Goal: Task Accomplishment & Management: Complete application form

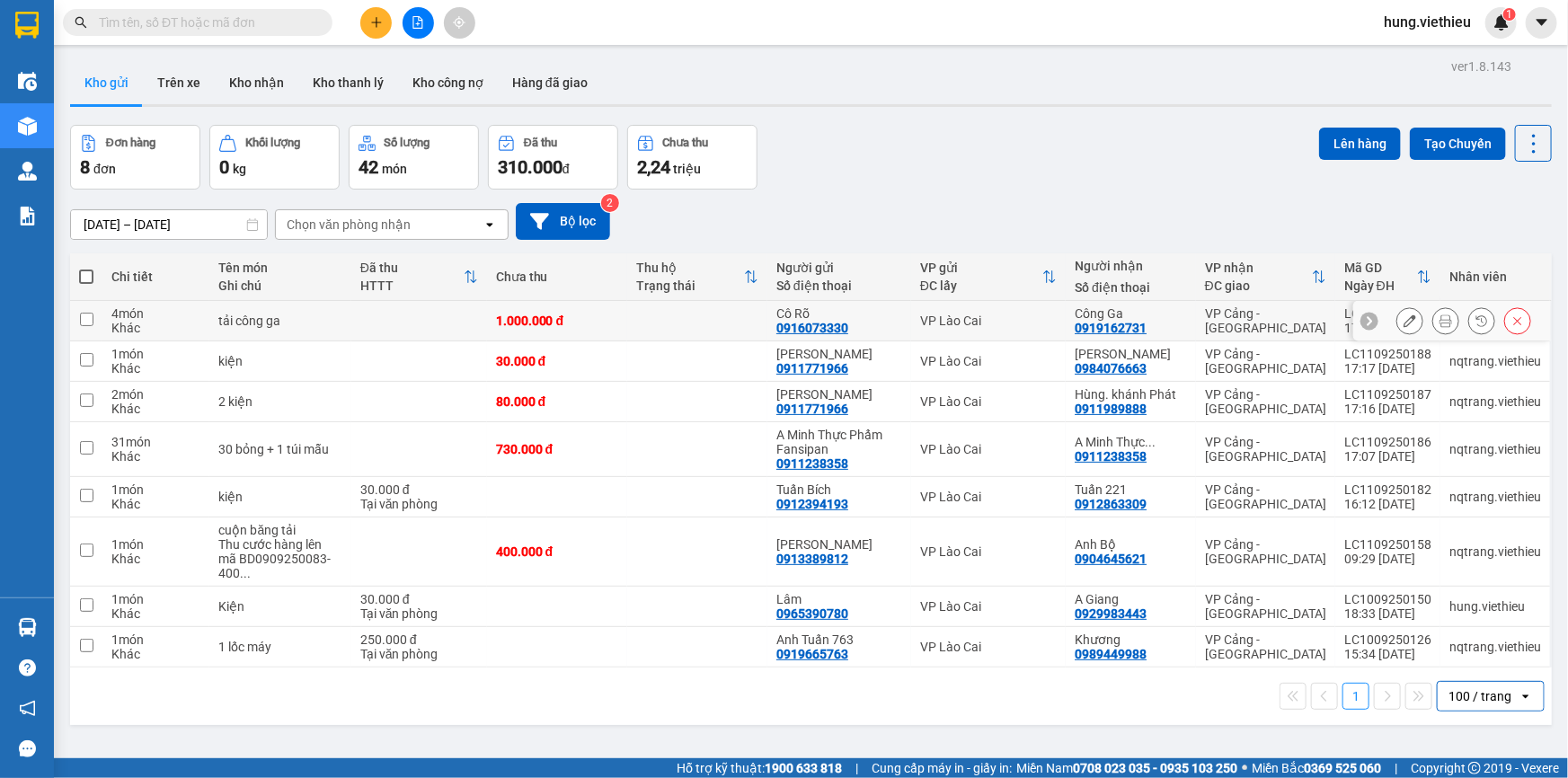
scroll to position [82, 0]
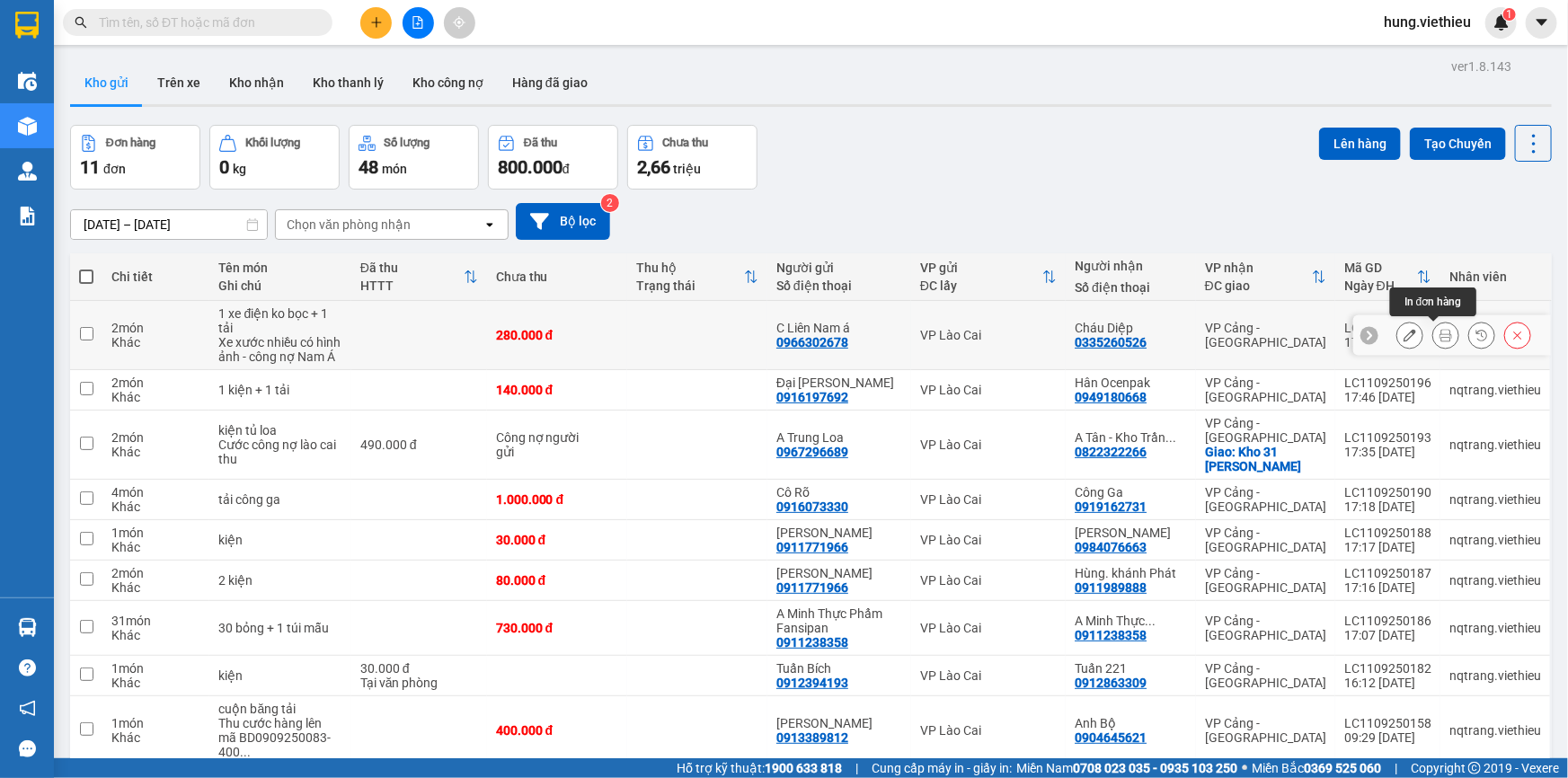
click at [1440, 333] on icon at bounding box center [1445, 335] width 12 height 12
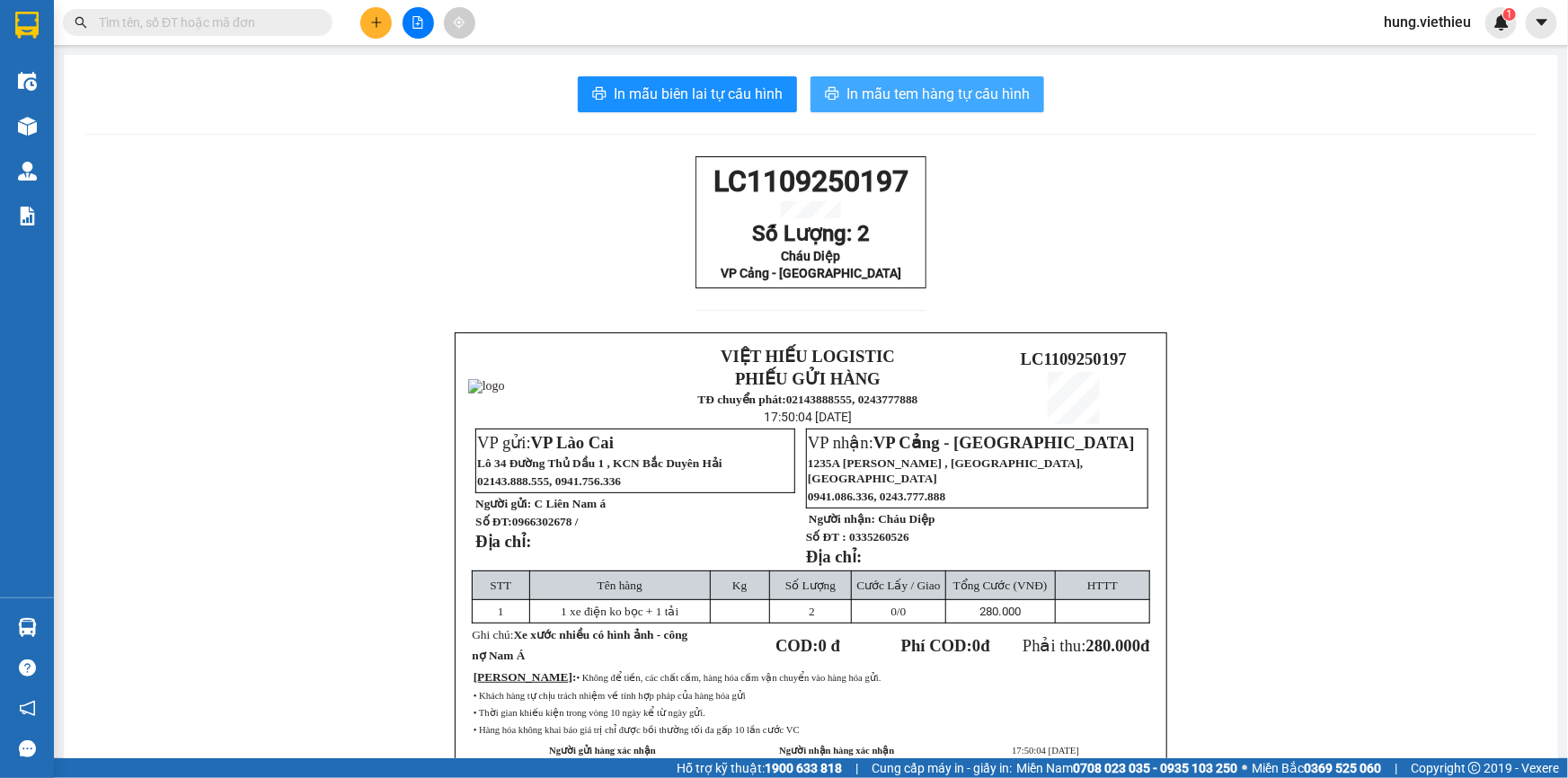
click at [920, 96] on span "In mẫu tem hàng tự cấu hình" at bounding box center [938, 94] width 184 height 23
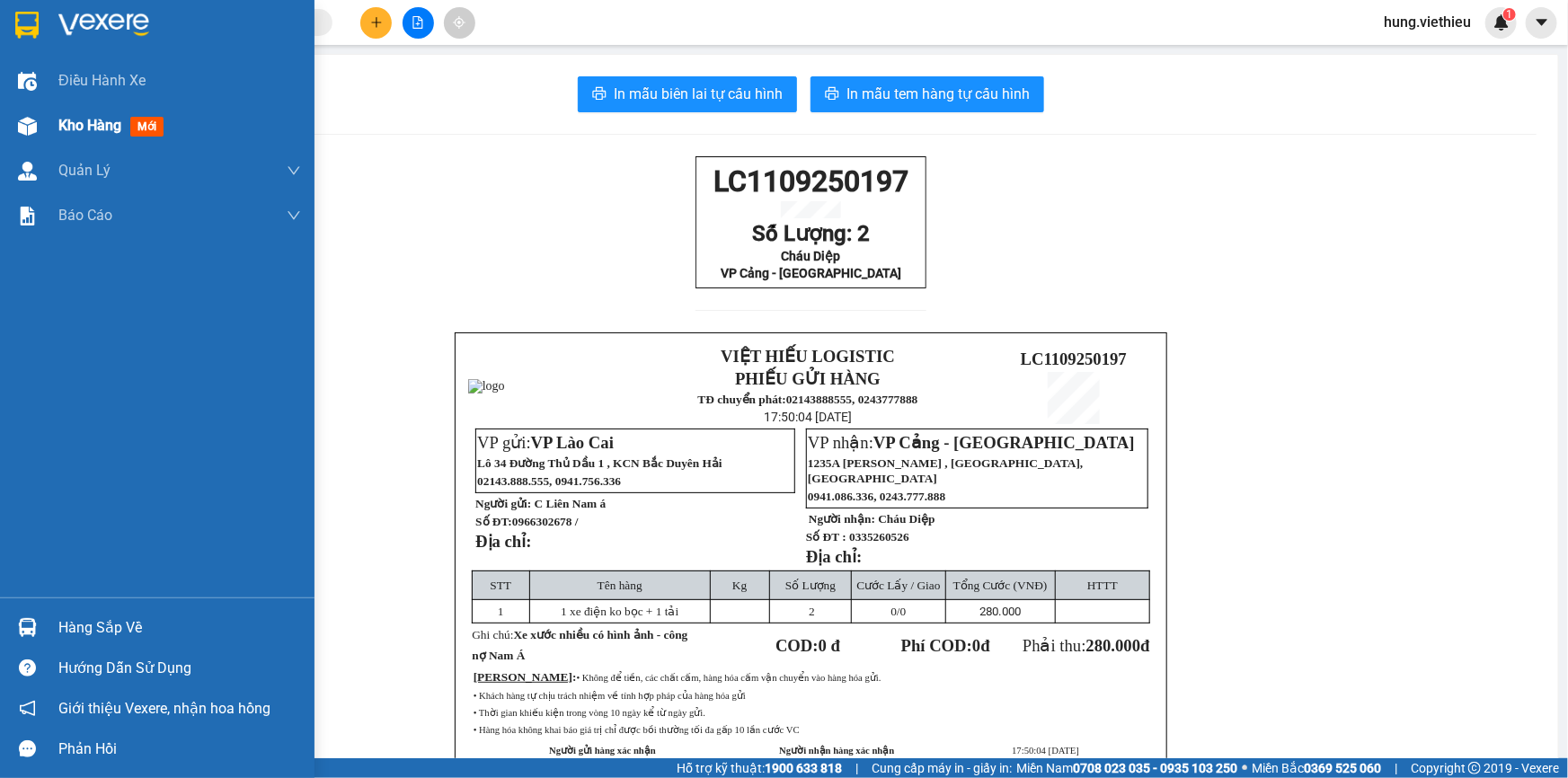
click at [111, 126] on span "Kho hàng" at bounding box center [89, 126] width 63 height 17
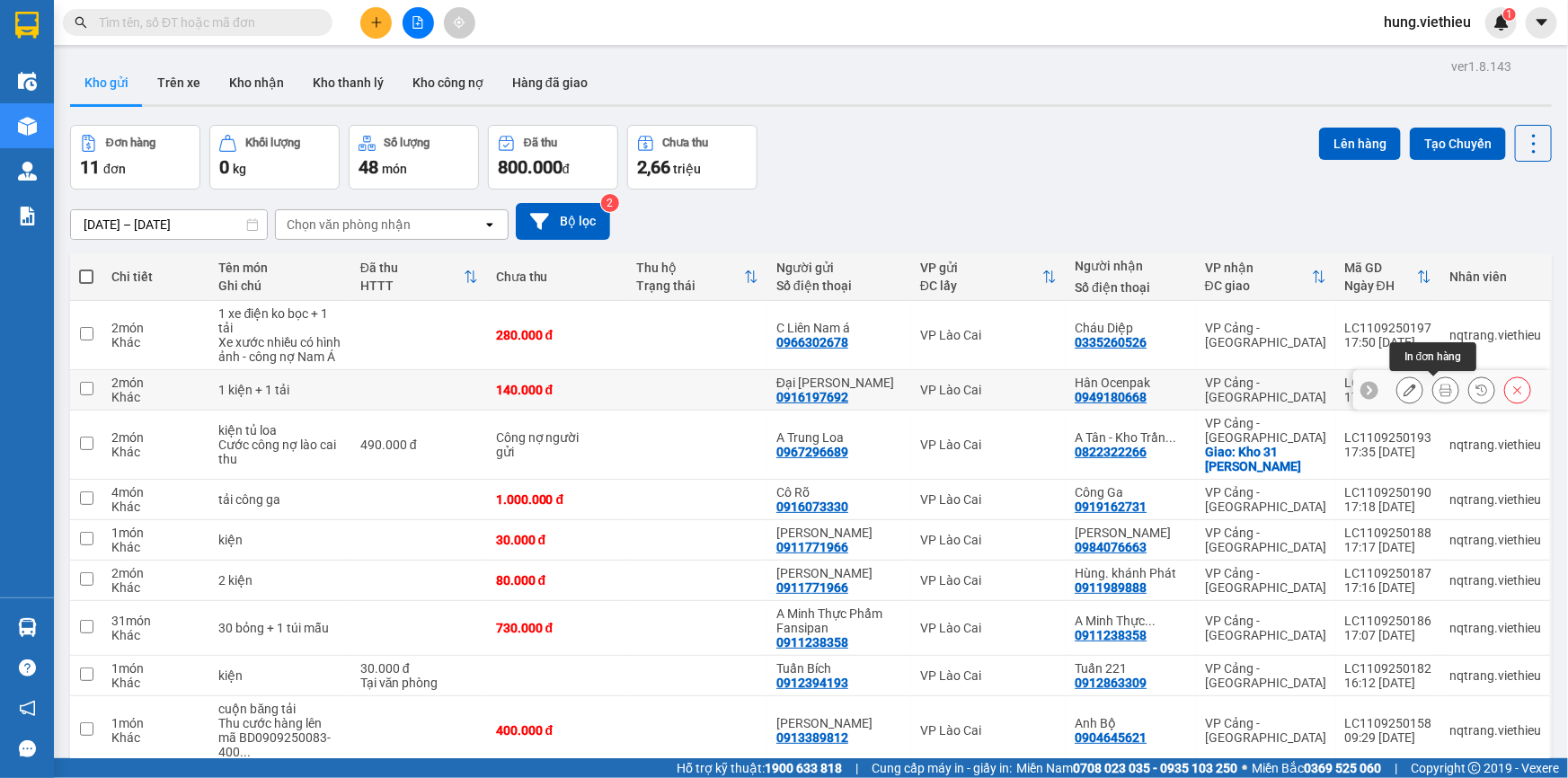
click at [1440, 388] on icon at bounding box center [1445, 389] width 12 height 12
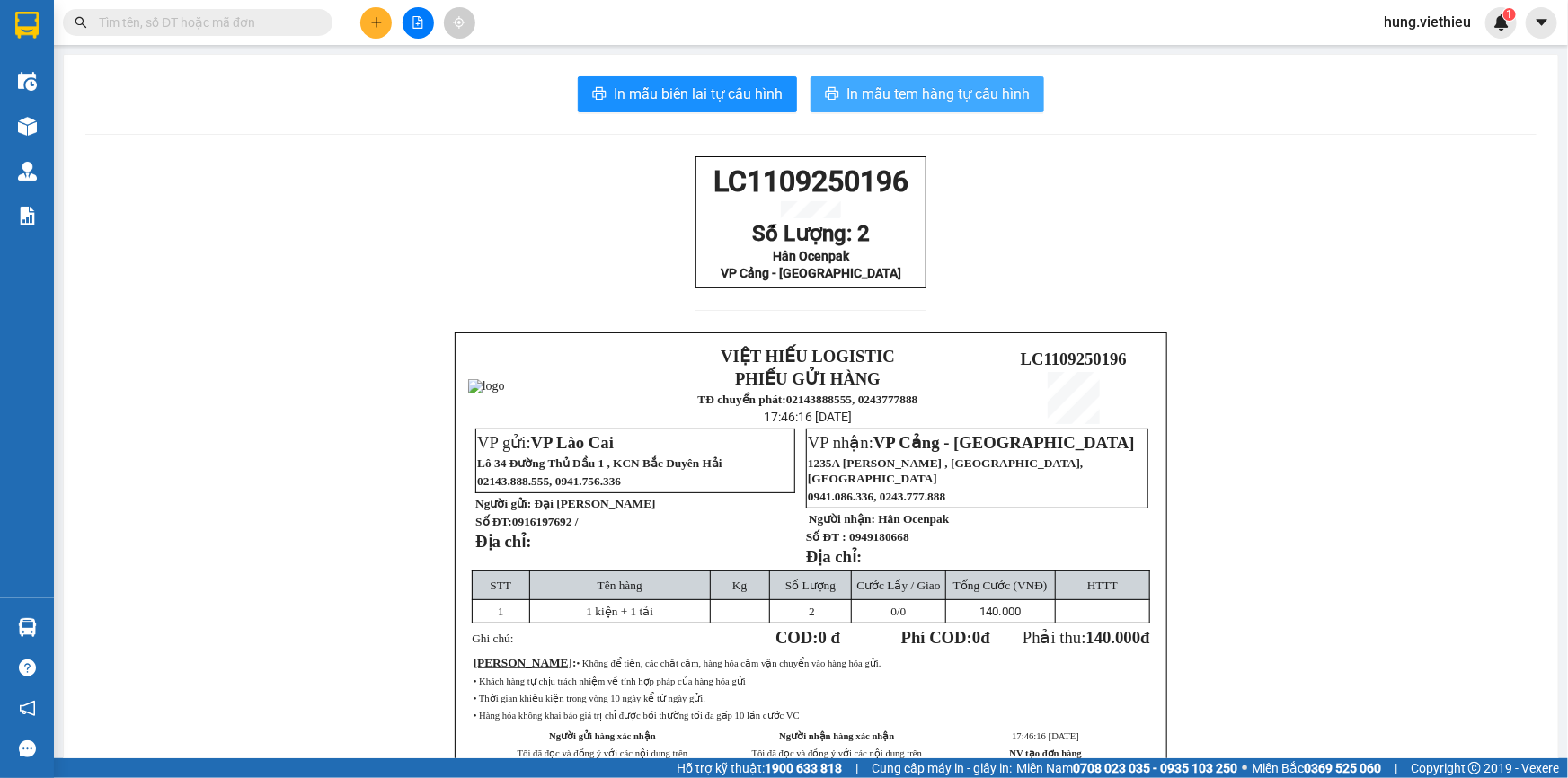
click at [878, 91] on span "In mẫu tem hàng tự cấu hình" at bounding box center [938, 94] width 184 height 23
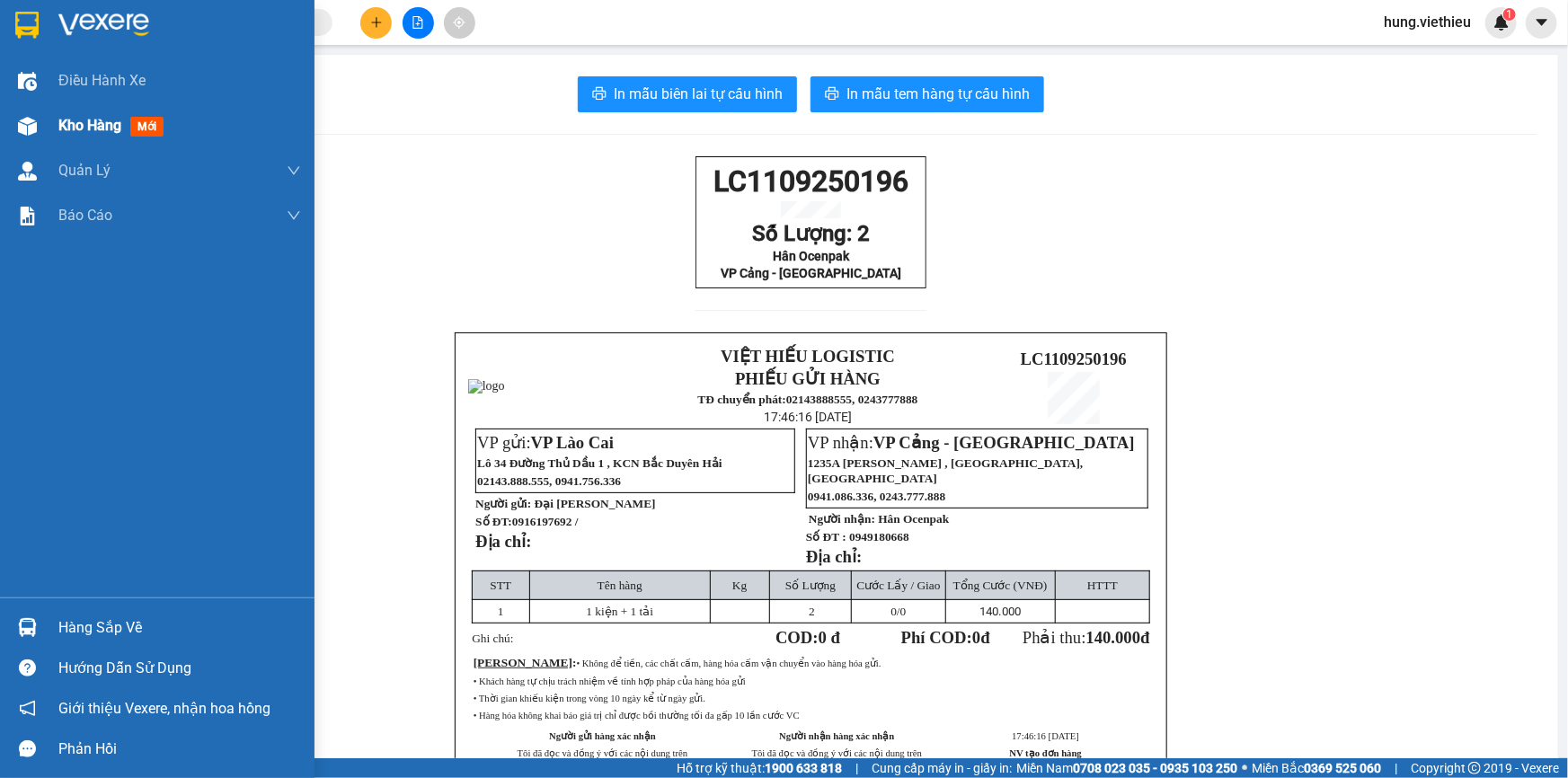
click at [69, 126] on span "Kho hàng" at bounding box center [89, 126] width 63 height 17
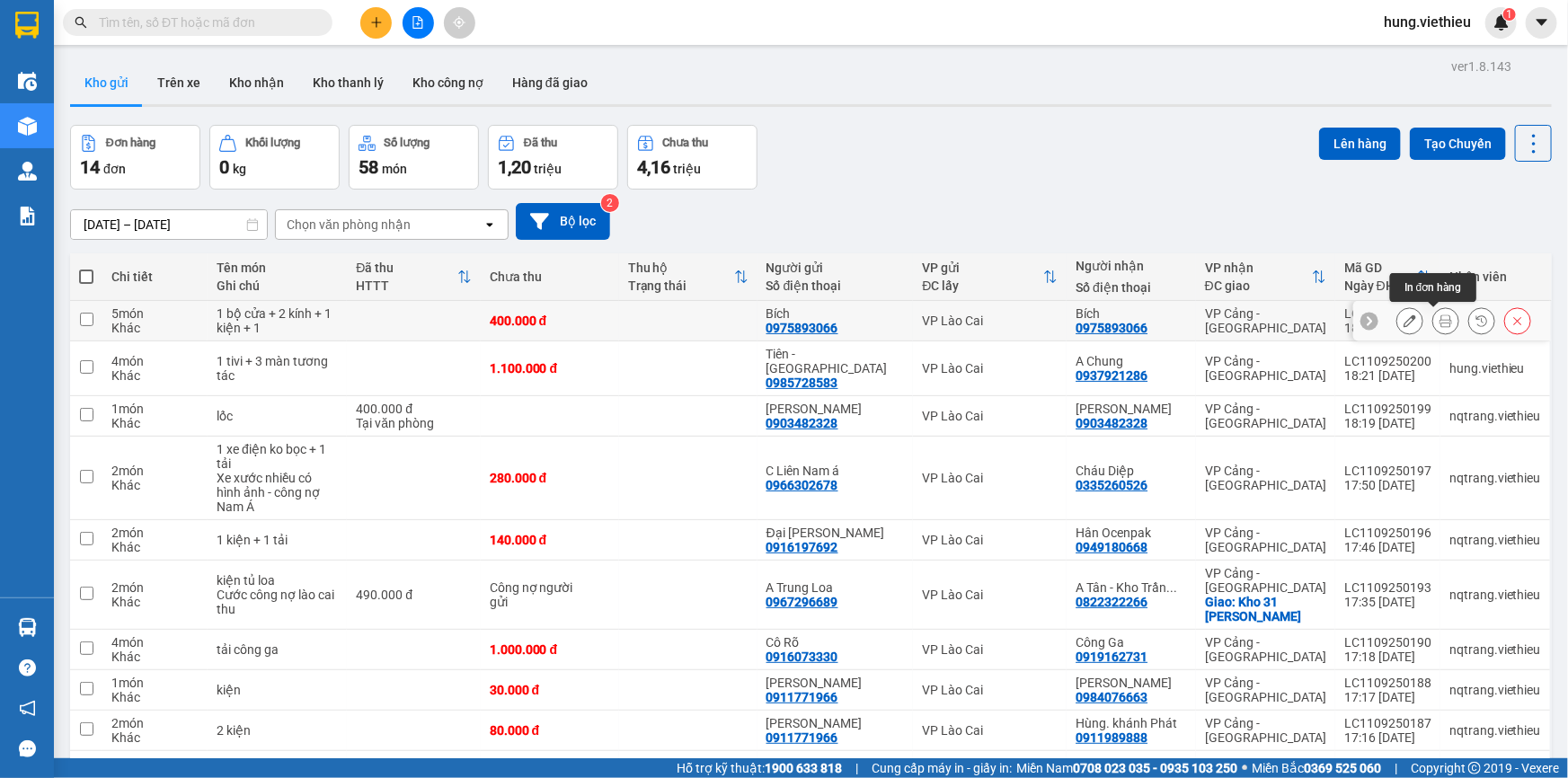
click at [1440, 321] on icon at bounding box center [1445, 321] width 12 height 12
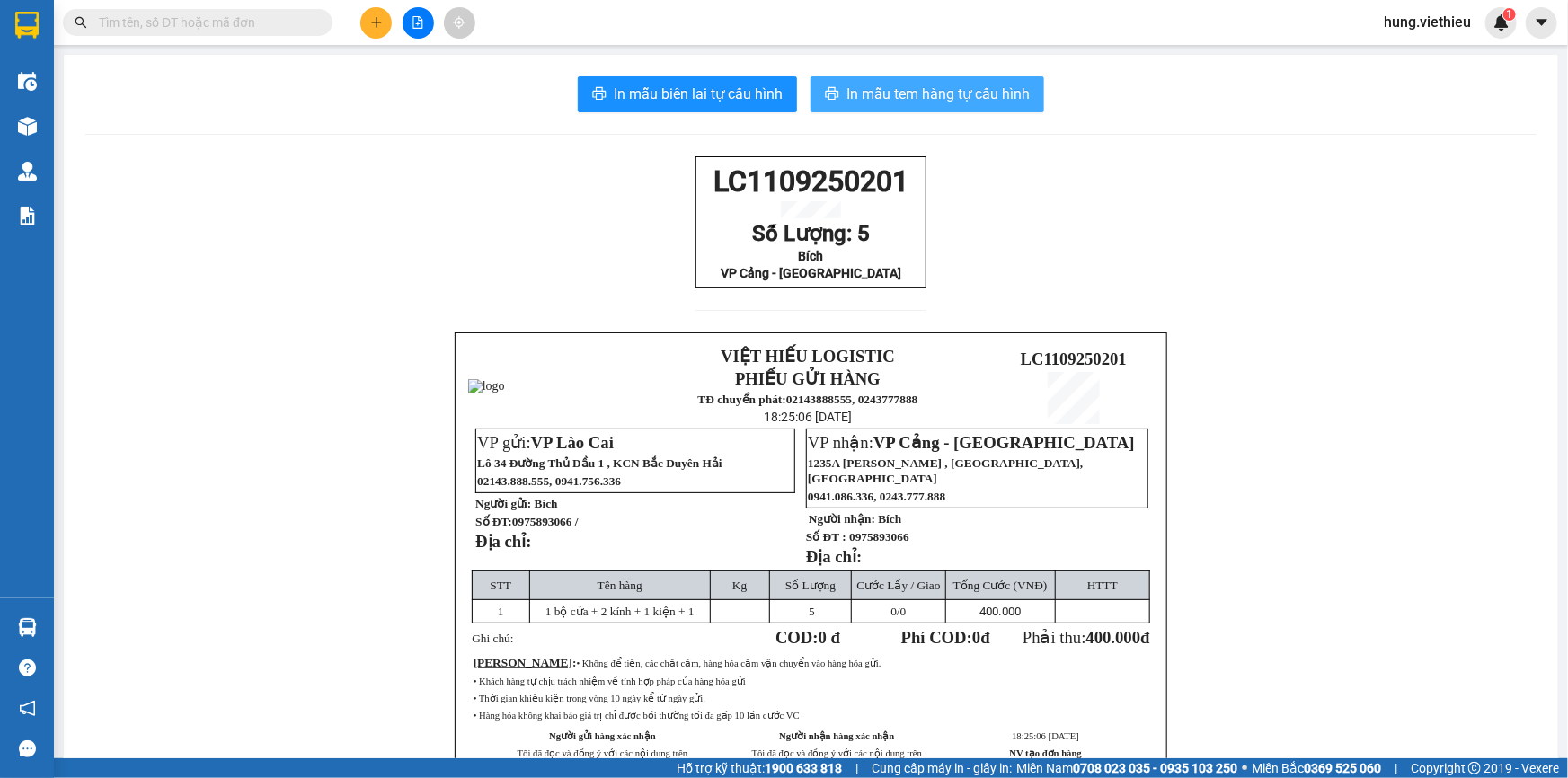
click at [897, 87] on span "In mẫu tem hàng tự cấu hình" at bounding box center [938, 94] width 184 height 23
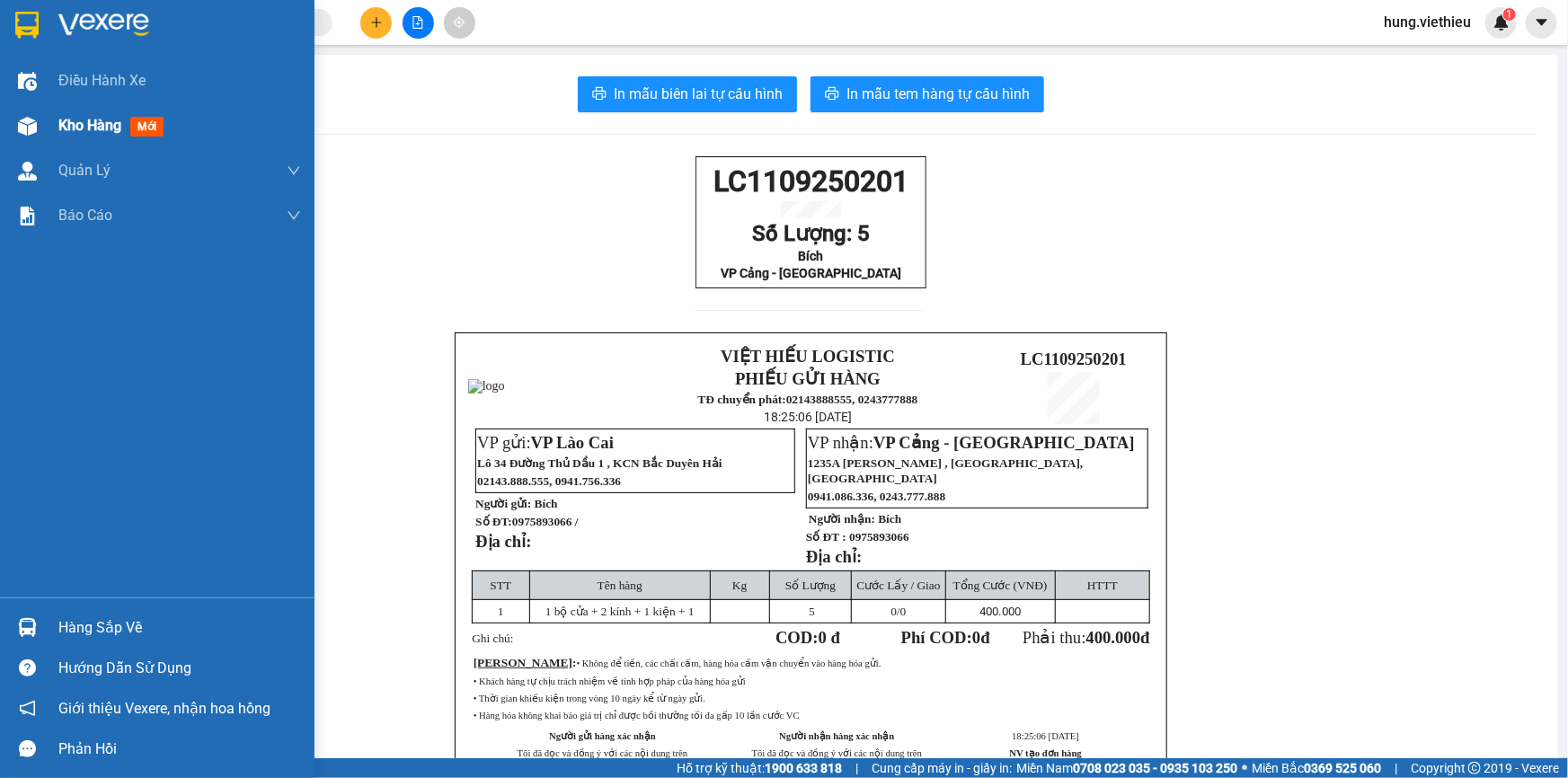
click at [35, 122] on img at bounding box center [28, 126] width 19 height 19
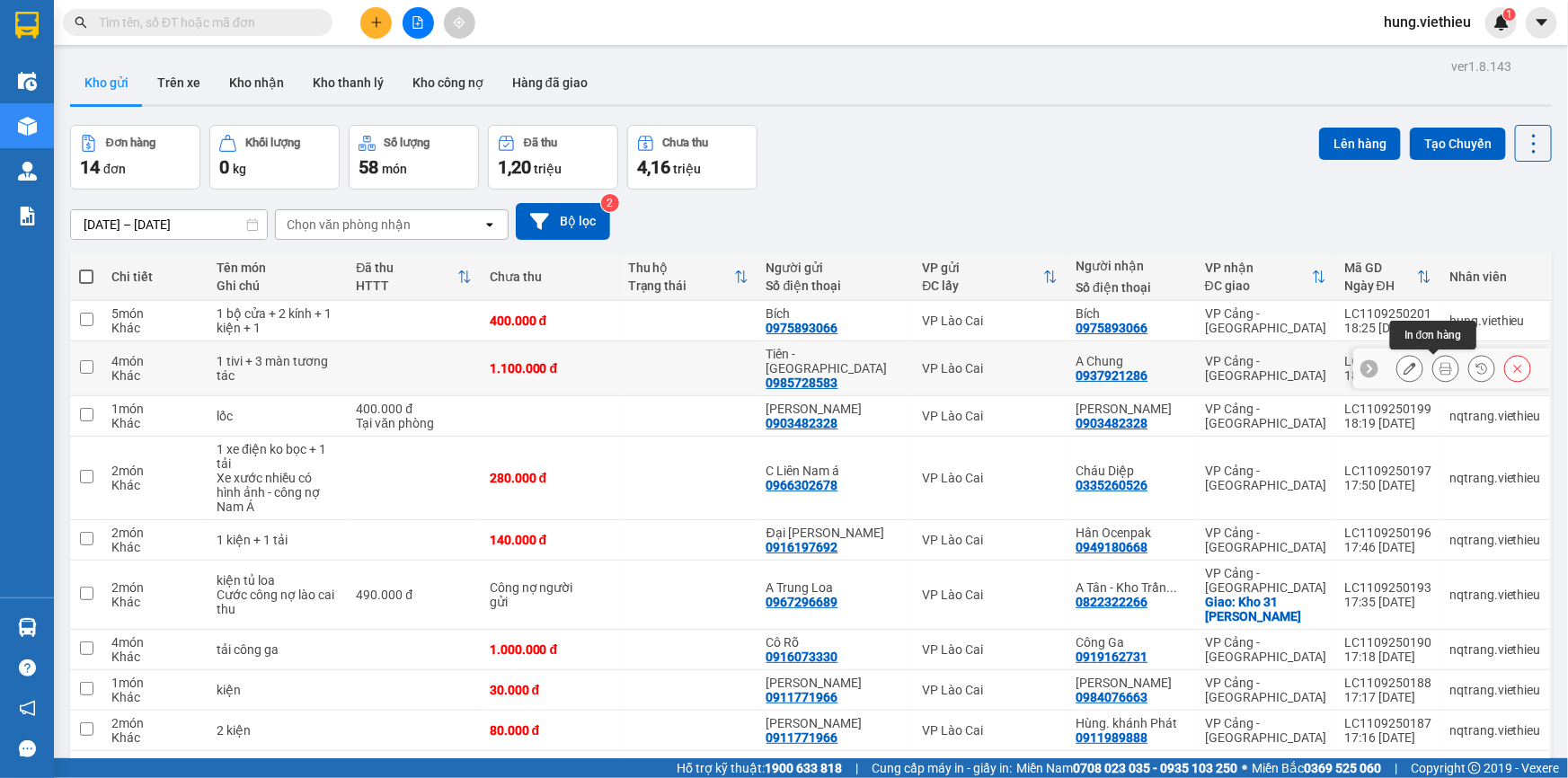
click at [1441, 376] on button at bounding box center [1445, 368] width 25 height 31
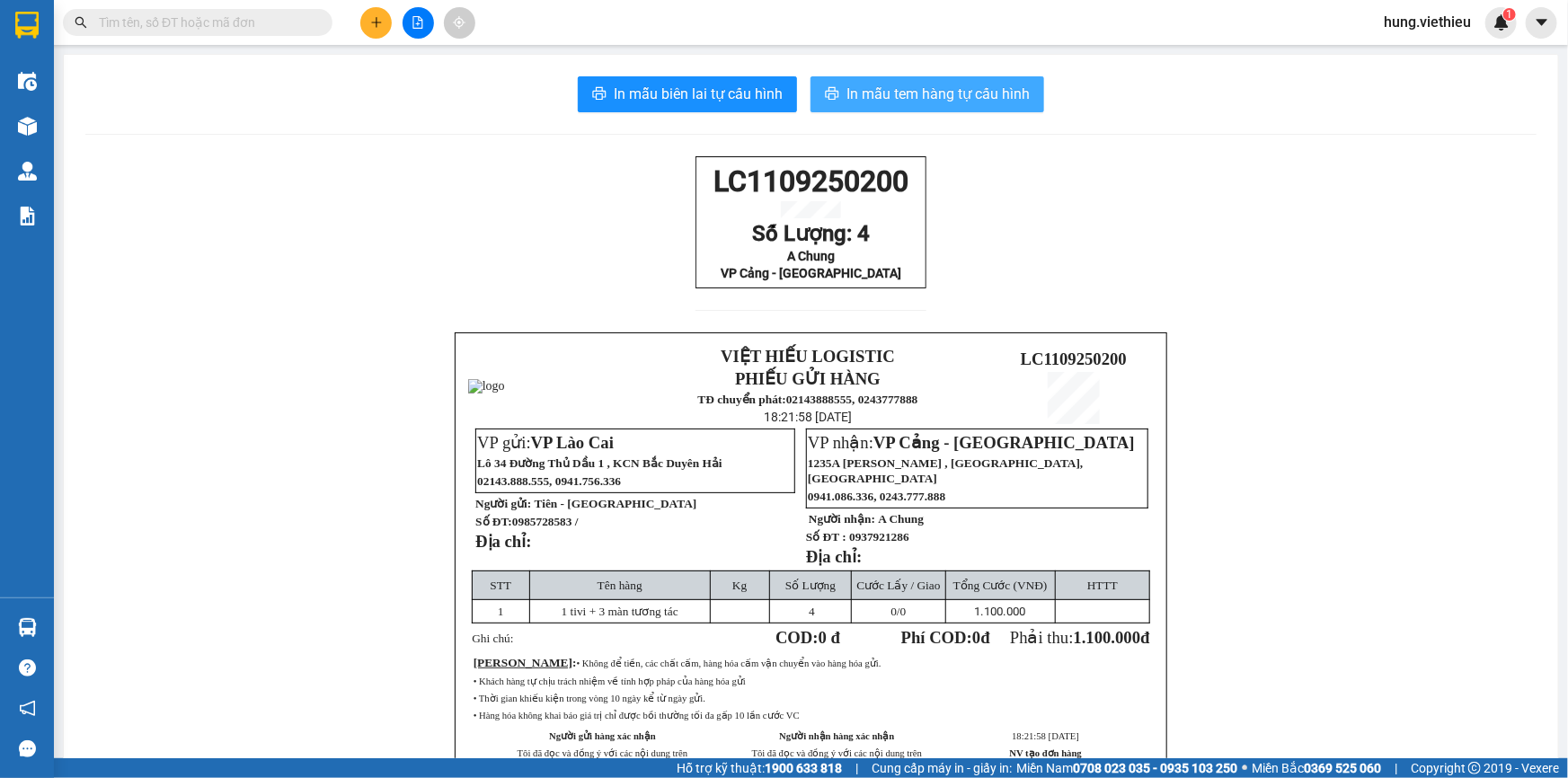
click at [925, 99] on span "In mẫu tem hàng tự cấu hình" at bounding box center [938, 94] width 184 height 23
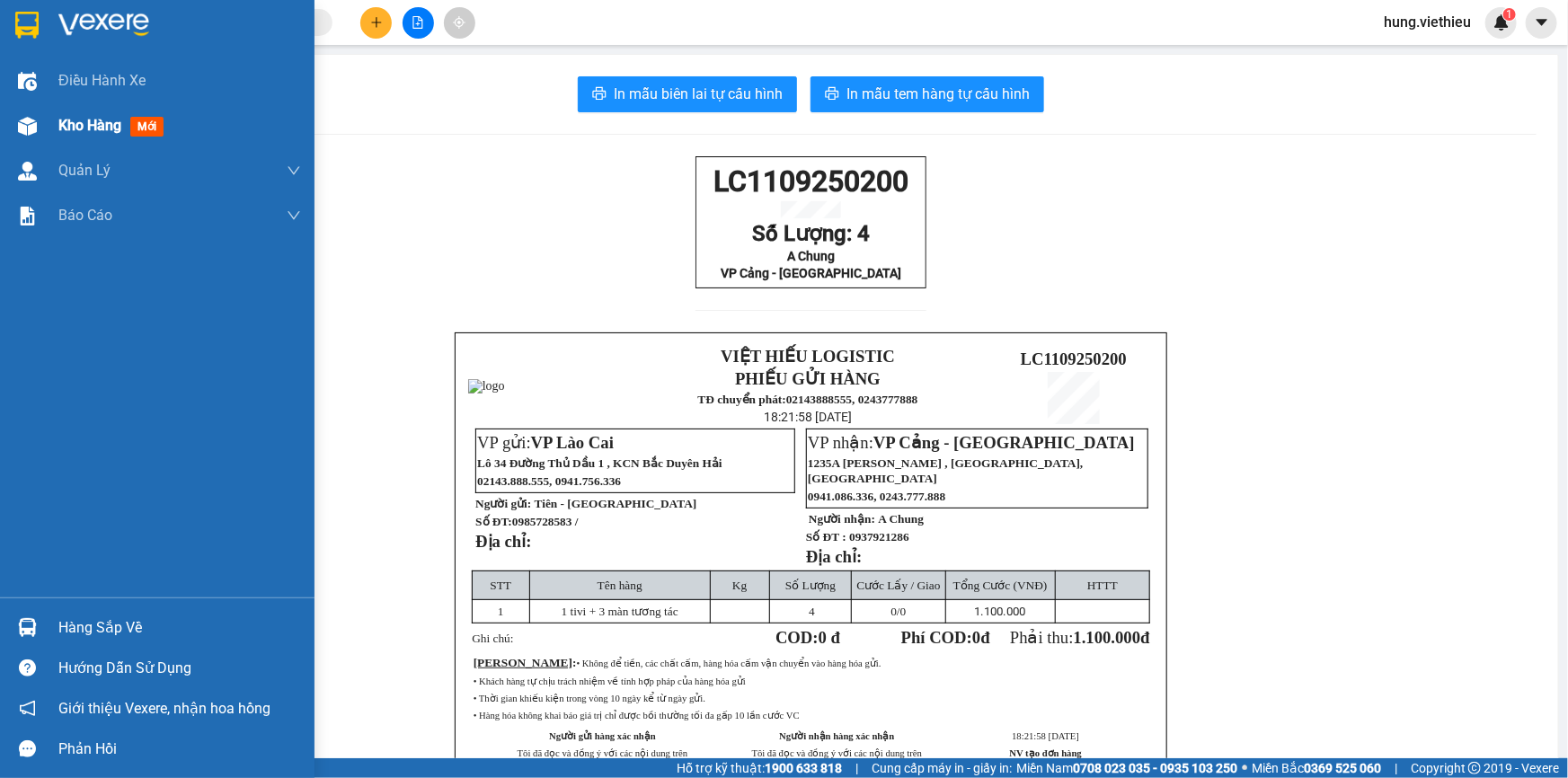
click at [26, 120] on img at bounding box center [28, 126] width 19 height 19
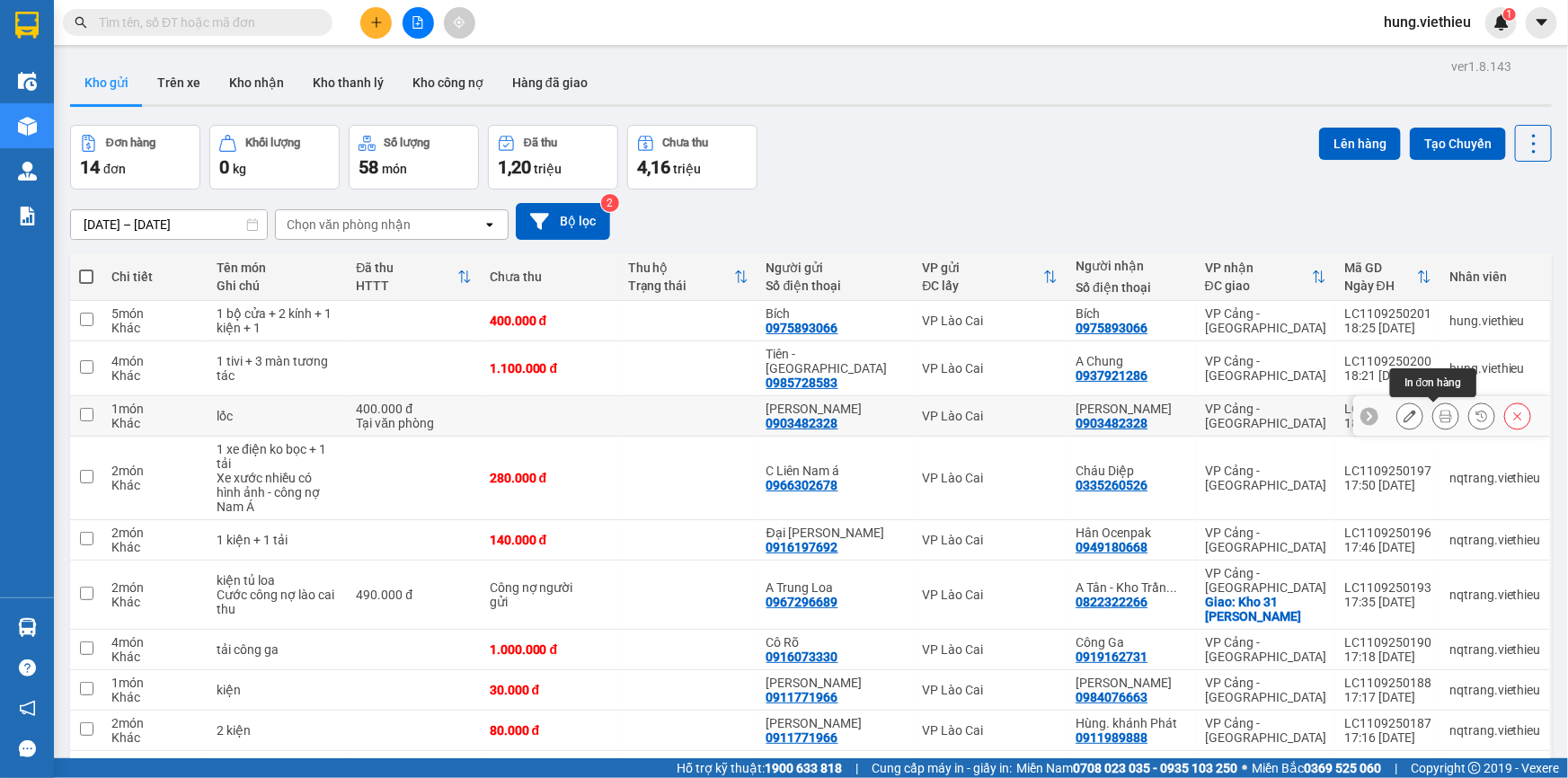
click at [1440, 418] on icon at bounding box center [1445, 416] width 12 height 12
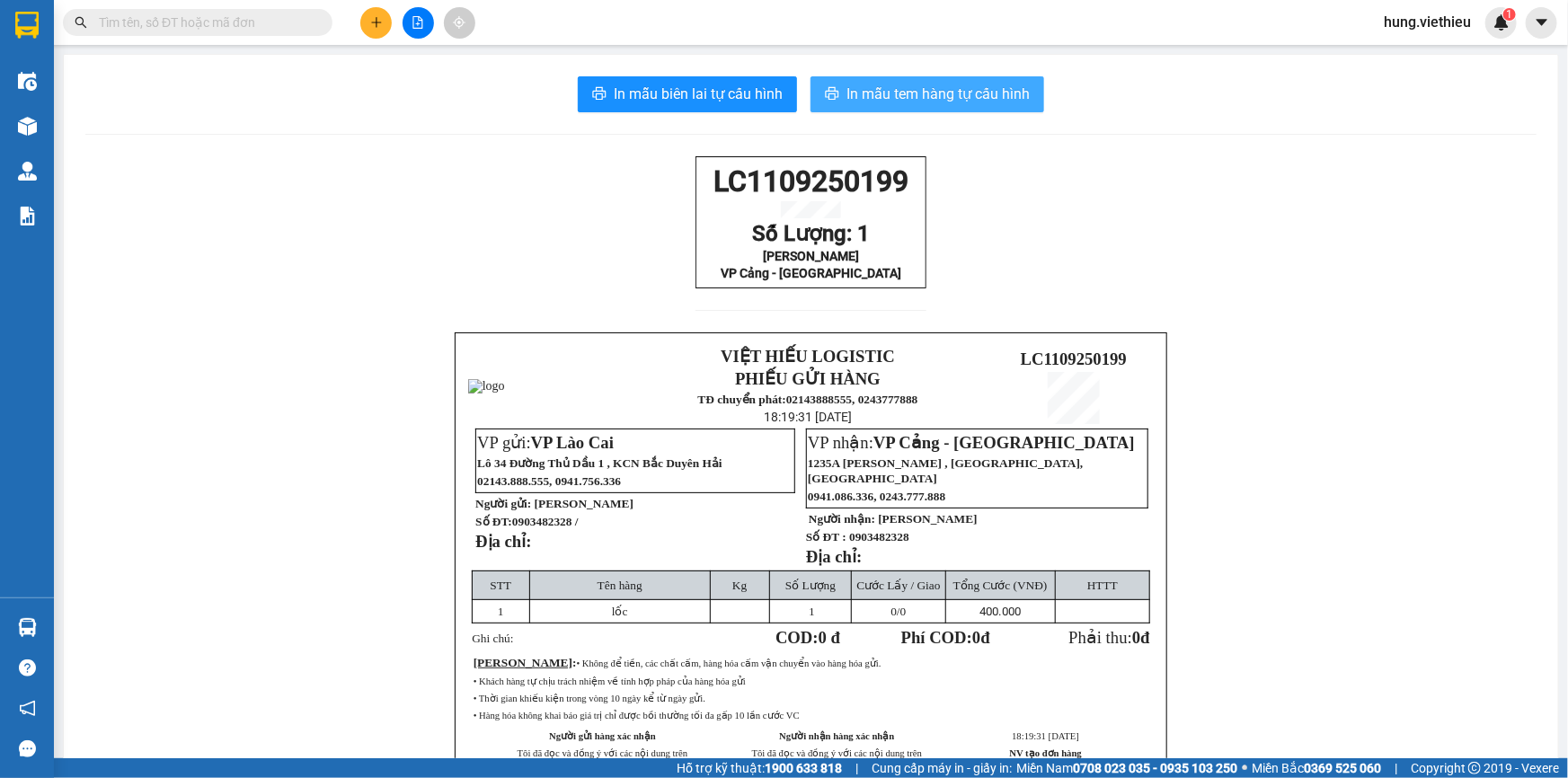
click at [927, 94] on span "In mẫu tem hàng tự cấu hình" at bounding box center [938, 94] width 184 height 23
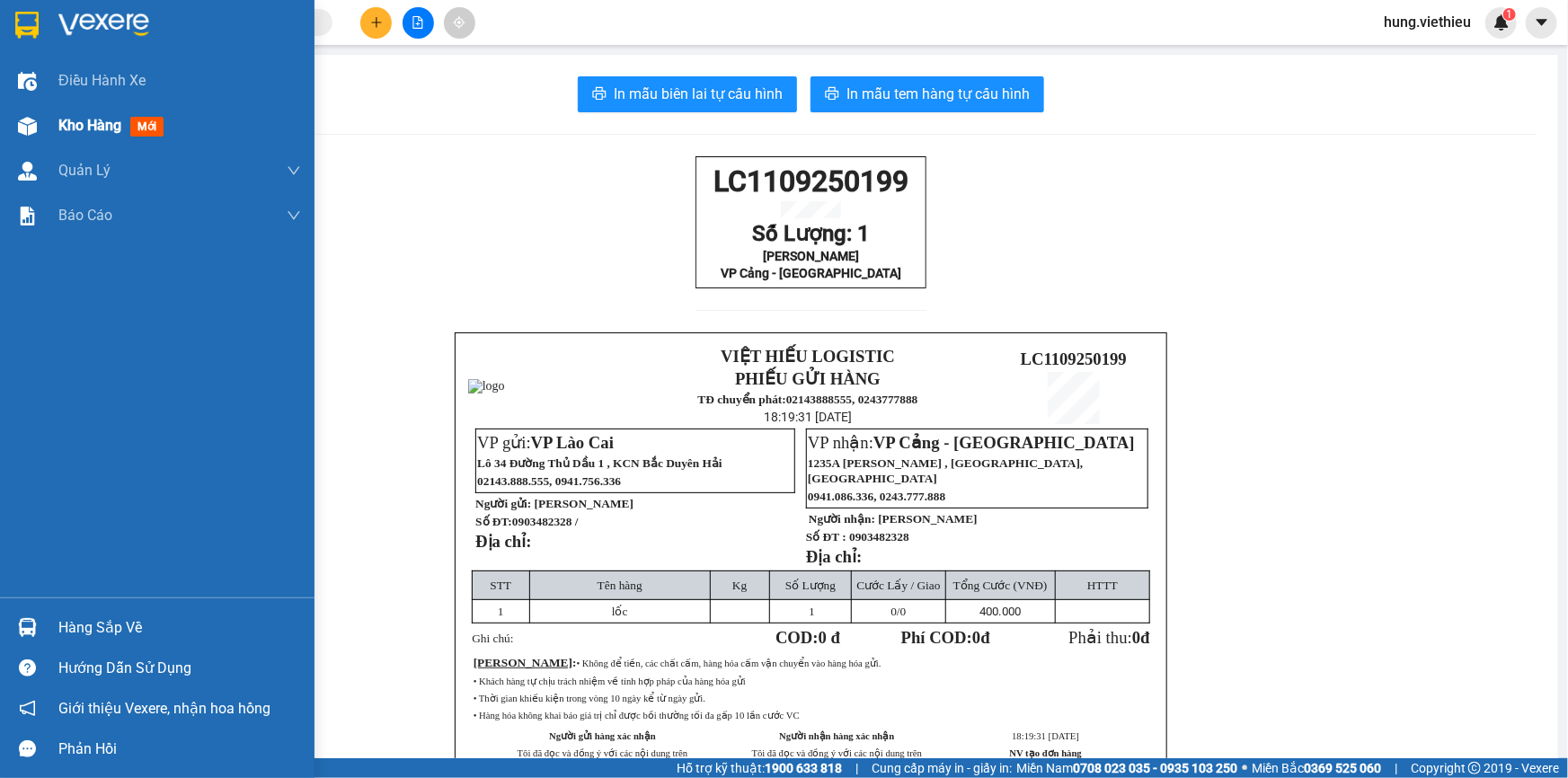
click at [76, 126] on span "Kho hàng" at bounding box center [89, 126] width 63 height 17
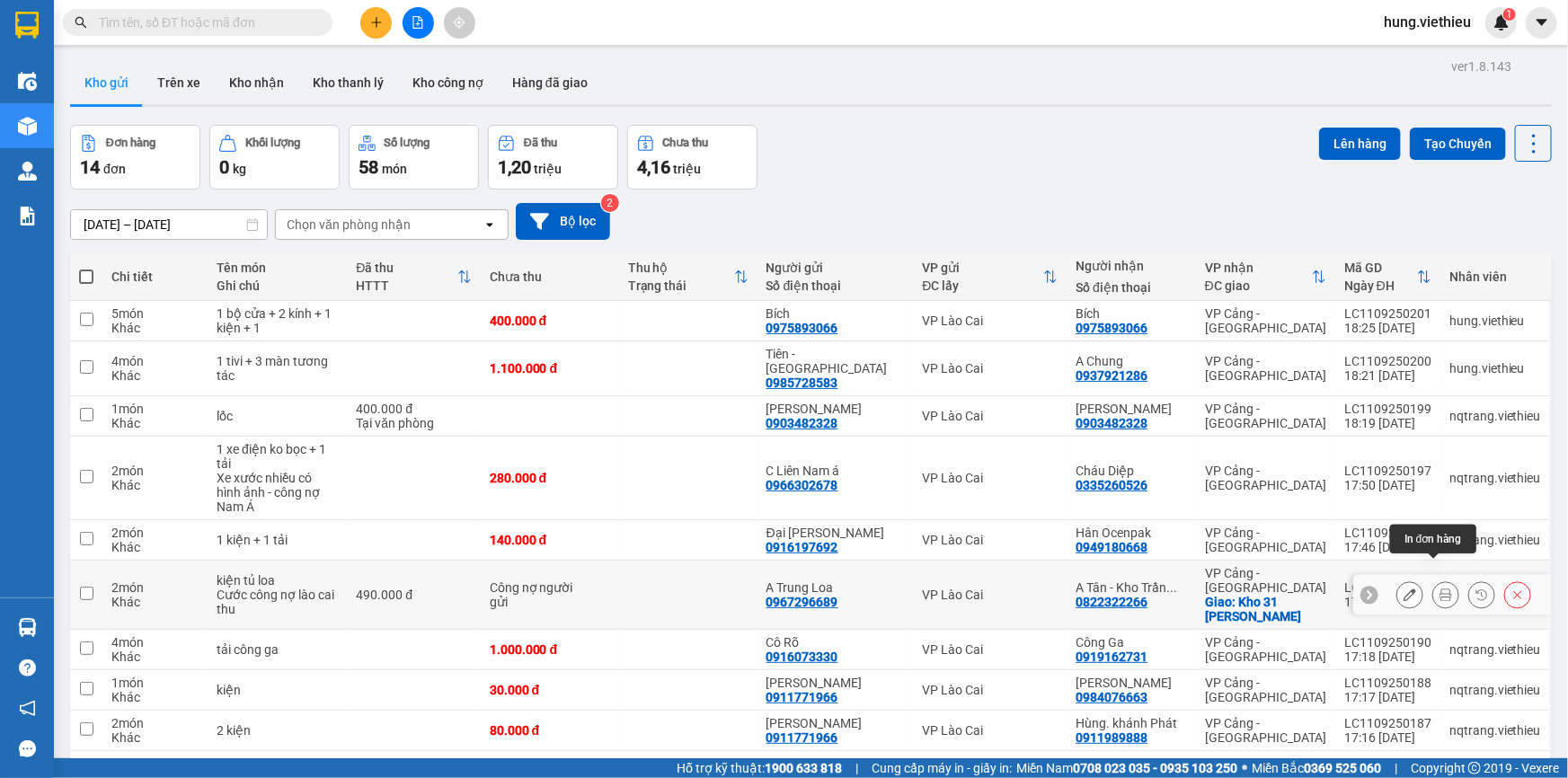
click at [1440, 589] on icon at bounding box center [1445, 594] width 12 height 12
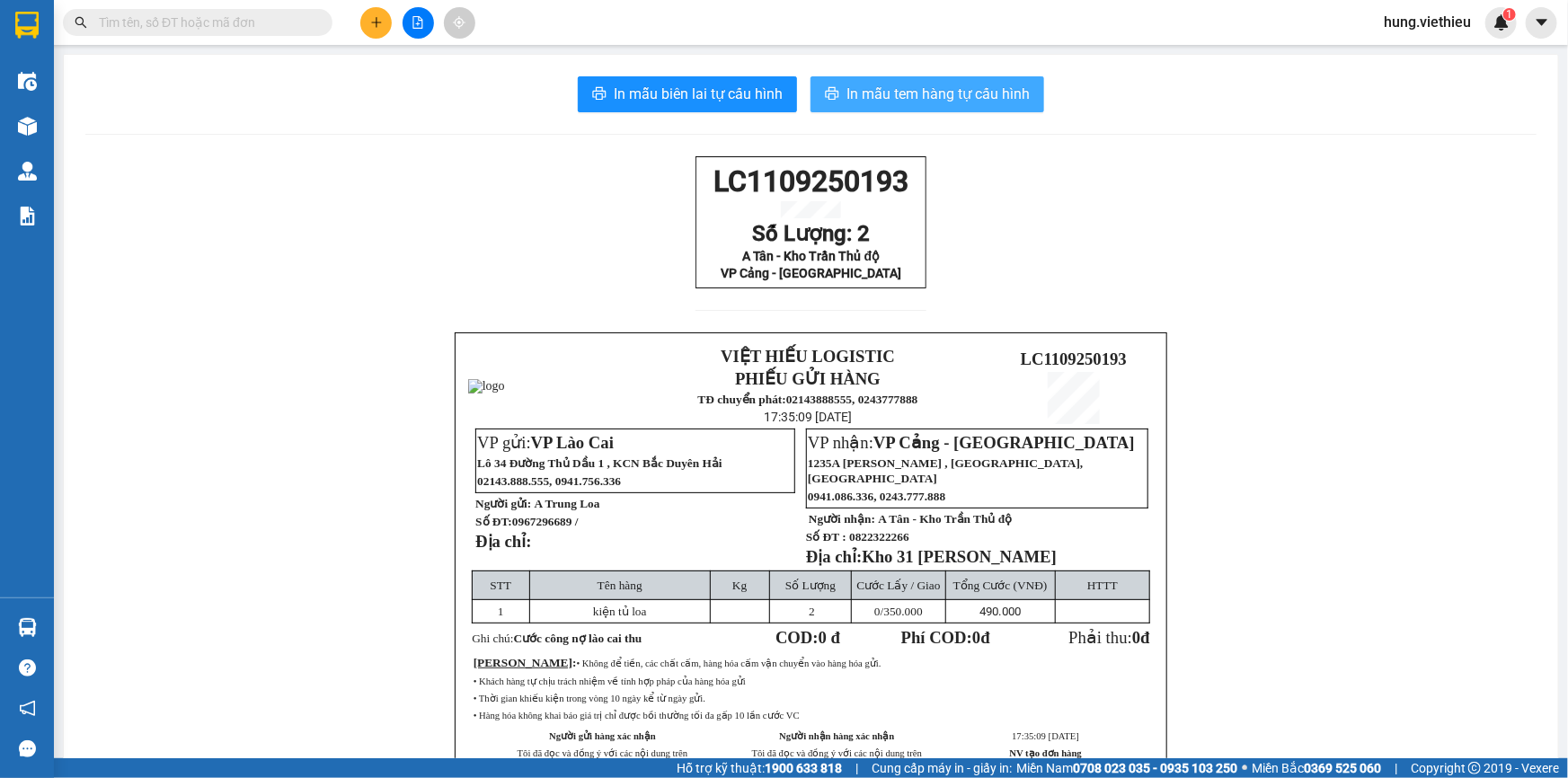
click at [903, 98] on span "In mẫu tem hàng tự cấu hình" at bounding box center [938, 94] width 184 height 23
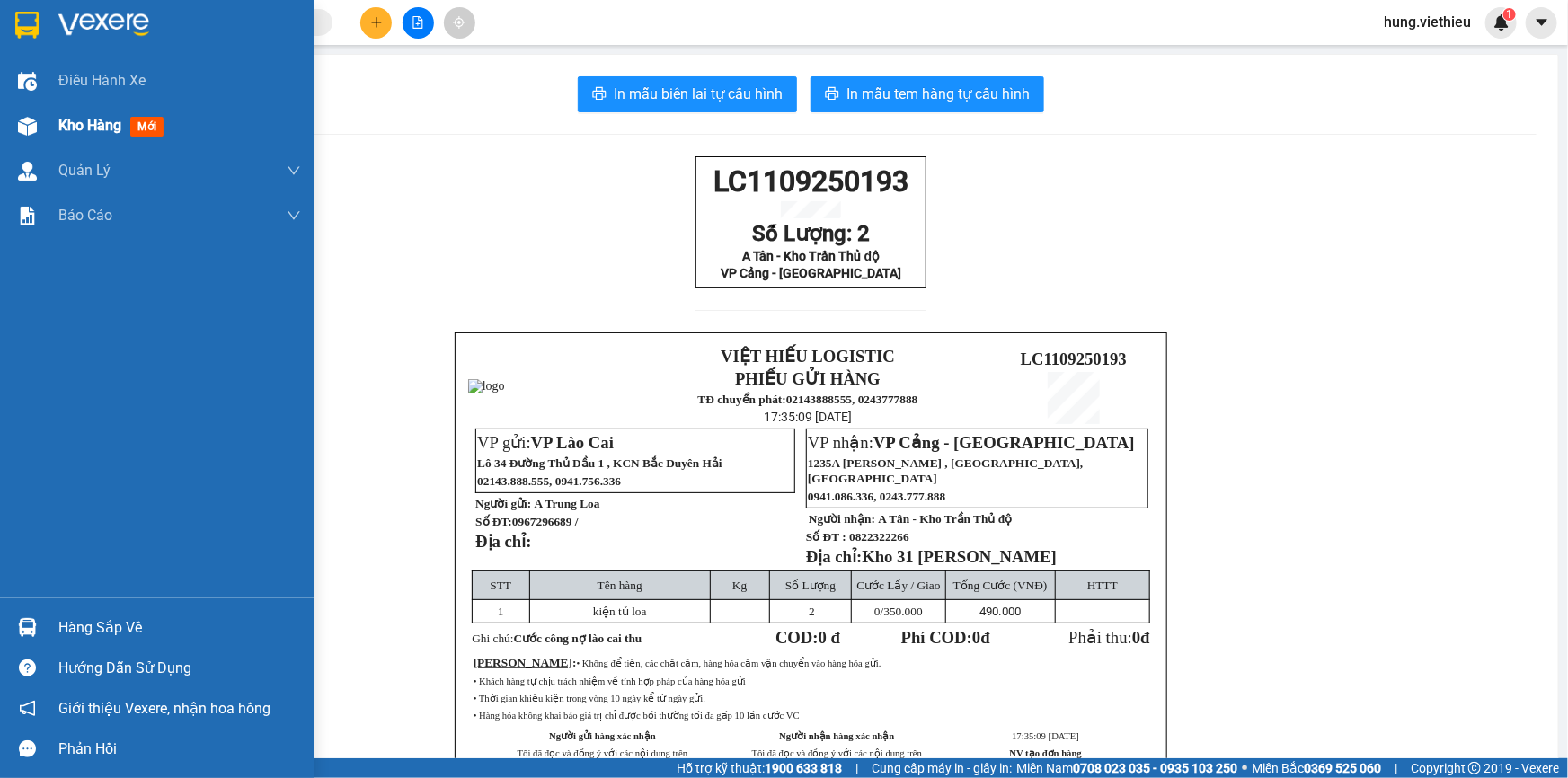
click at [89, 136] on div "Kho hàng mới" at bounding box center [114, 126] width 112 height 23
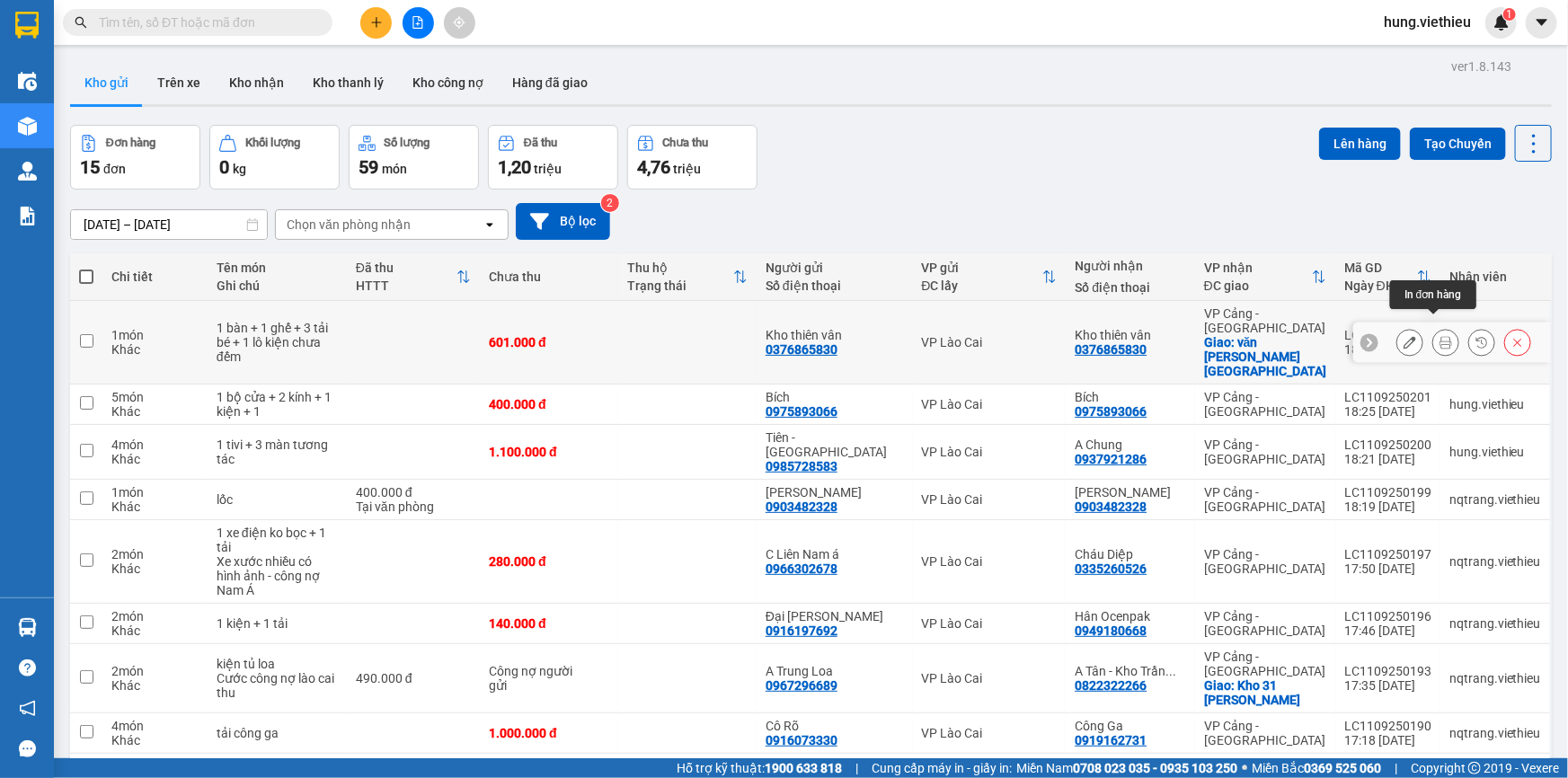
click at [1440, 336] on icon at bounding box center [1445, 341] width 12 height 12
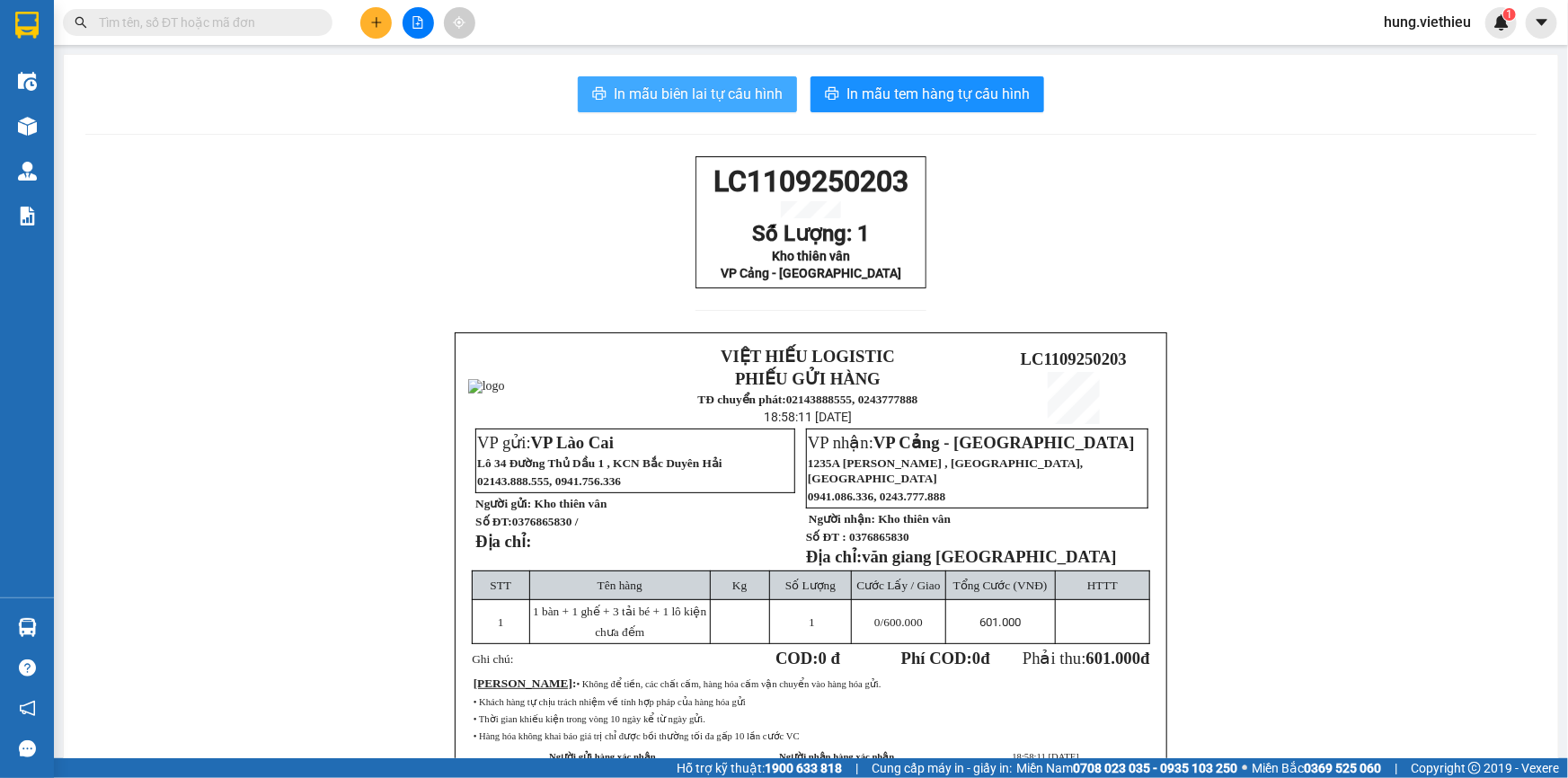
click at [708, 96] on span "In mẫu biên lai tự cấu hình" at bounding box center [698, 94] width 169 height 23
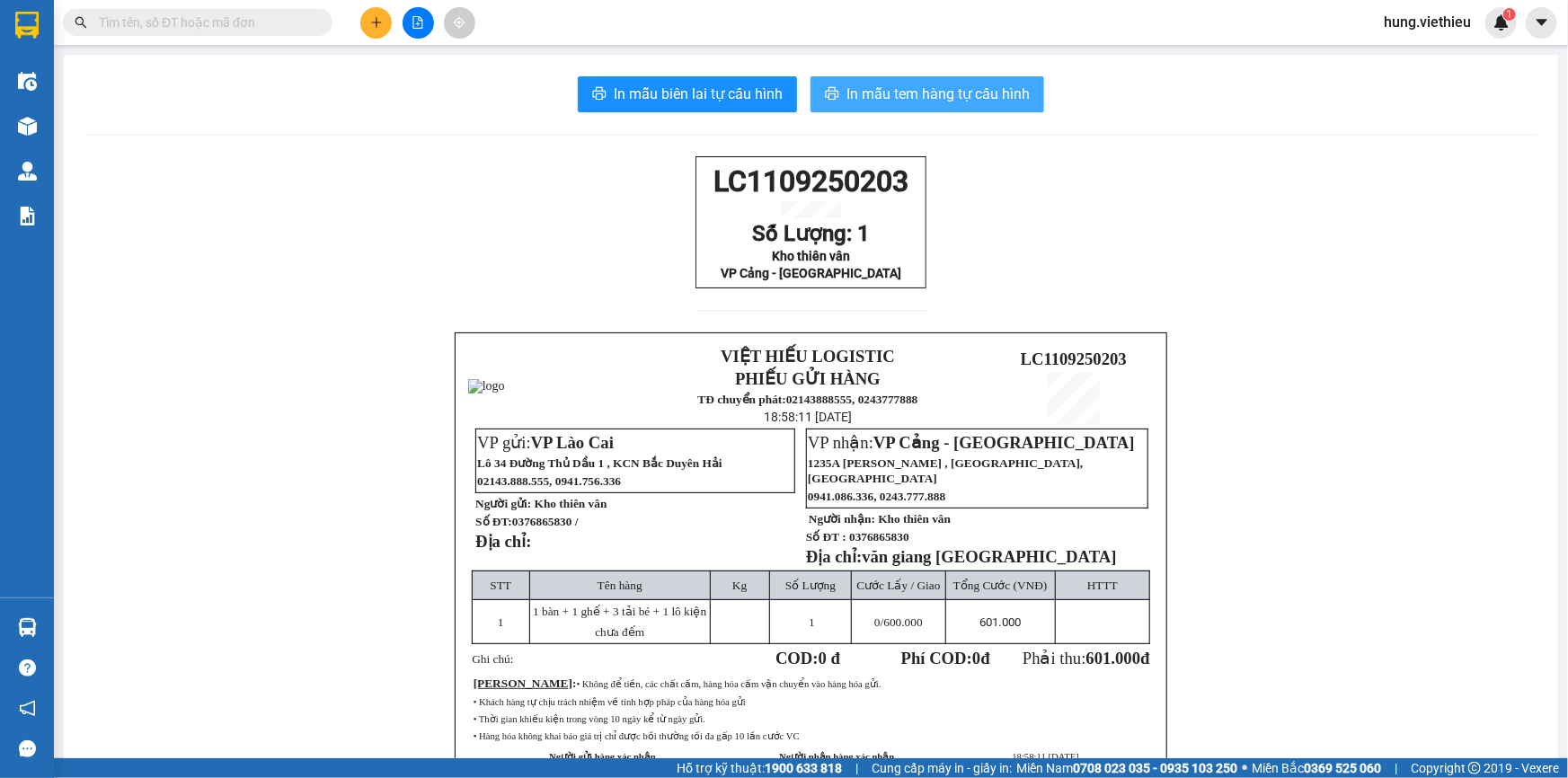
click at [898, 89] on span "In mẫu tem hàng tự cấu hình" at bounding box center [938, 94] width 184 height 23
click at [235, 28] on input "text" at bounding box center [204, 22] width 212 height 20
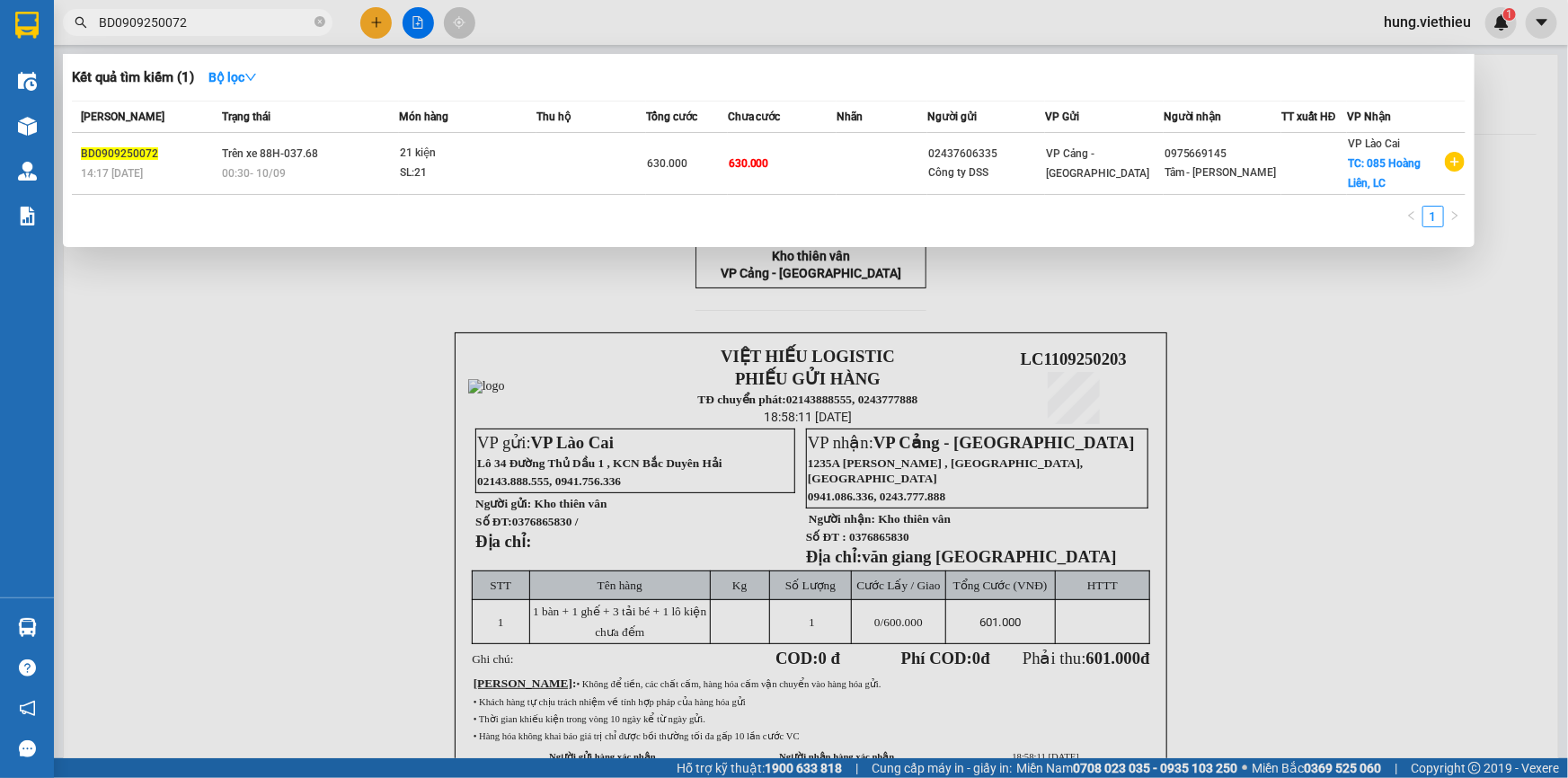
type input "BD0909250072"
click at [372, 14] on div at bounding box center [784, 389] width 1568 height 778
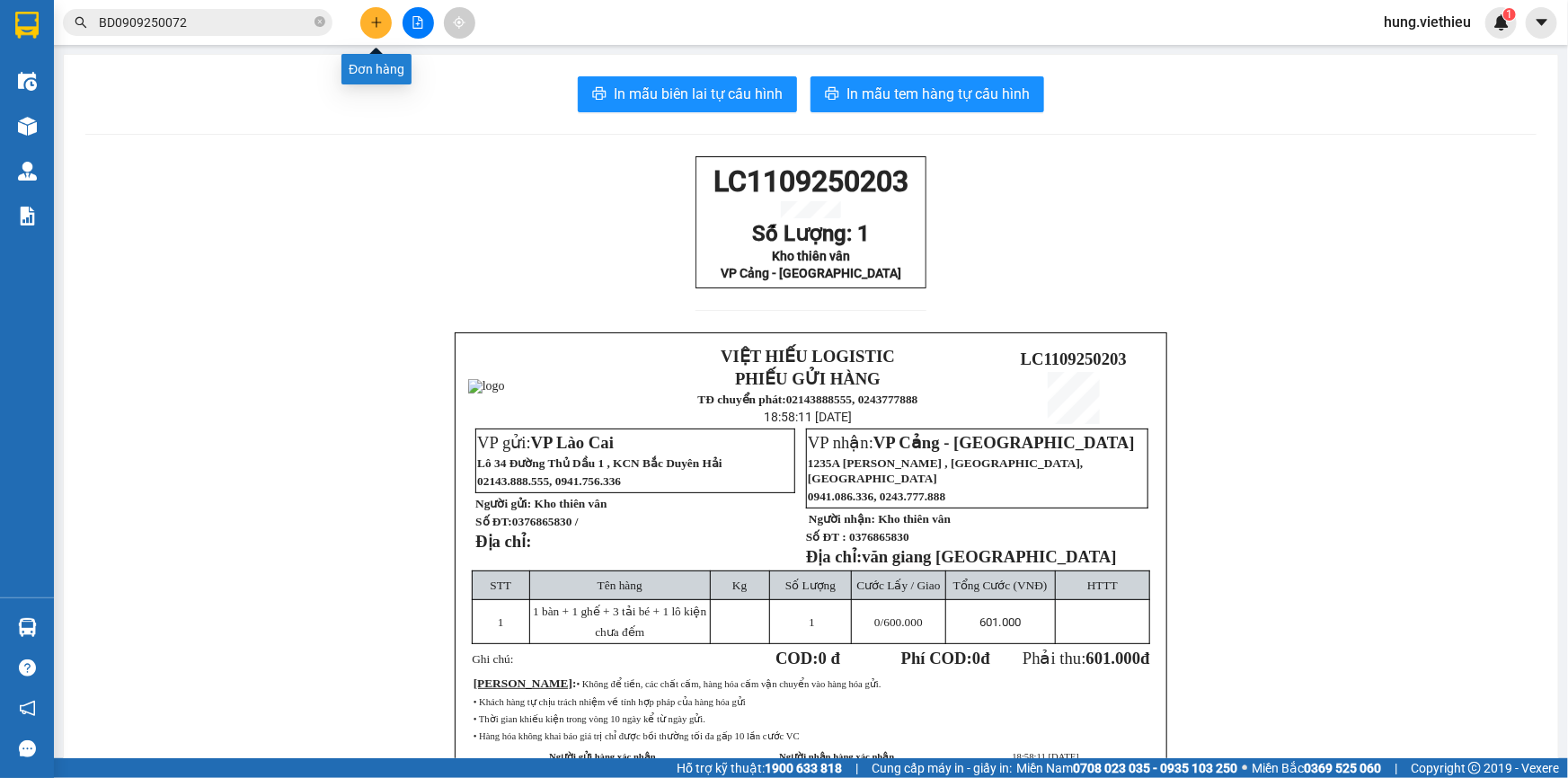
click at [377, 19] on icon "plus" at bounding box center [376, 22] width 1 height 10
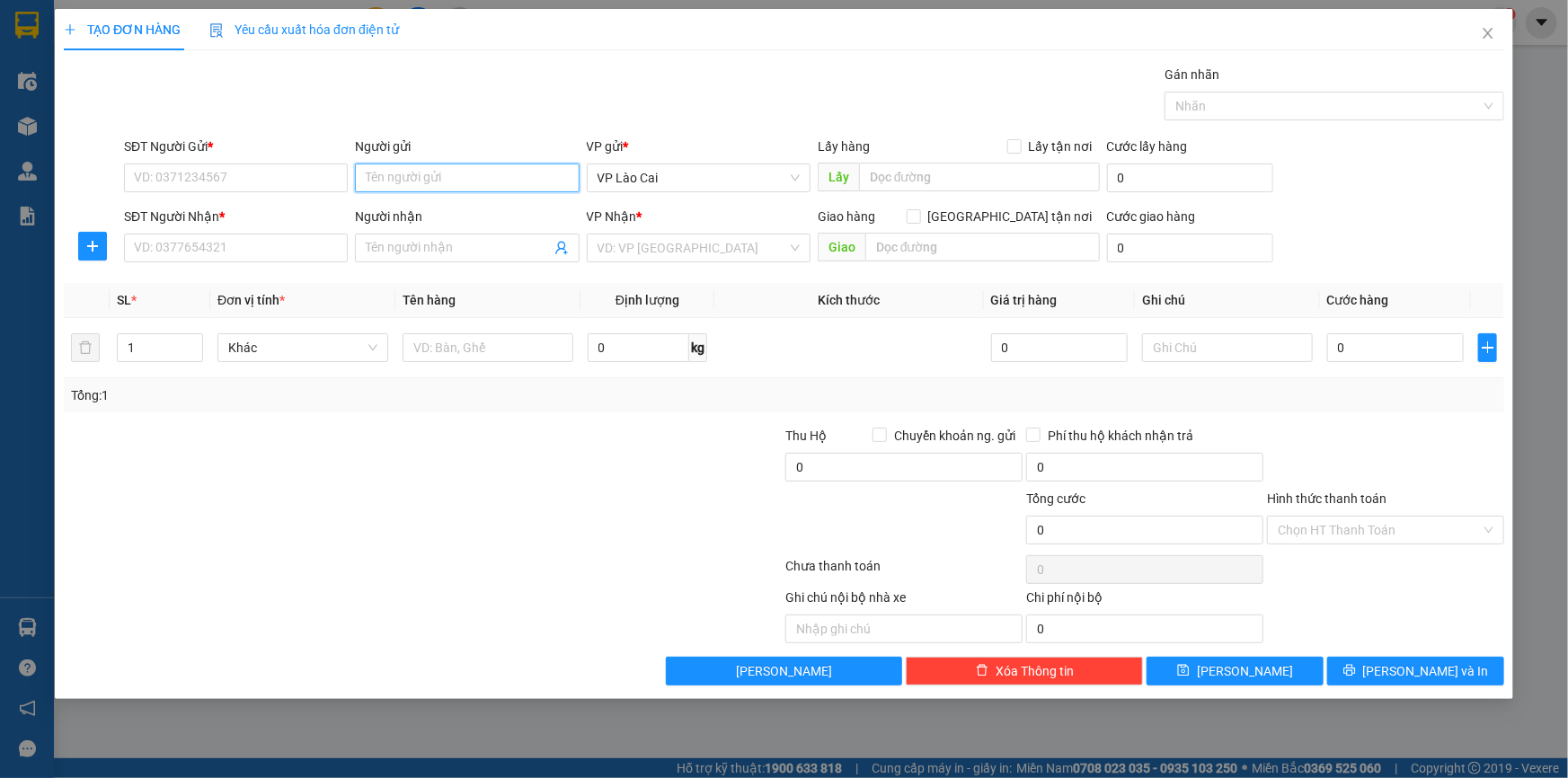
click at [423, 174] on input "Người gửi" at bounding box center [466, 178] width 223 height 29
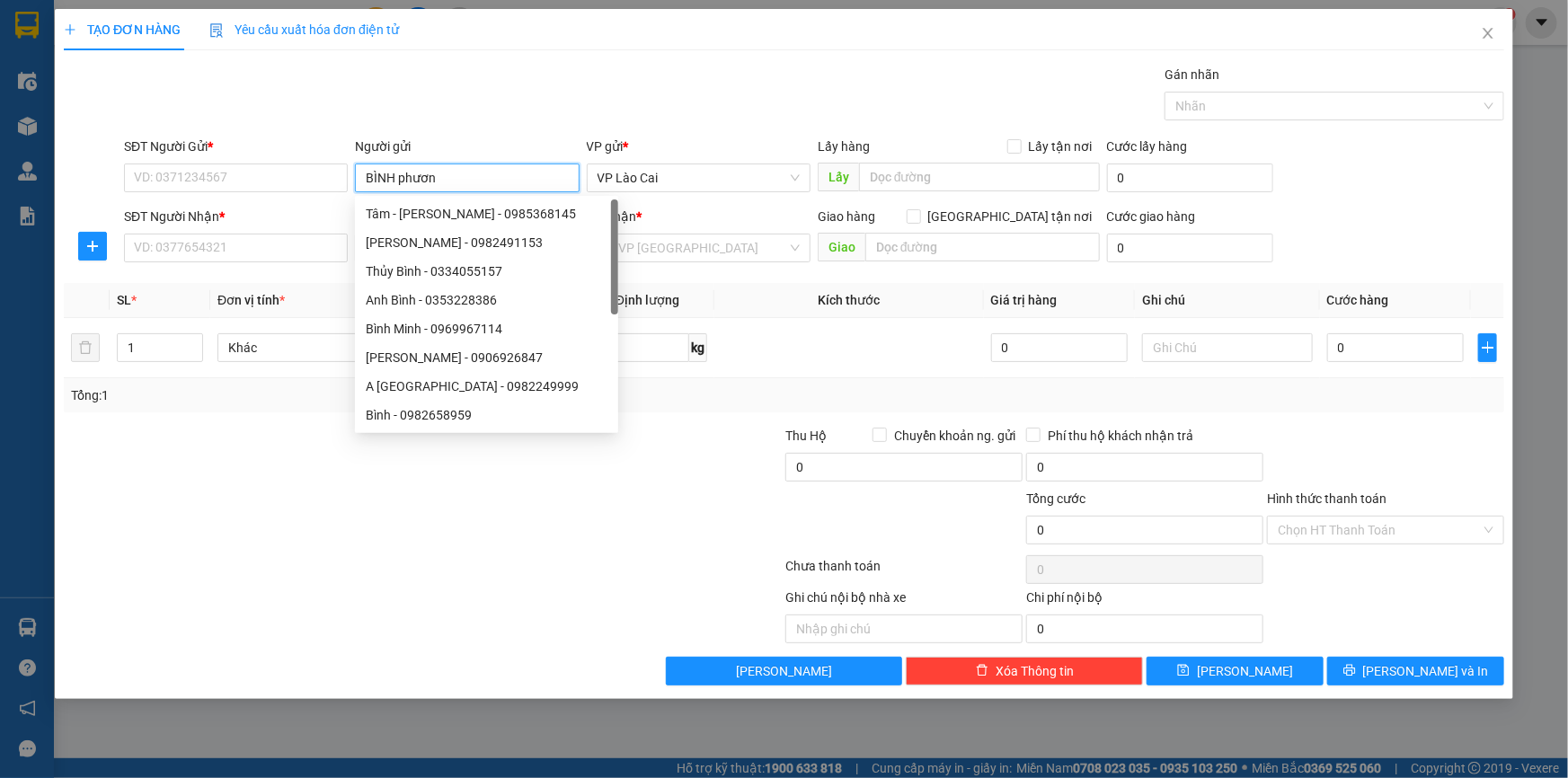
type input "BÌNH phương"
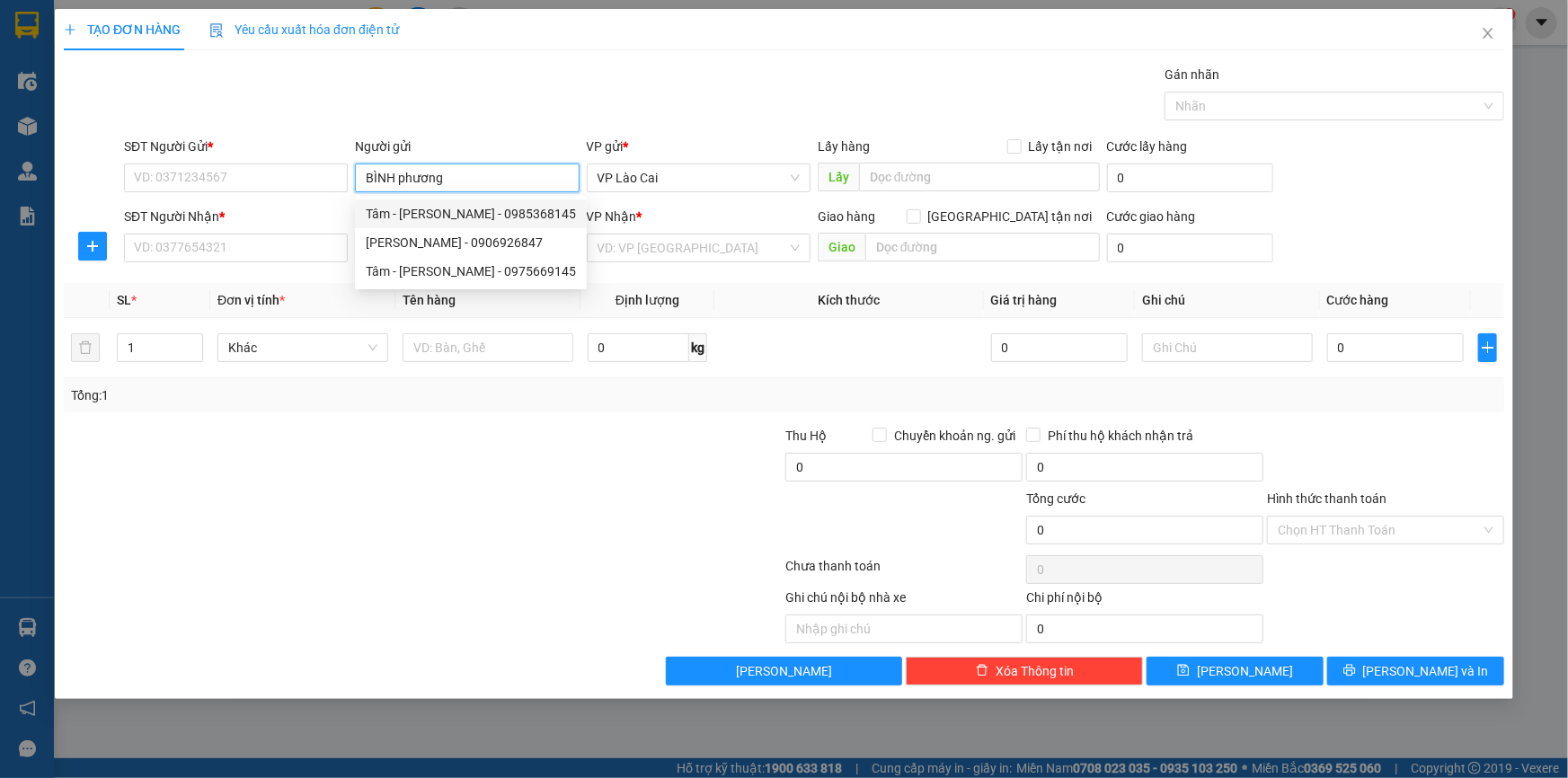
click at [469, 216] on div "Tâm - [PERSON_NAME] - 0985368145" at bounding box center [471, 213] width 210 height 20
type input "0985368145"
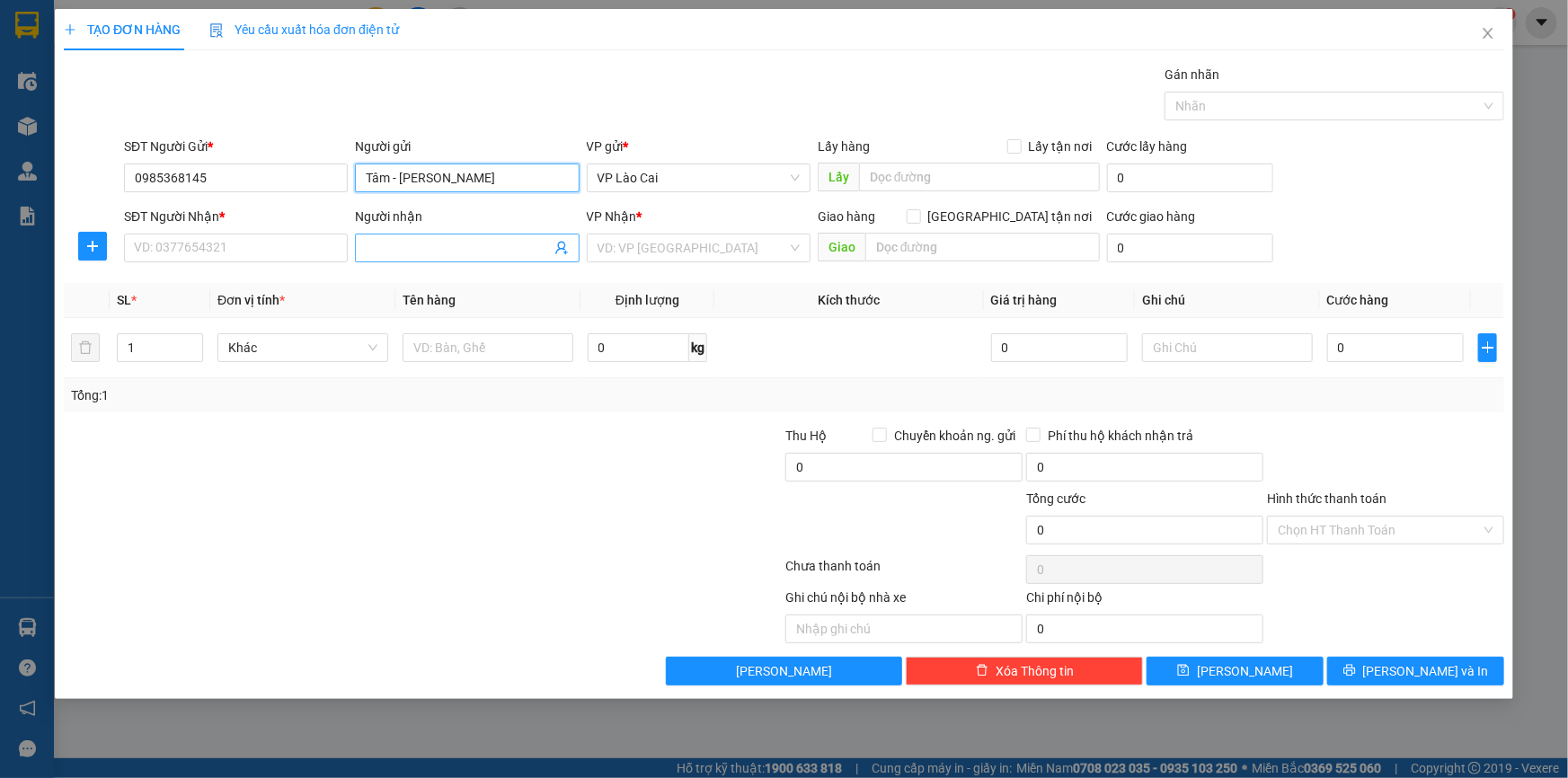
type input "Tâm - [PERSON_NAME]"
click at [472, 239] on input "Người nhận" at bounding box center [458, 247] width 184 height 20
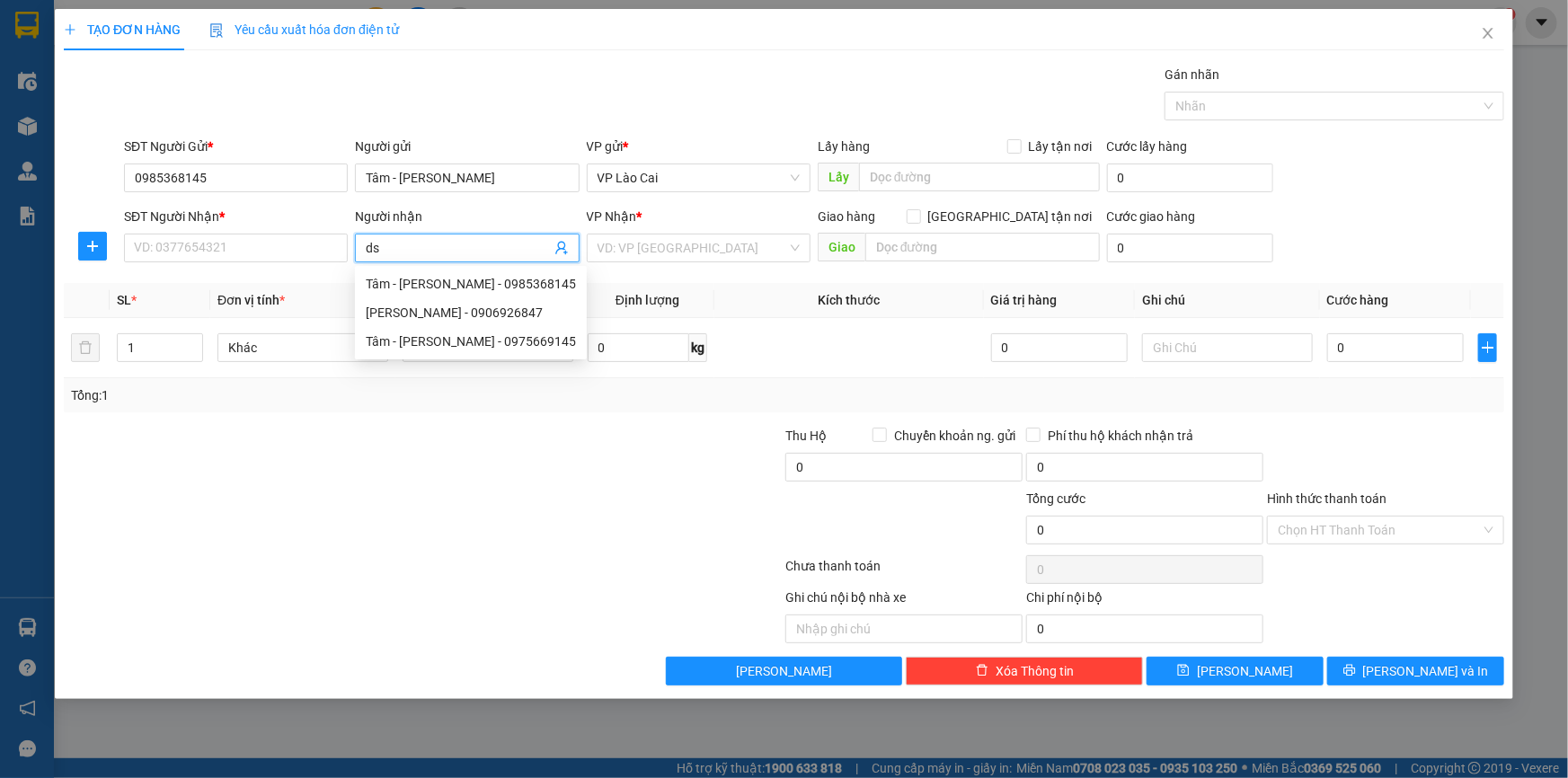
type input "dss"
click at [511, 303] on div "Công ty DSS - 02437606335" at bounding box center [467, 312] width 203 height 20
type input "02437606335"
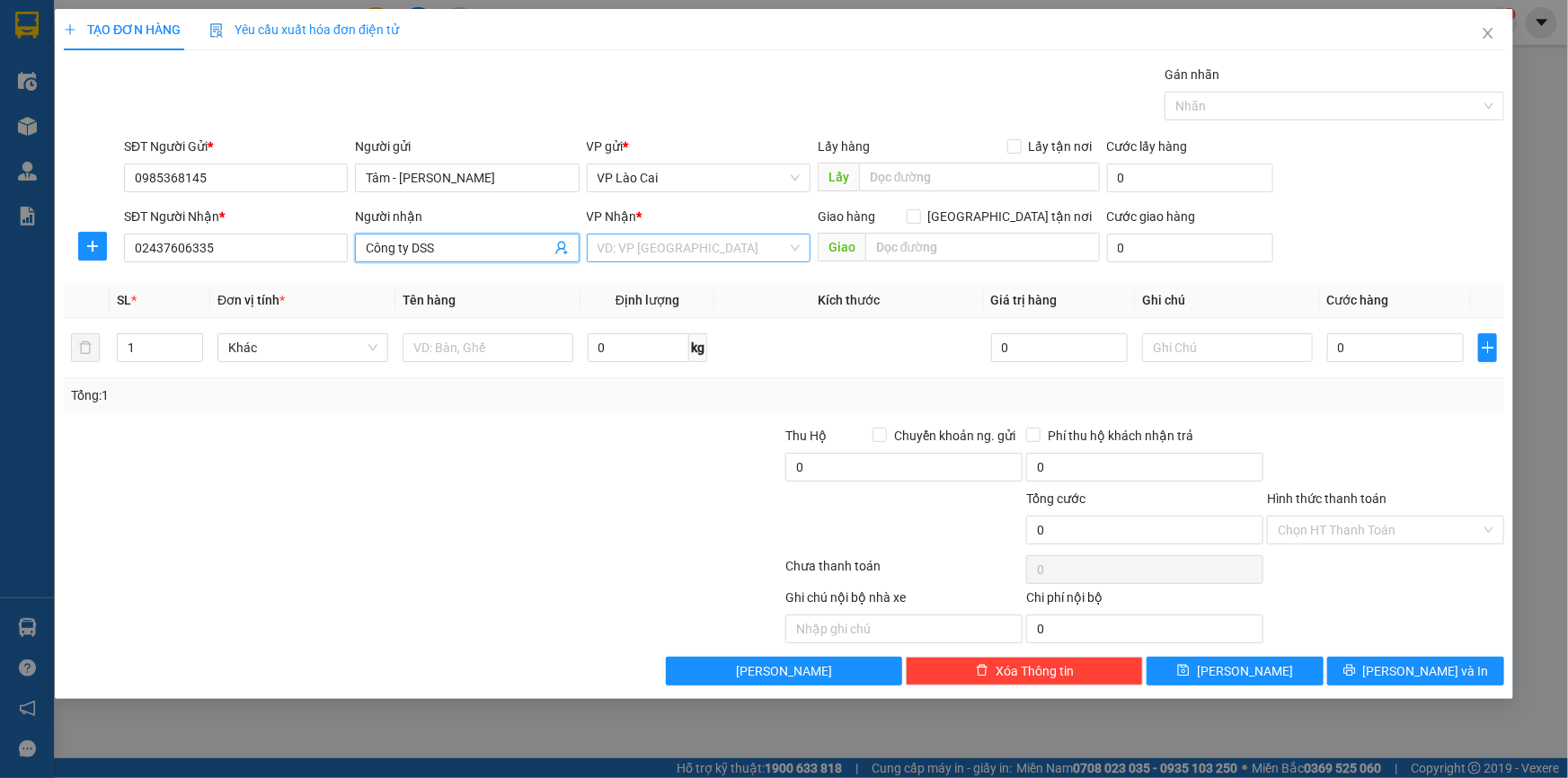
type input "Công ty DSS"
click at [742, 239] on input "search" at bounding box center [691, 248] width 189 height 27
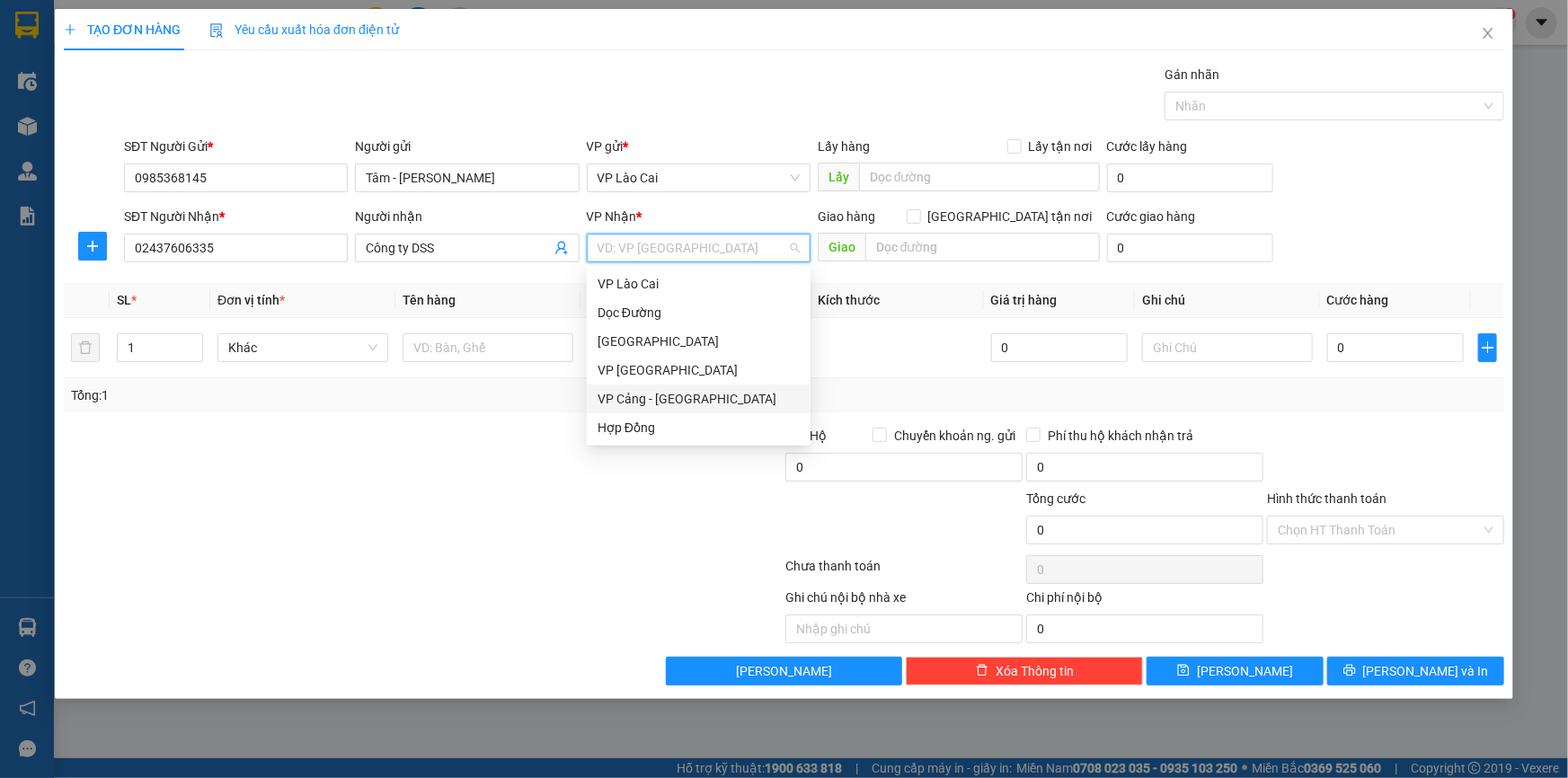
click at [656, 410] on div "VP Cảng - [GEOGRAPHIC_DATA]" at bounding box center [698, 399] width 223 height 29
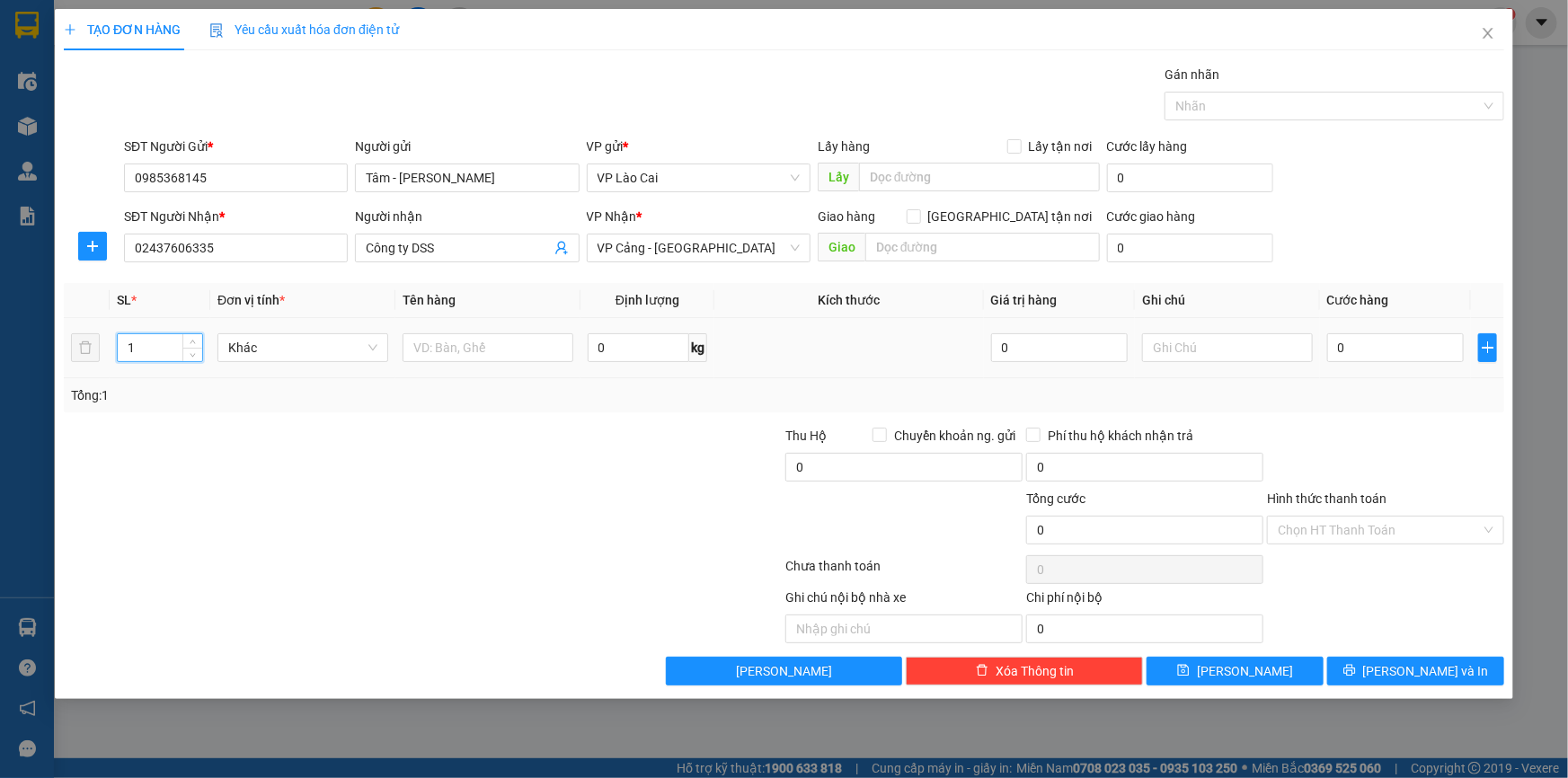
drag, startPoint x: 152, startPoint y: 350, endPoint x: 109, endPoint y: 347, distance: 43.1
click at [109, 347] on td "1" at bounding box center [160, 347] width 101 height 60
type input "9"
click at [519, 354] on input "text" at bounding box center [488, 348] width 171 height 29
type input "Kiện"
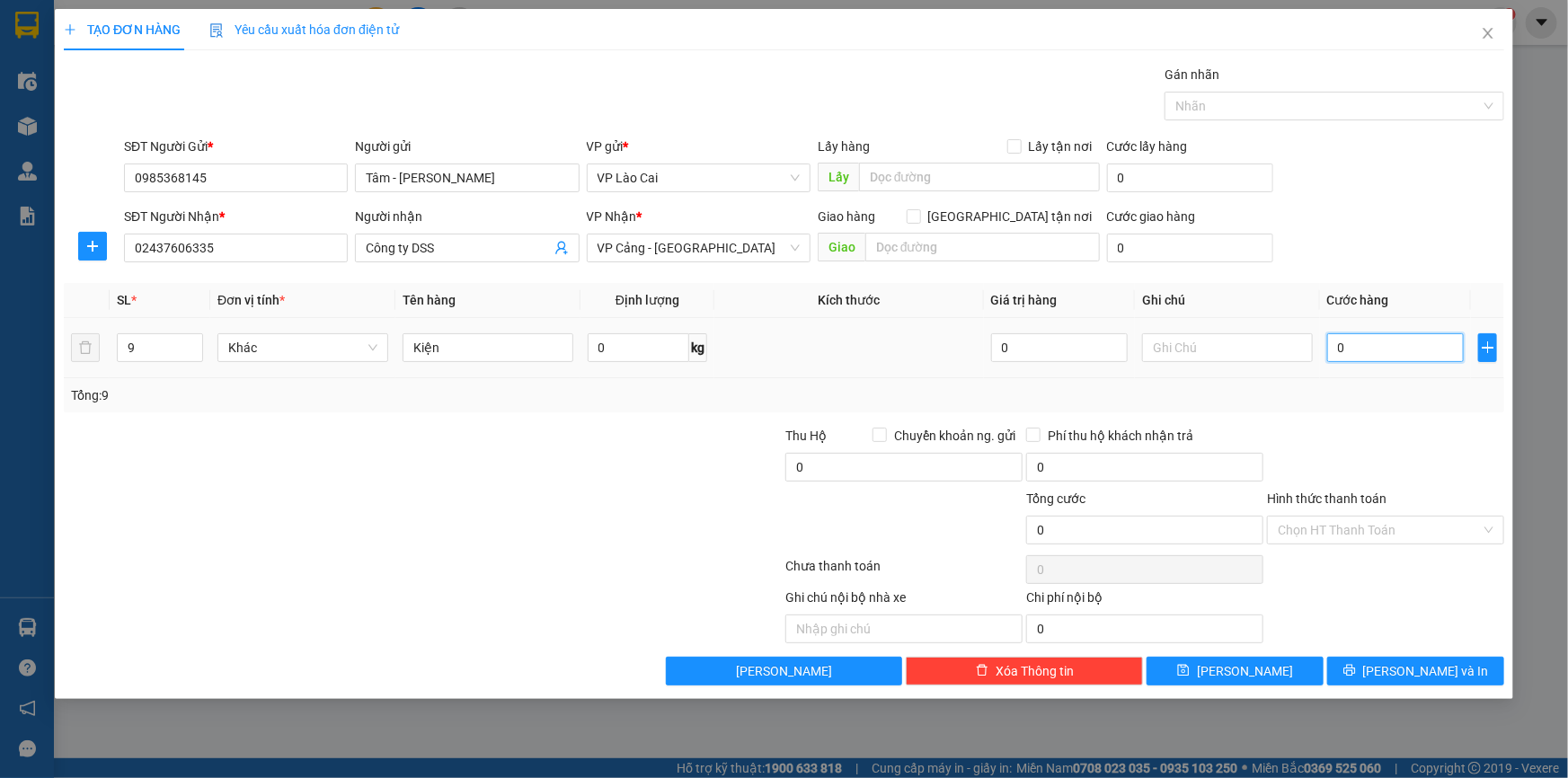
click at [1391, 359] on input "0" at bounding box center [1395, 348] width 137 height 29
type input "2"
type input "27"
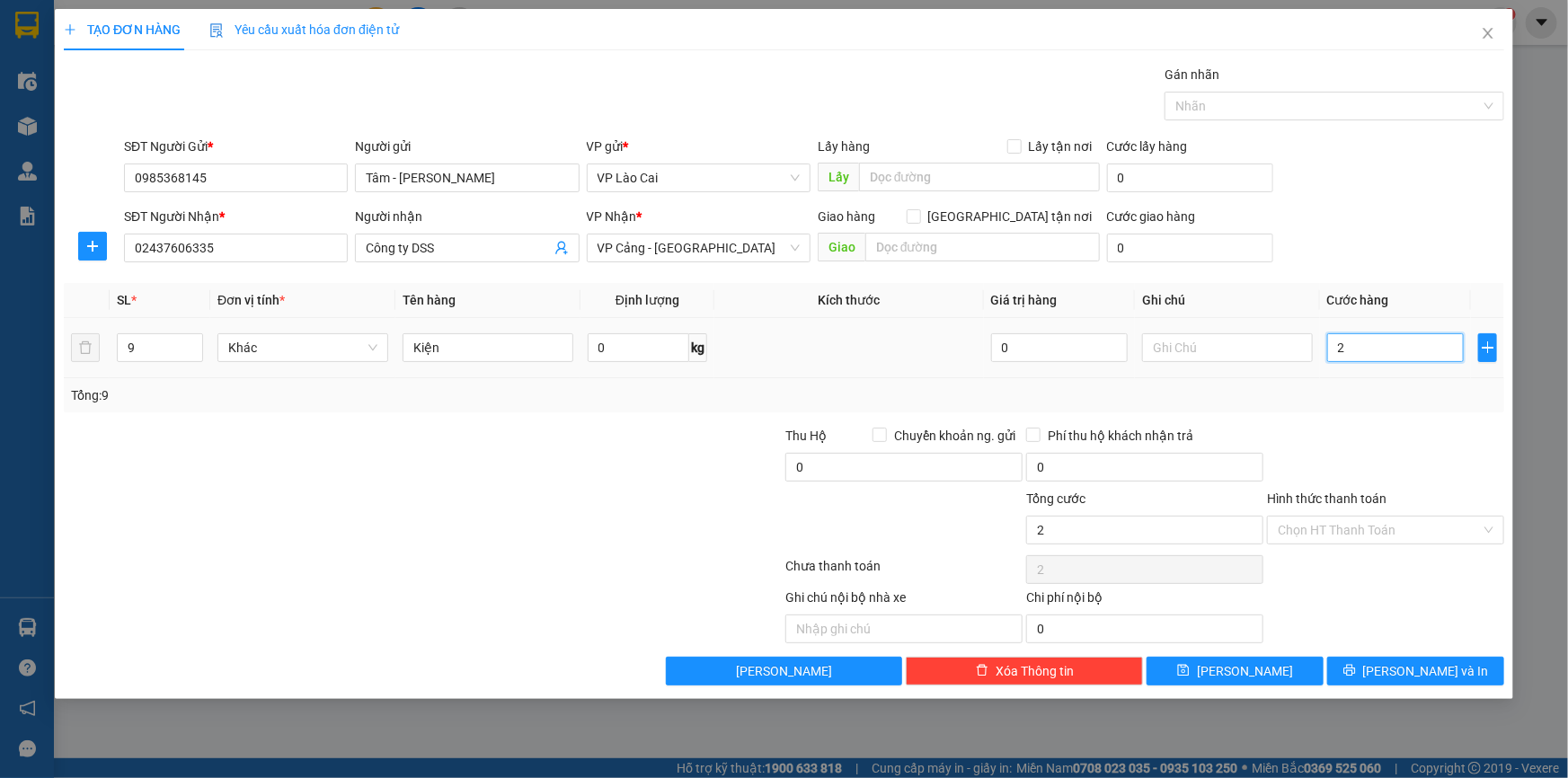
type input "27"
type input "270"
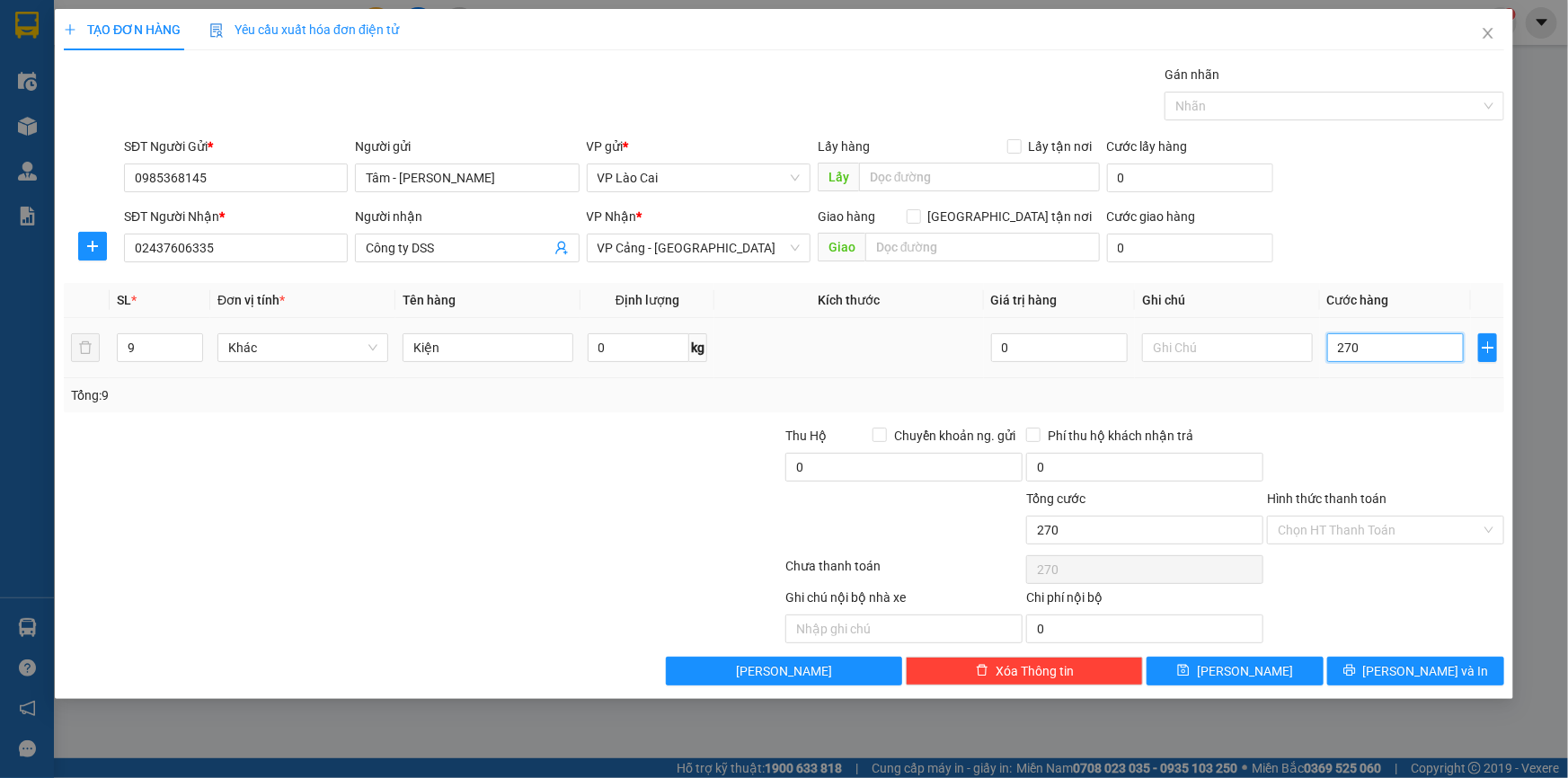
type input "2.700"
type input "27.000"
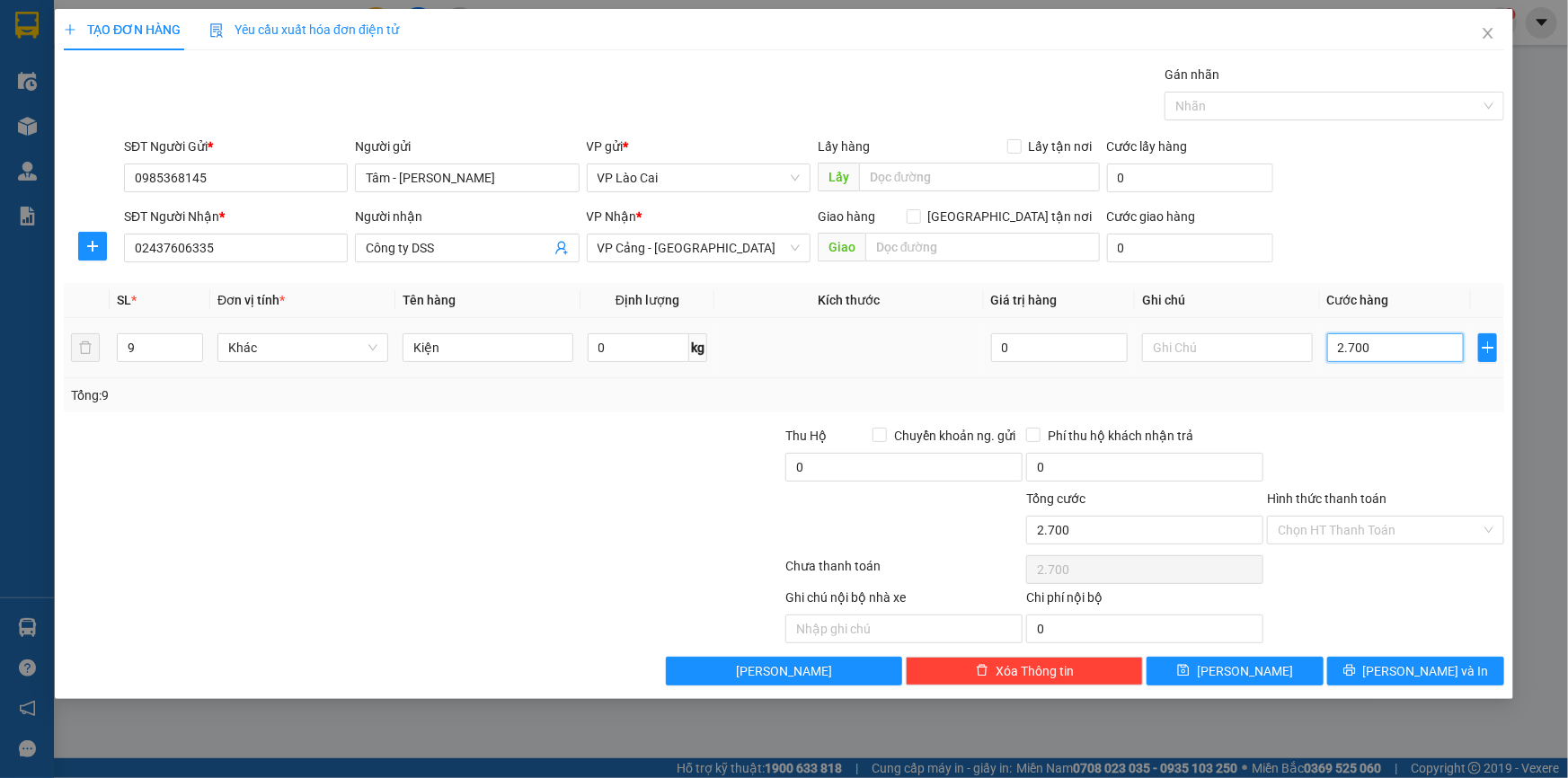
type input "27.000"
type input "270.000"
click at [1367, 674] on button "[PERSON_NAME] và In" at bounding box center [1415, 671] width 177 height 29
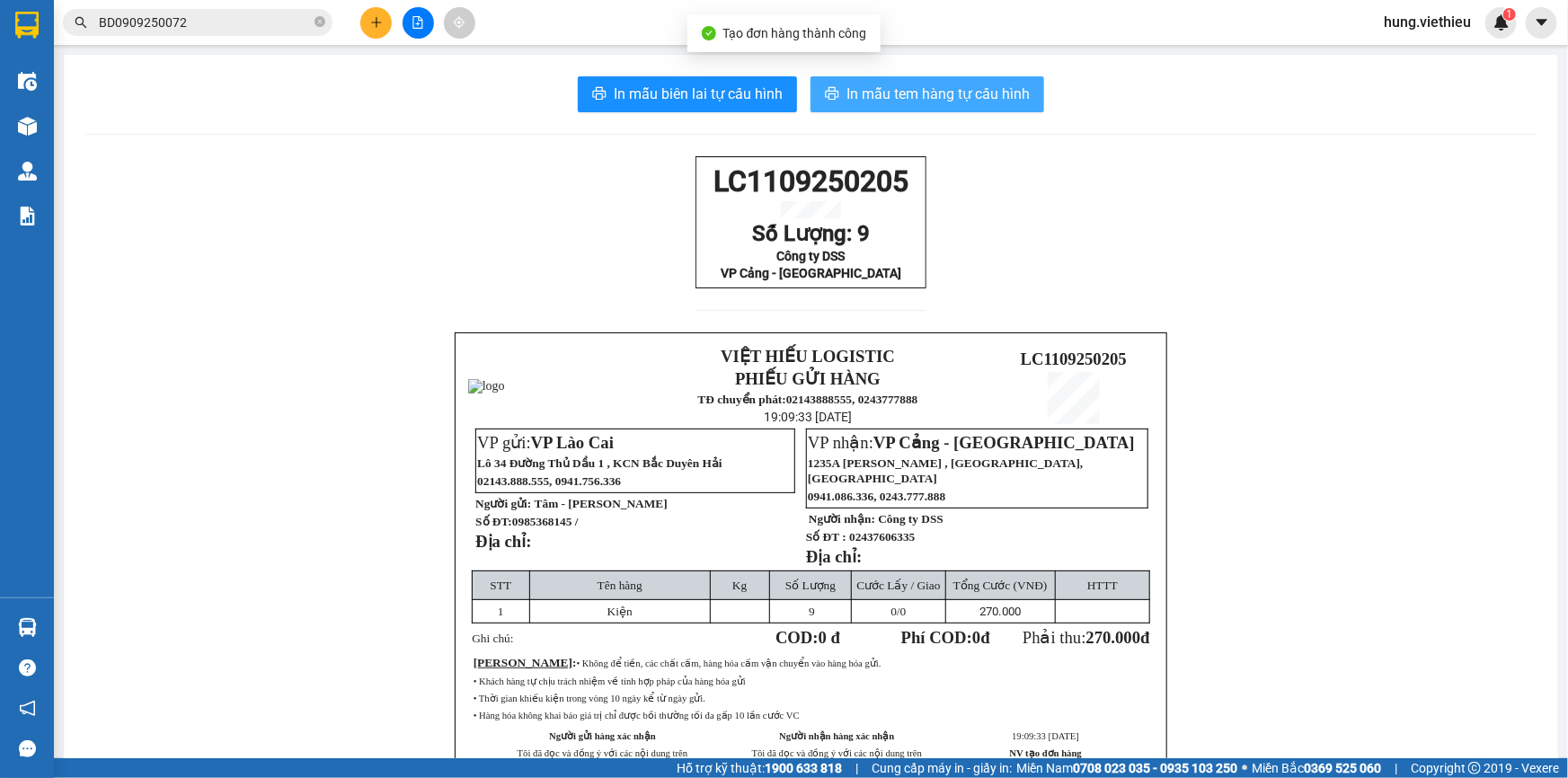
click at [975, 96] on span "In mẫu tem hàng tự cấu hình" at bounding box center [938, 94] width 184 height 23
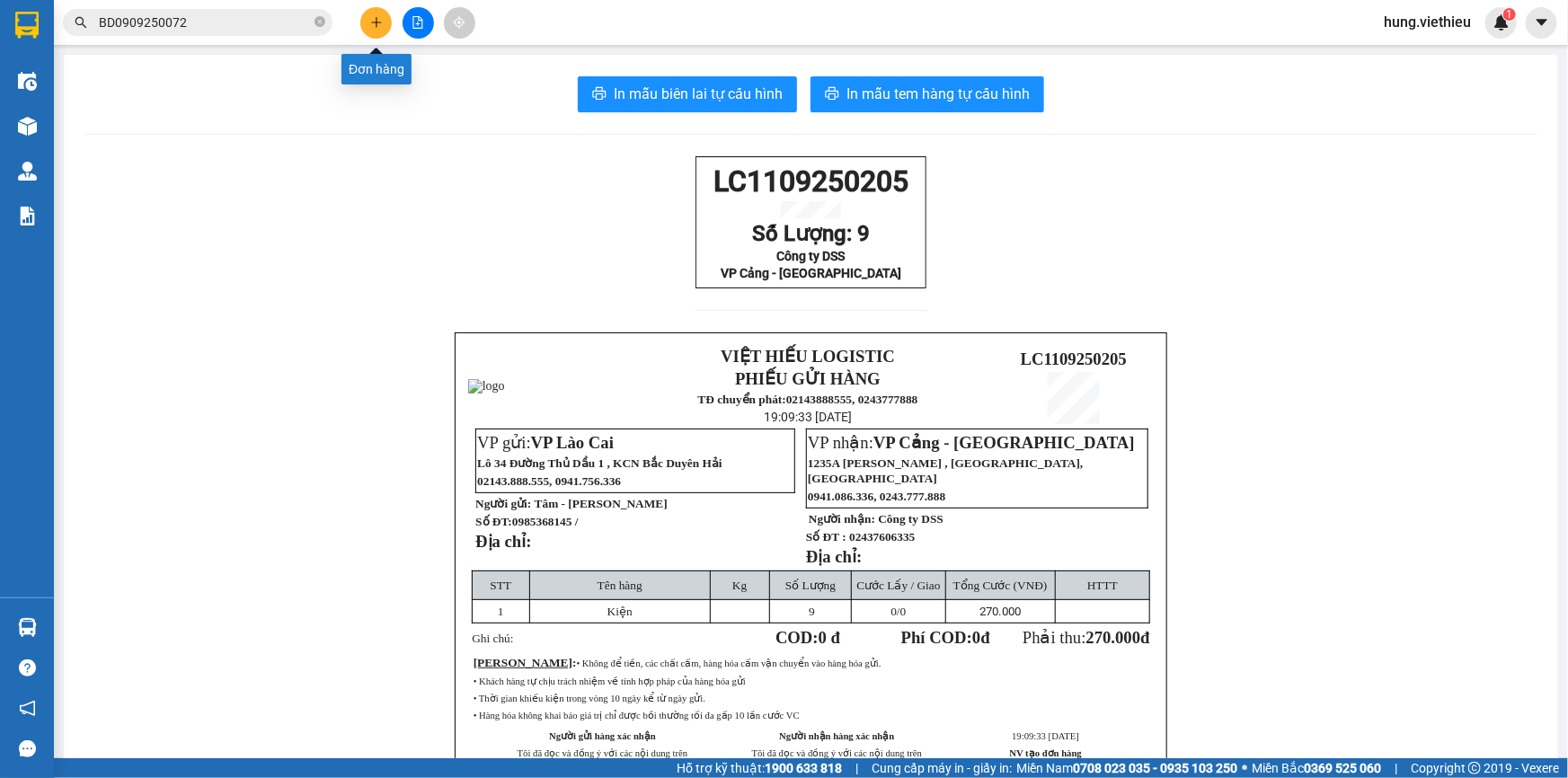
click at [376, 29] on button at bounding box center [376, 23] width 31 height 31
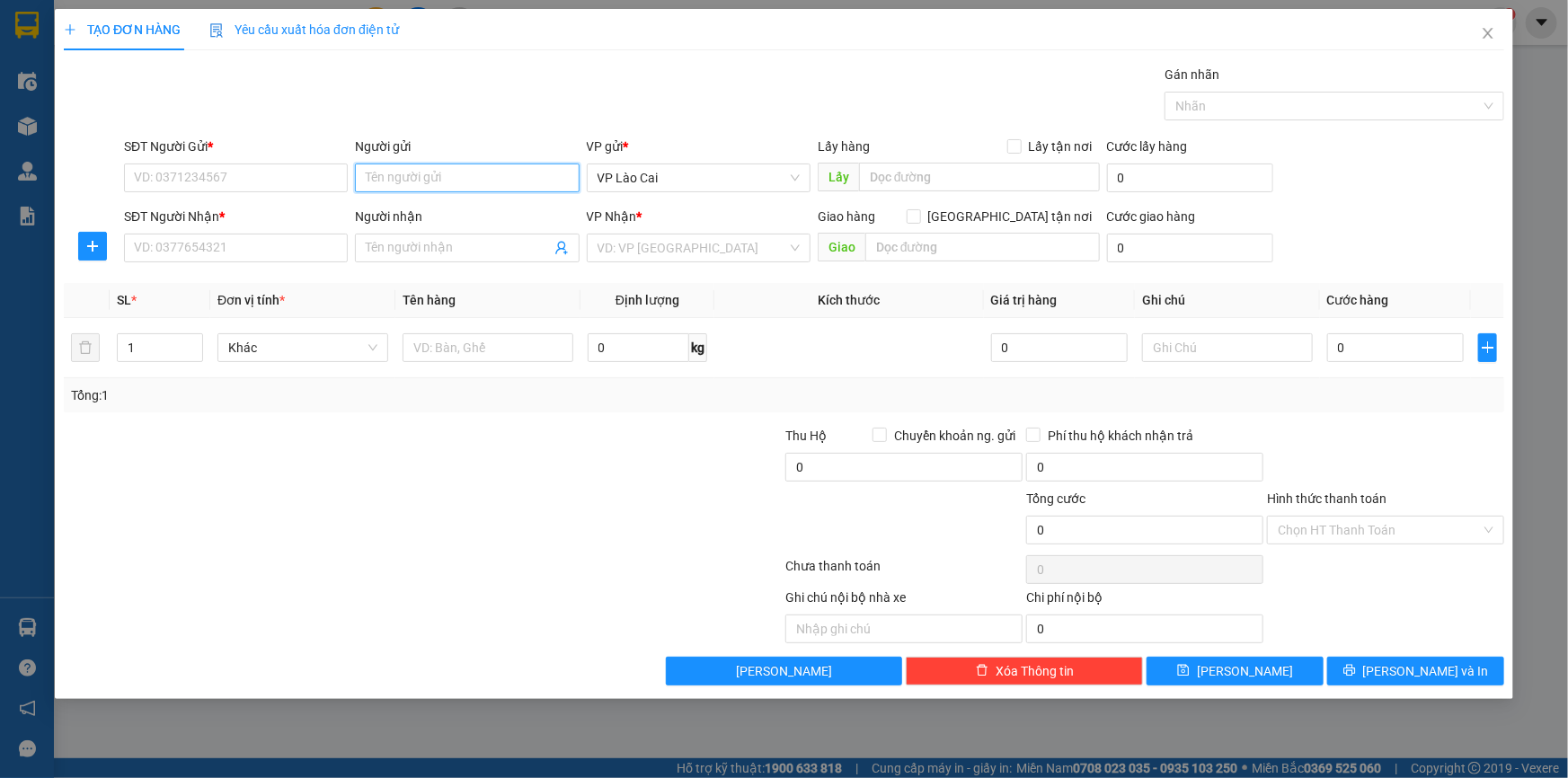
click at [405, 177] on input "Người gửi" at bounding box center [466, 178] width 223 height 29
type input "huệ"
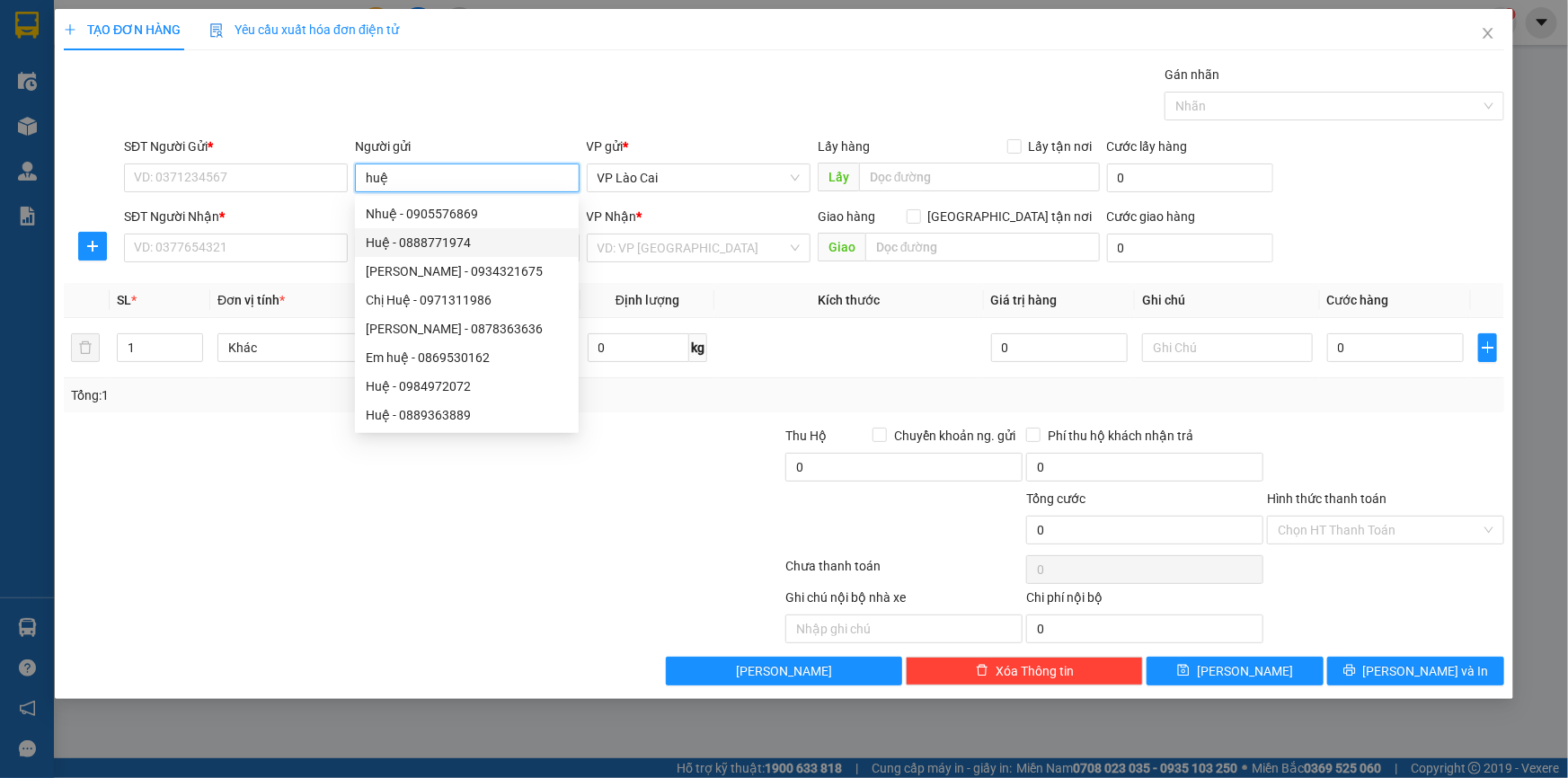
click at [441, 246] on div "Huệ - 0888771974" at bounding box center [467, 243] width 203 height 20
type input "0888771974"
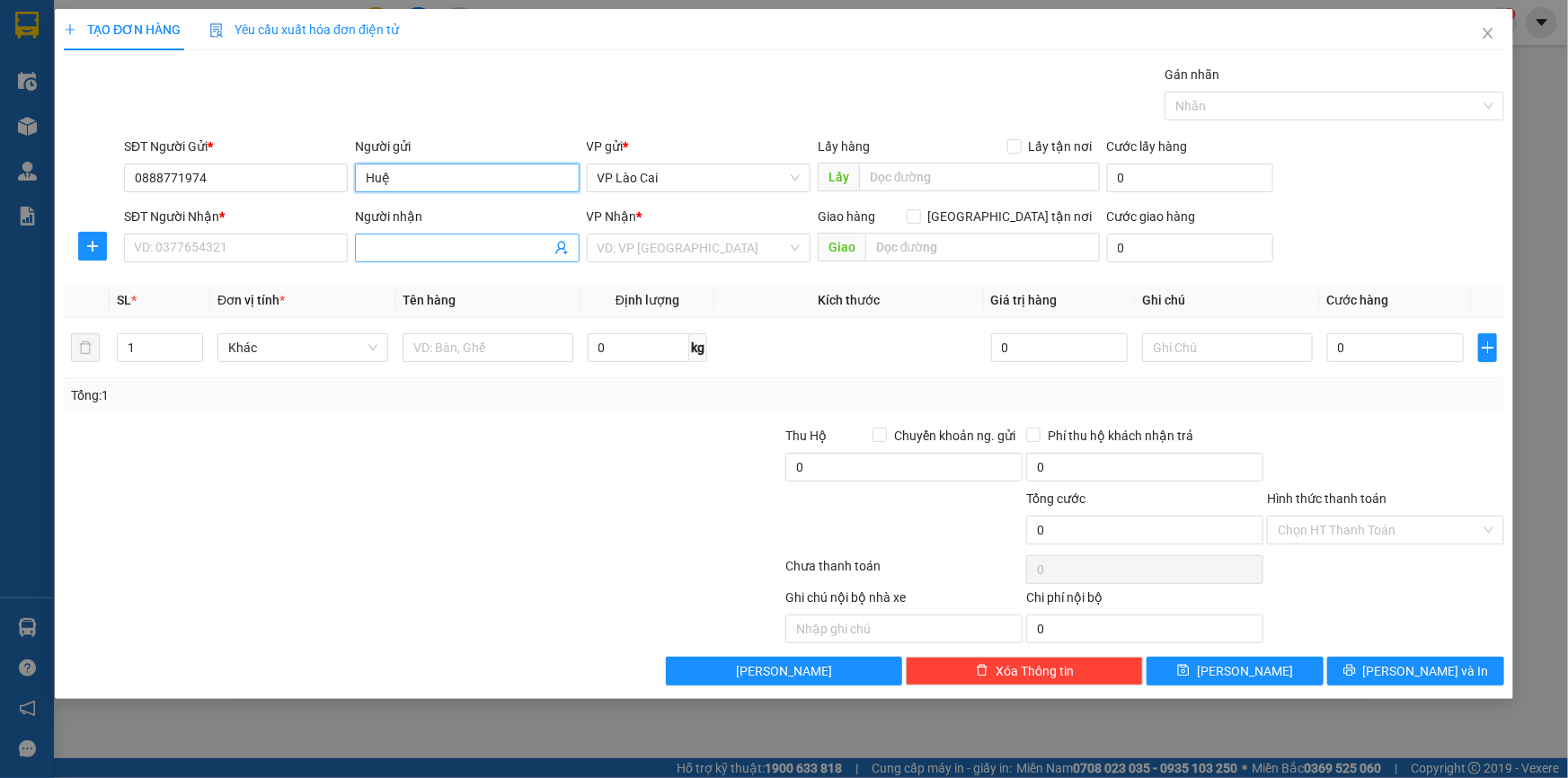
type input "Huệ"
click at [561, 244] on icon "user-add" at bounding box center [561, 247] width 14 height 14
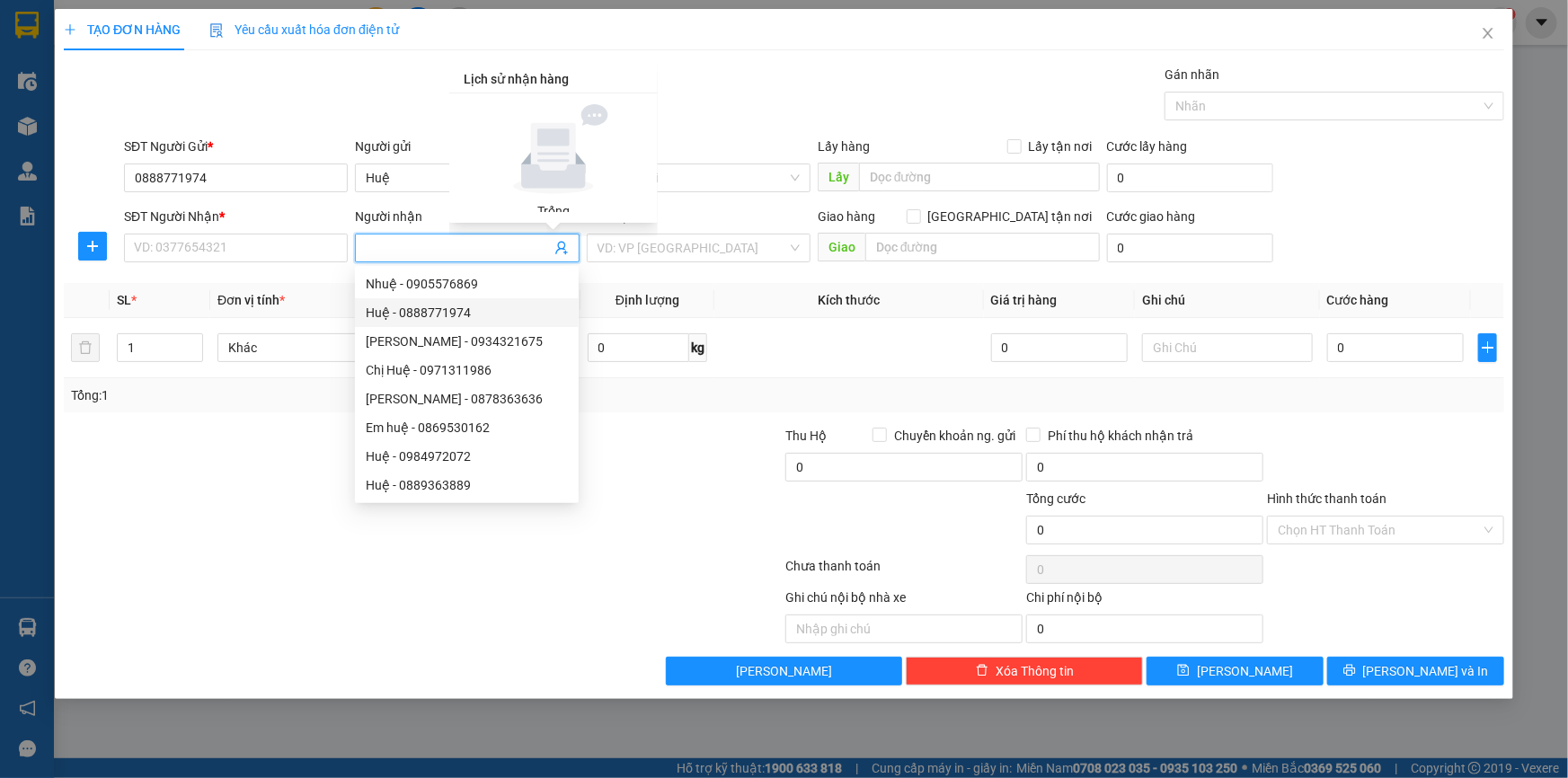
click at [433, 308] on div "Huệ - 0888771974" at bounding box center [467, 312] width 203 height 20
type input "0888771974"
type input "Huệ"
checkbox input "true"
type input "TP-lào cai"
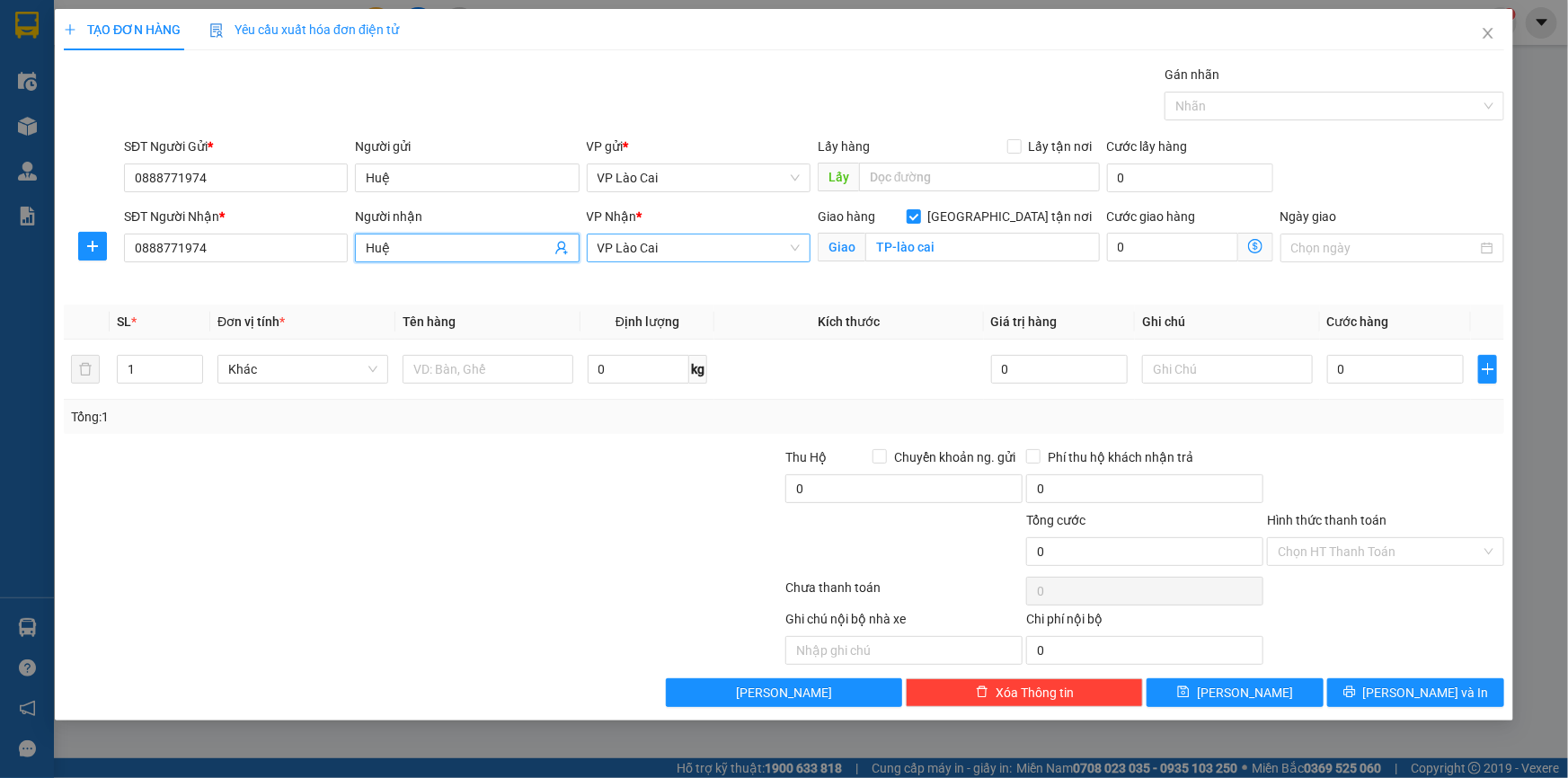
click at [676, 251] on span "VP Lào Cai" at bounding box center [698, 248] width 203 height 27
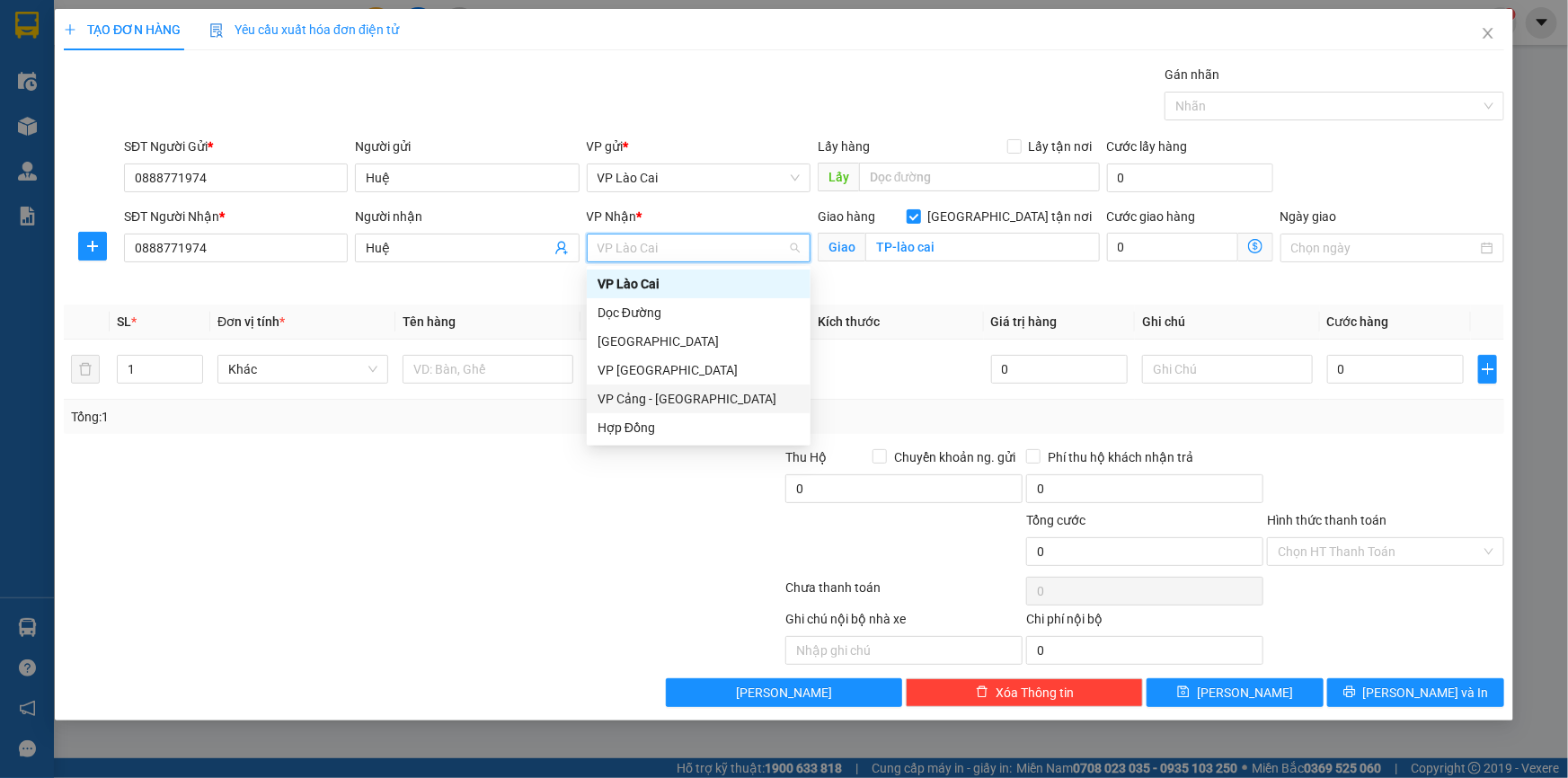
click at [627, 395] on div "VP Cảng - [GEOGRAPHIC_DATA]" at bounding box center [698, 399] width 203 height 20
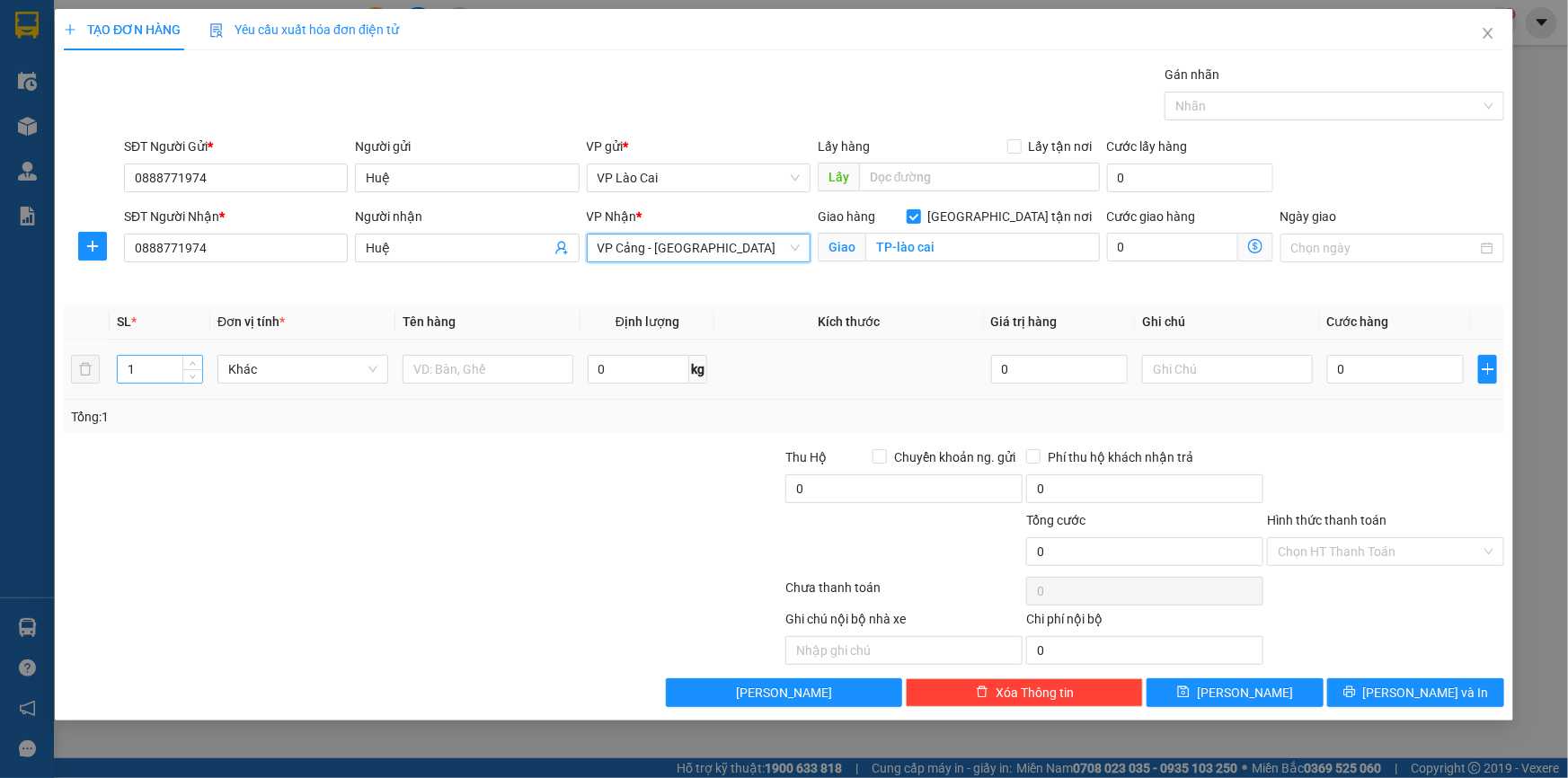
click at [149, 374] on input "1" at bounding box center [160, 369] width 85 height 27
click at [462, 375] on input "text" at bounding box center [488, 369] width 171 height 29
type input "cây vải"
click at [1348, 380] on input "0" at bounding box center [1395, 369] width 137 height 29
type input "5"
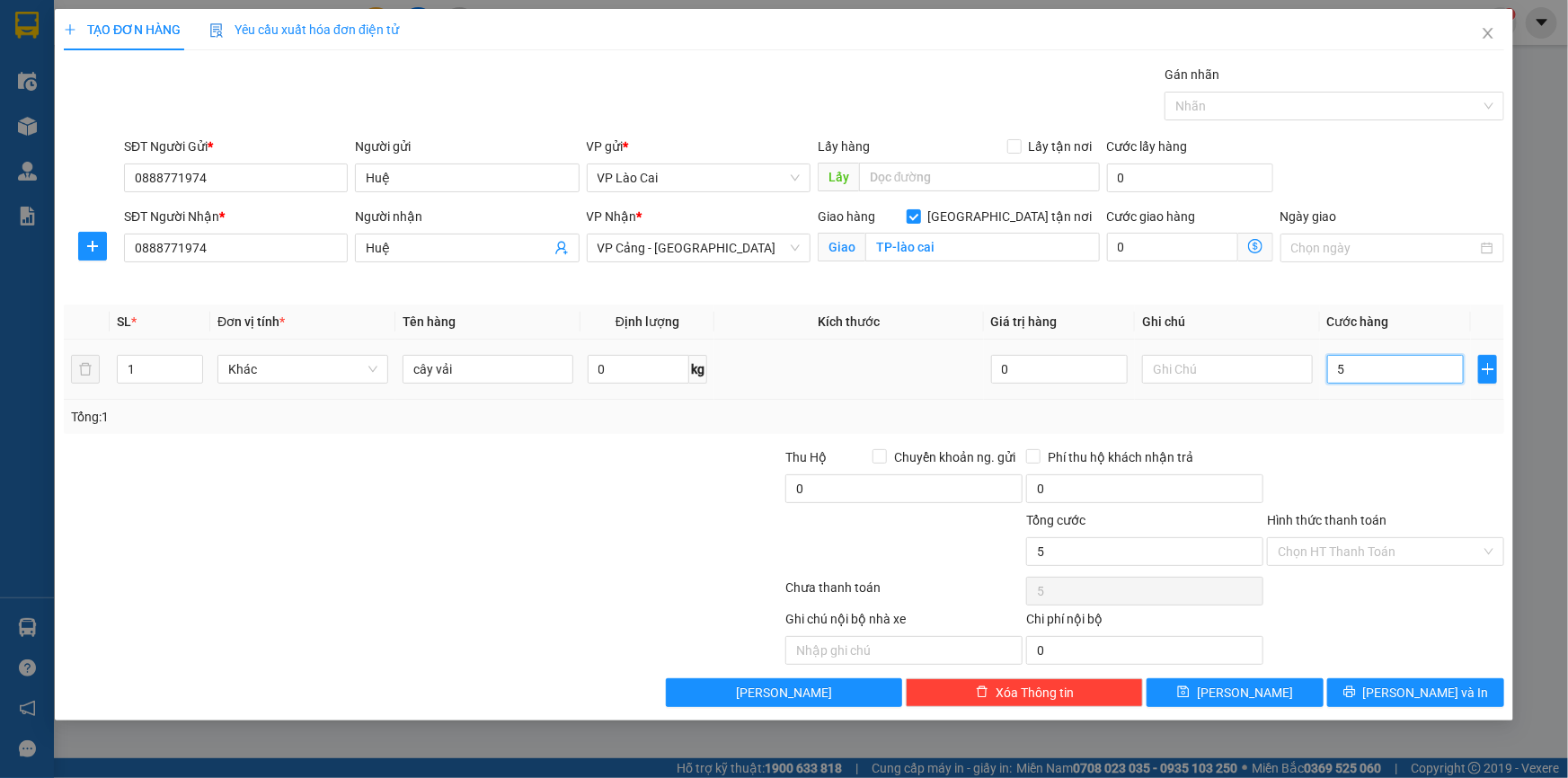
type input "5"
type input "50"
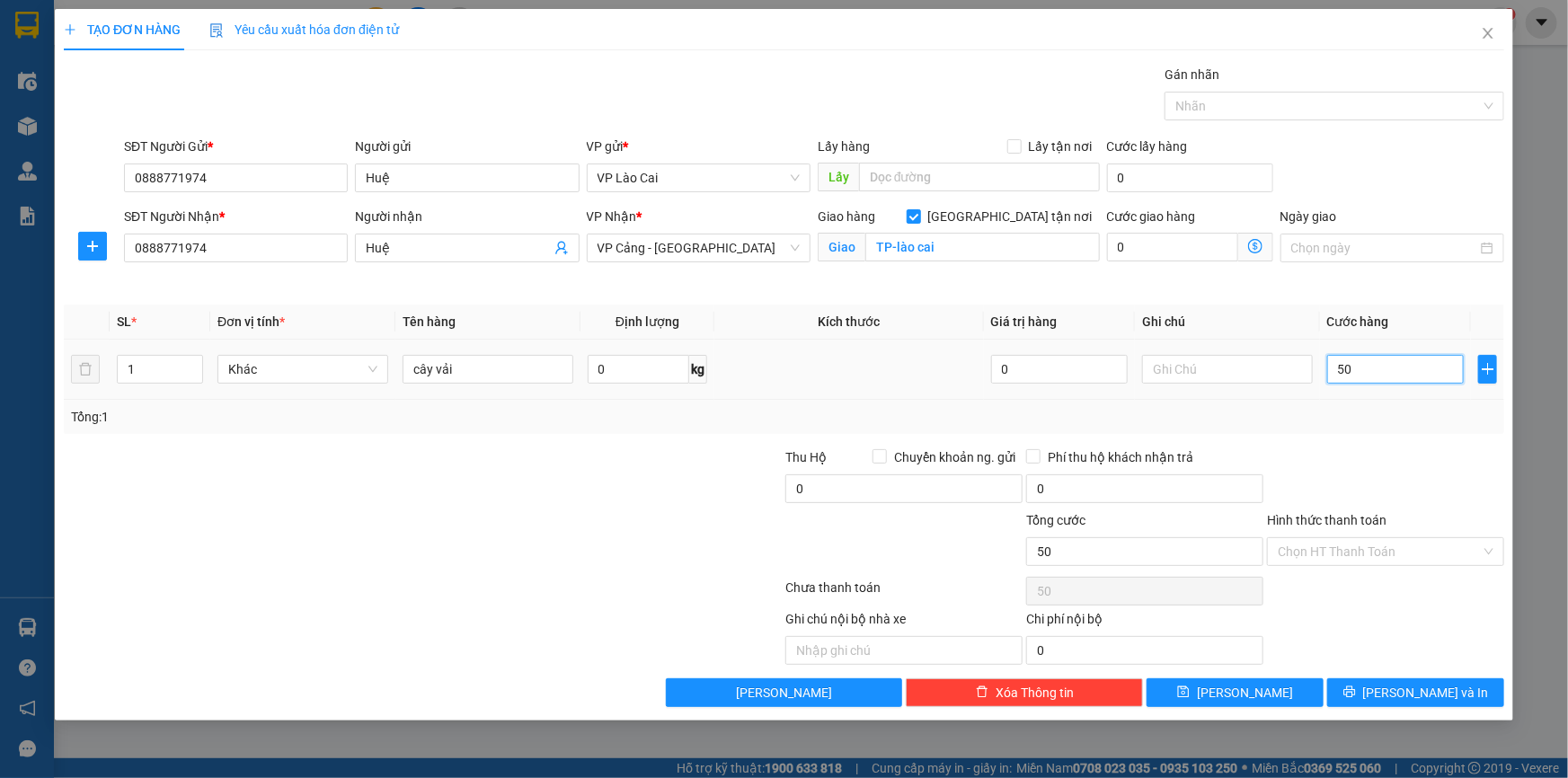
type input "500"
type input "5.000"
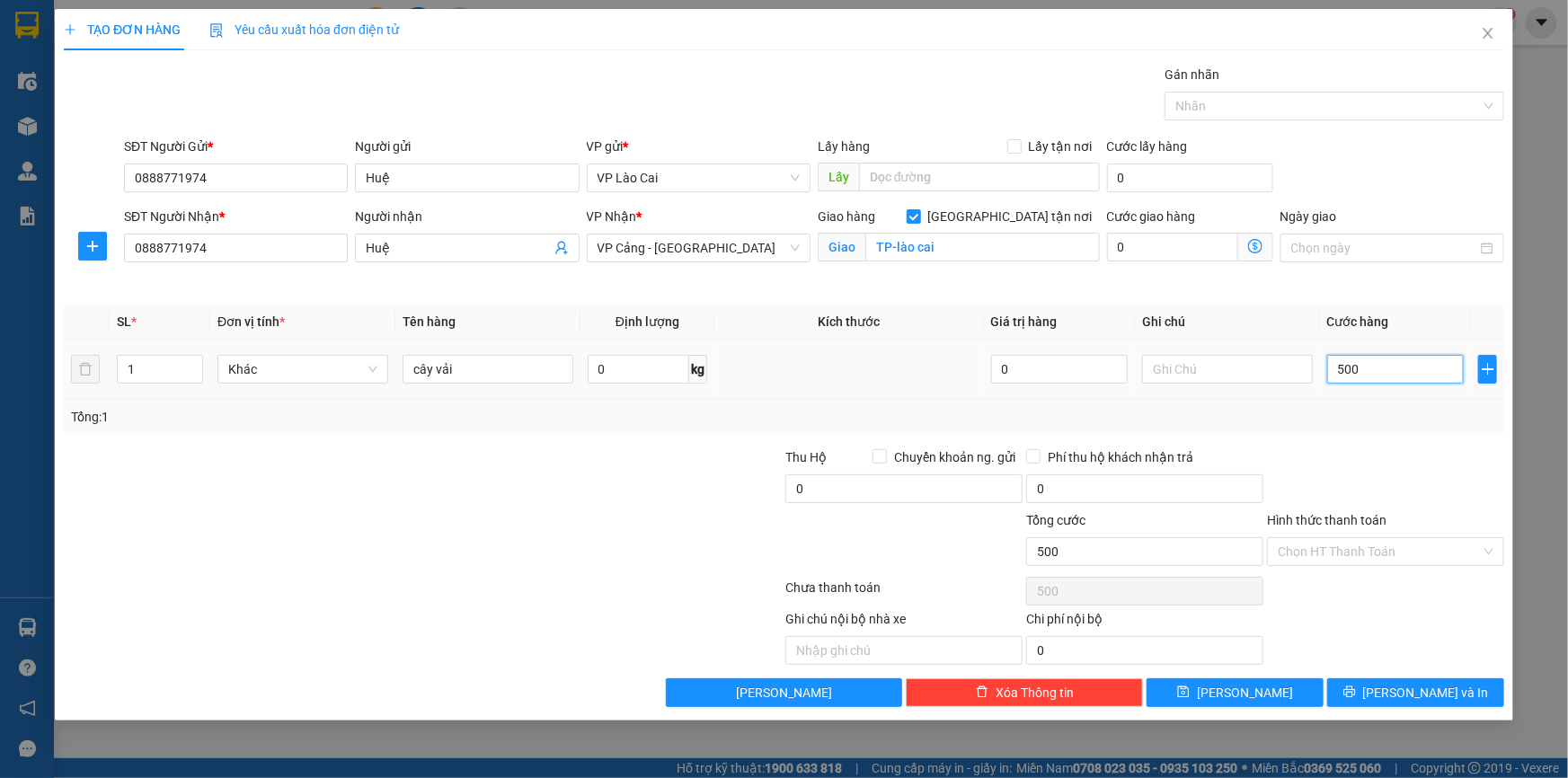
type input "5.000"
type input "50.000"
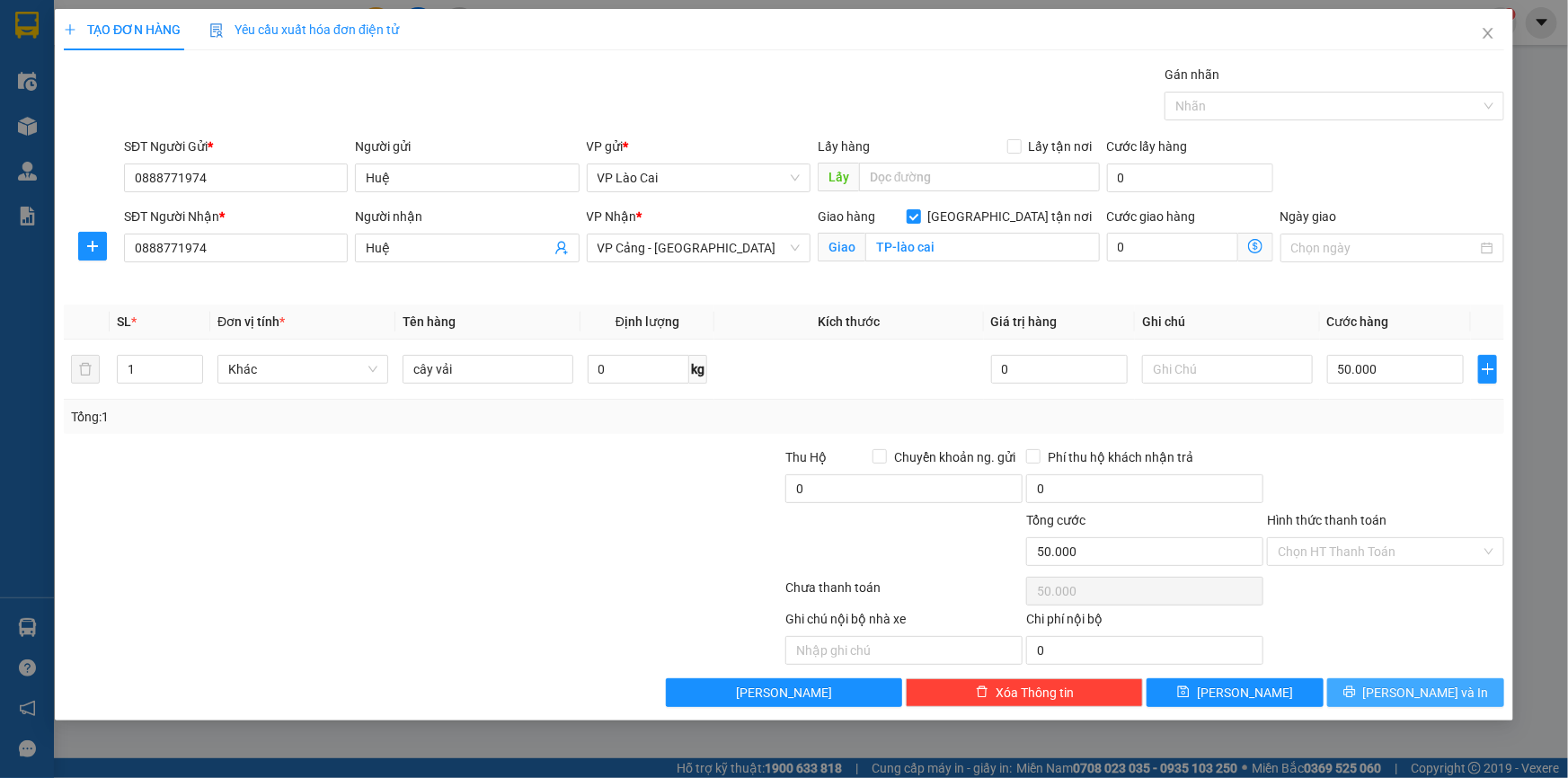
click at [1369, 697] on button "[PERSON_NAME] và In" at bounding box center [1415, 692] width 177 height 29
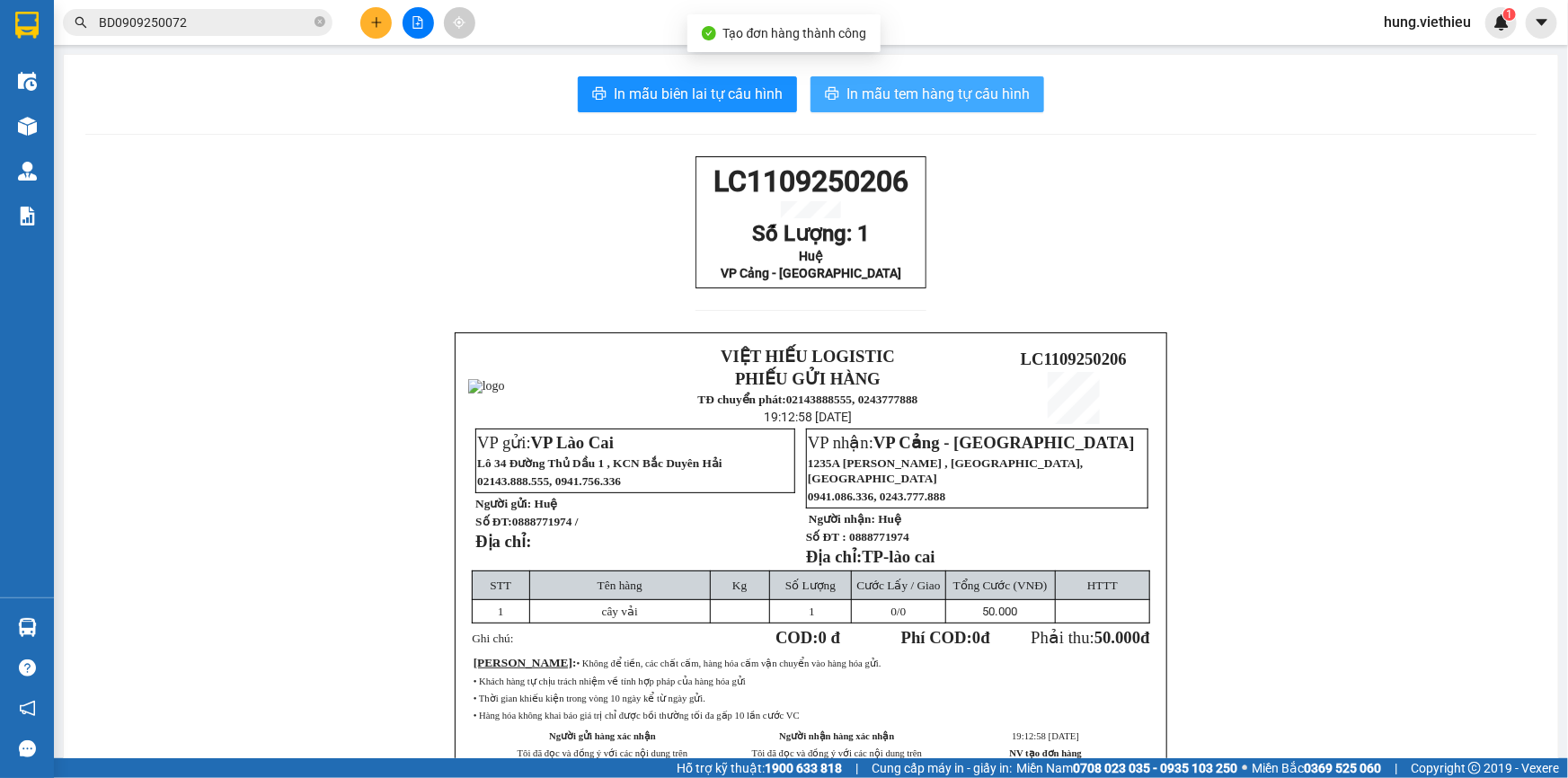
click at [938, 94] on span "In mẫu tem hàng tự cấu hình" at bounding box center [938, 94] width 184 height 23
click at [1452, 411] on div "LC1109250206 Số Lượng: 1 Huệ VP Cảng - [GEOGRAPHIC_DATA] VIỆT HIẾU LOGISTIC PHI…" at bounding box center [811, 501] width 1451 height 690
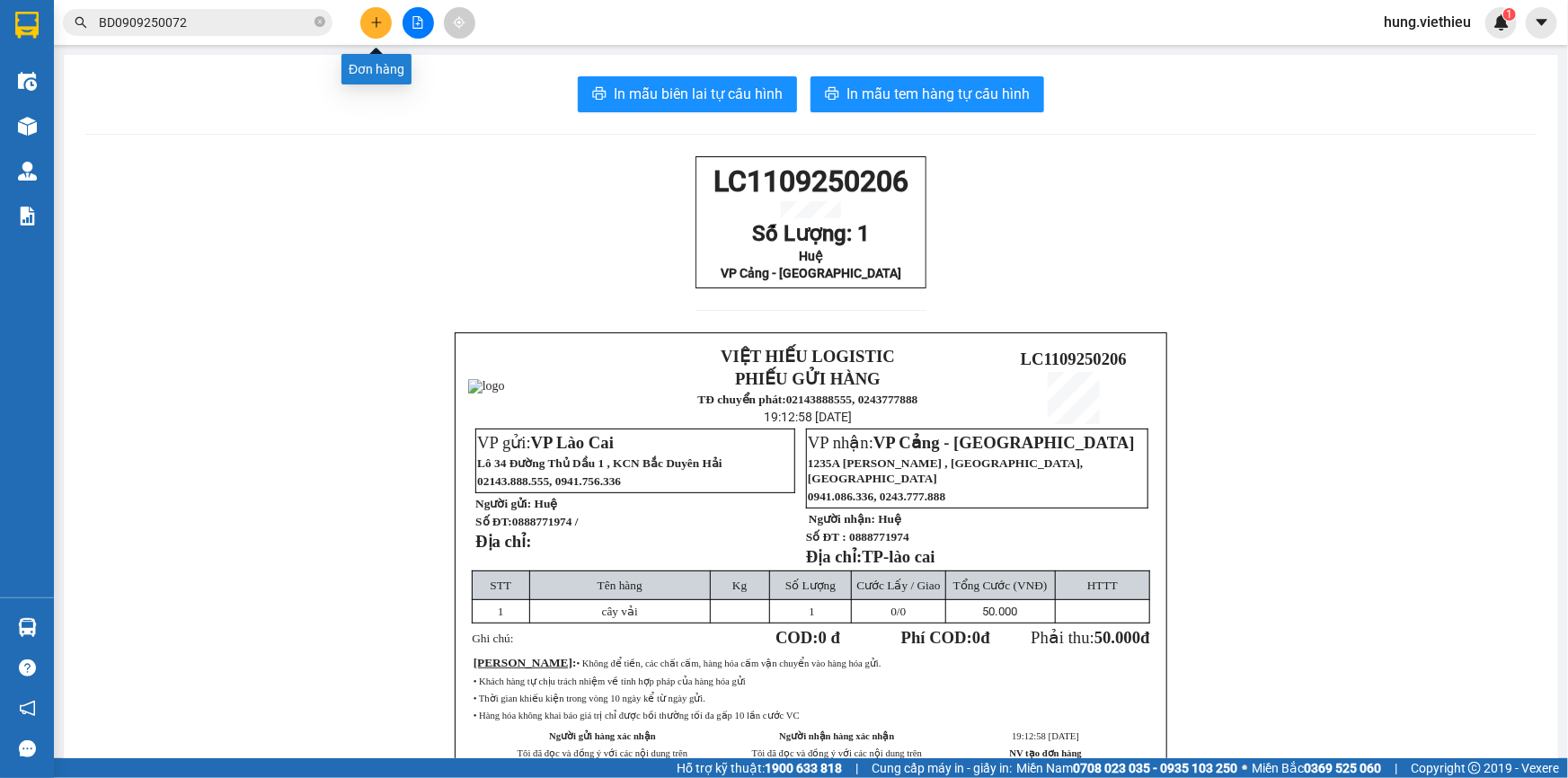
click at [368, 26] on button at bounding box center [376, 23] width 31 height 31
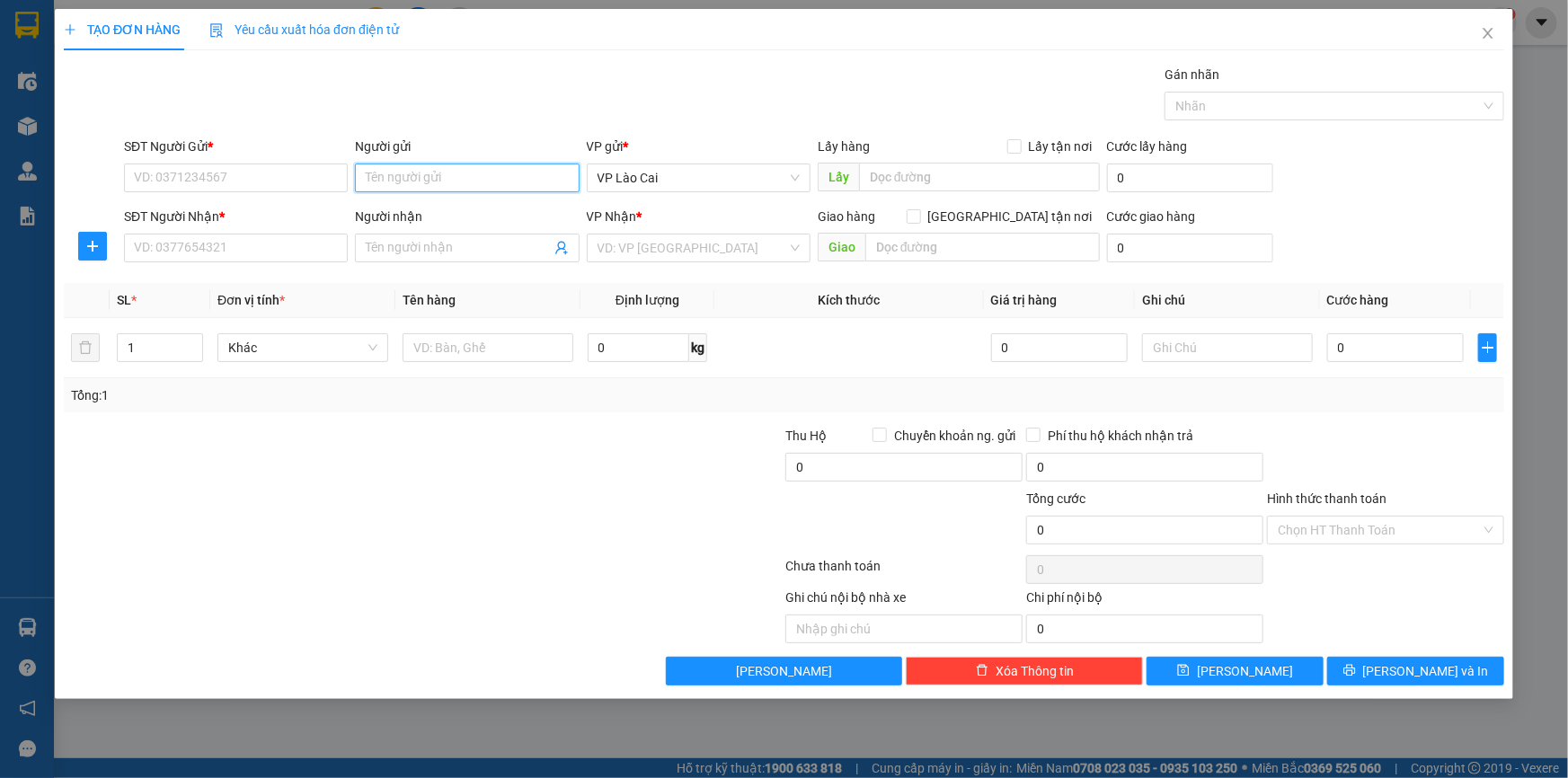
click at [513, 178] on input "Người gửi" at bounding box center [466, 178] width 223 height 29
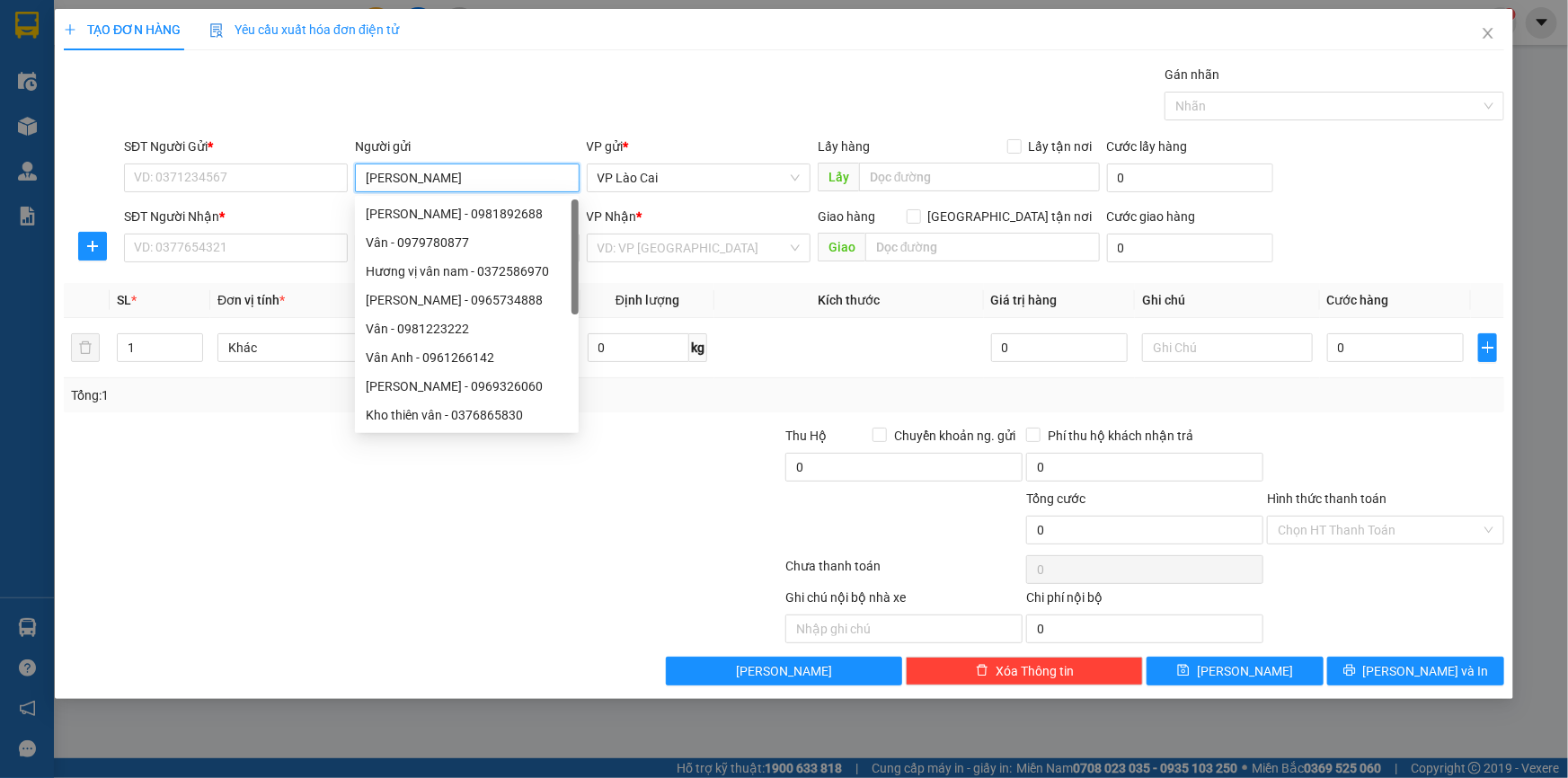
type input "[PERSON_NAME]"
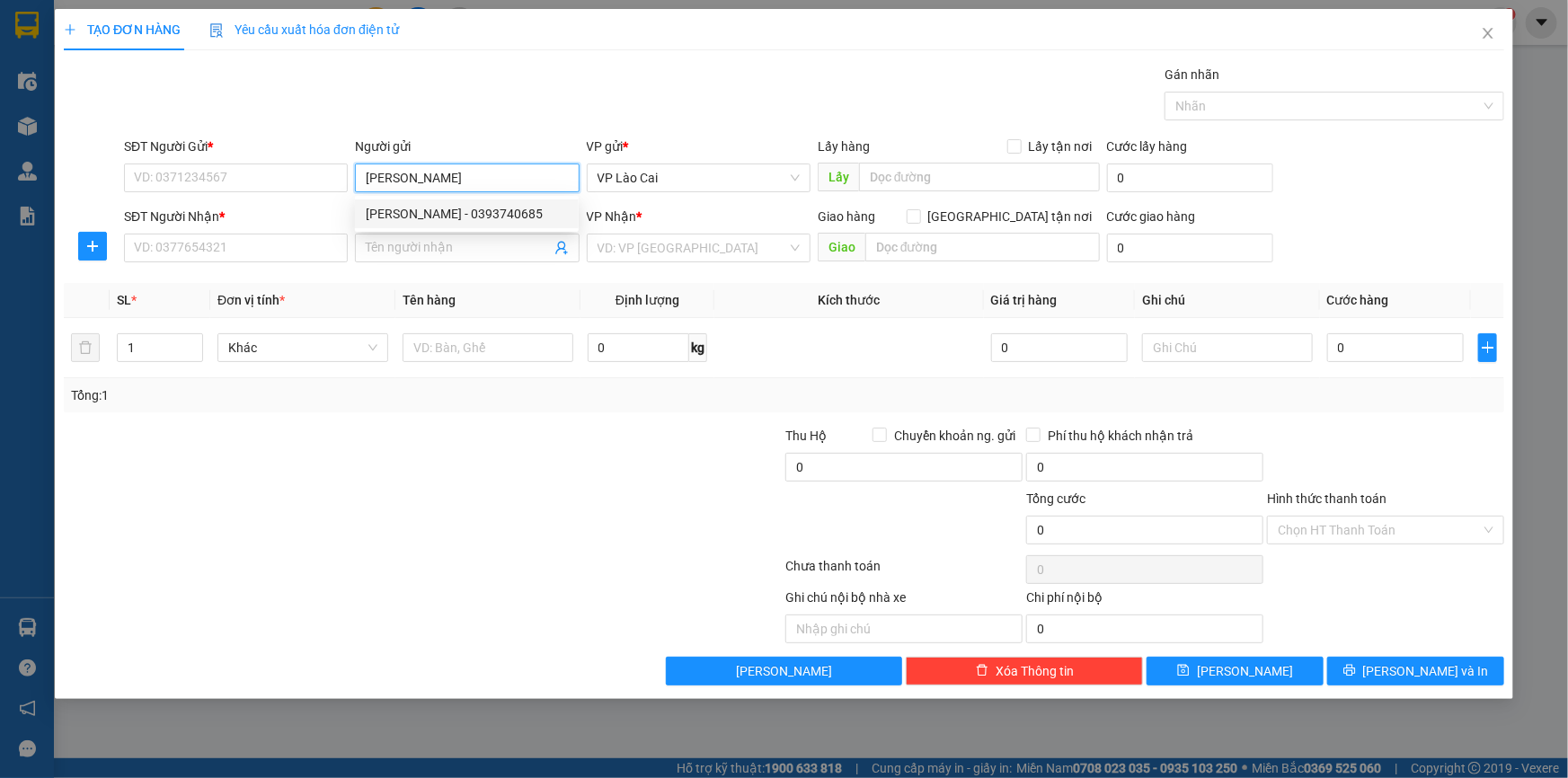
click at [496, 204] on div "[PERSON_NAME] - 0393740685" at bounding box center [467, 213] width 203 height 20
type input "0393740685"
type input "[PERSON_NAME]"
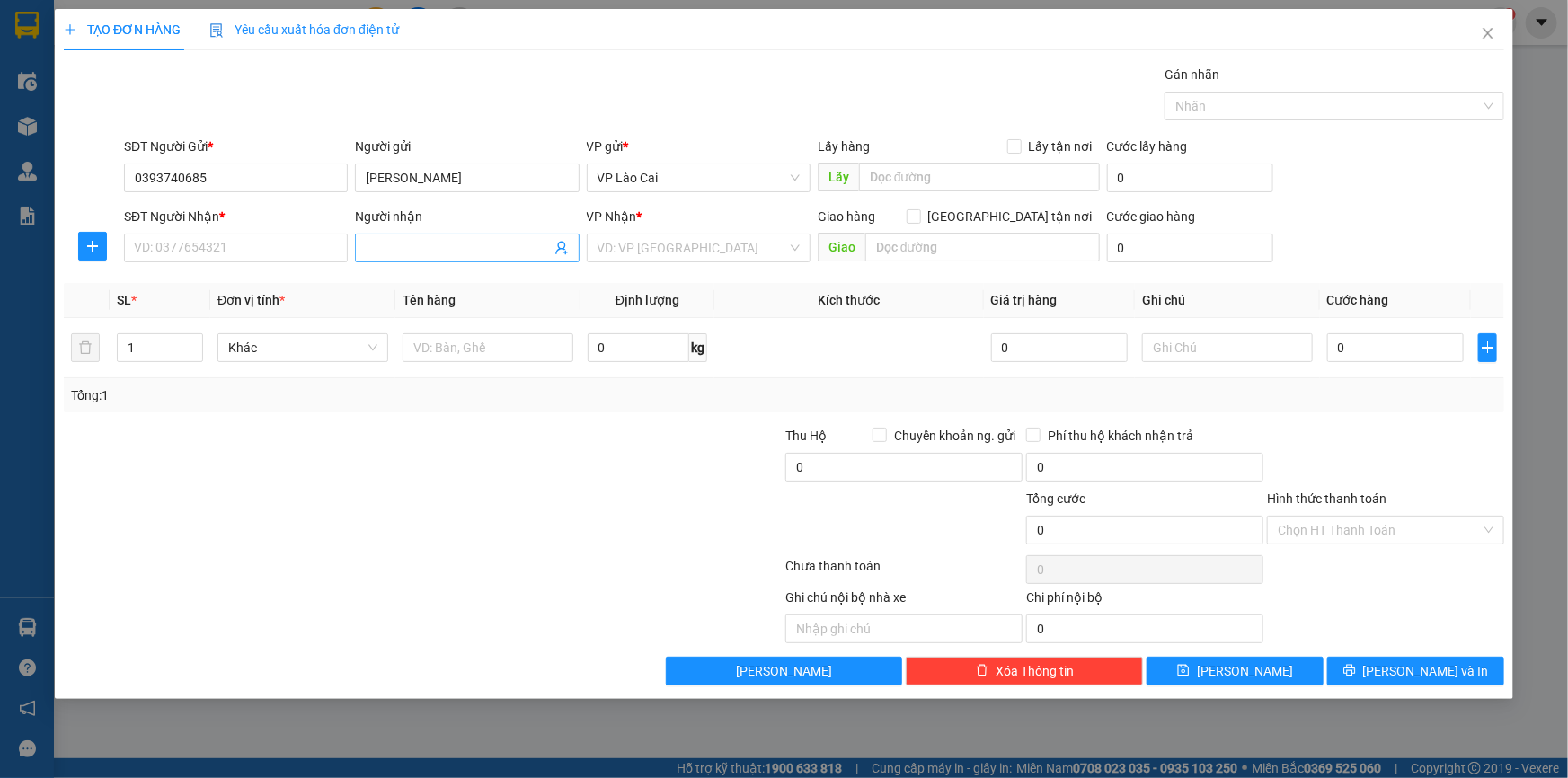
click at [561, 245] on icon "user-add" at bounding box center [561, 247] width 14 height 14
click at [547, 207] on span "0919162731" at bounding box center [532, 202] width 72 height 14
type input "0919162731"
type input "Công Ga"
drag, startPoint x: 146, startPoint y: 352, endPoint x: 126, endPoint y: 352, distance: 20.0
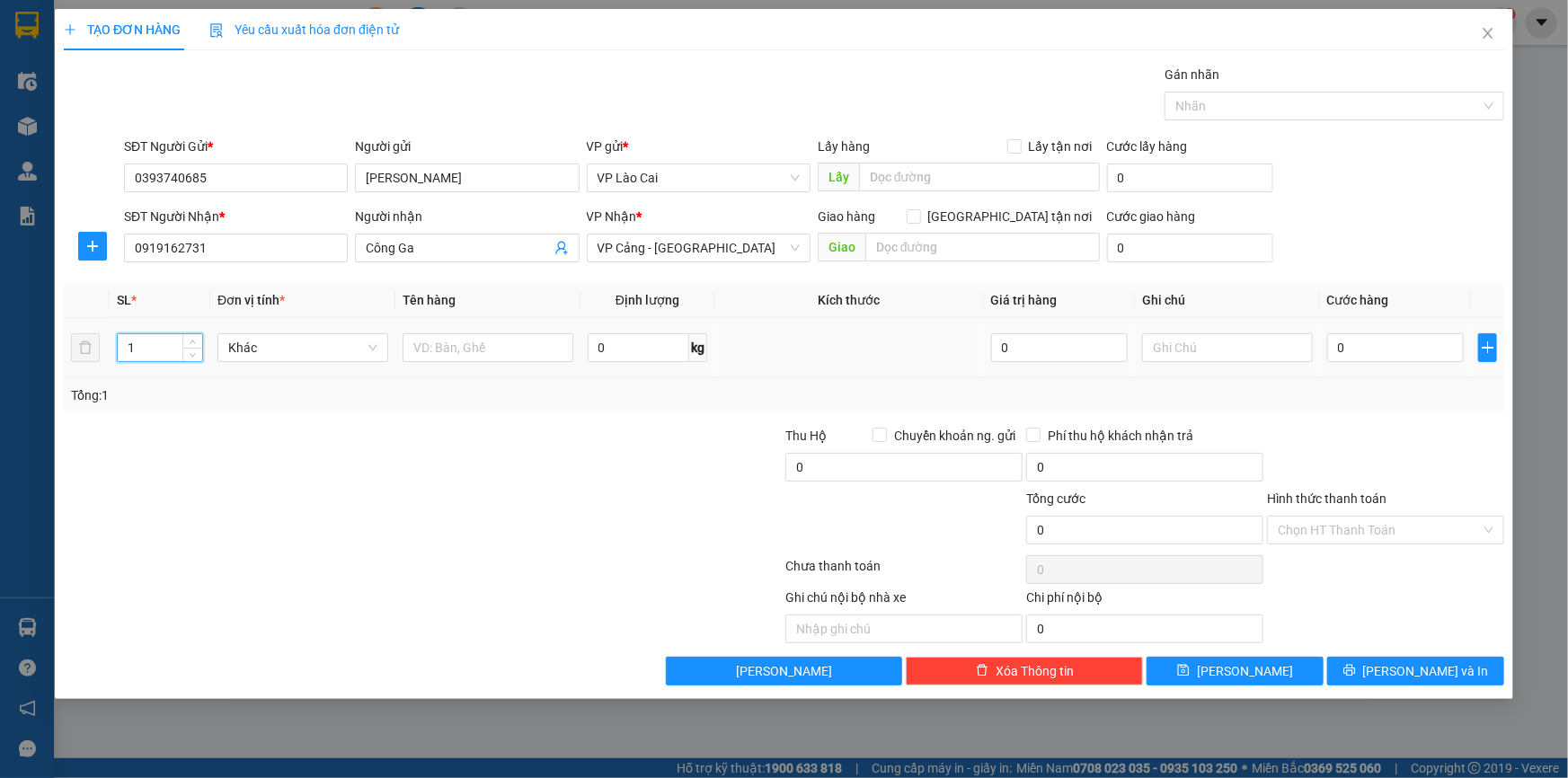
click at [126, 352] on input "1" at bounding box center [160, 347] width 85 height 27
type input "2"
click at [494, 343] on input "text" at bounding box center [488, 348] width 171 height 29
type input "Tải"
click at [1391, 354] on input "0" at bounding box center [1395, 348] width 137 height 29
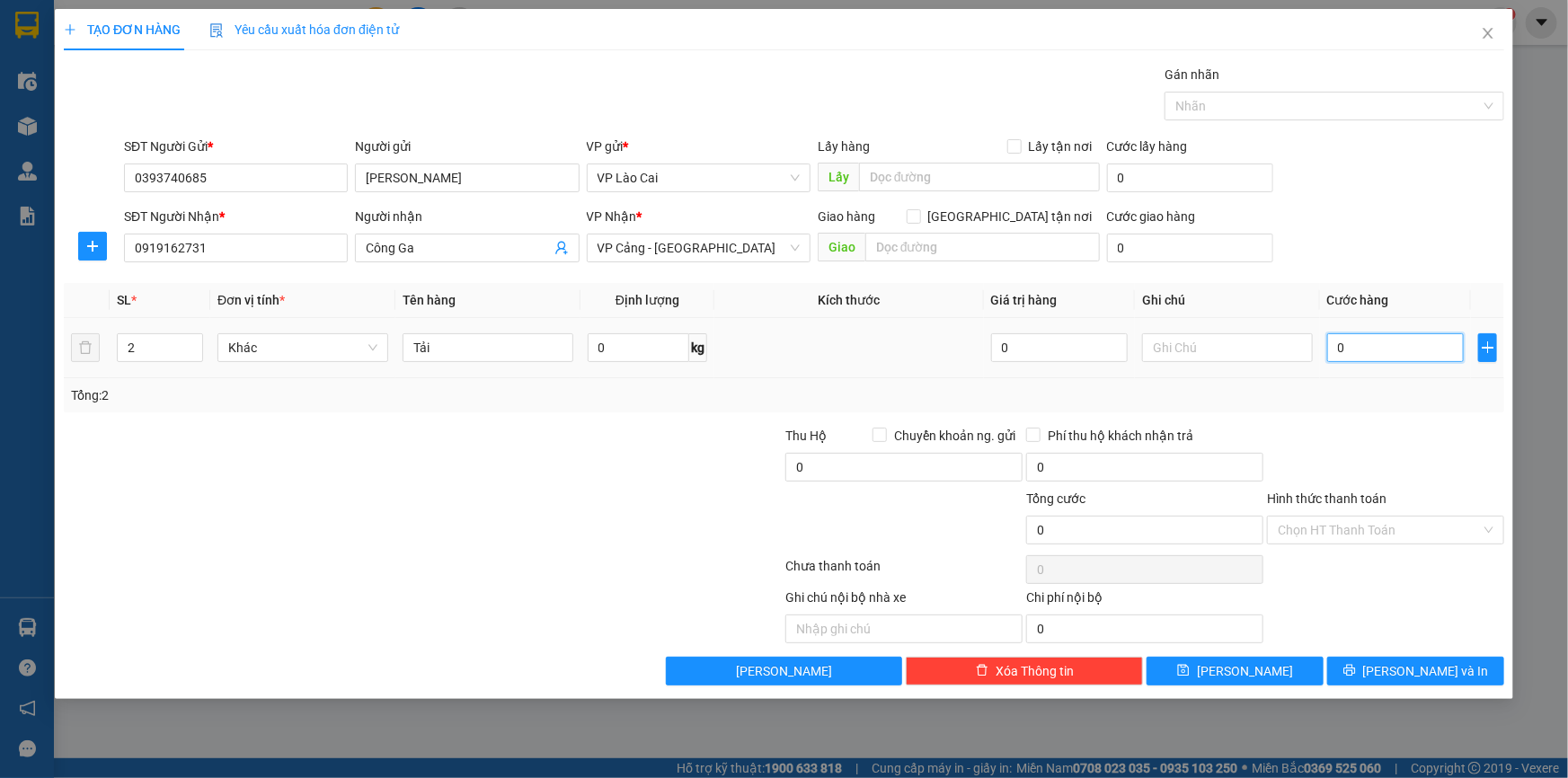
type input "6"
type input "60"
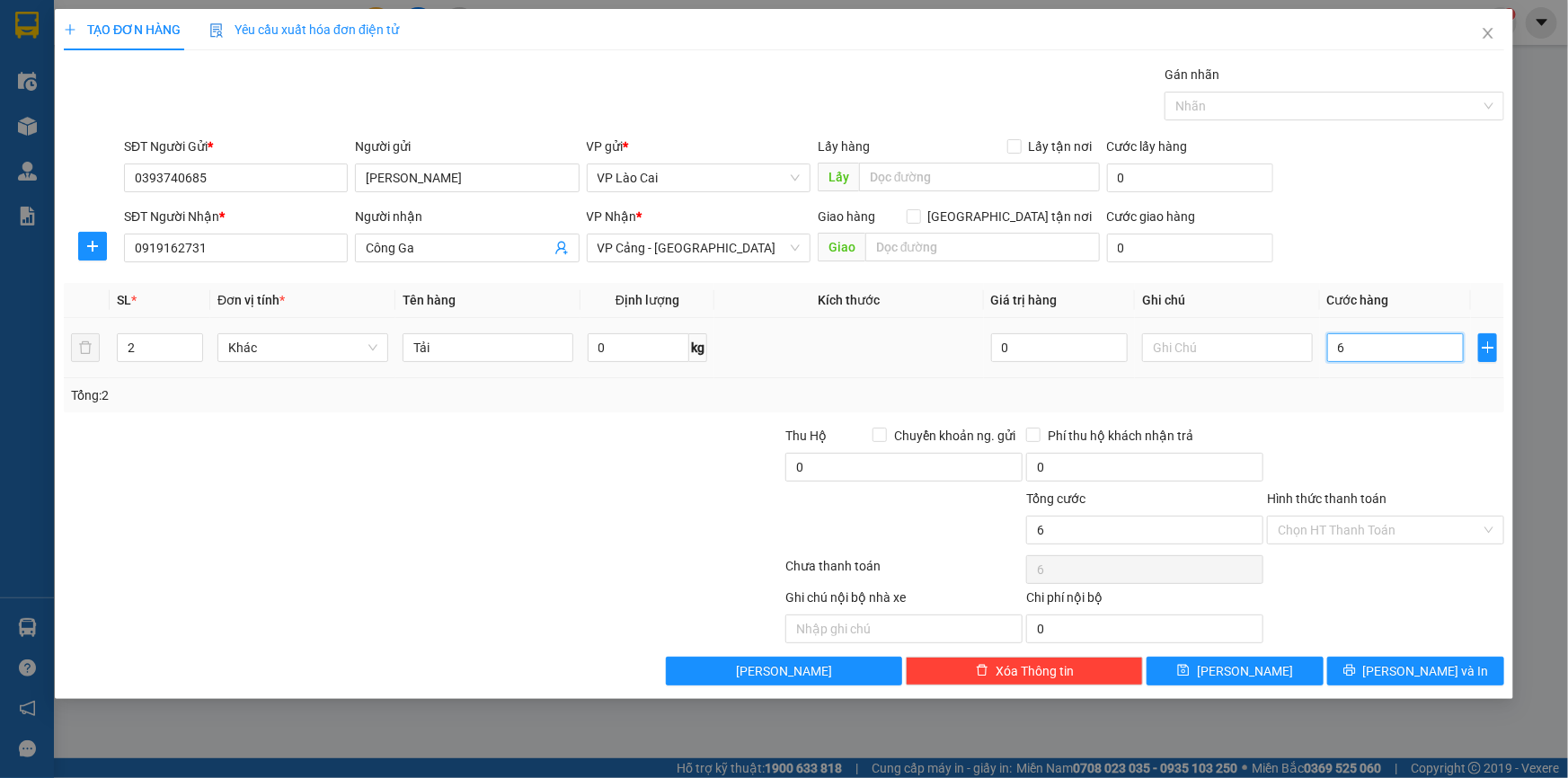
type input "60"
type input "600"
type input "6.000"
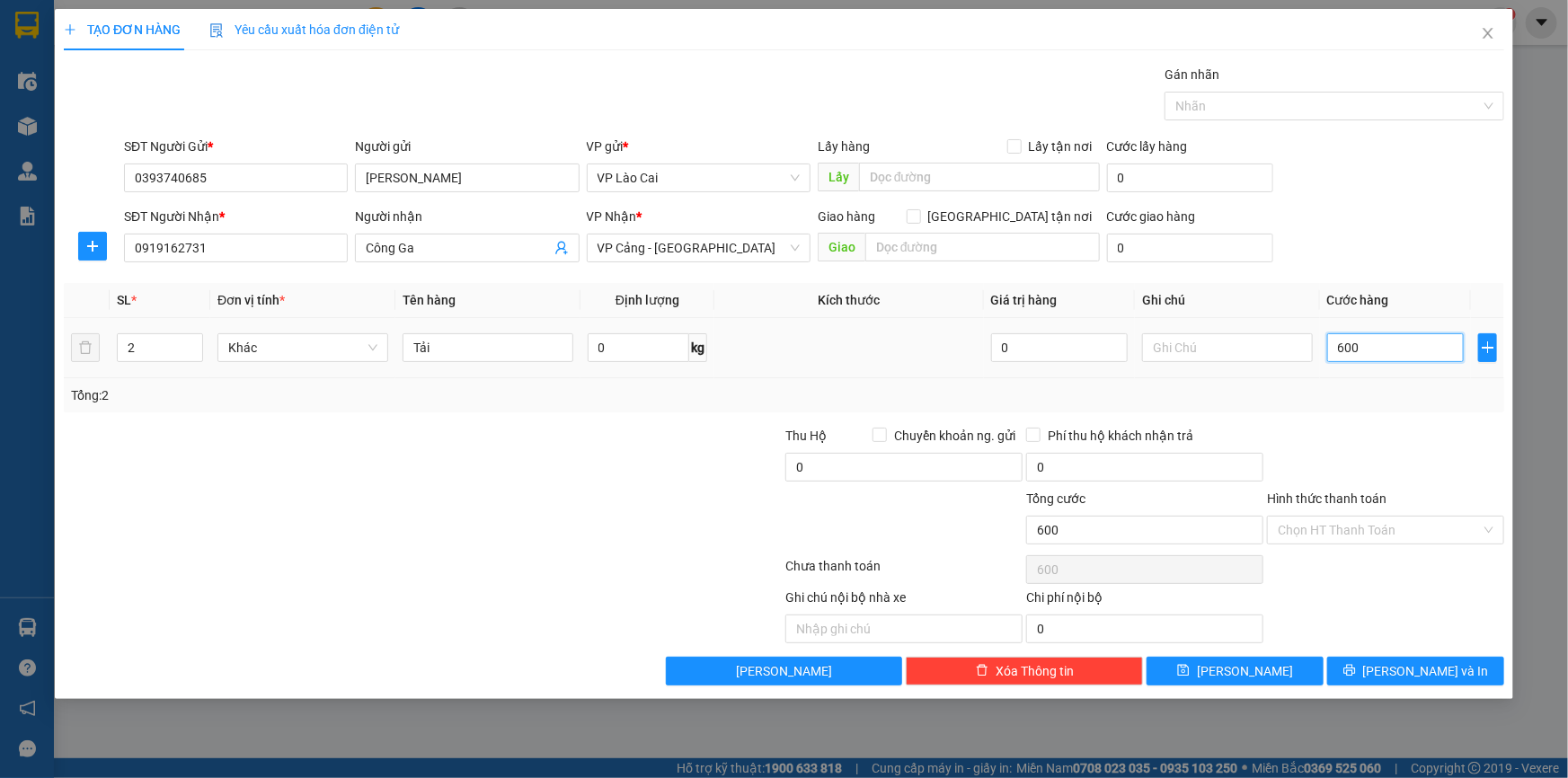
type input "6.000"
type input "60.000"
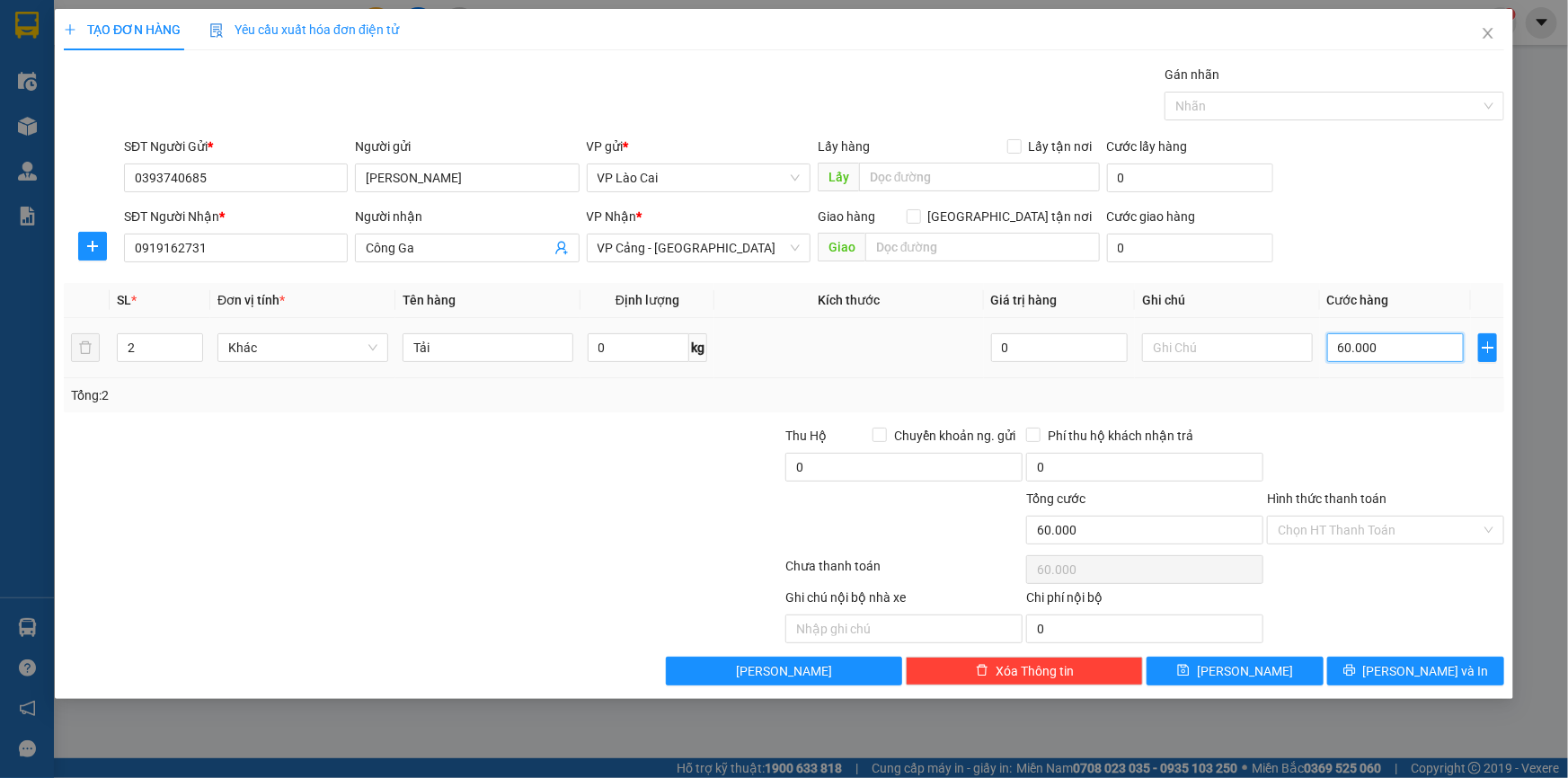
type input "600.000"
click at [1279, 674] on button "[PERSON_NAME]" at bounding box center [1235, 671] width 177 height 29
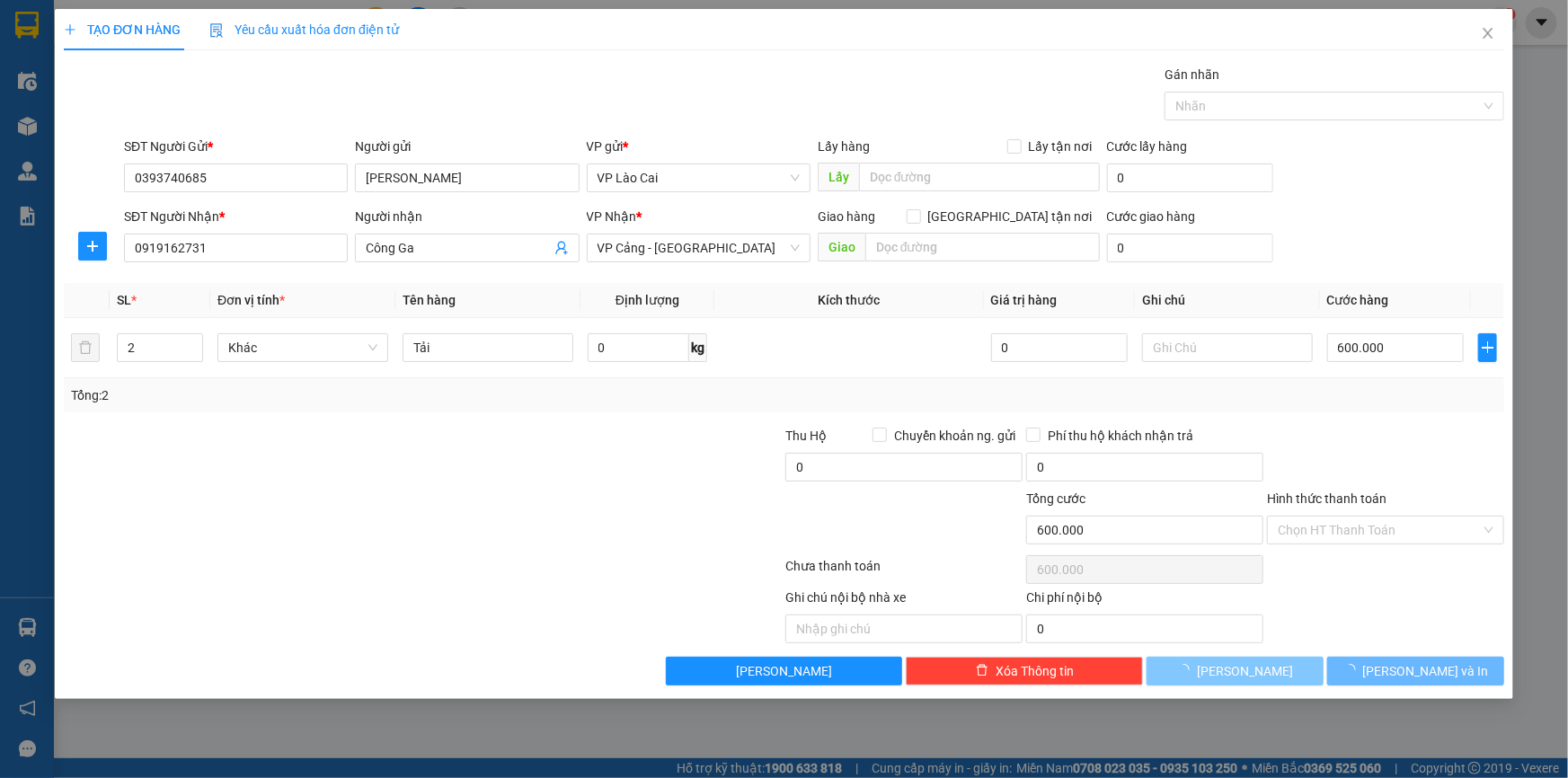
type input "1"
type input "0"
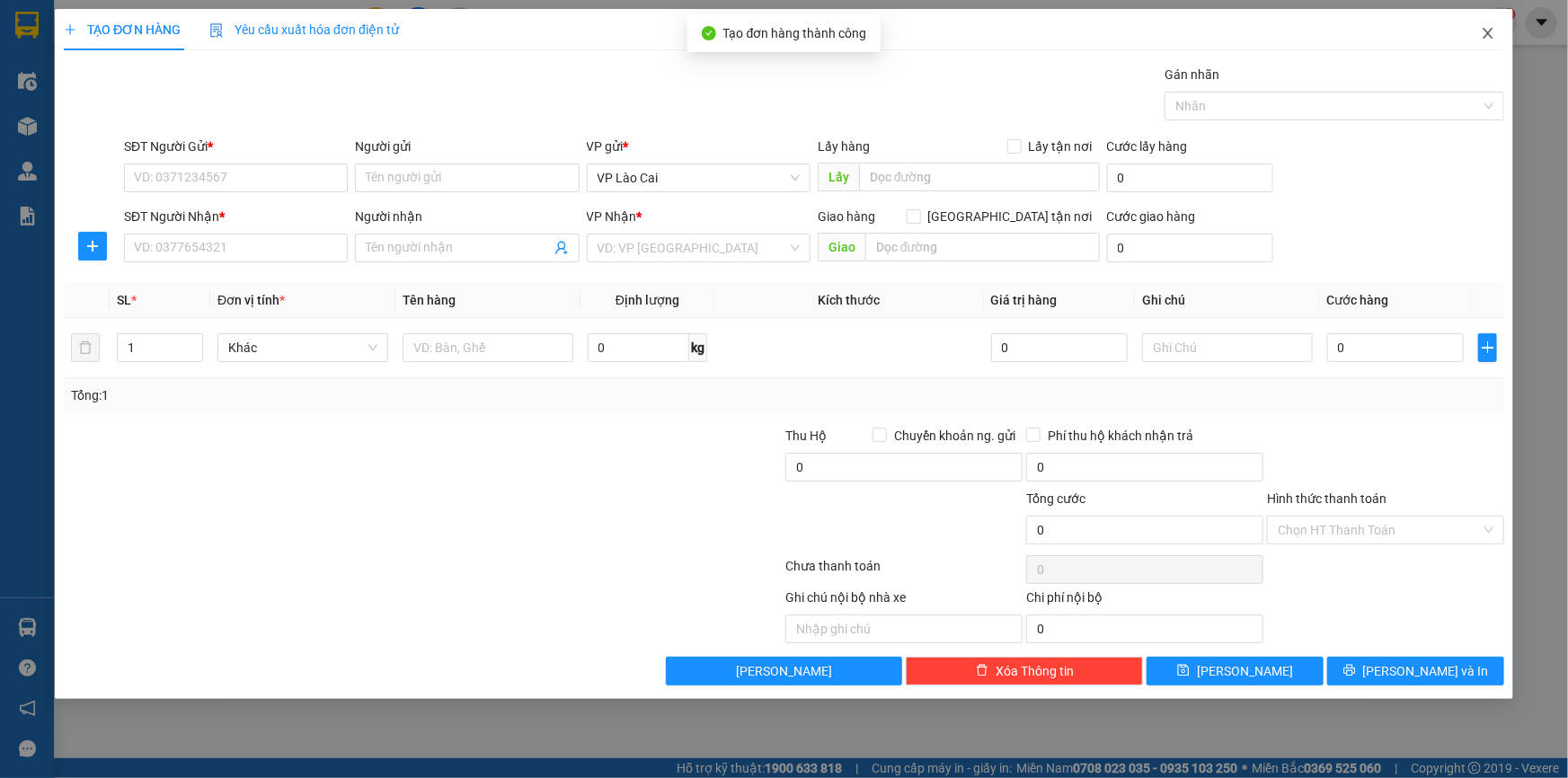
click at [1489, 35] on icon "close" at bounding box center [1487, 32] width 14 height 14
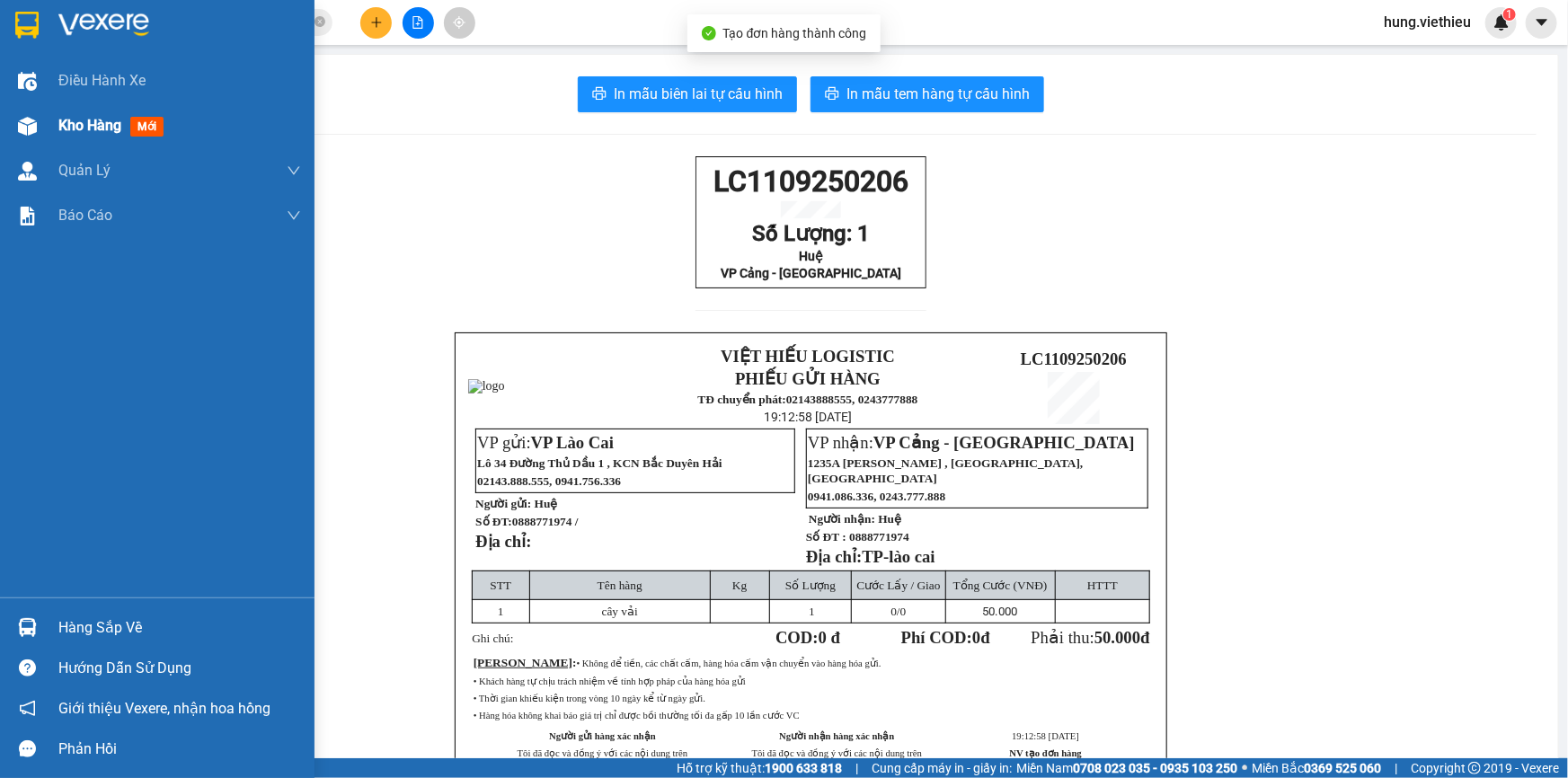
click at [98, 134] on span "Kho hàng" at bounding box center [89, 126] width 63 height 17
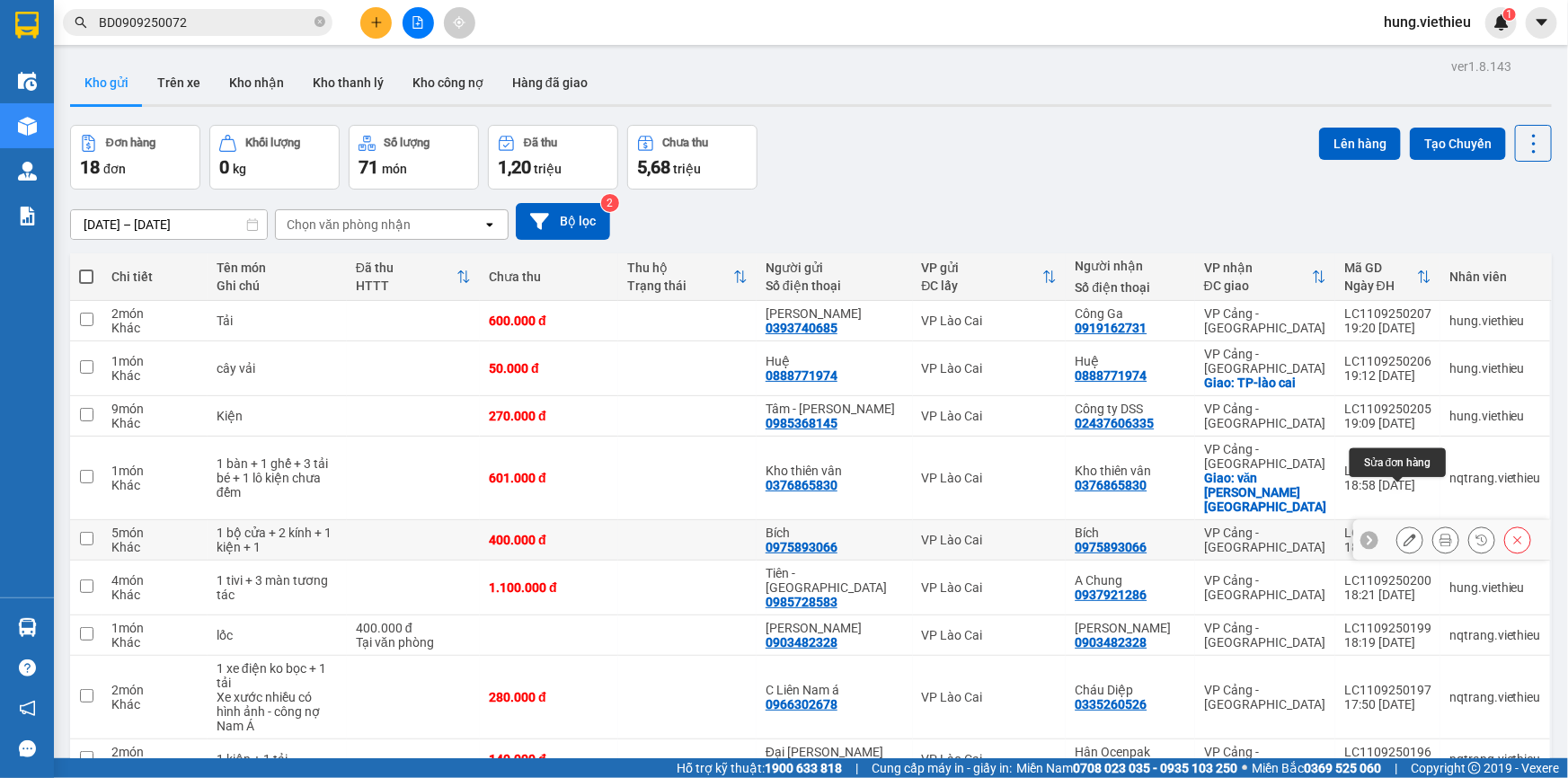
click at [1403, 534] on icon at bounding box center [1409, 539] width 12 height 12
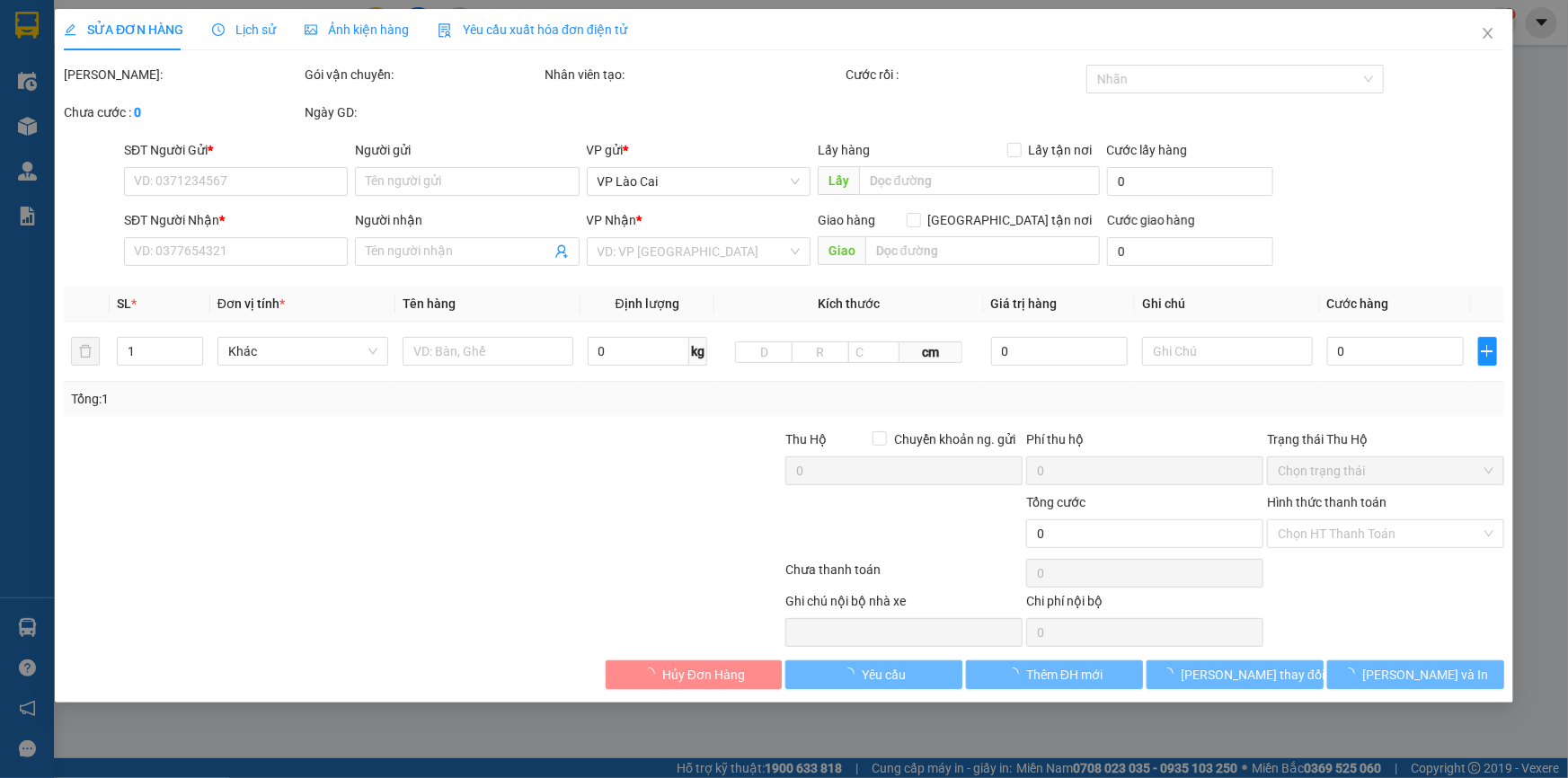
type input "0975893066"
type input "Bích"
type input "0975893066"
type input "Bích"
type input "400.000"
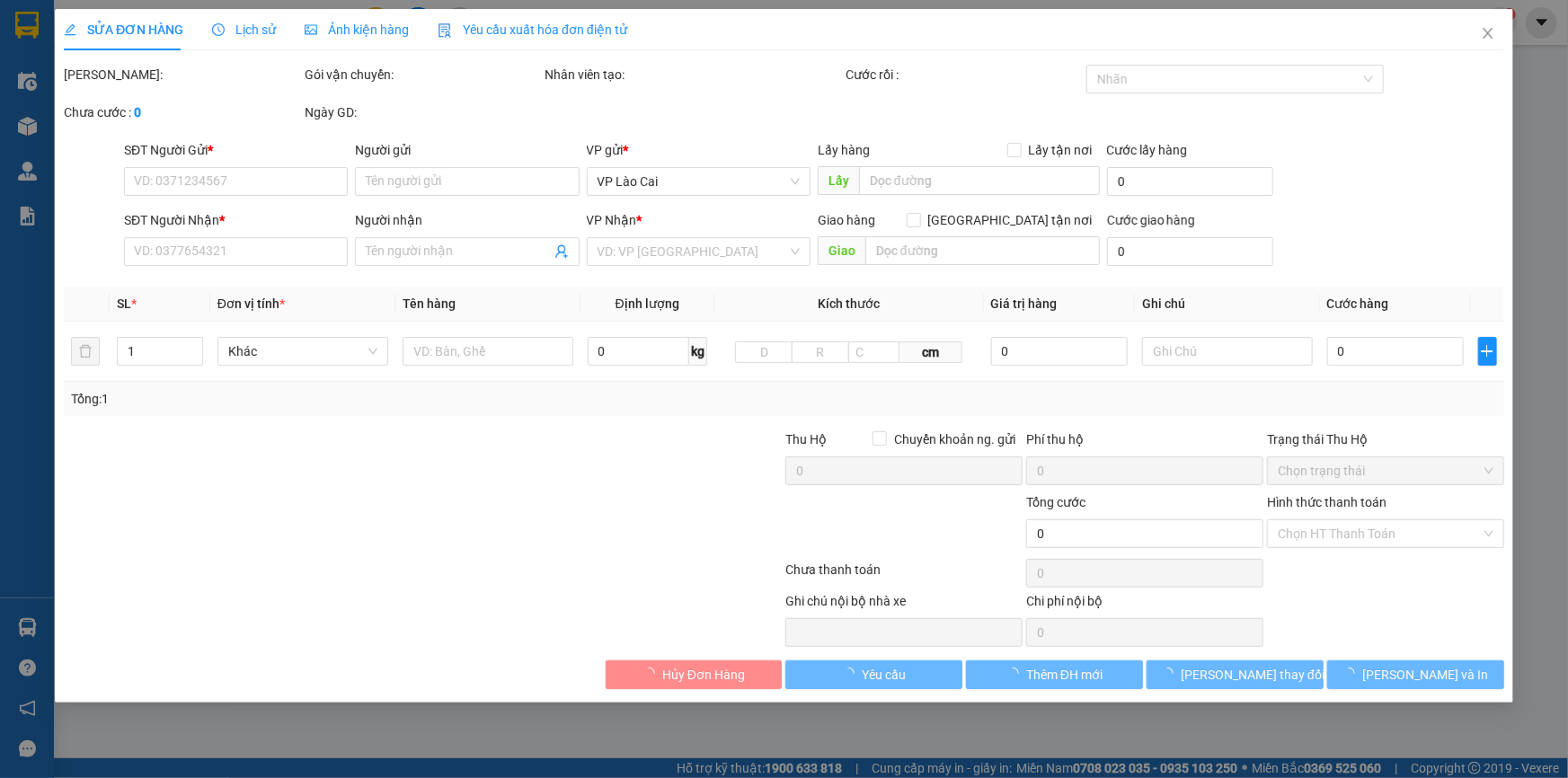
type input "400.000"
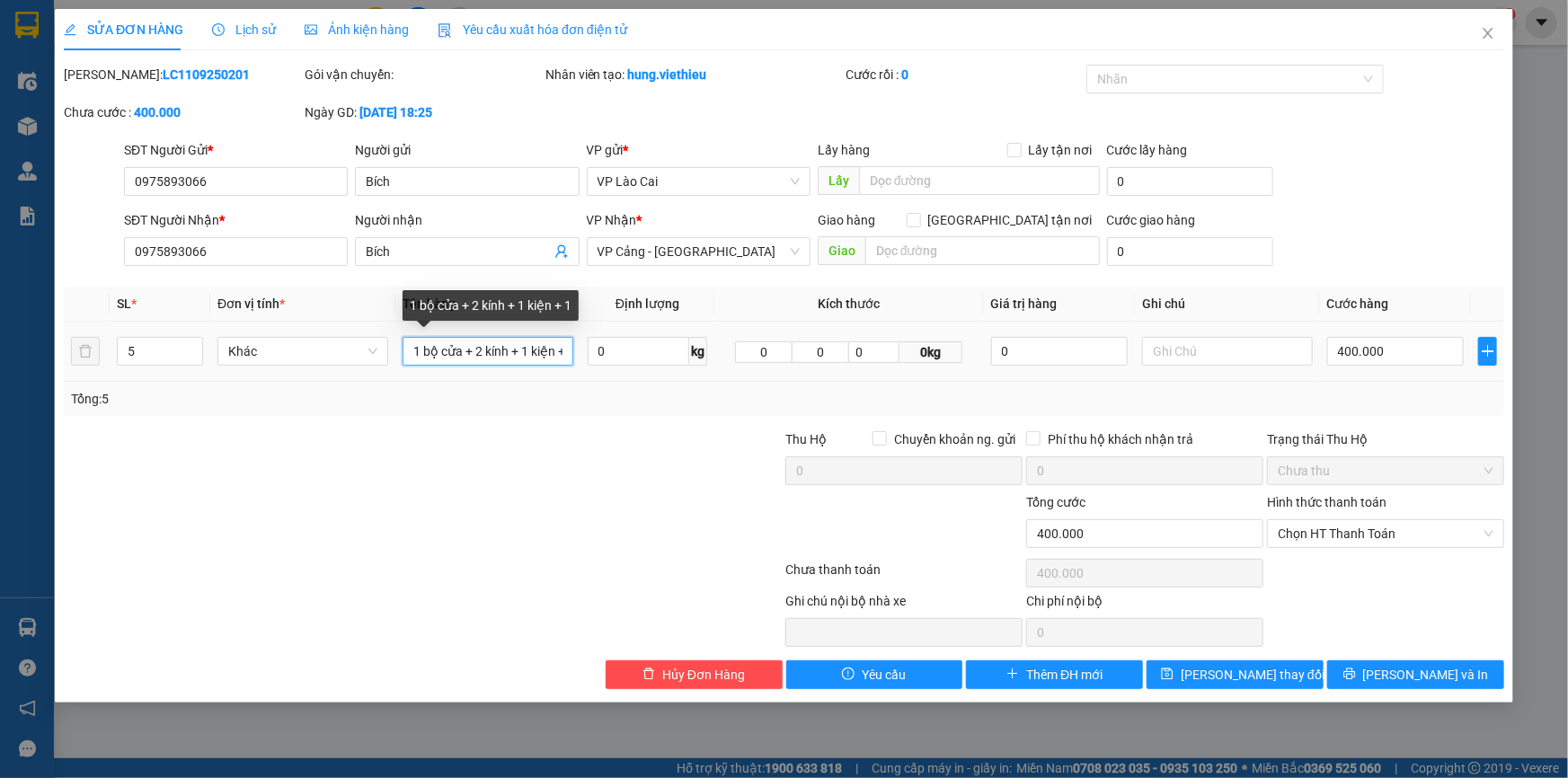
click at [484, 353] on input "1 bộ cửa + 2 kính + 1 kiện + 1" at bounding box center [488, 351] width 171 height 29
type input "1 bộ cửa + 2 kiện kính nhỏ+ 1 bó dâykiện + 1"
click at [920, 223] on input "[GEOGRAPHIC_DATA] tận nơi" at bounding box center [912, 219] width 12 height 12
checkbox input "true"
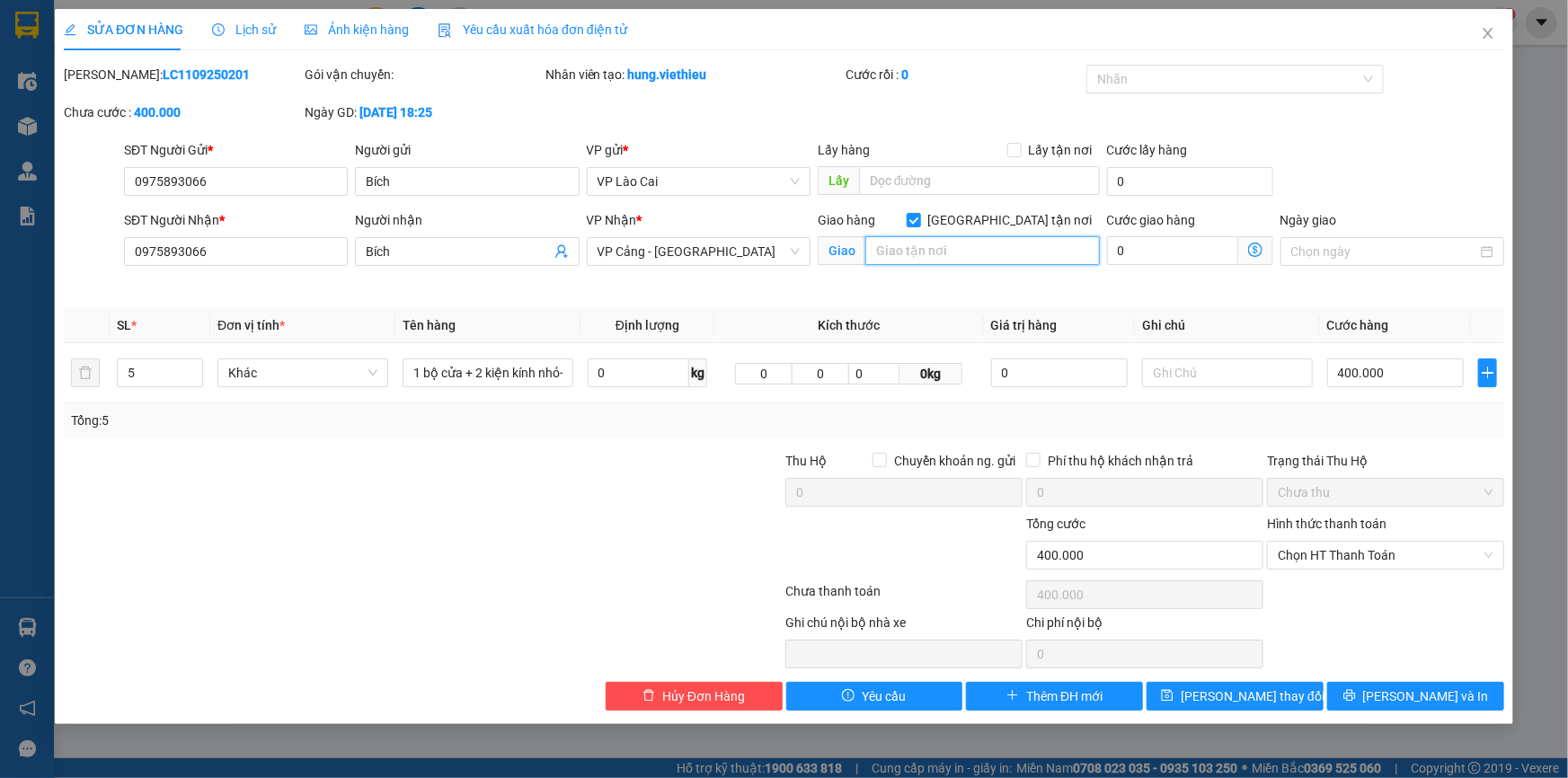
click at [964, 249] on input "text" at bounding box center [982, 250] width 235 height 29
click at [1155, 243] on input "0" at bounding box center [1172, 250] width 131 height 29
type input "400.005"
type input "5"
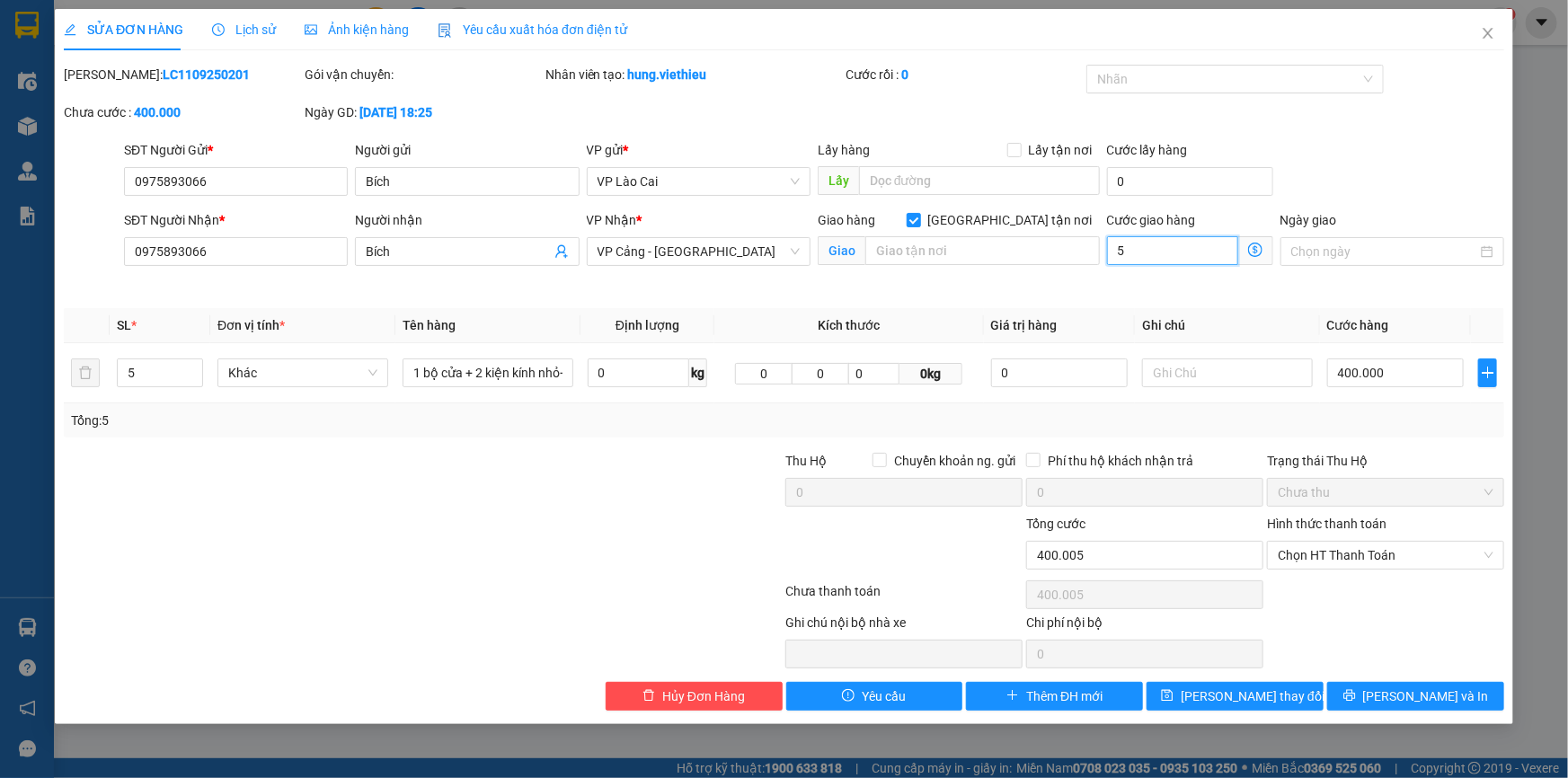
type input "400.050"
type input "50"
type input "400.500"
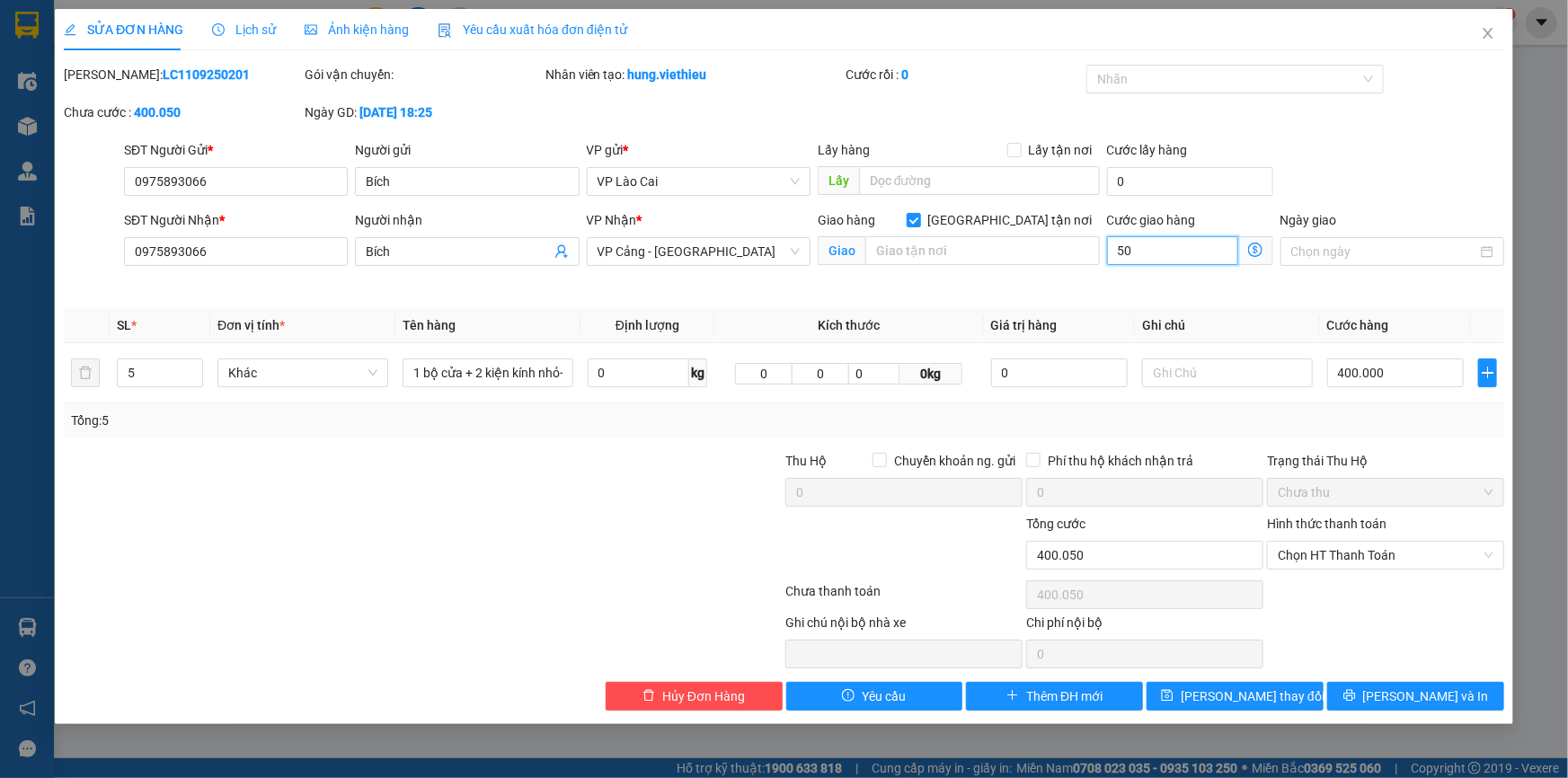
type input "500"
type input "405.000"
type input "5.000"
type input "450.000"
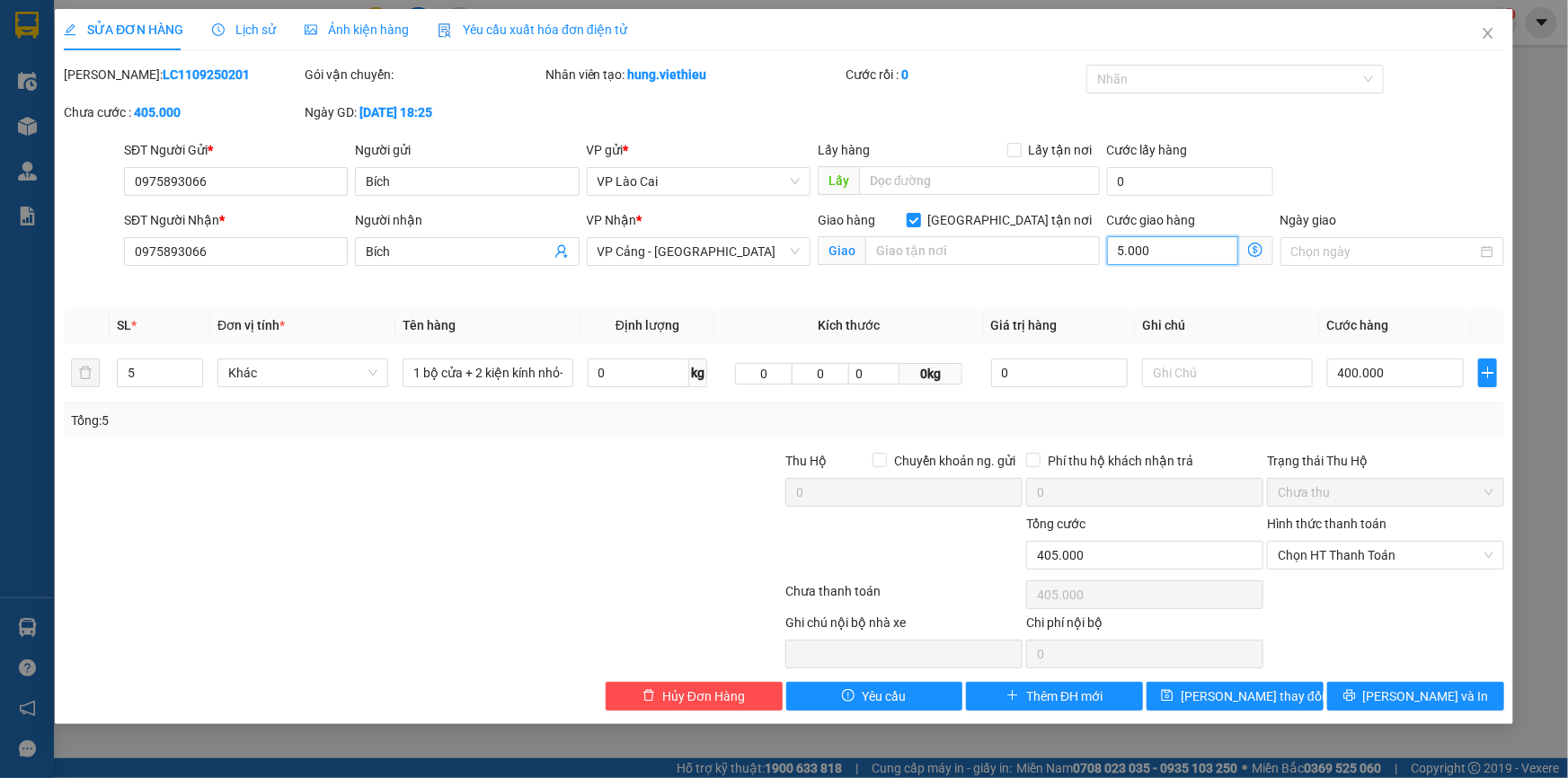
type input "450.000"
type input "50.000"
type input "900.000"
type input "500.000"
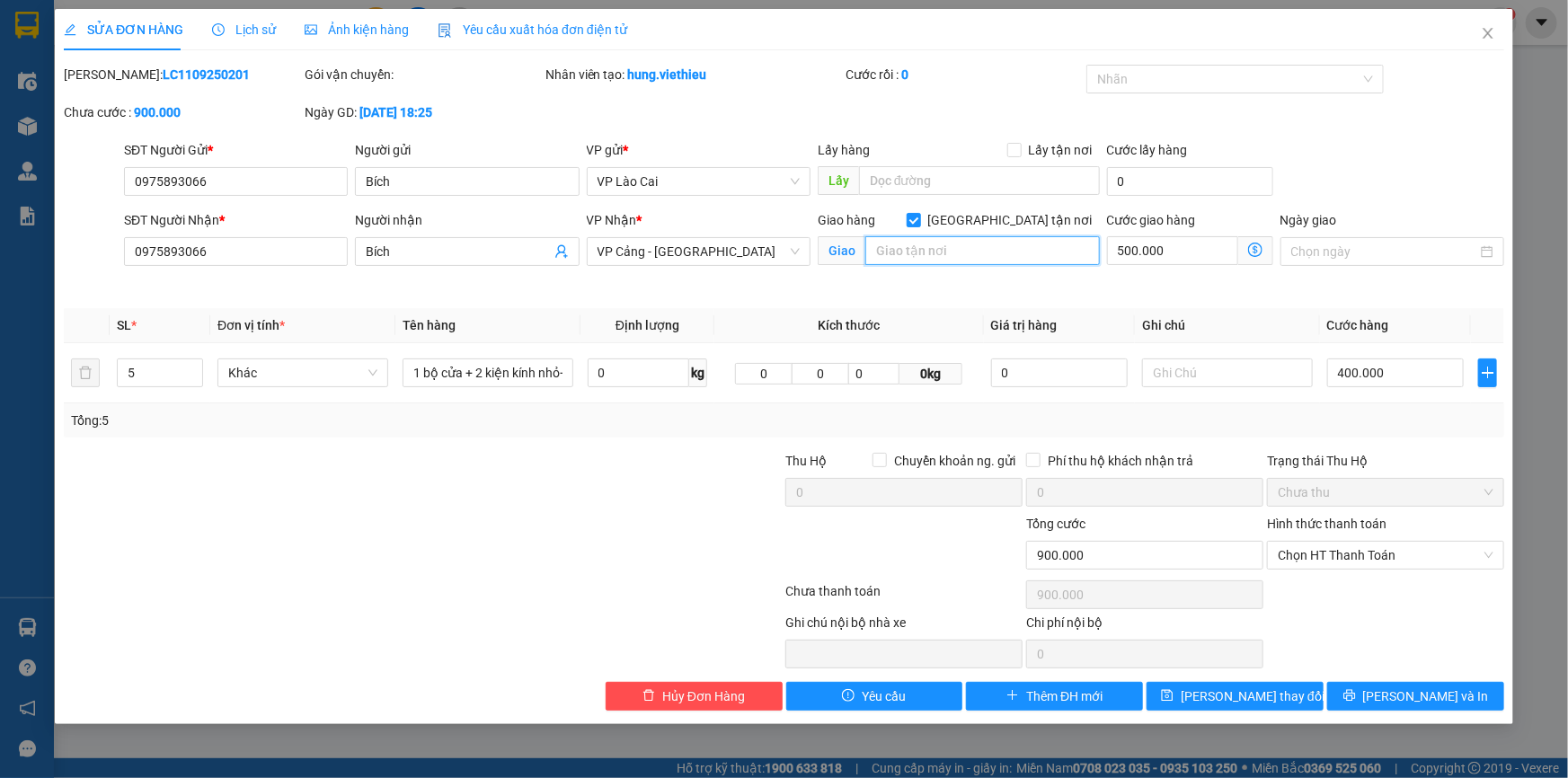
click at [909, 249] on input "text" at bounding box center [982, 250] width 235 height 29
click at [998, 252] on input "số 17 - ngõ 119- Đông nhân - [GEOGRAPHIC_DATA]" at bounding box center [982, 250] width 235 height 29
type input "số 17 - ngõ 119- Đông Nhân - [GEOGRAPHIC_DATA]"
click at [1275, 700] on span "[PERSON_NAME] thay đổi" at bounding box center [1251, 696] width 144 height 20
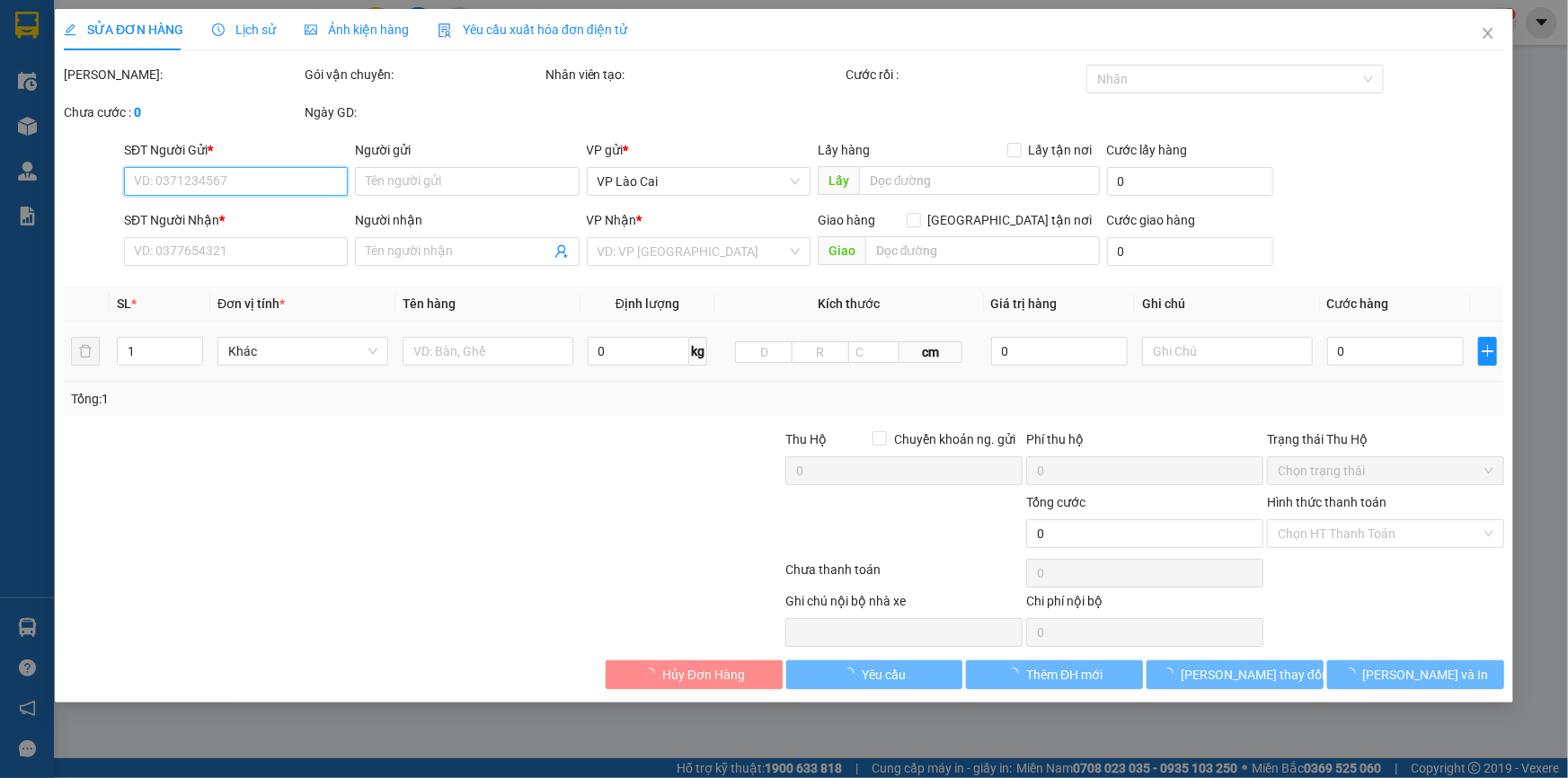
type input "0916073330"
type input "Cô Rõ"
type input "0919162731"
type input "Công Ga"
type input "1.000.000"
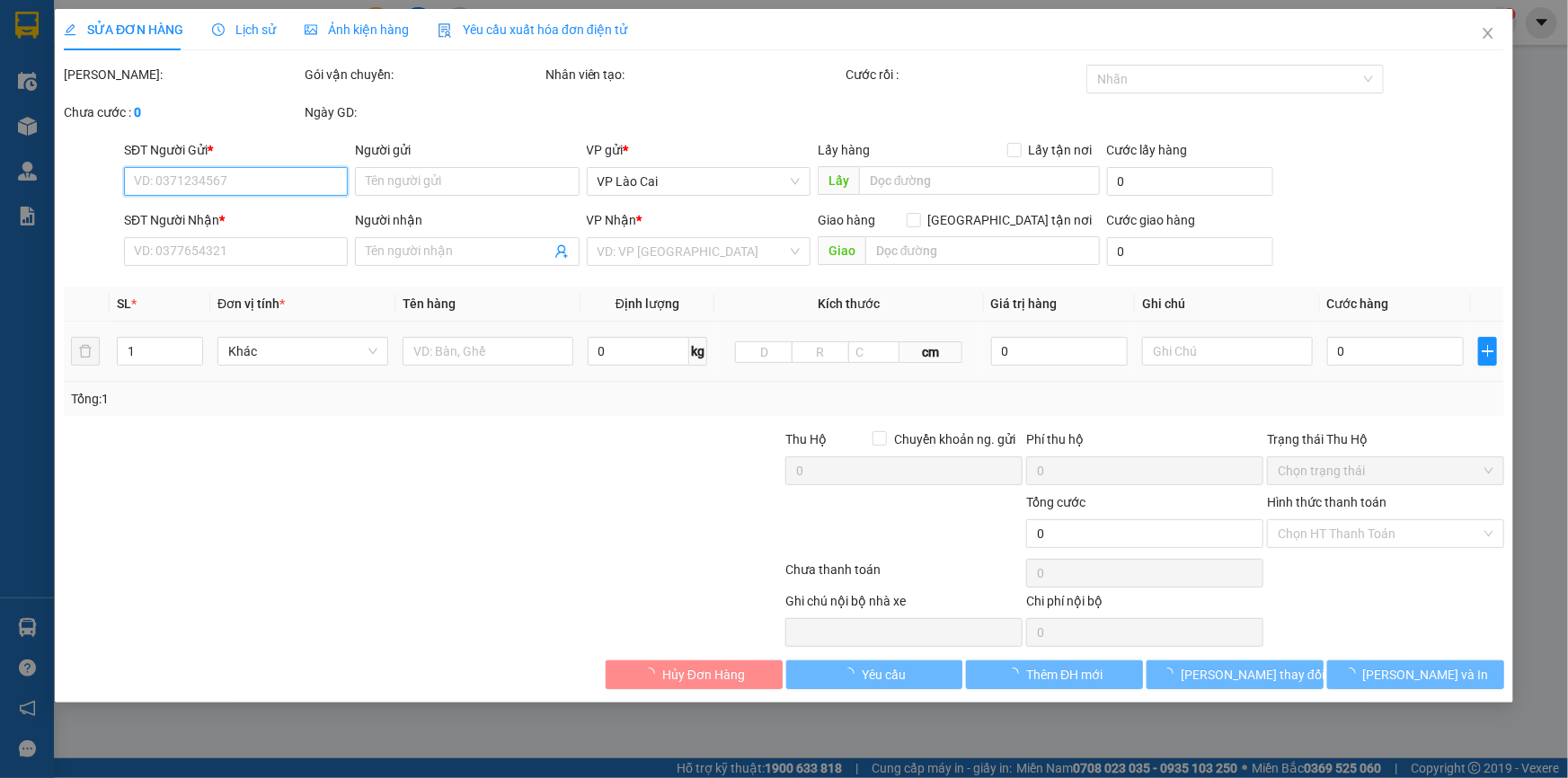
type input "1.000.000"
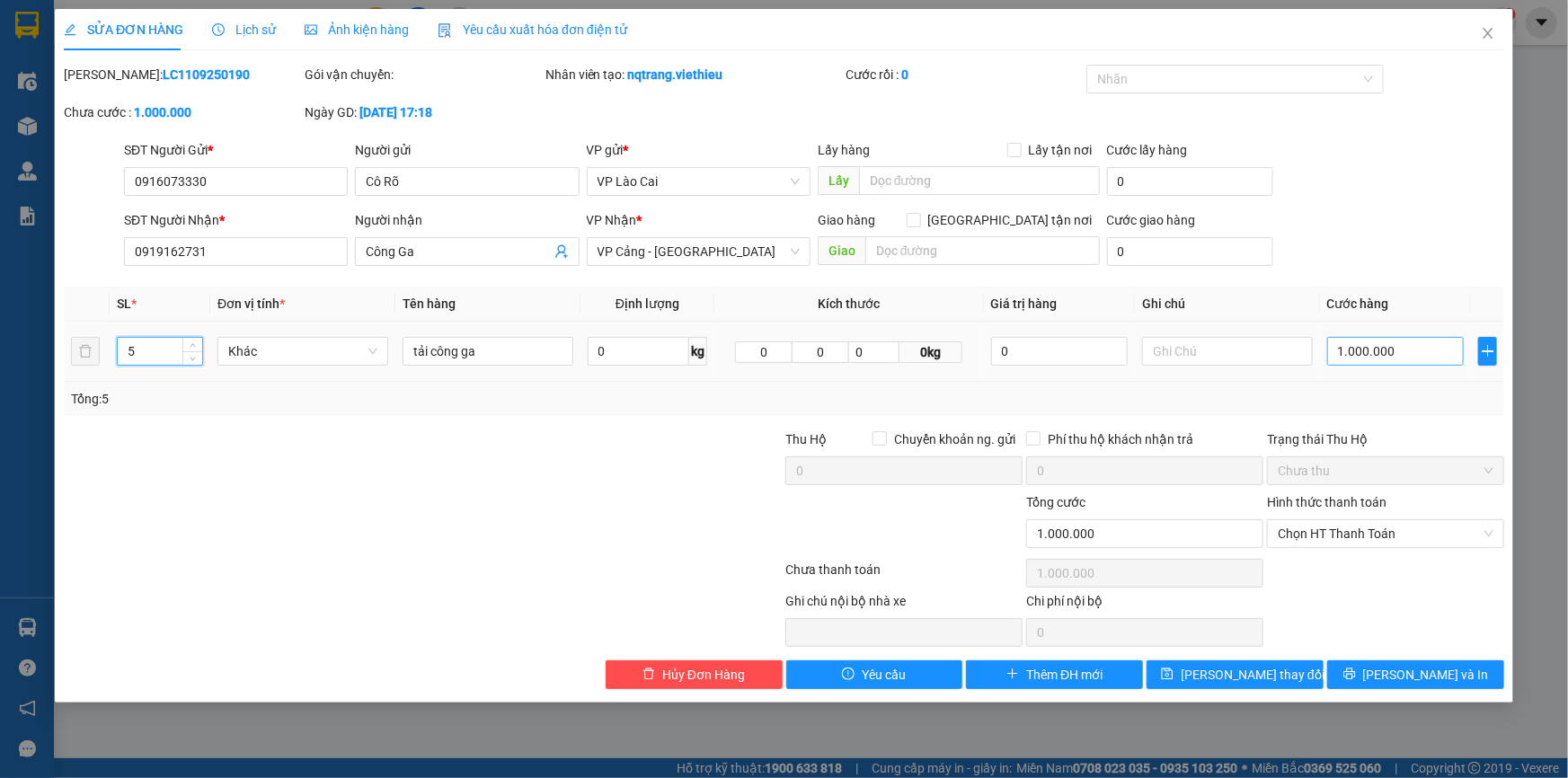
type input "5"
click at [1349, 354] on input "1.000.000" at bounding box center [1395, 351] width 137 height 29
type input "1"
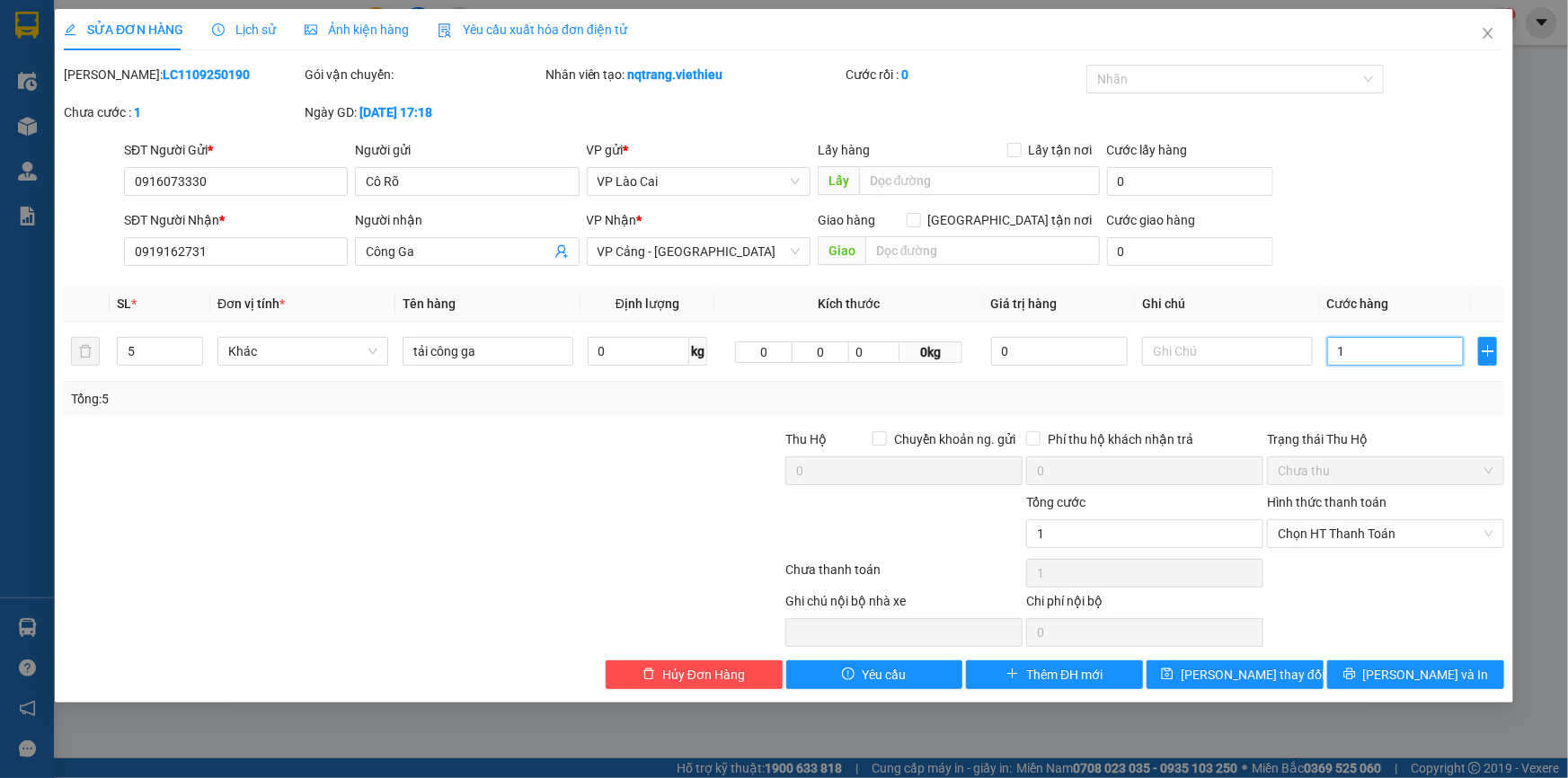
type input "12"
type input "120"
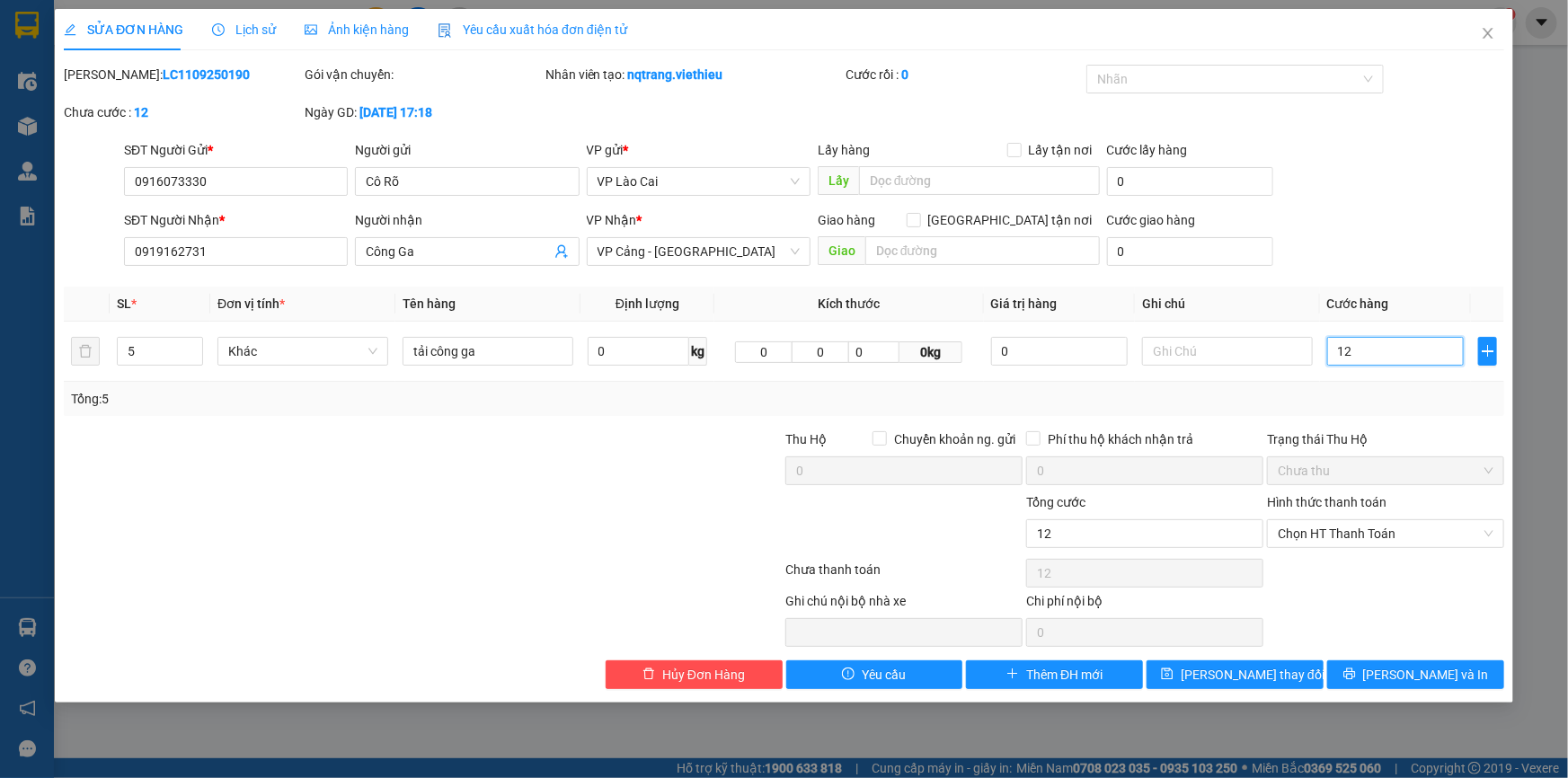
type input "120"
type input "1.200"
type input "12.000"
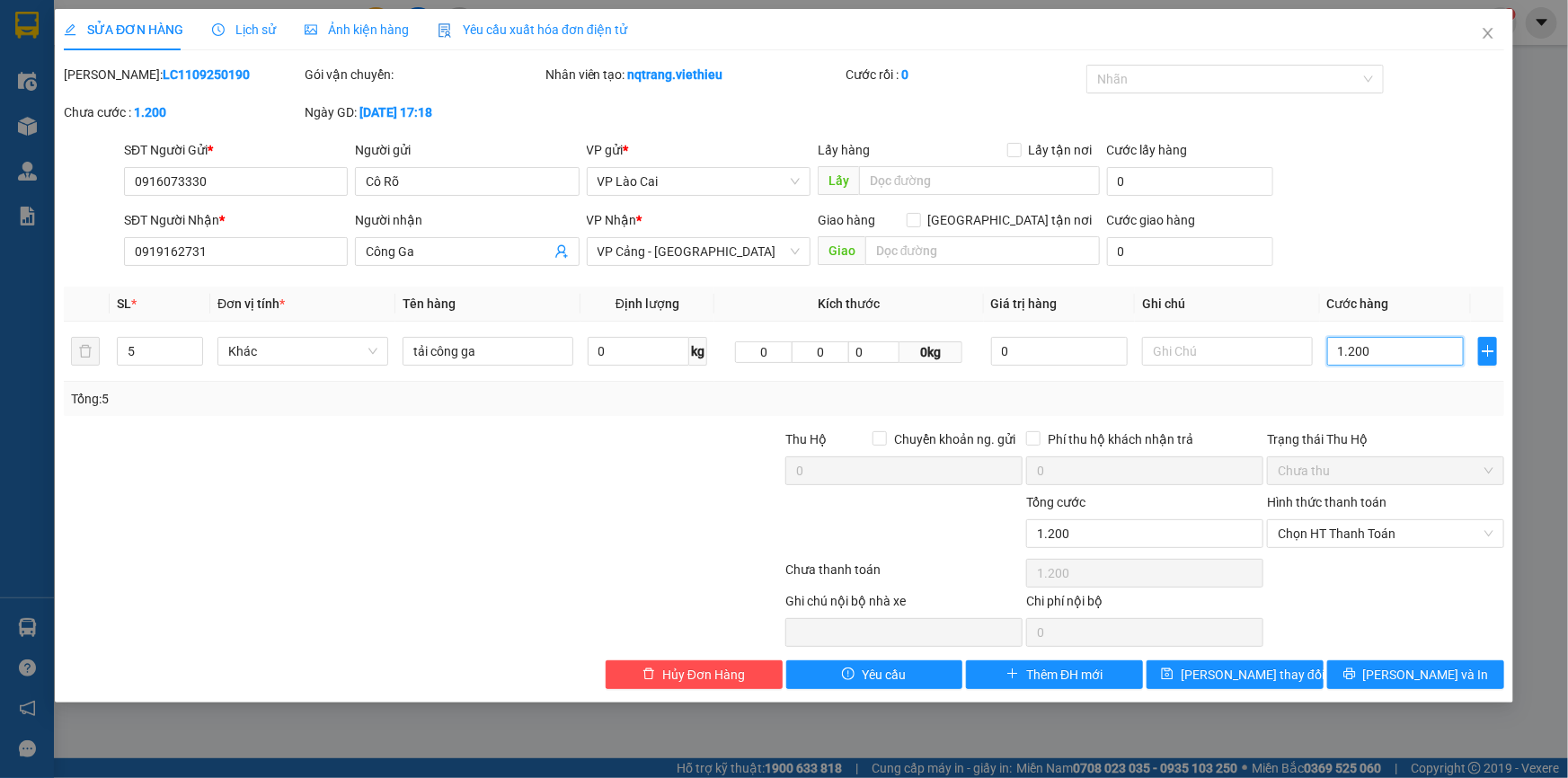
type input "12.000"
type input "120.000"
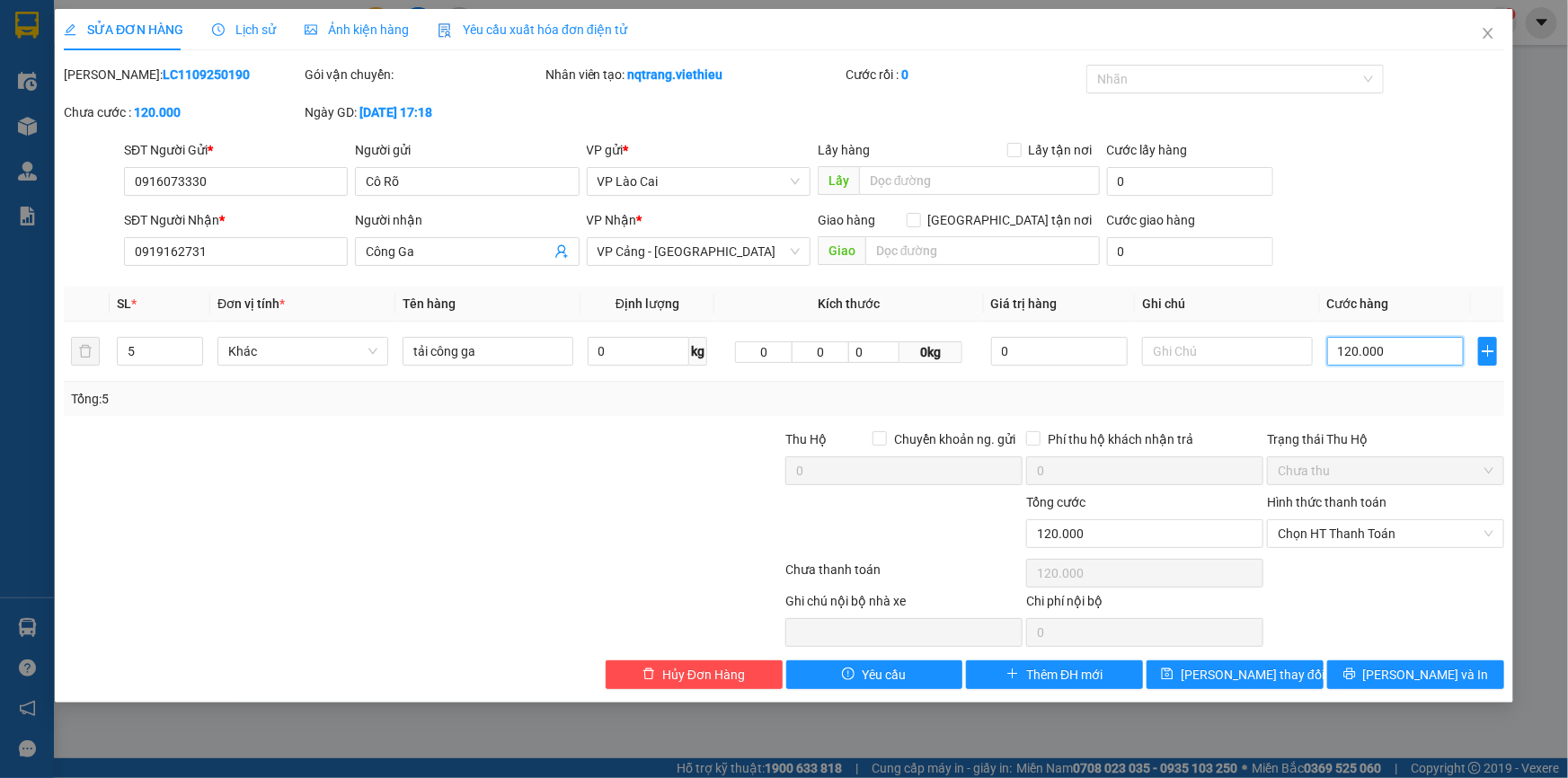
type input "1.200.000"
click at [1267, 675] on span "[PERSON_NAME] thay đổi" at bounding box center [1251, 674] width 144 height 20
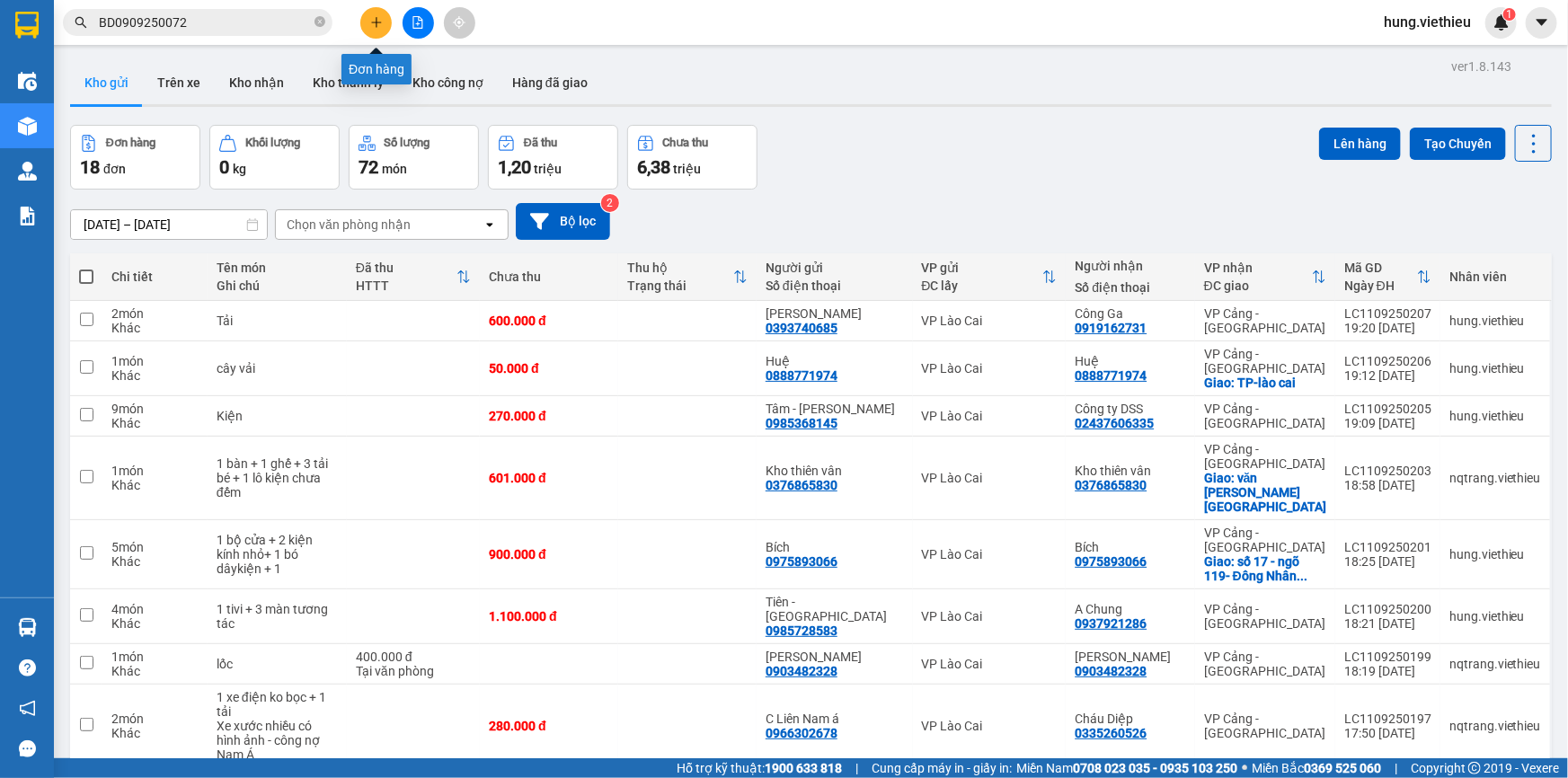
click at [371, 26] on icon "plus" at bounding box center [376, 22] width 12 height 12
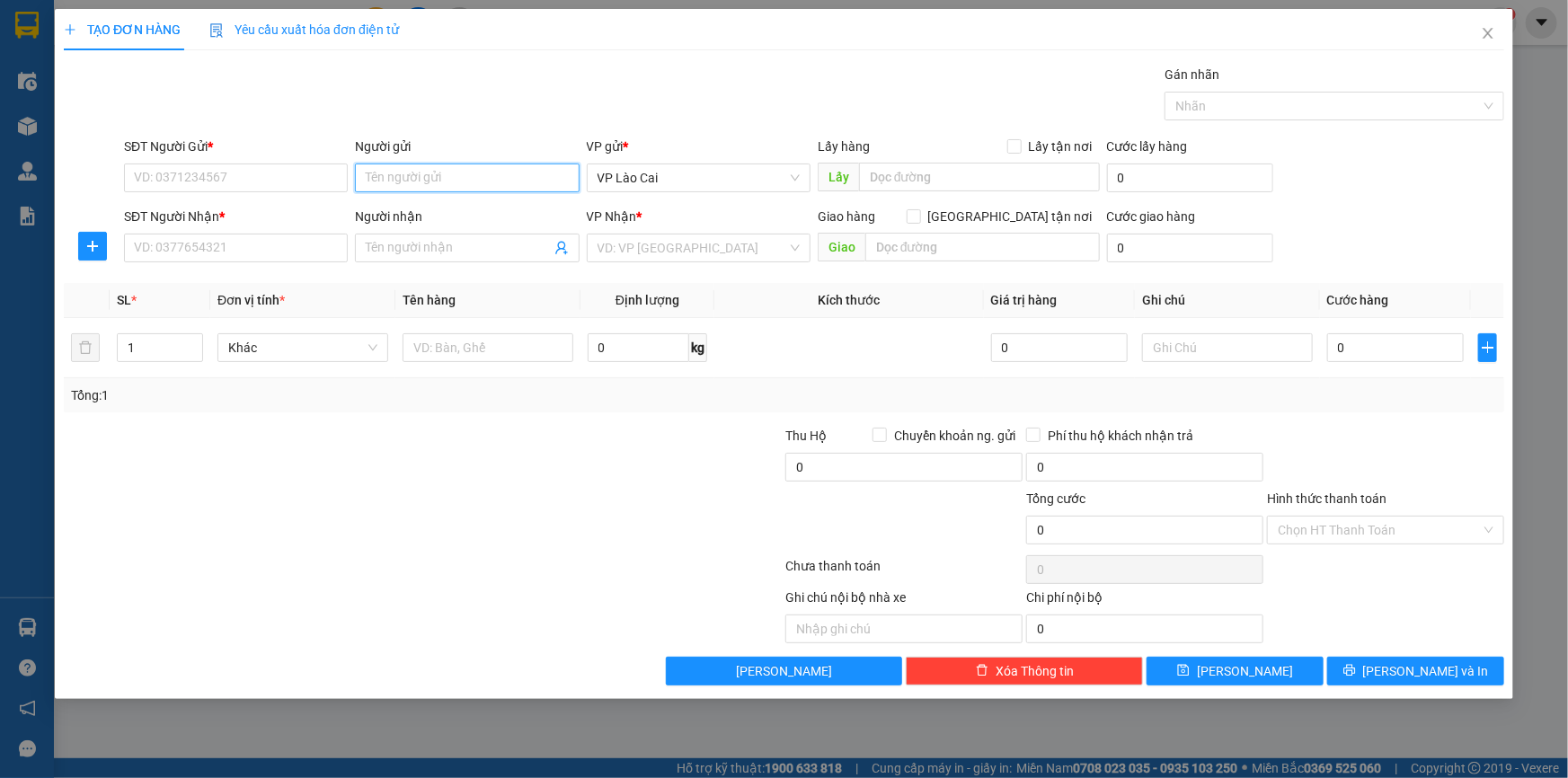
click at [471, 182] on input "Người gửi" at bounding box center [466, 178] width 223 height 29
type input "hưng"
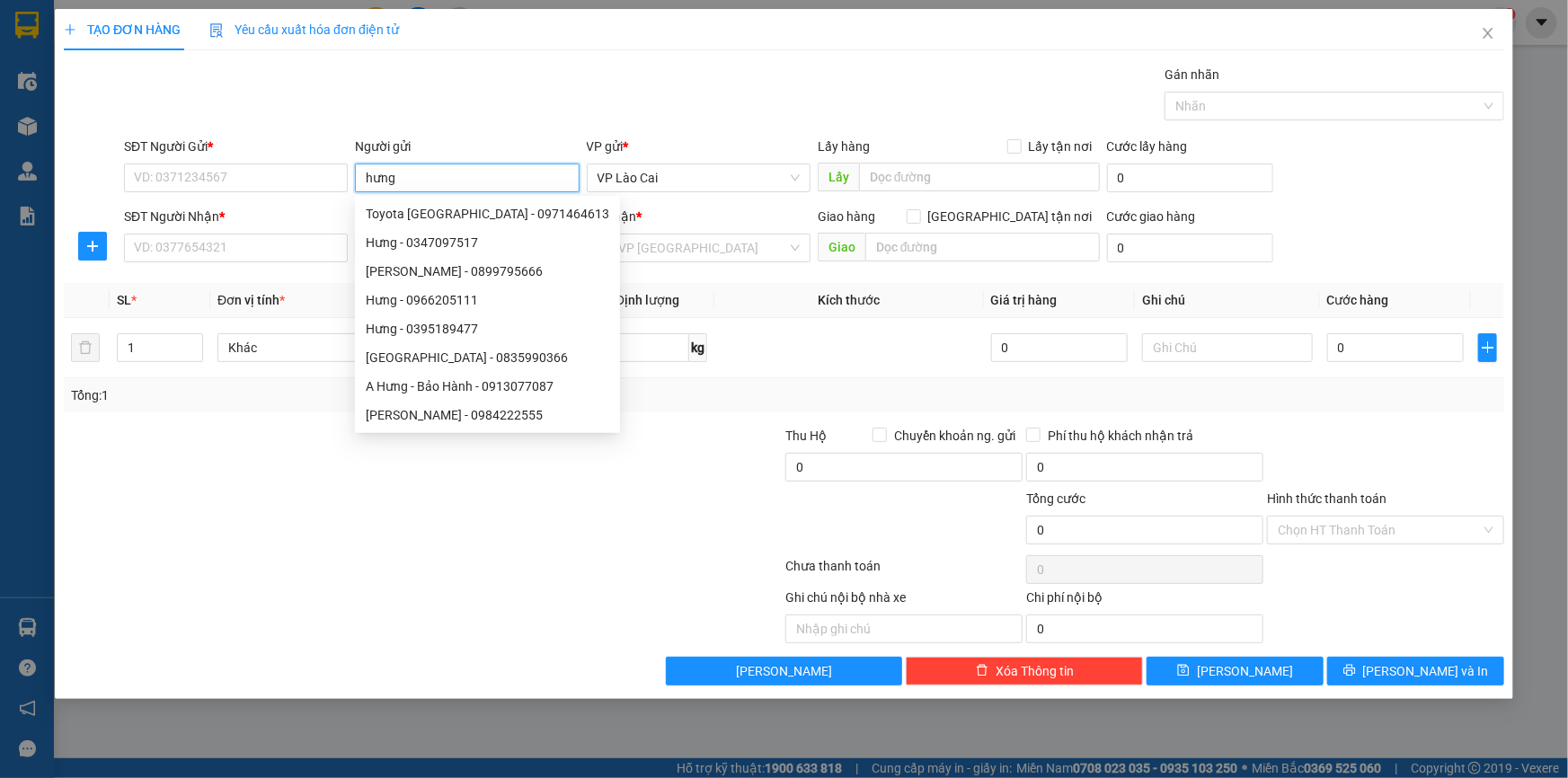
drag, startPoint x: 431, startPoint y: 178, endPoint x: 350, endPoint y: 176, distance: 81.0
click at [351, 176] on div "Người gửi hưng" at bounding box center [466, 168] width 231 height 63
click at [199, 176] on input "SĐT Người Gửi *" at bounding box center [235, 178] width 223 height 29
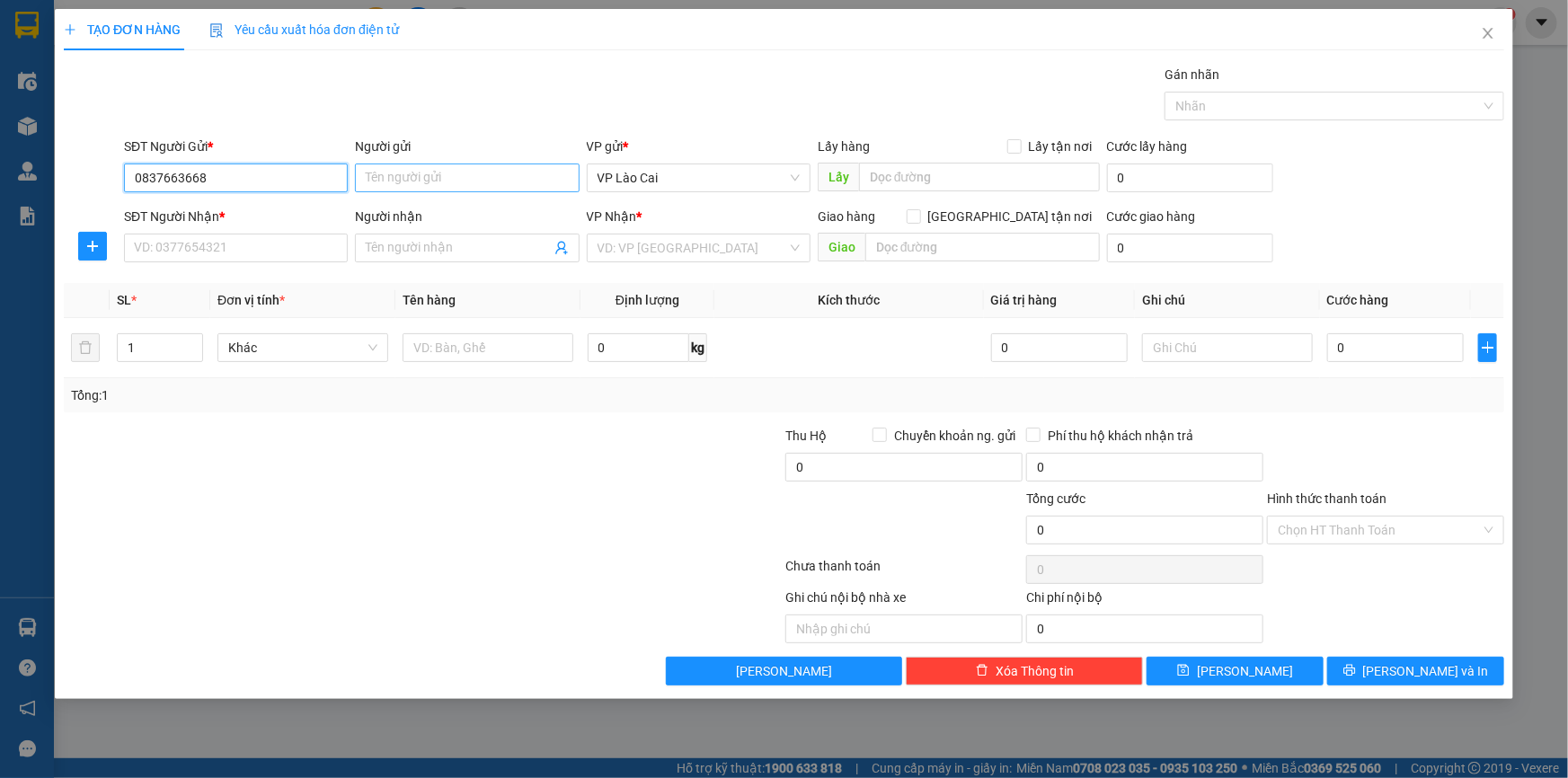
type input "0837663668"
click at [429, 177] on input "Người gửi" at bounding box center [466, 178] width 223 height 29
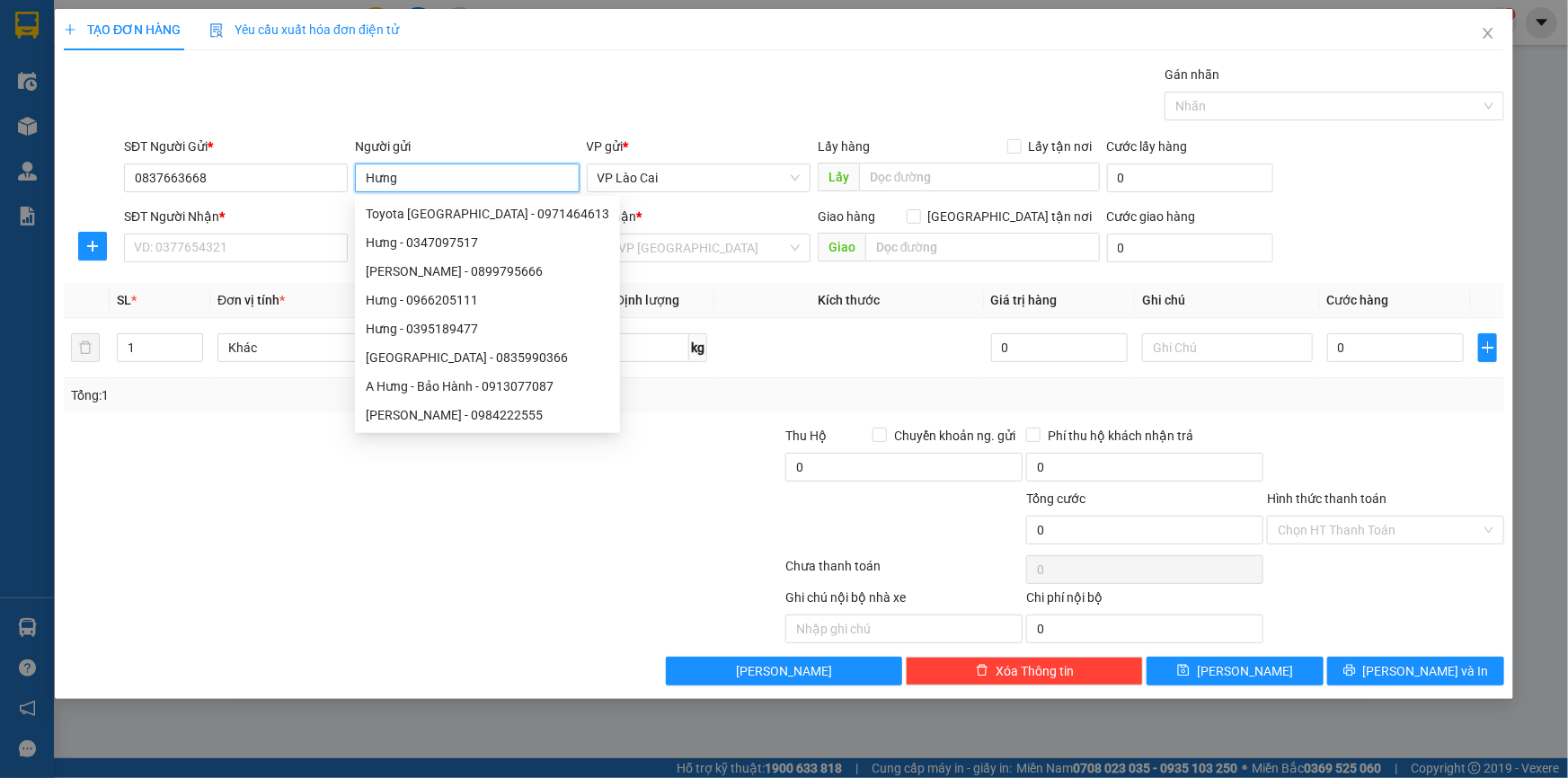
click at [364, 179] on input "Hưng" at bounding box center [466, 178] width 223 height 29
click at [442, 184] on input "Hưng" at bounding box center [466, 178] width 223 height 29
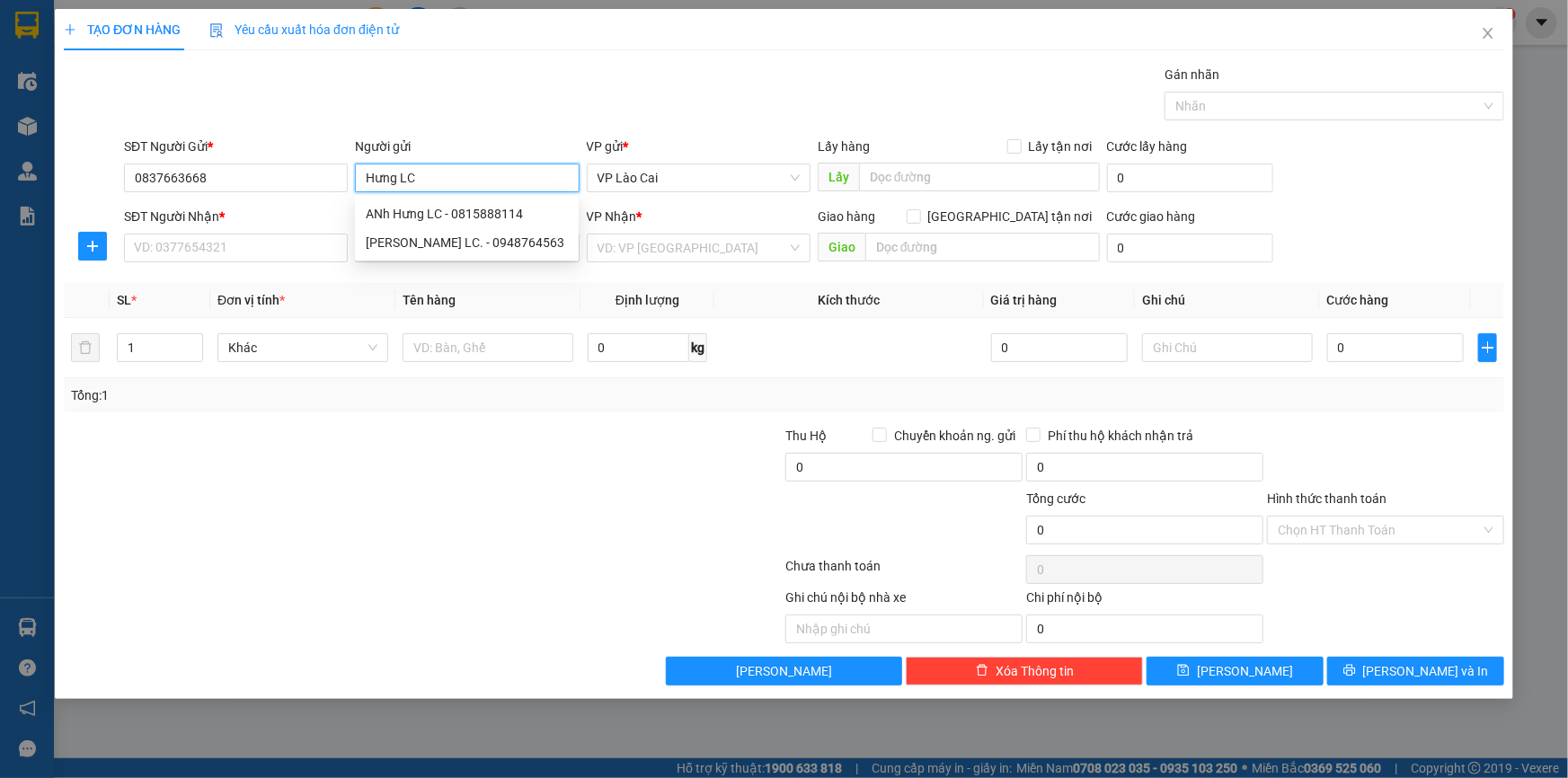
type input "Hưng LC"
click at [540, 107] on div "Gán nhãn Nhãn" at bounding box center [814, 96] width 1387 height 63
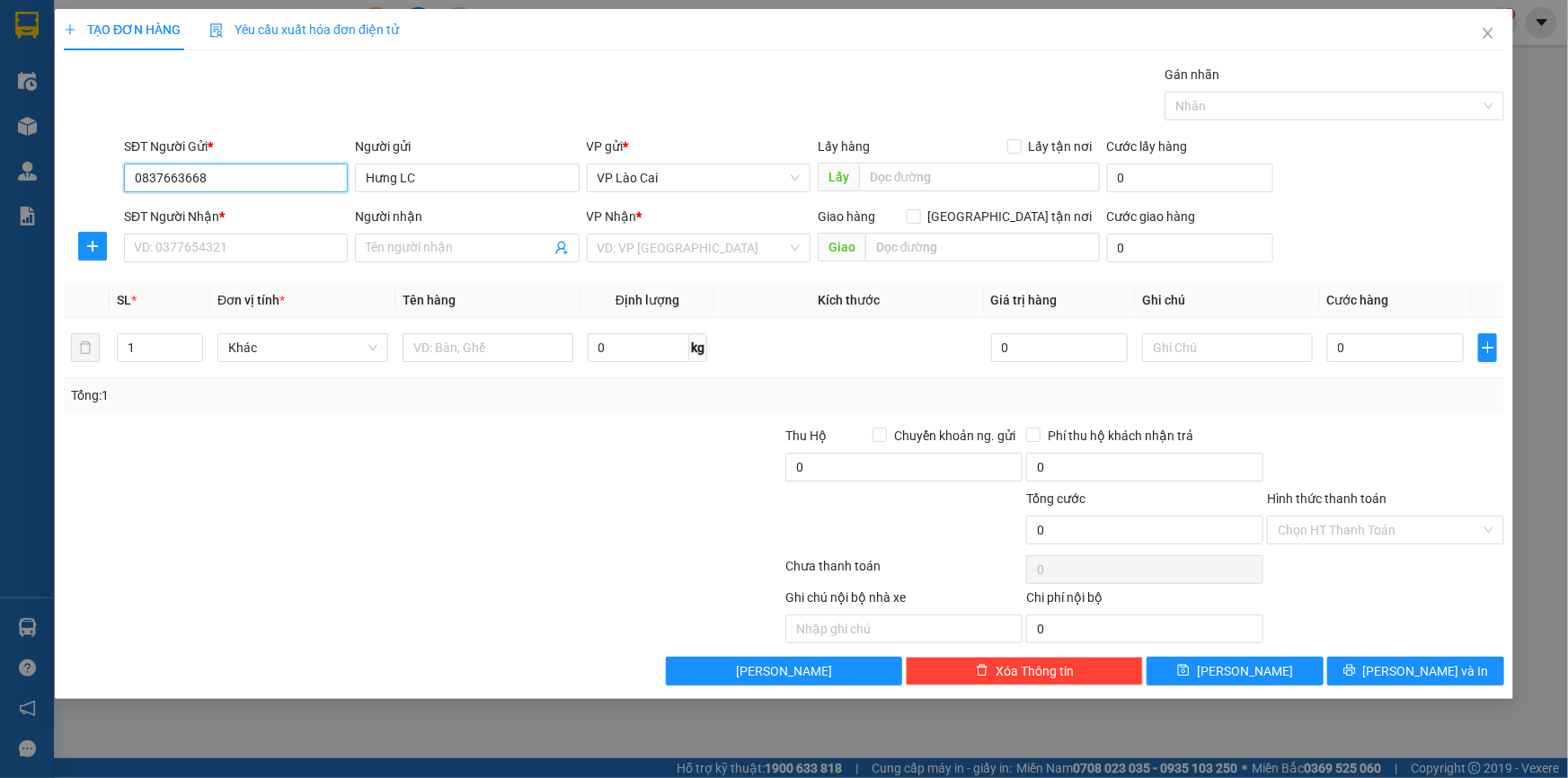
click at [165, 176] on input "0837663668" at bounding box center [235, 178] width 223 height 29
click at [198, 248] on input "SĐT Người Nhận *" at bounding box center [235, 248] width 223 height 29
paste input "0837663668"
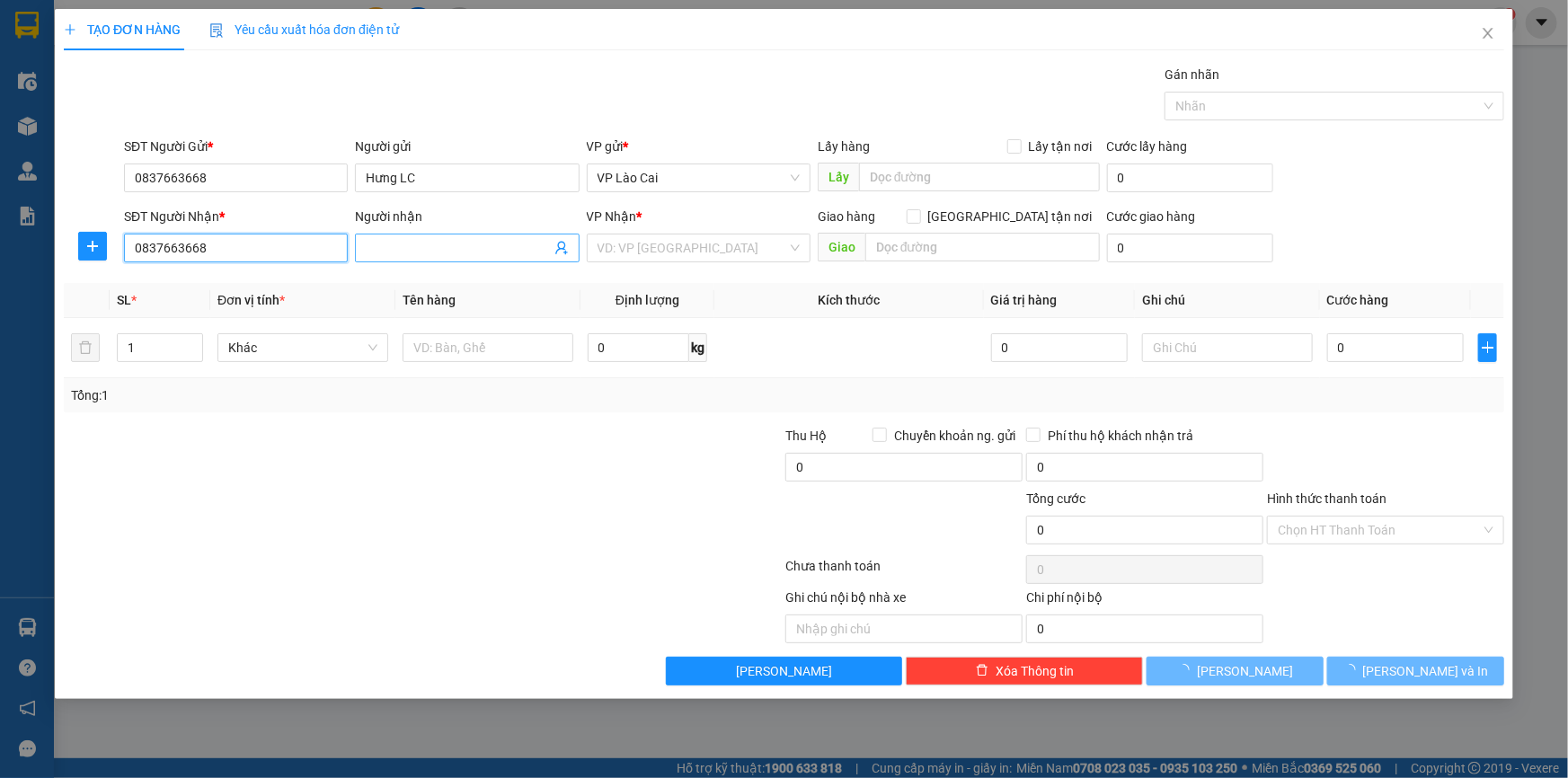
type input "0837663668"
click at [452, 248] on input "Người nhận" at bounding box center [458, 247] width 184 height 20
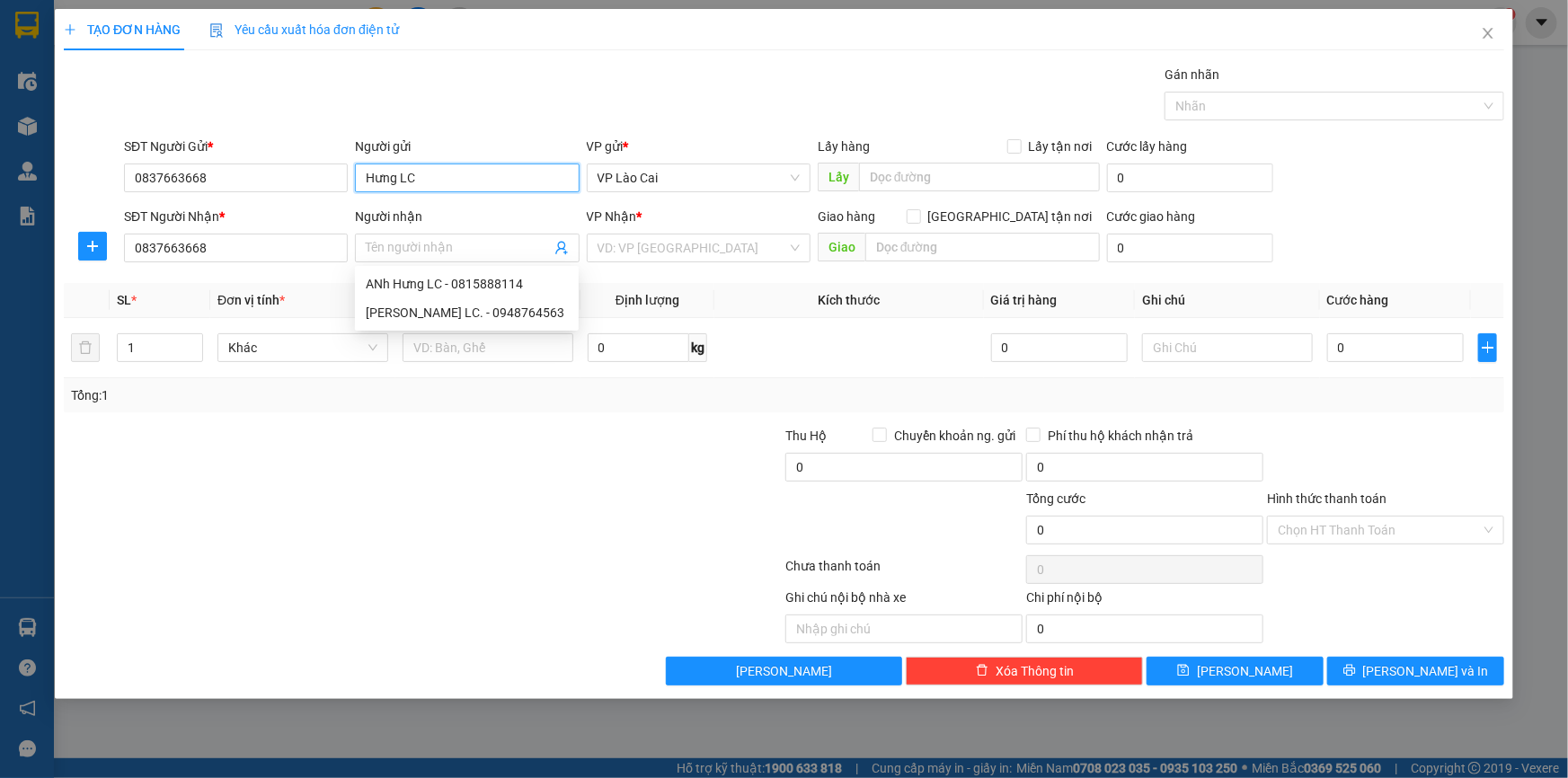
click at [419, 183] on input "Hưng LC" at bounding box center [466, 178] width 223 height 29
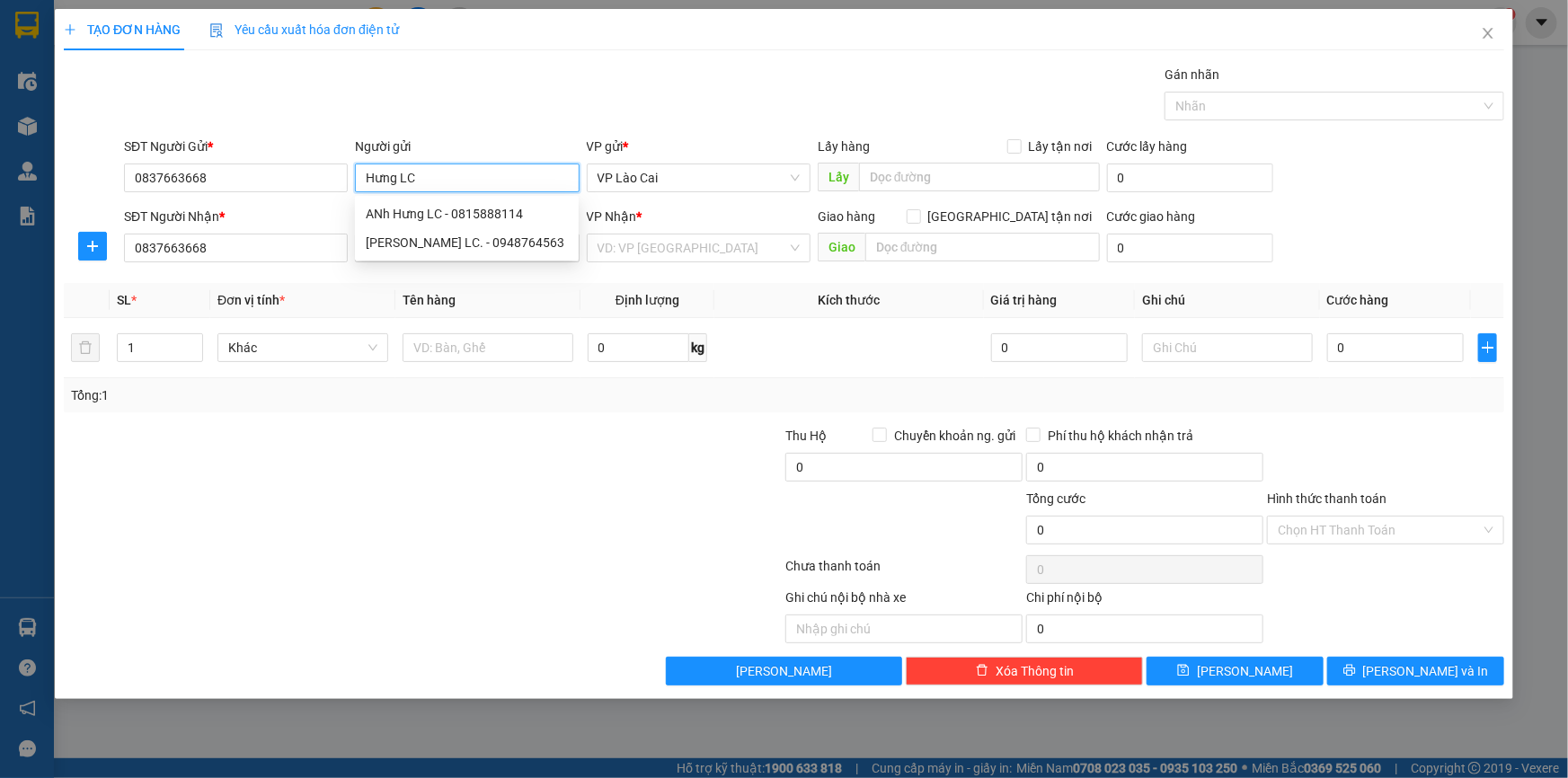
click at [419, 183] on input "Hưng LC" at bounding box center [466, 178] width 223 height 29
drag, startPoint x: 419, startPoint y: 183, endPoint x: 359, endPoint y: 180, distance: 60.1
click at [359, 180] on input "Hưng LC" at bounding box center [466, 178] width 223 height 29
click at [344, 294] on th "Đơn vị tính *" at bounding box center [302, 301] width 185 height 35
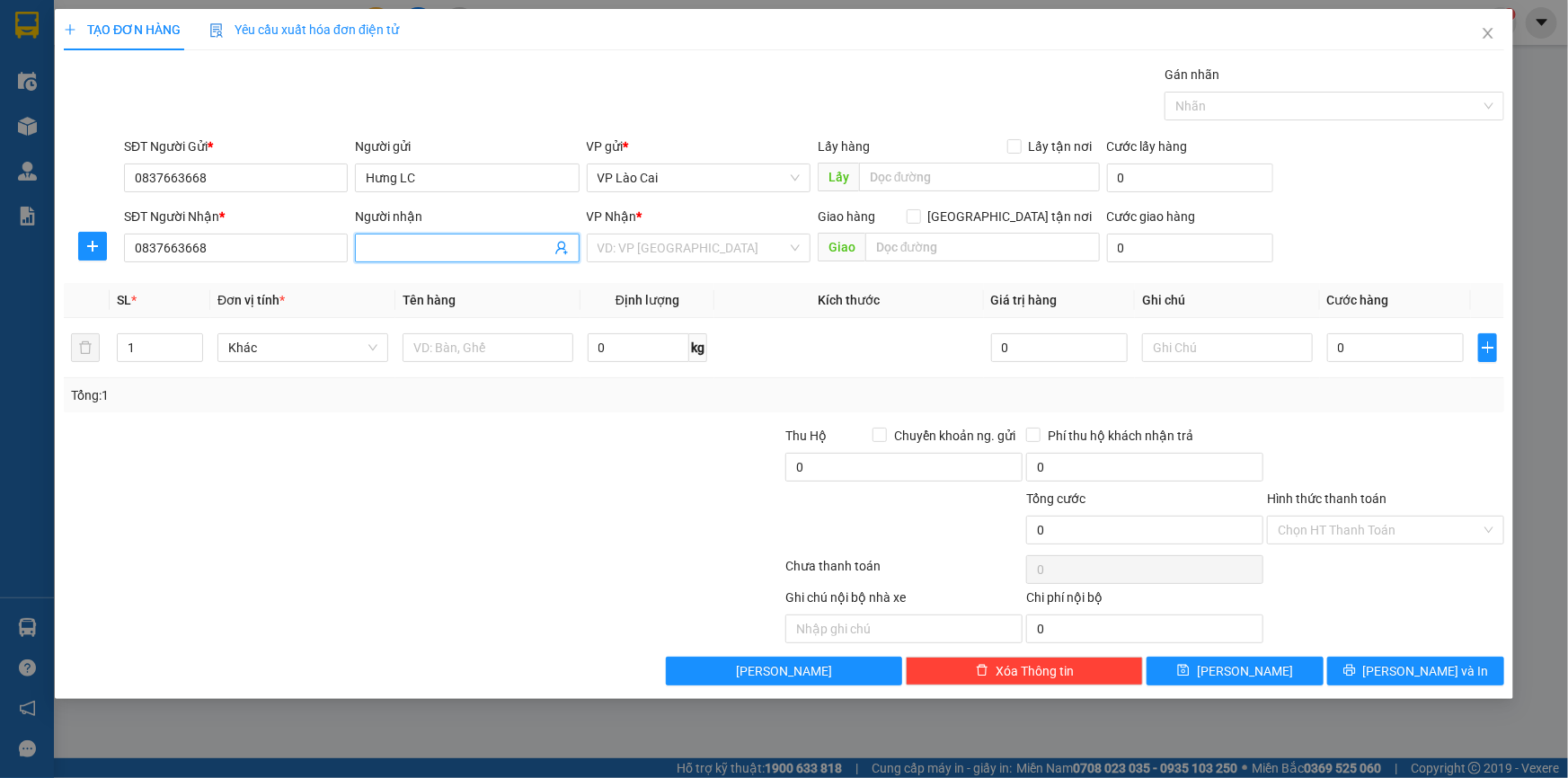
click at [398, 248] on input "Người nhận" at bounding box center [458, 247] width 184 height 20
paste input "Hưng LC"
type input "Hưng LC"
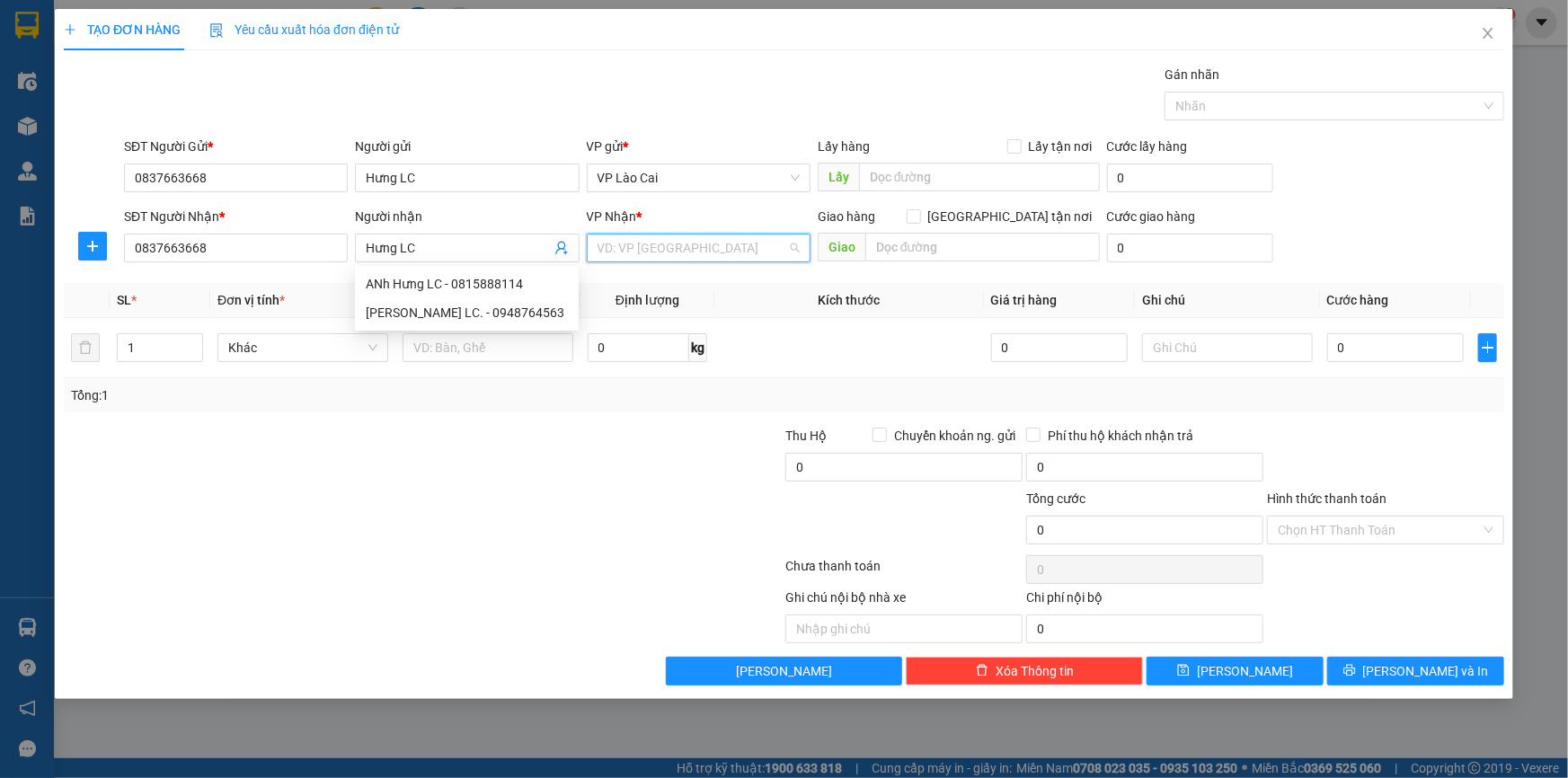
click at [668, 250] on input "search" at bounding box center [691, 248] width 189 height 27
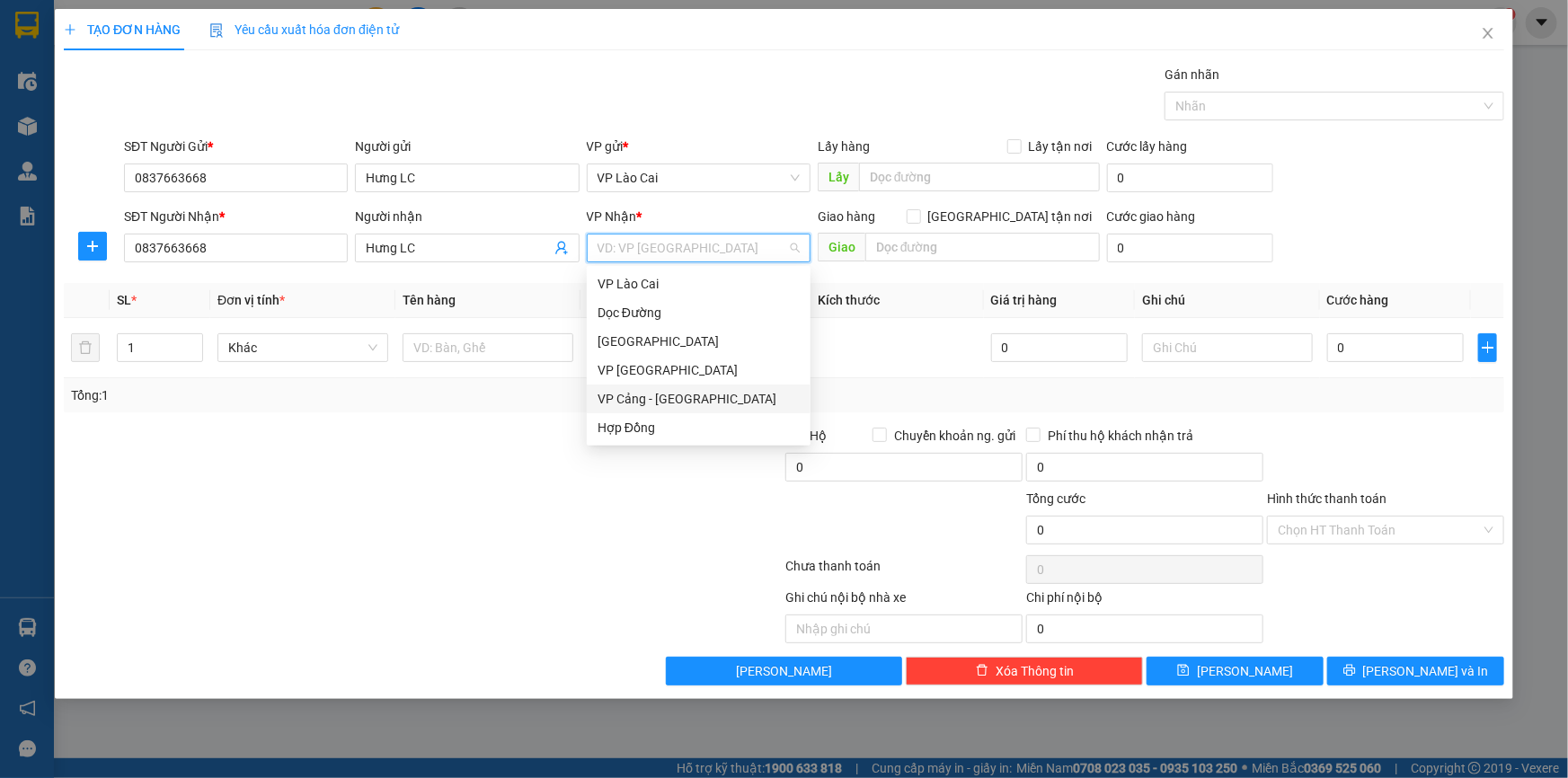
click at [641, 399] on div "VP Cảng - [GEOGRAPHIC_DATA]" at bounding box center [698, 399] width 203 height 20
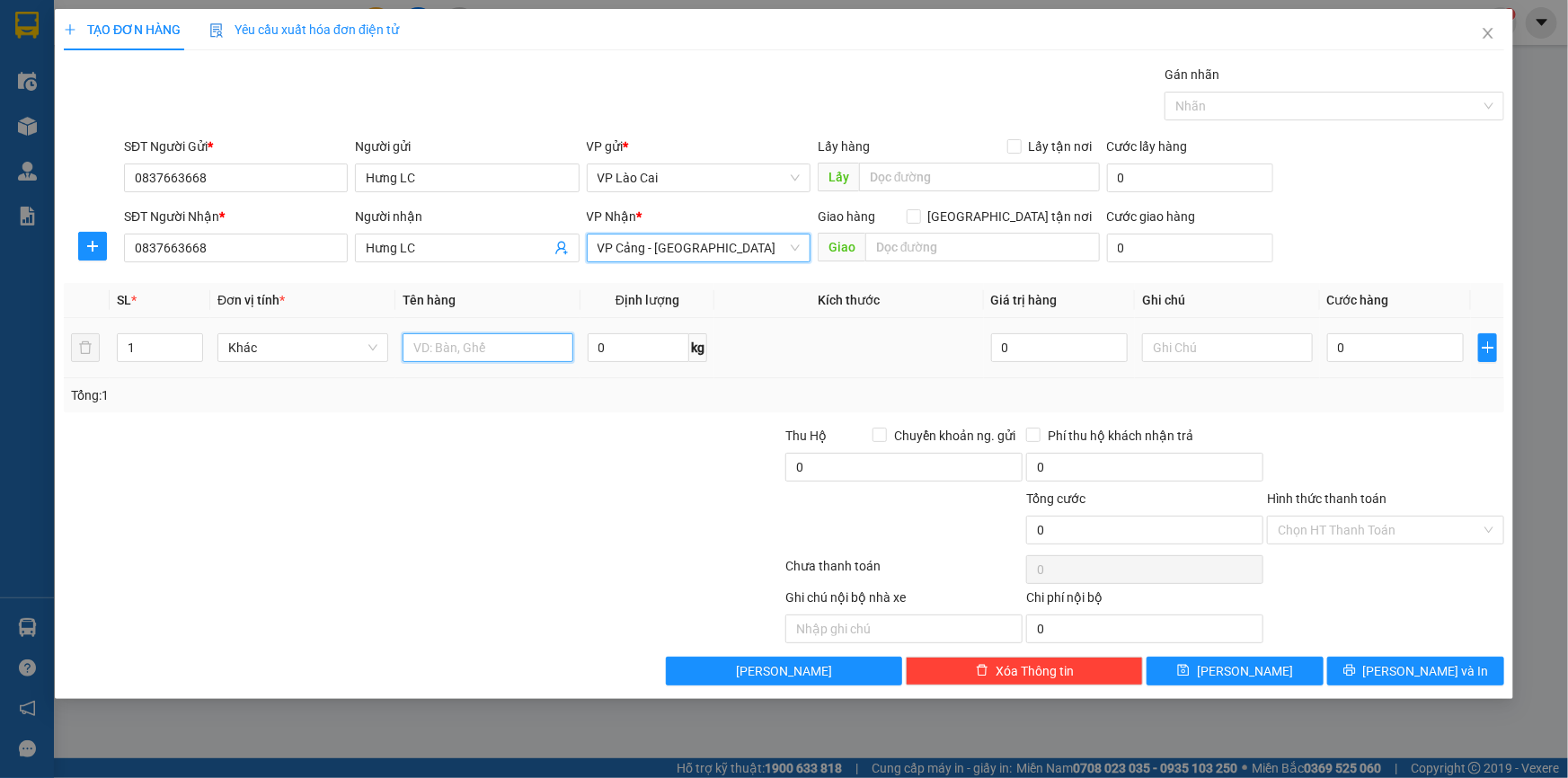
click at [457, 337] on input "text" at bounding box center [488, 348] width 171 height 29
type input "Tủ"
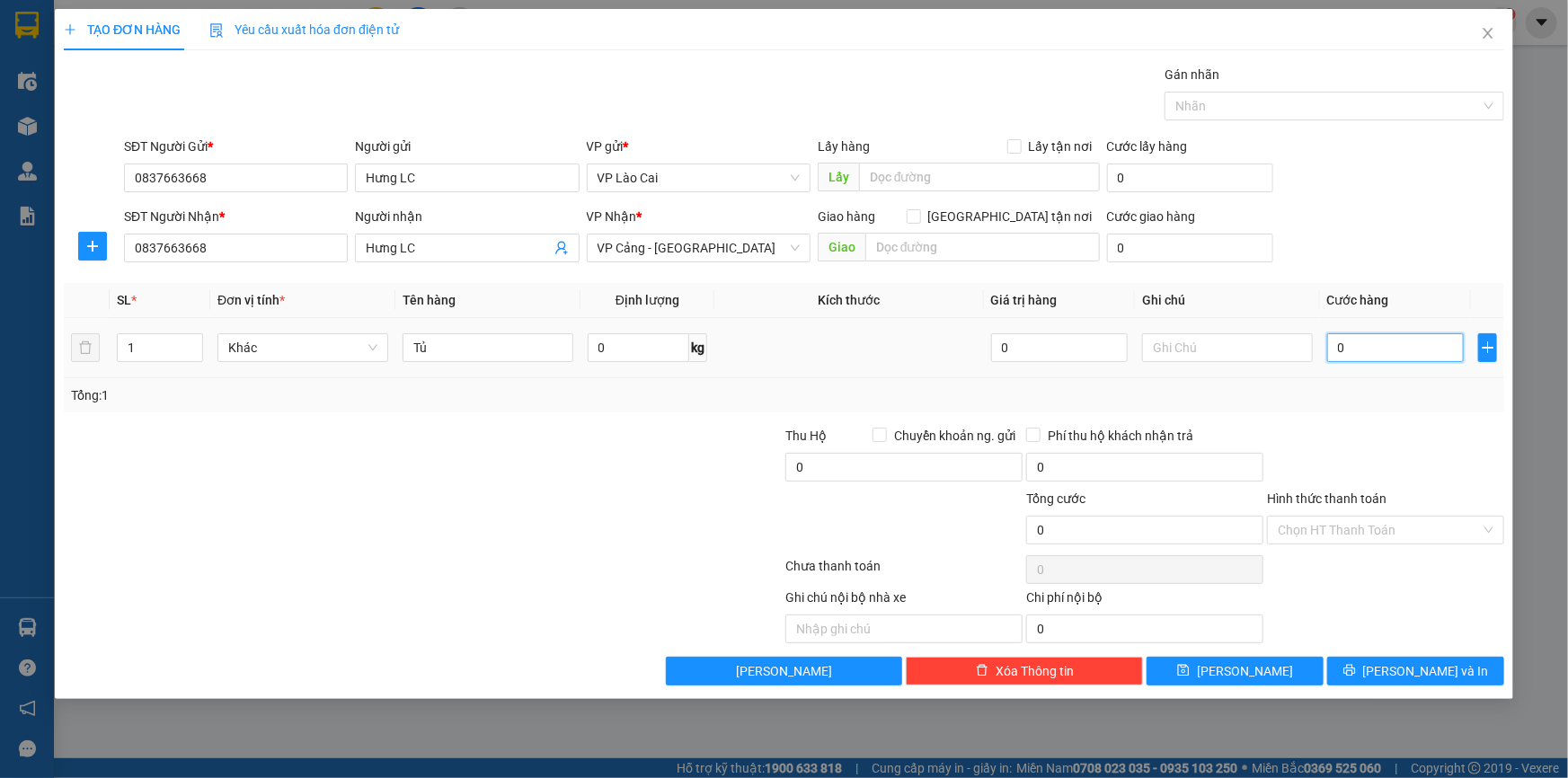
click at [1350, 350] on input "0" at bounding box center [1395, 348] width 137 height 29
type input "5"
type input "50"
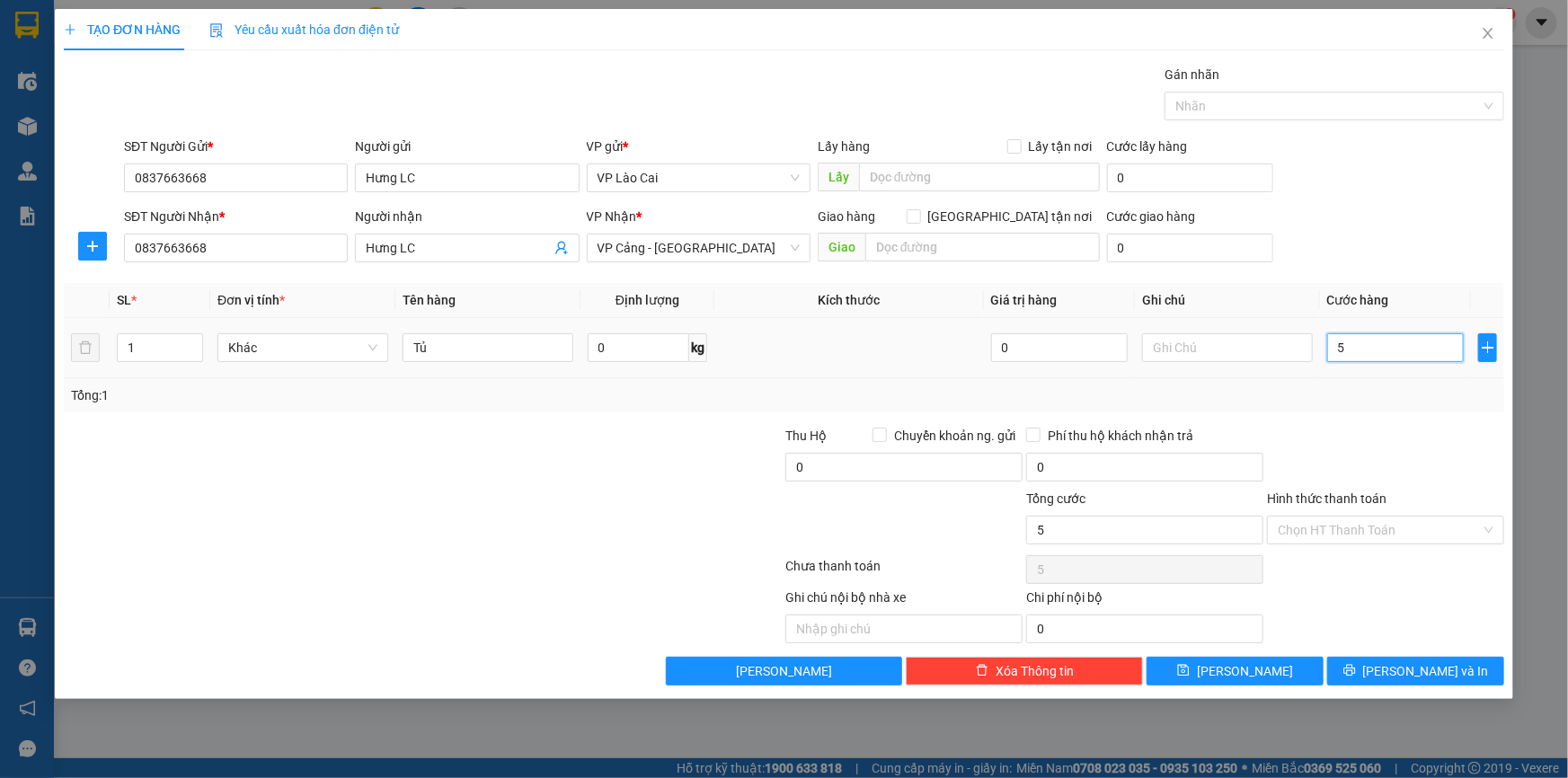
type input "50"
type input "500"
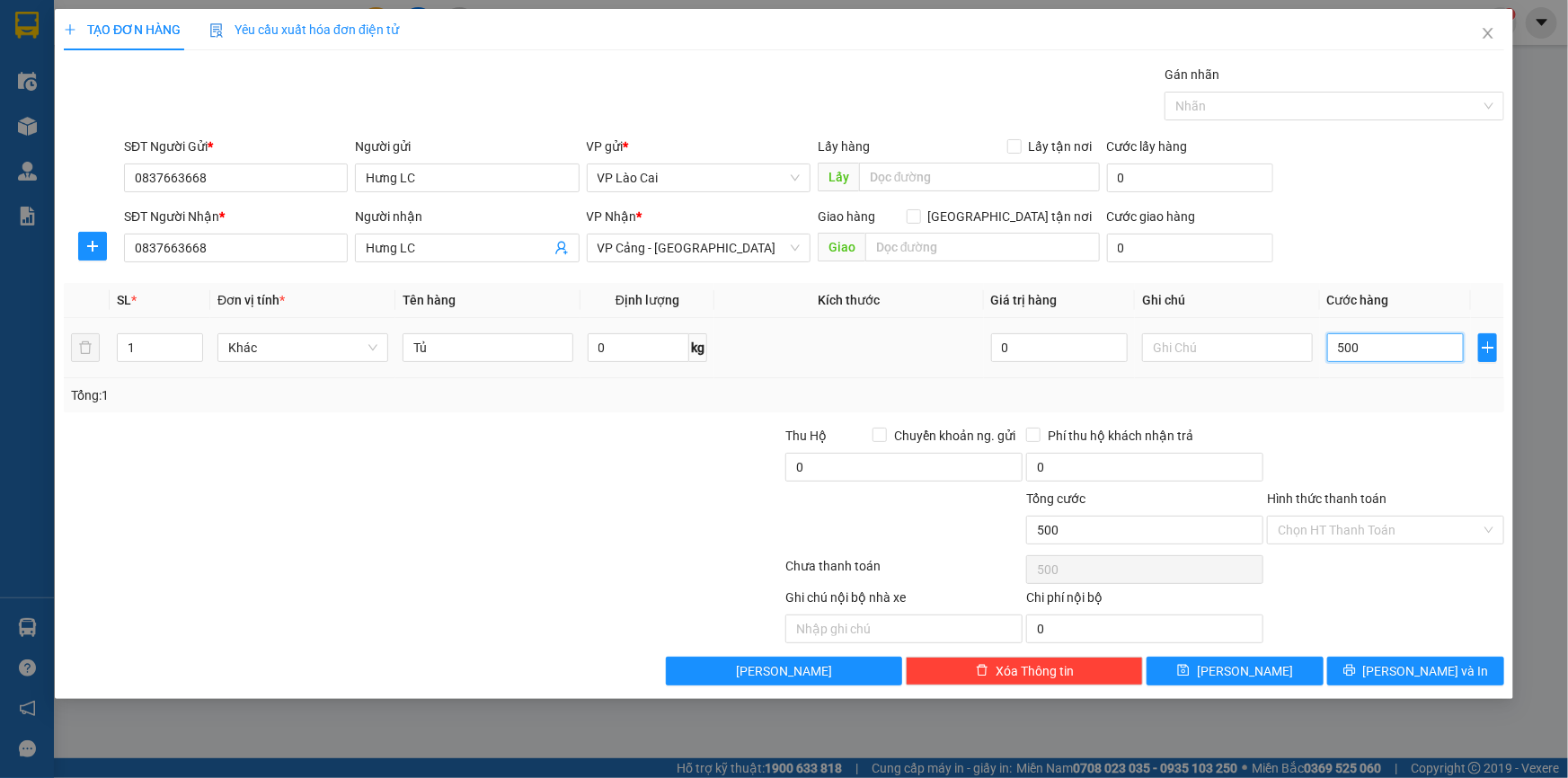
type input "5.000"
type input "50.000"
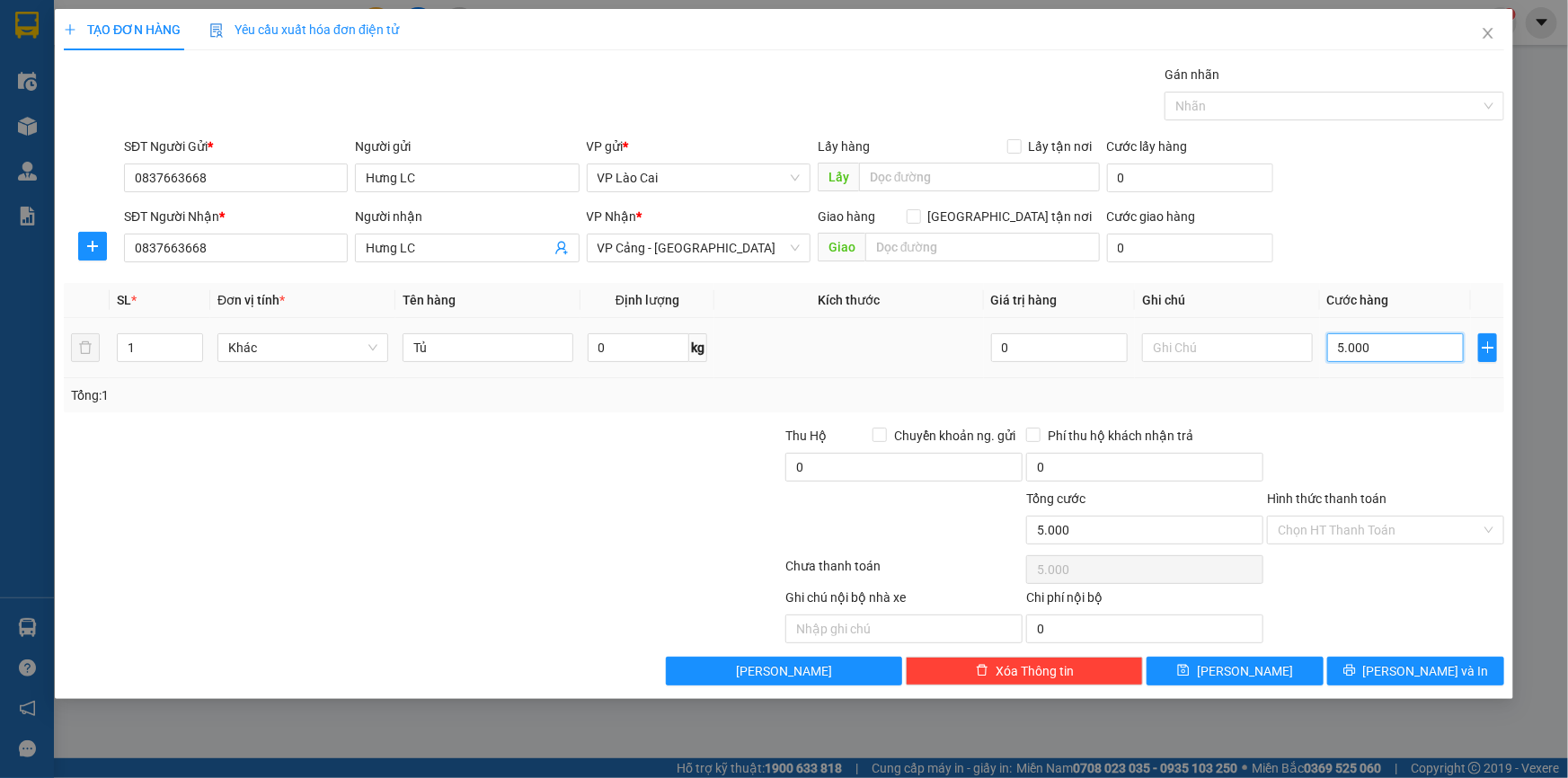
type input "50.000"
type input "500.000"
click at [1399, 671] on button "[PERSON_NAME] và In" at bounding box center [1415, 671] width 177 height 29
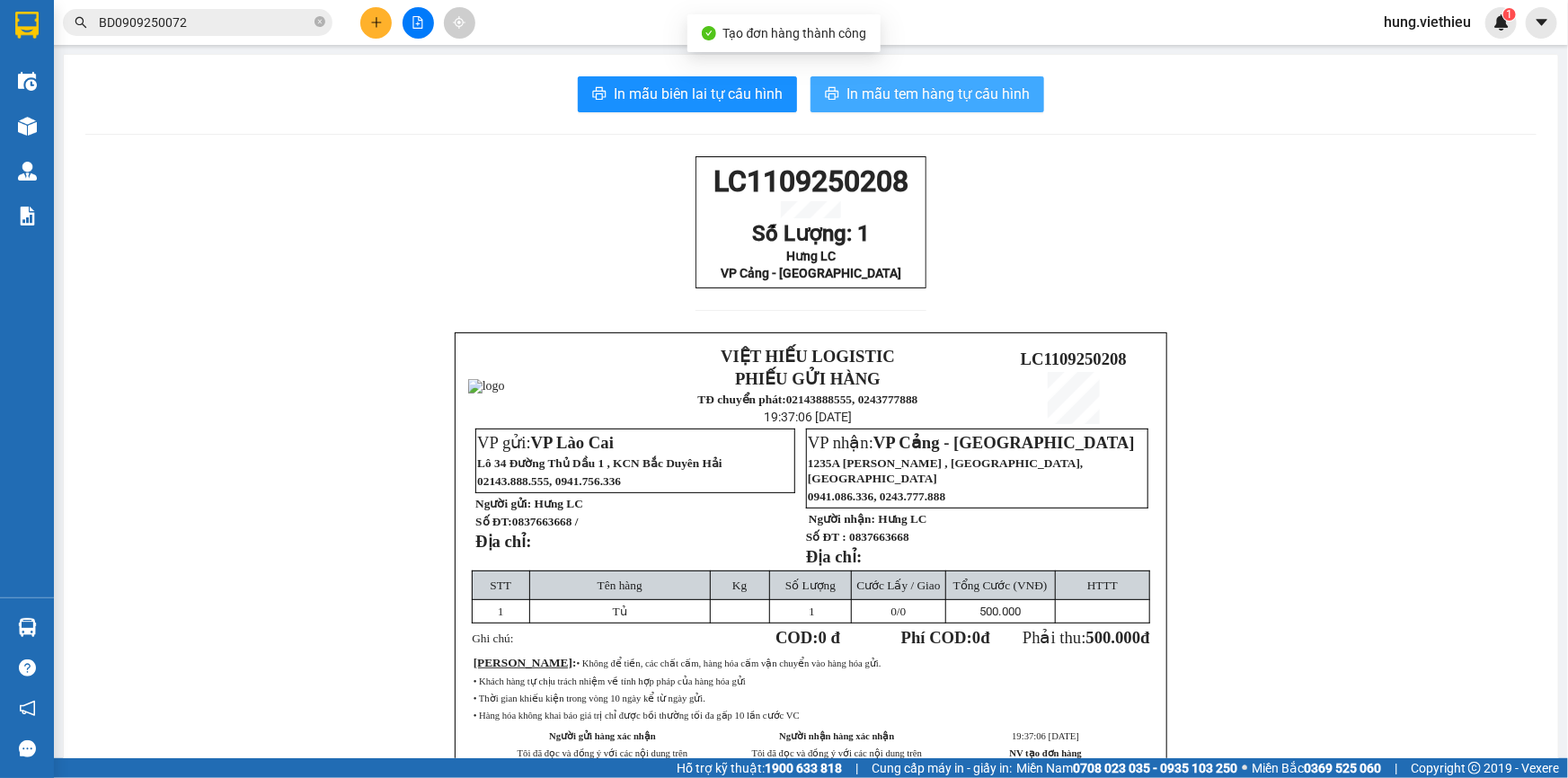
click at [961, 96] on span "In mẫu tem hàng tự cấu hình" at bounding box center [938, 94] width 184 height 23
drag, startPoint x: 1567, startPoint y: 614, endPoint x: 1528, endPoint y: 727, distance: 119.5
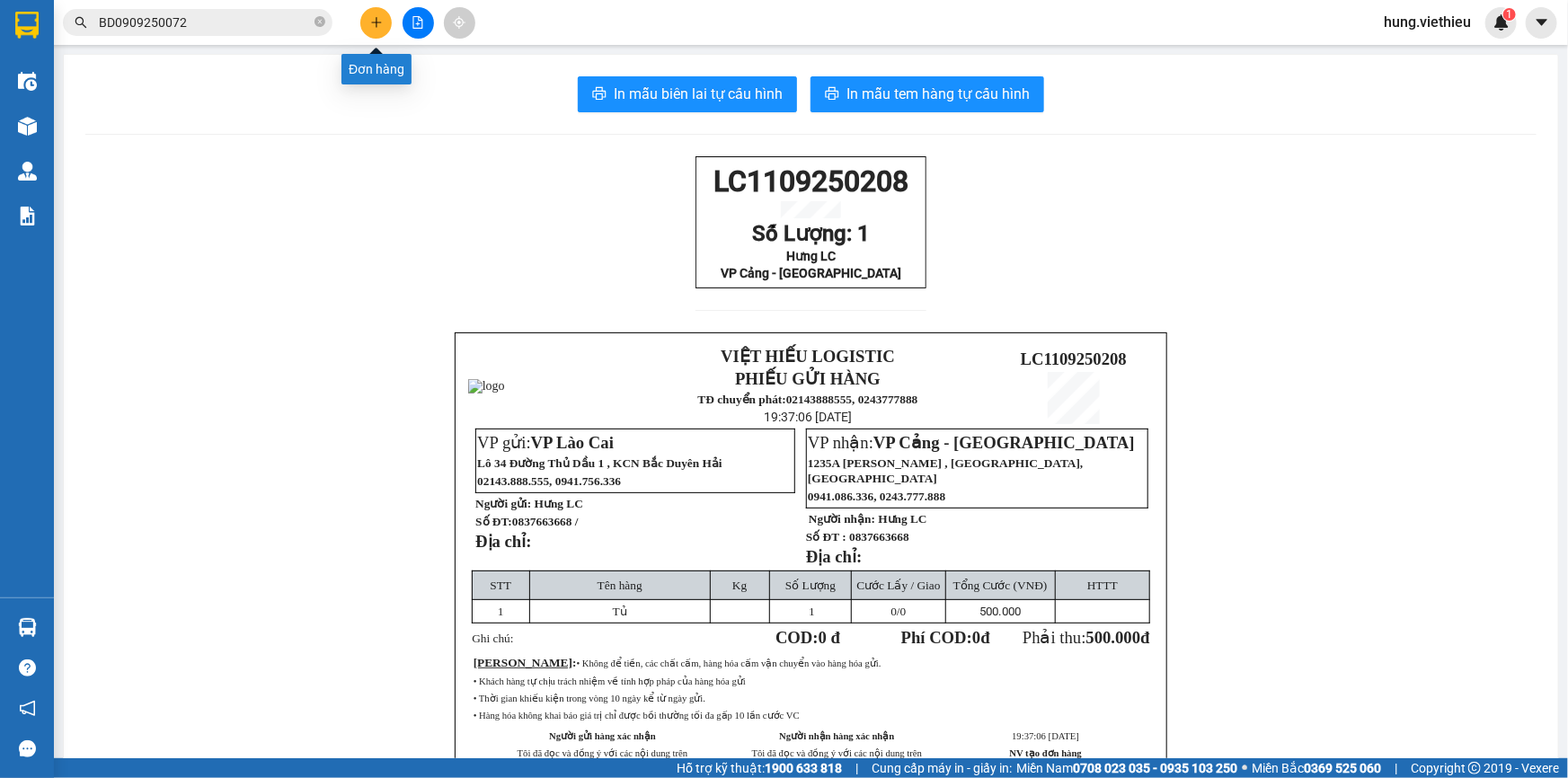
click at [370, 24] on icon "plus" at bounding box center [376, 22] width 12 height 12
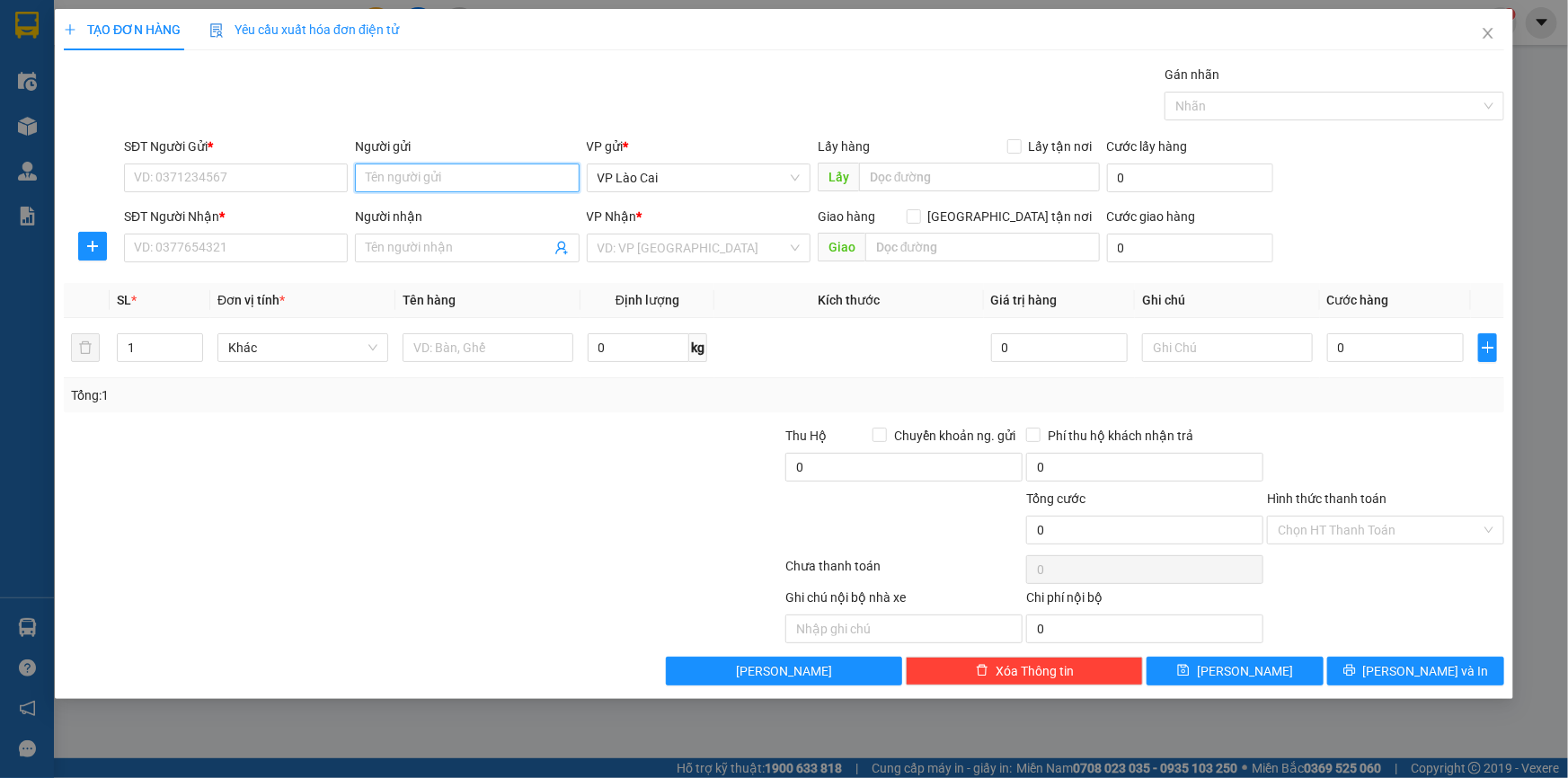
click at [359, 169] on input "Người gửi" at bounding box center [466, 178] width 223 height 29
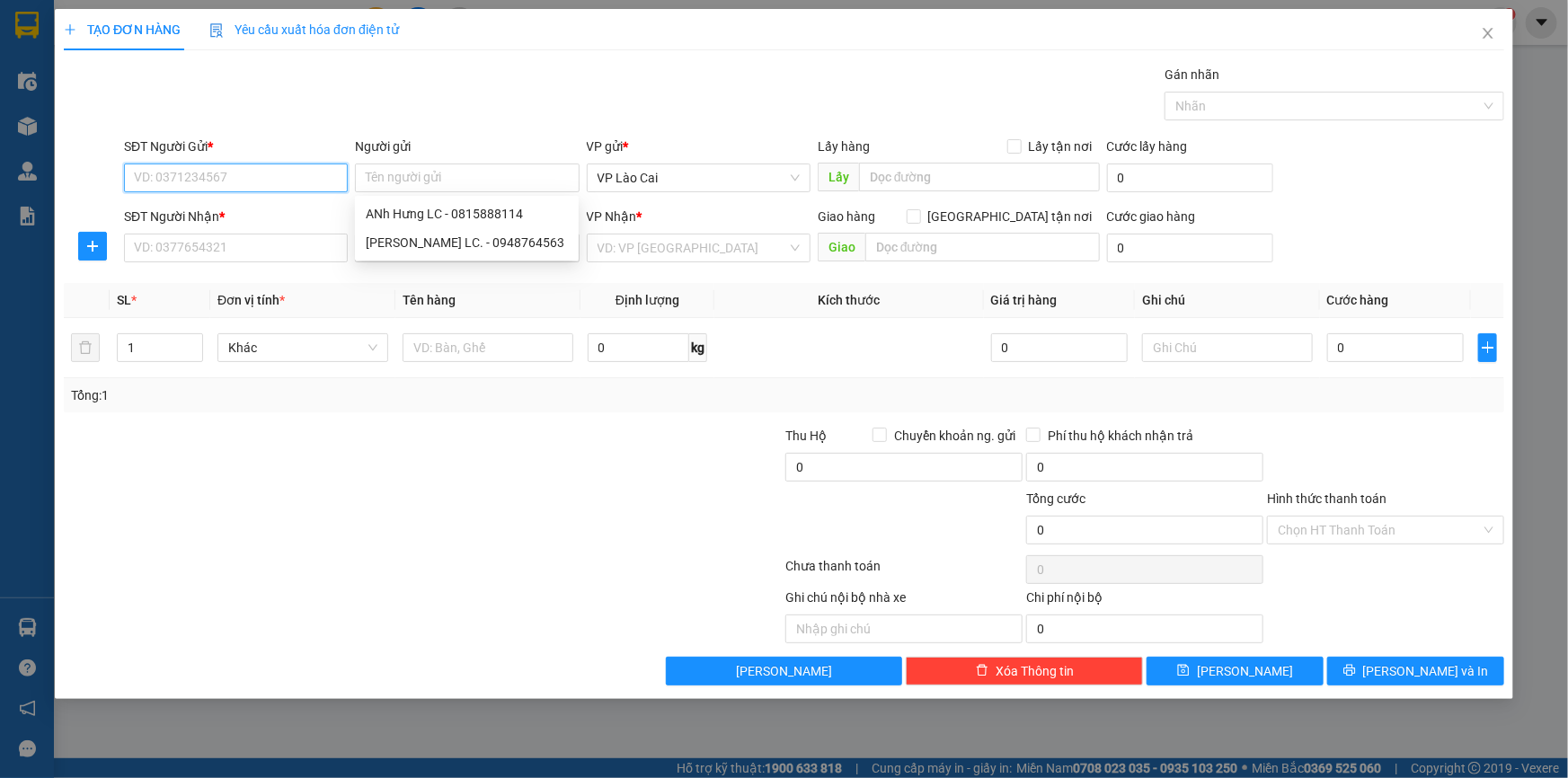
click at [310, 178] on input "SĐT Người Gửi *" at bounding box center [235, 178] width 223 height 29
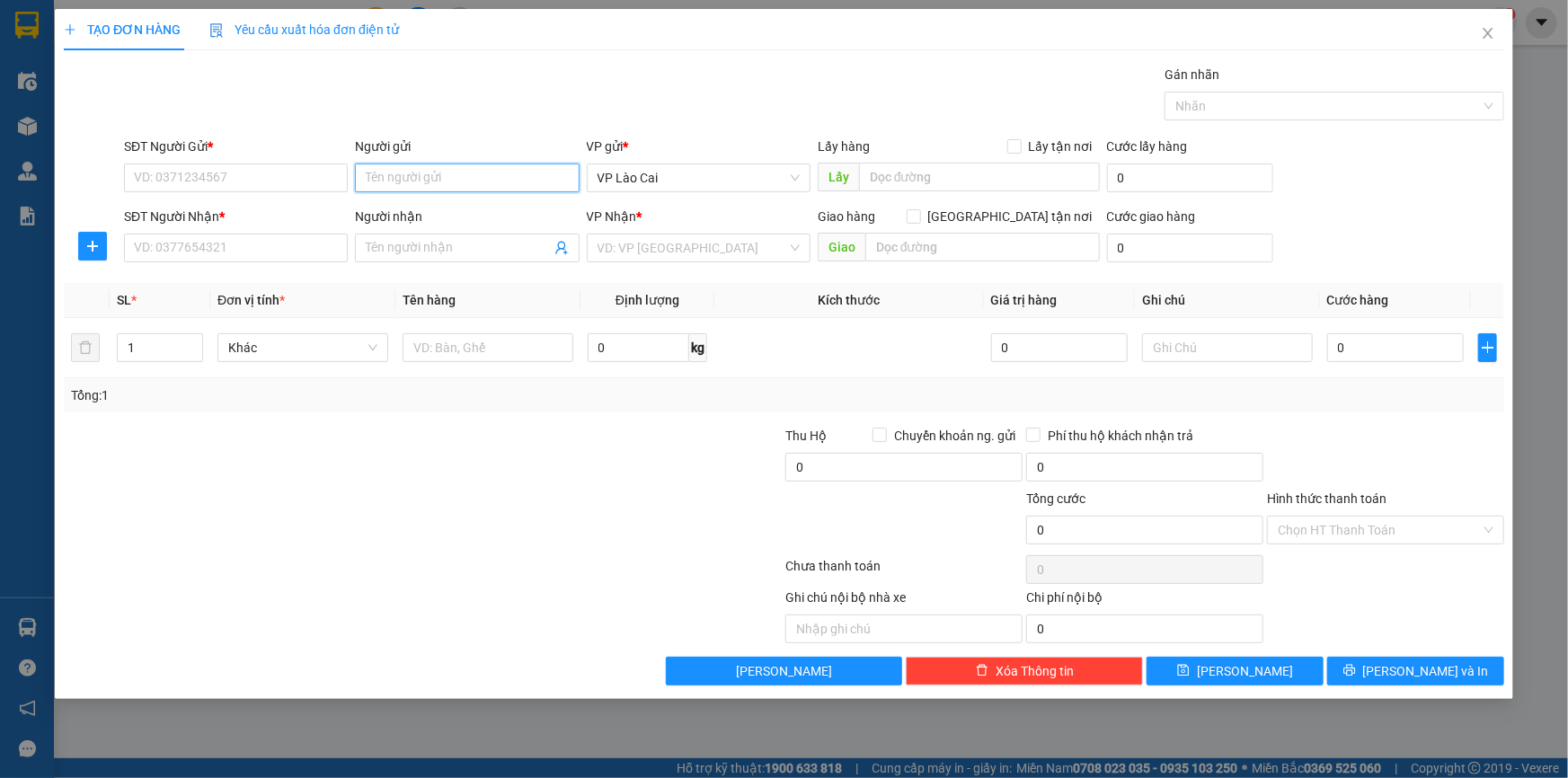
click at [380, 178] on input "Người gửi" at bounding box center [466, 178] width 223 height 29
type input "kiều du"
click at [393, 210] on div "Kiều Du - 0977415894" at bounding box center [467, 213] width 203 height 20
type input "0977415894"
type input "[PERSON_NAME]"
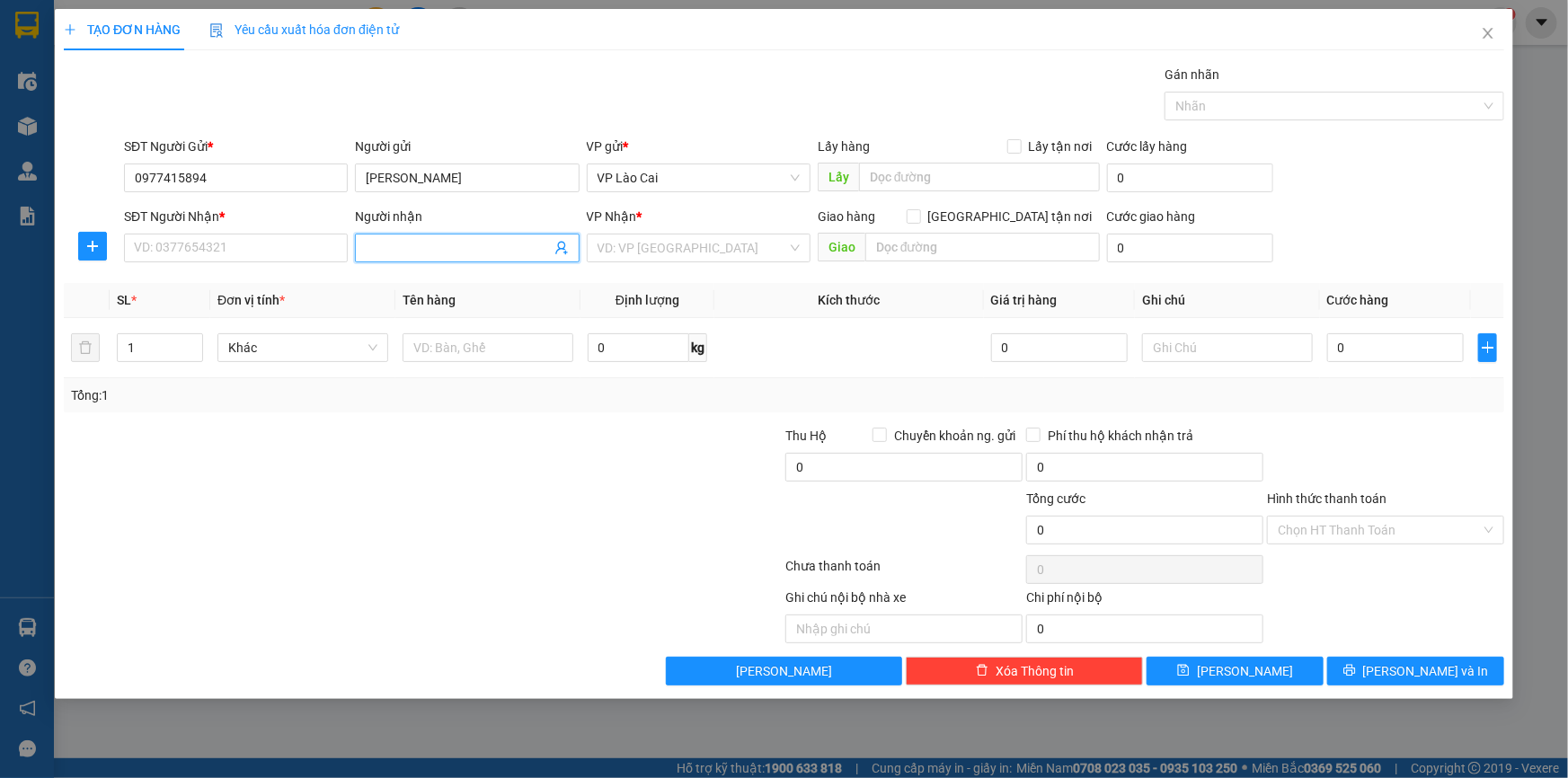
click at [557, 248] on icon "user-add" at bounding box center [561, 247] width 14 height 14
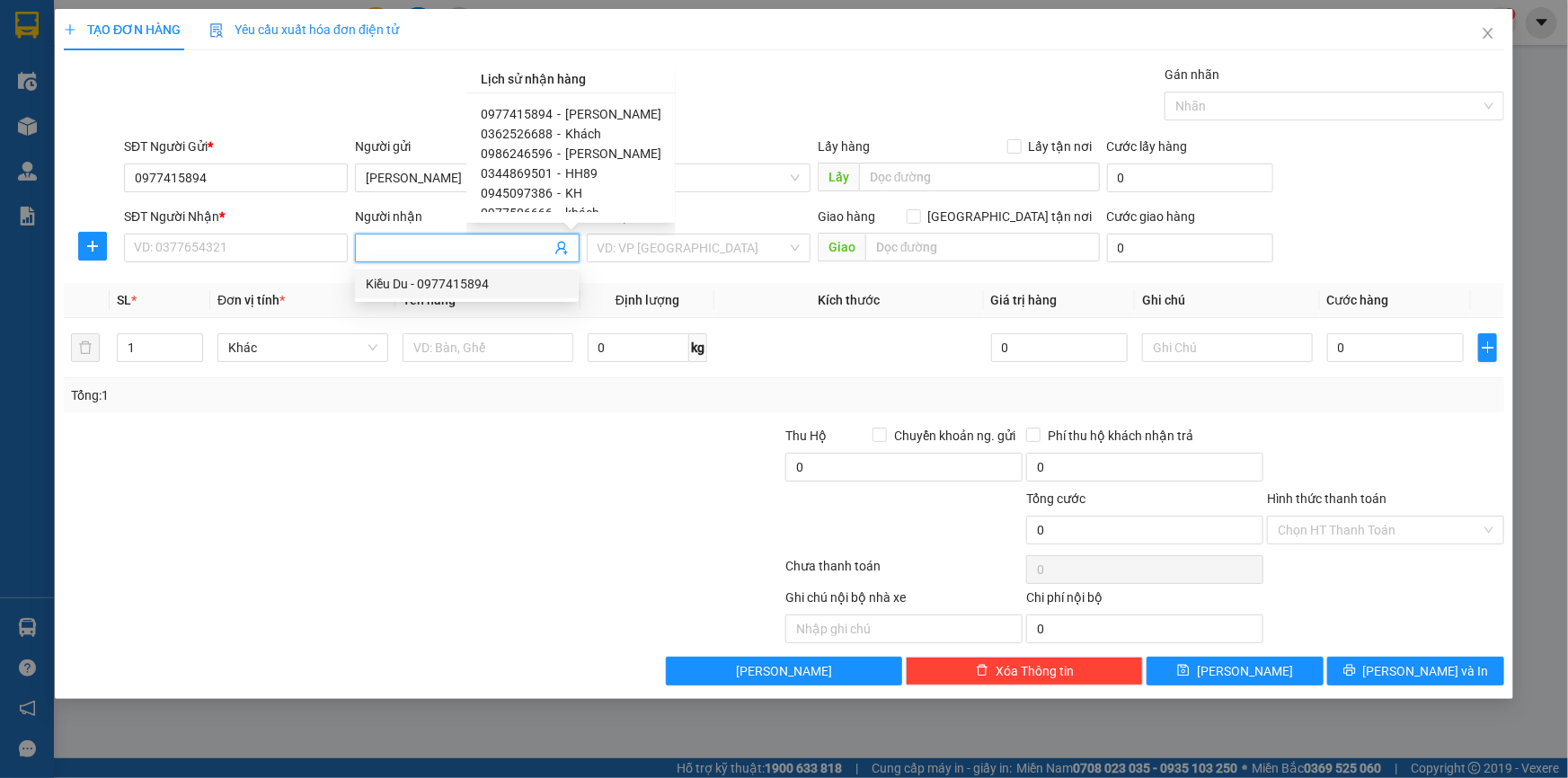
click at [490, 293] on div "Kiều Du - 0977415894" at bounding box center [467, 283] width 203 height 20
type input "0977415894"
type input "[PERSON_NAME]"
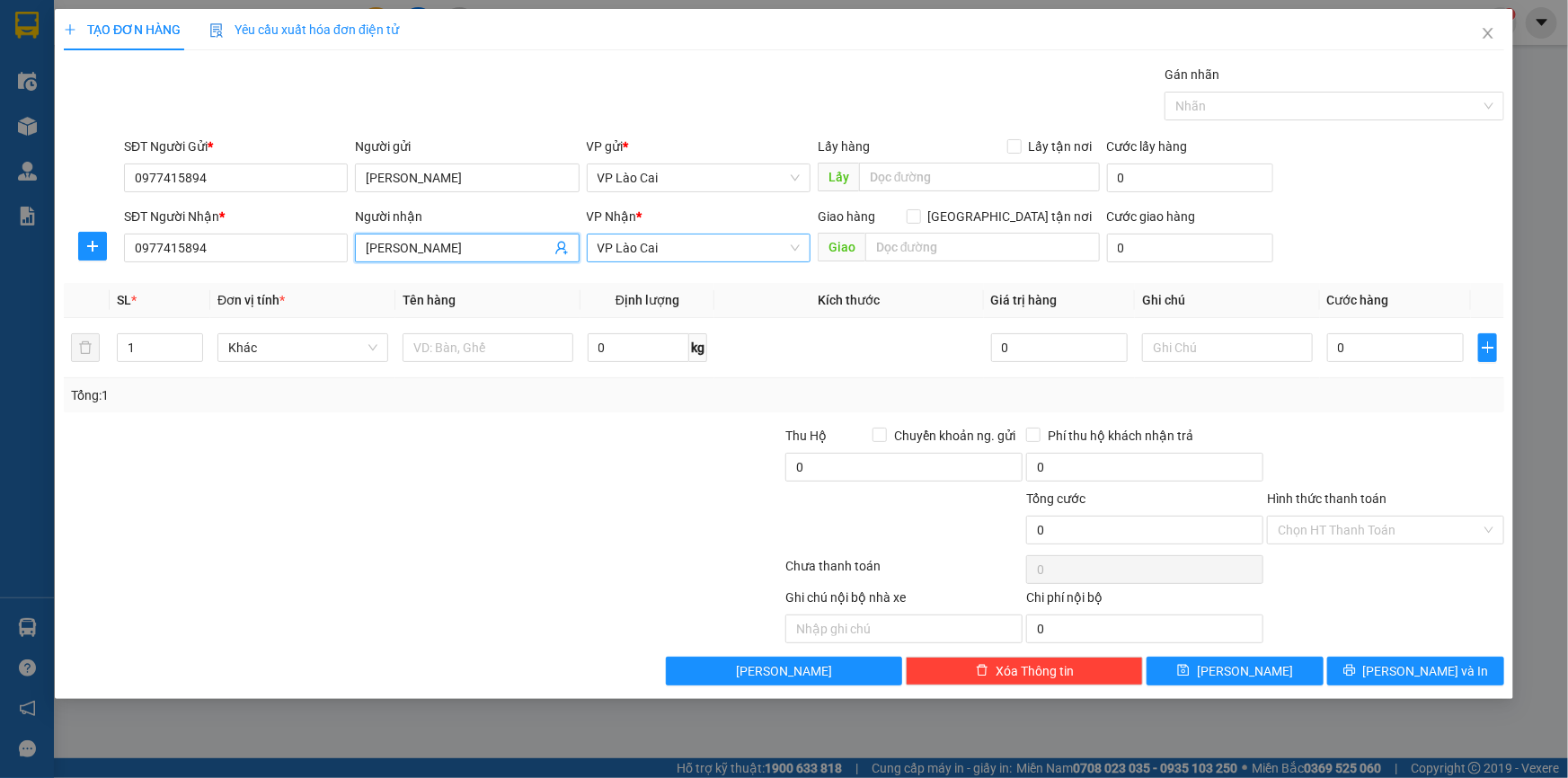
click at [638, 249] on span "VP Lào Cai" at bounding box center [698, 248] width 203 height 27
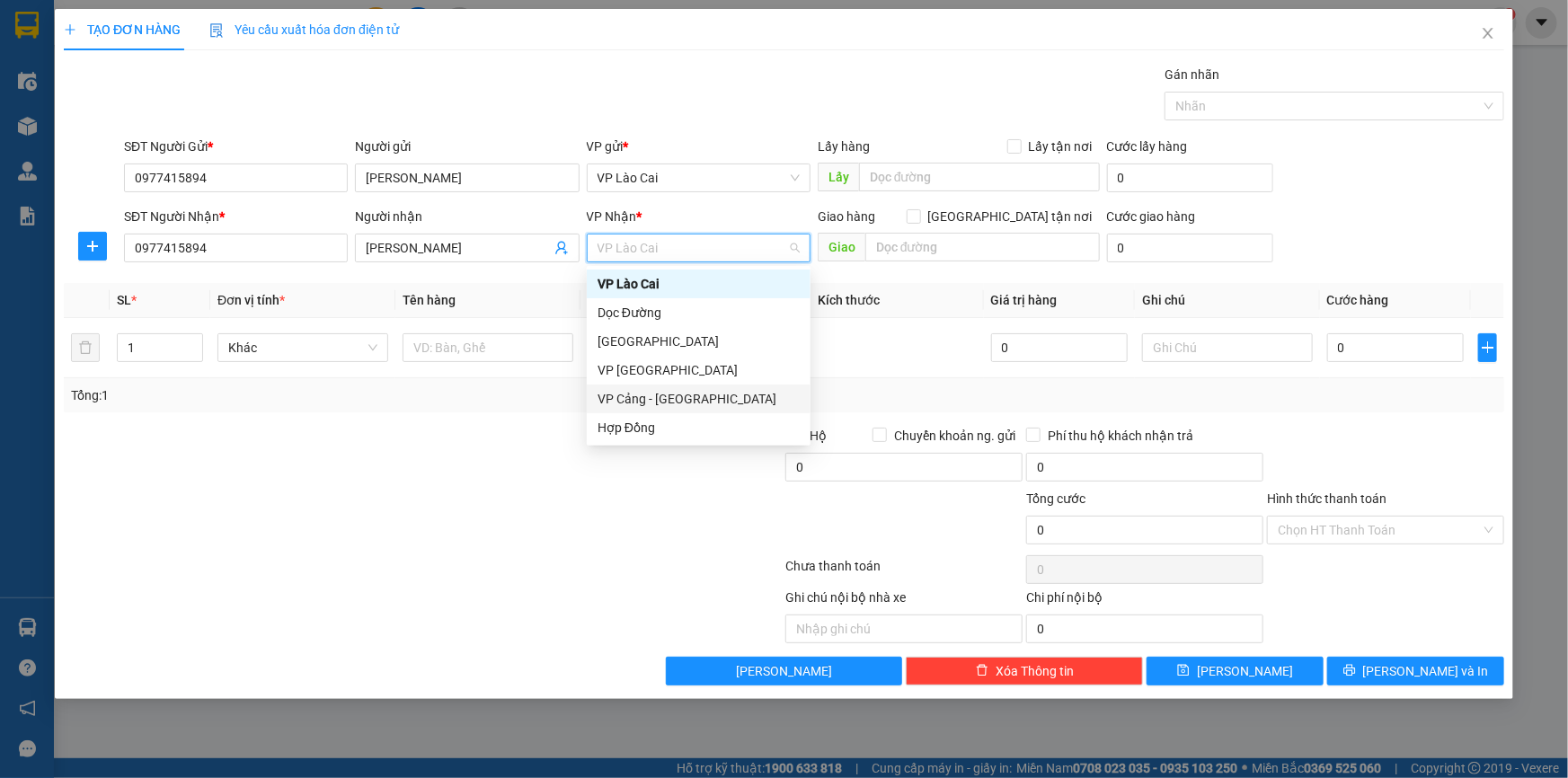
click at [627, 401] on div "VP Cảng - [GEOGRAPHIC_DATA]" at bounding box center [698, 399] width 203 height 20
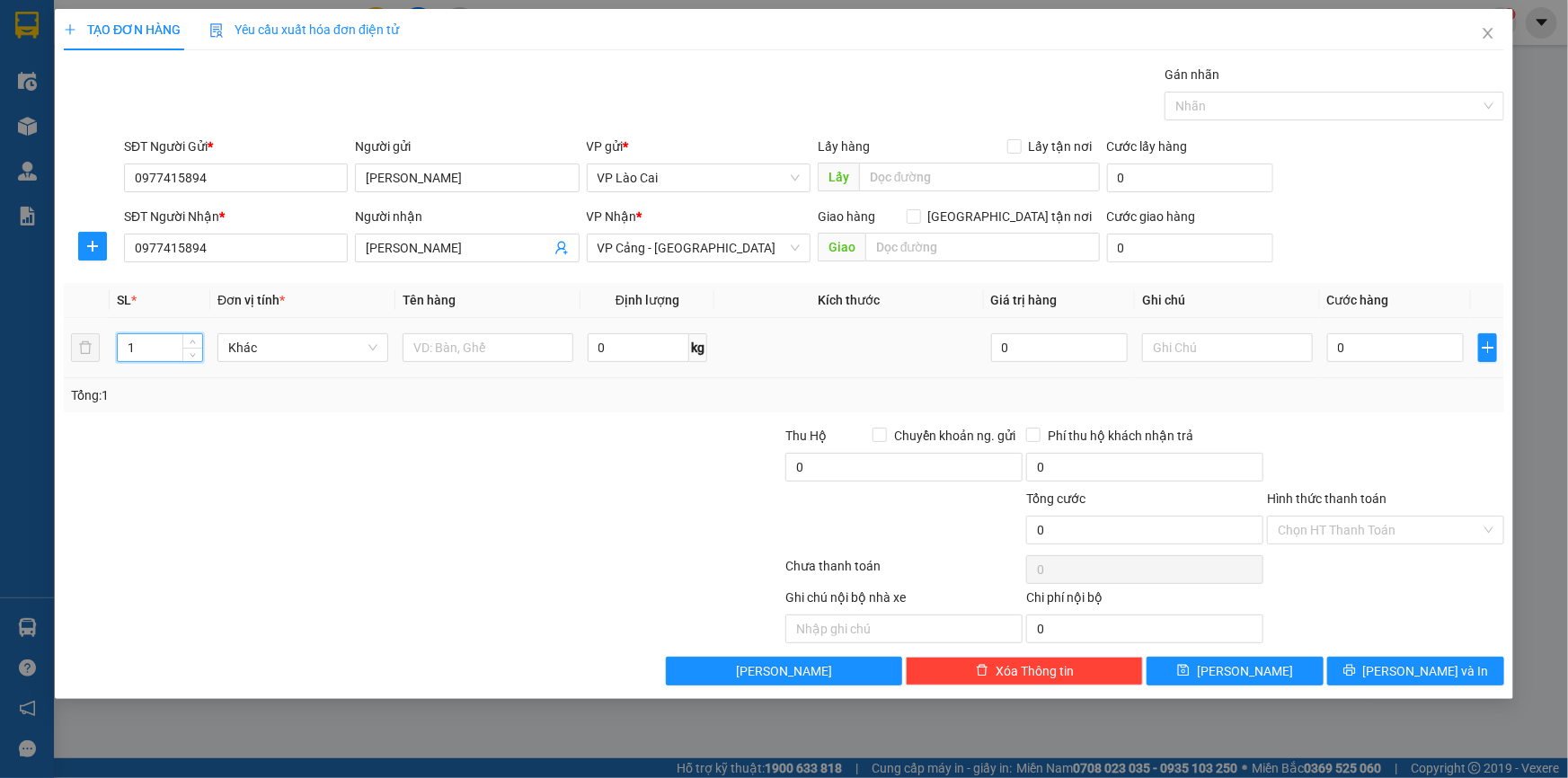
drag, startPoint x: 144, startPoint y: 350, endPoint x: 116, endPoint y: 361, distance: 30.1
click at [117, 361] on div "1" at bounding box center [160, 348] width 87 height 36
type input "69"
click at [498, 350] on input "text" at bounding box center [488, 348] width 171 height 29
type input "kiện"
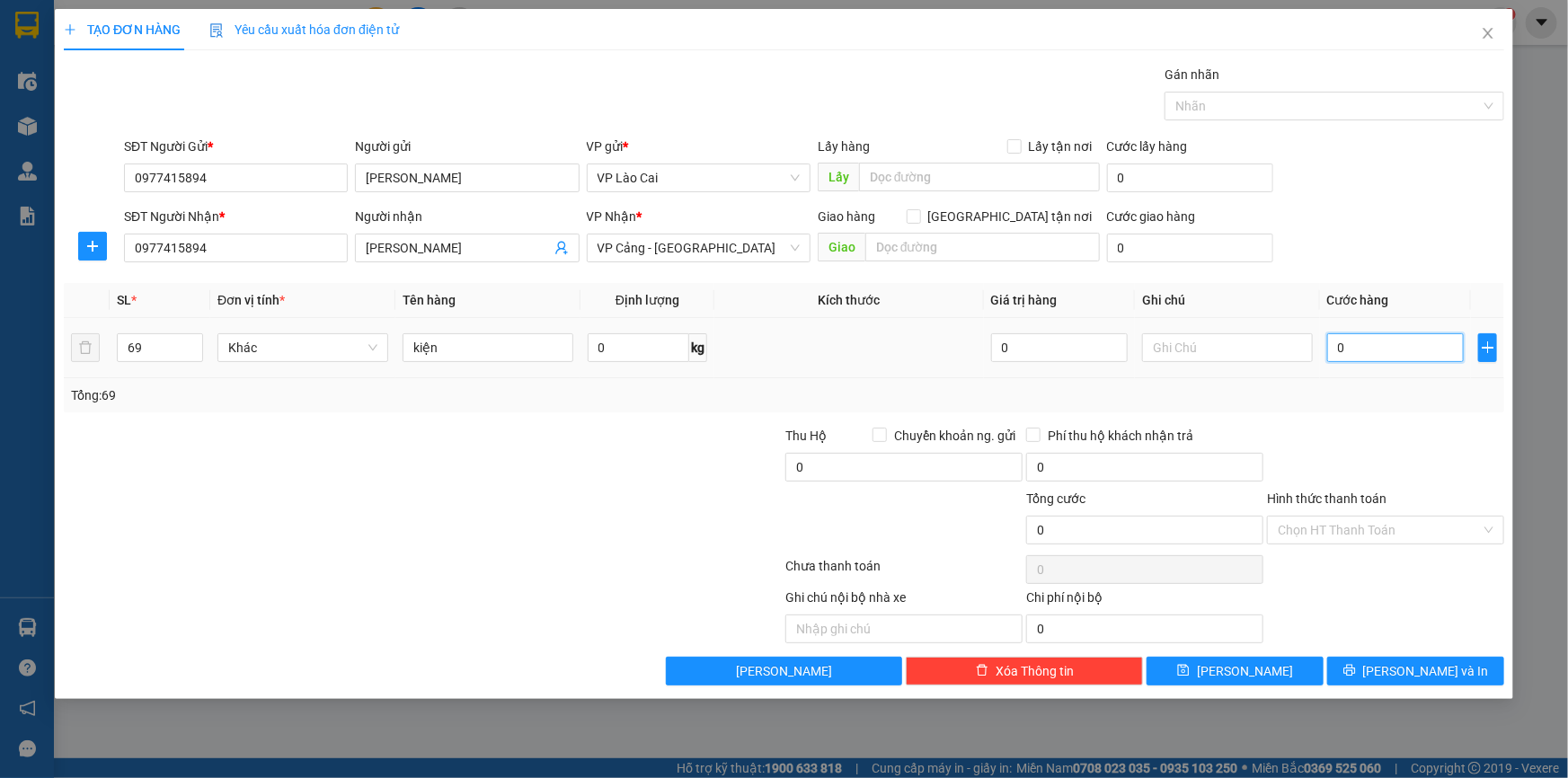
click at [1335, 345] on input "0" at bounding box center [1395, 348] width 137 height 29
type input "9"
type input "92"
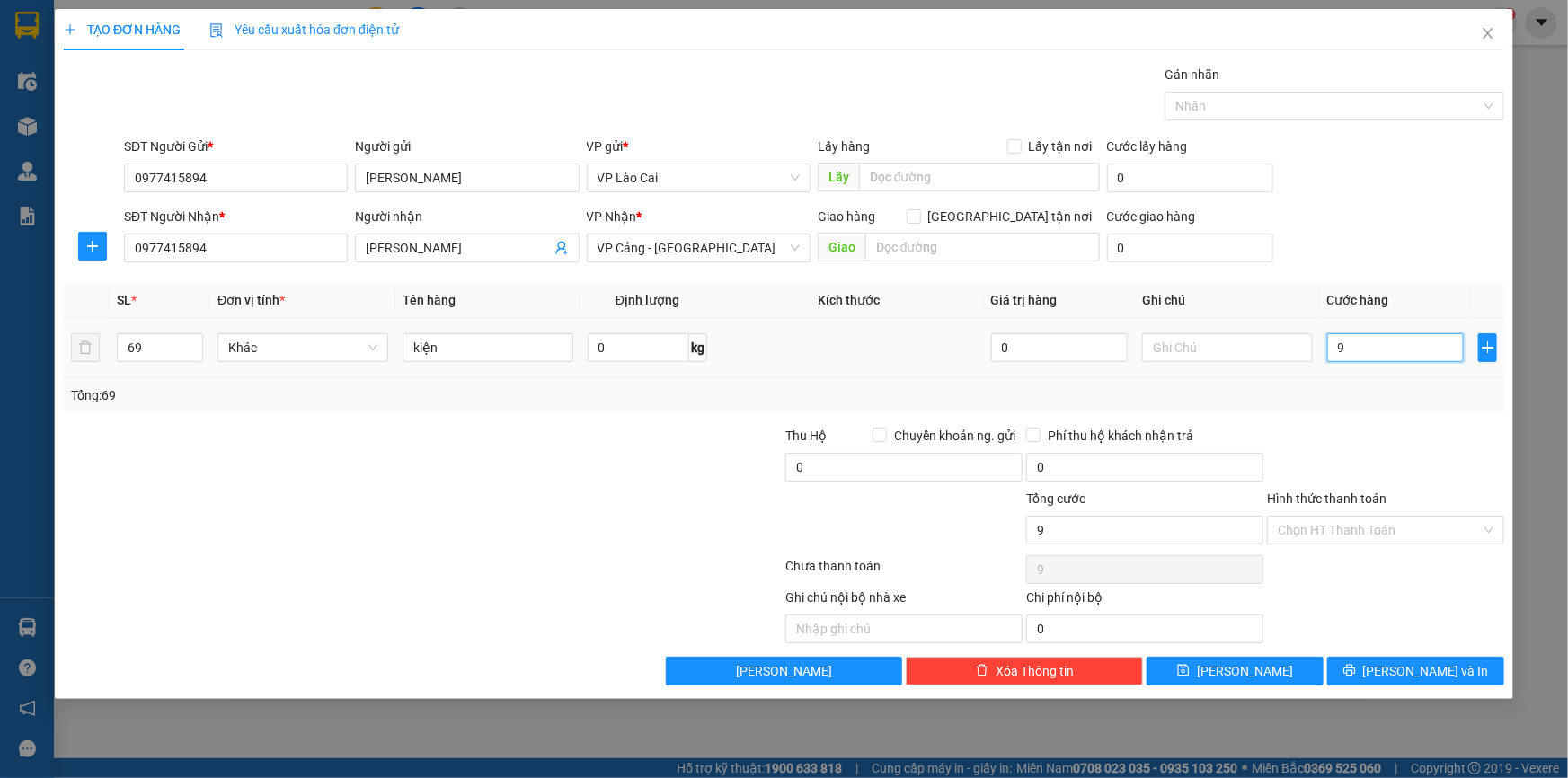
type input "92"
type input "920"
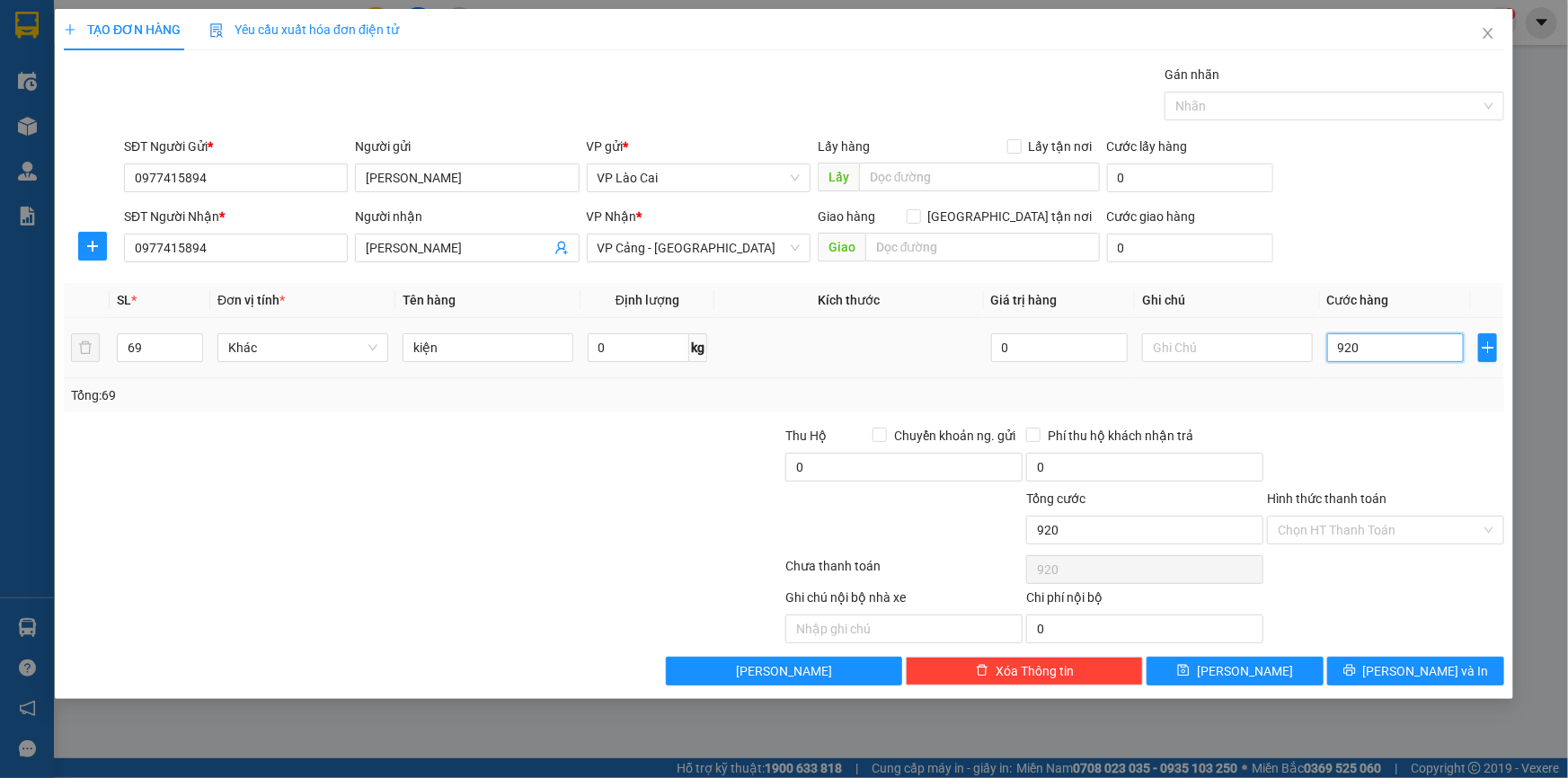
type input "9.200"
type input "92.000"
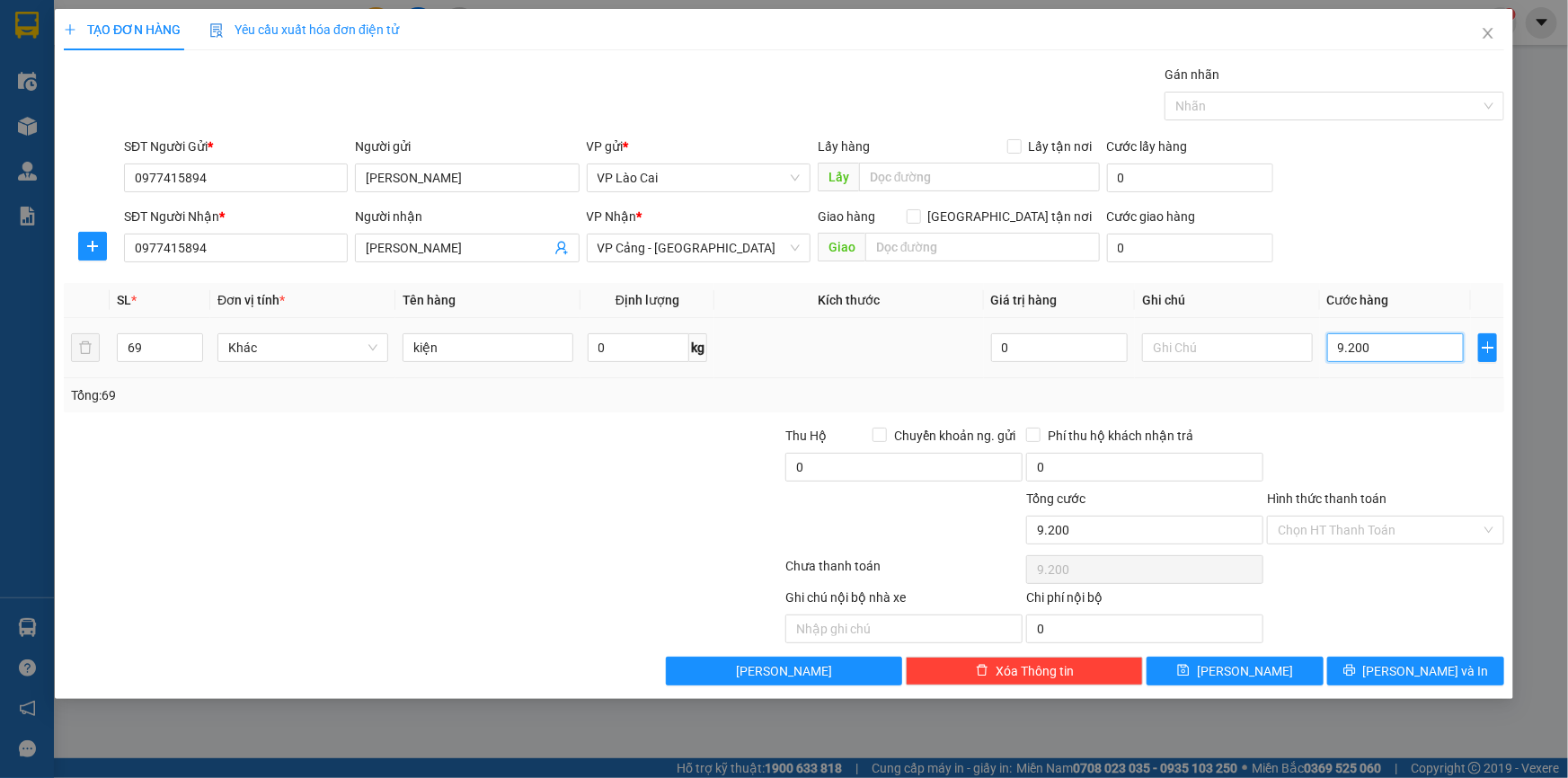
type input "92.000"
type input "920.000"
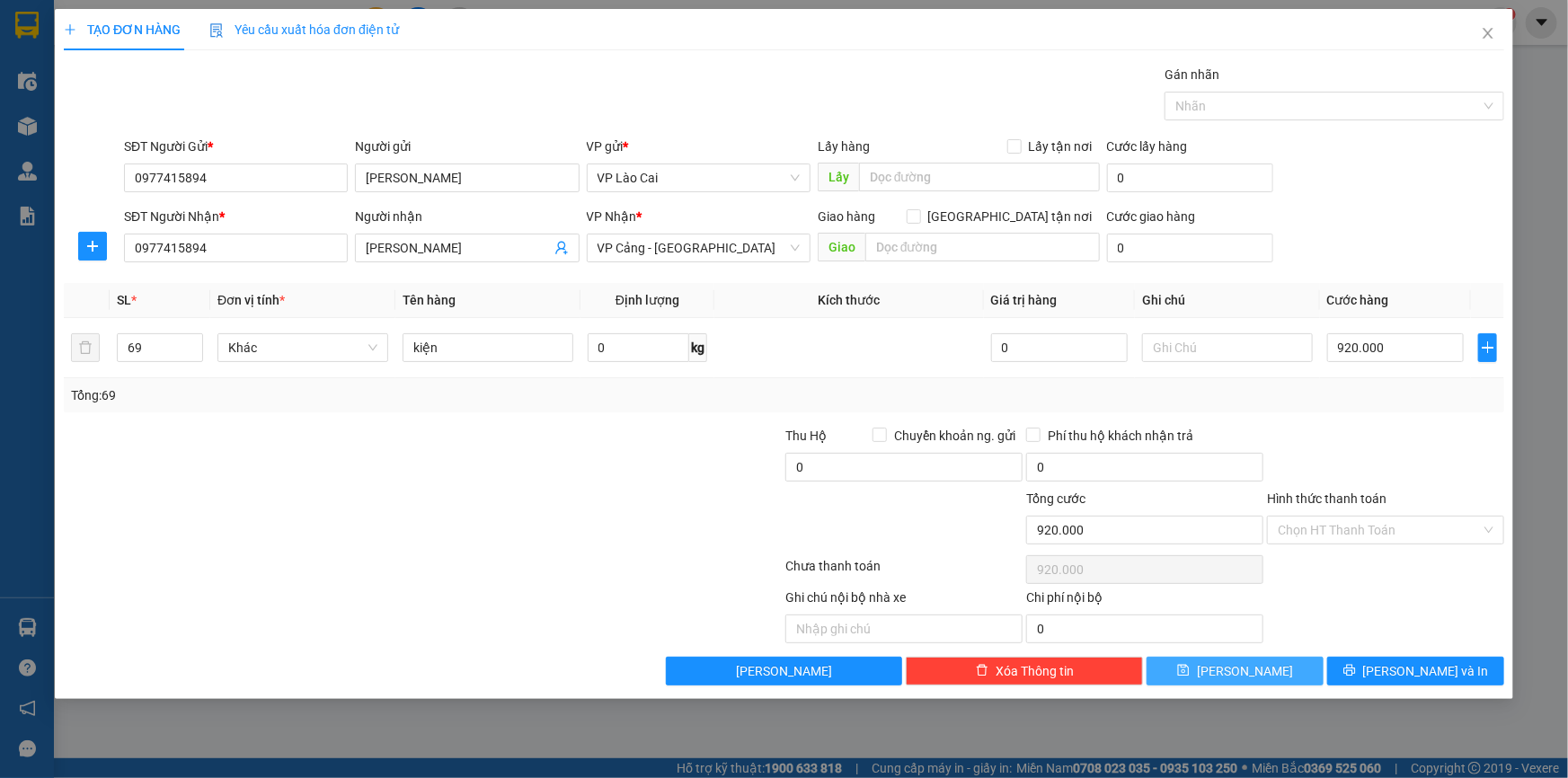
click at [1252, 678] on span "[PERSON_NAME]" at bounding box center [1244, 671] width 96 height 20
type input "1"
type input "0"
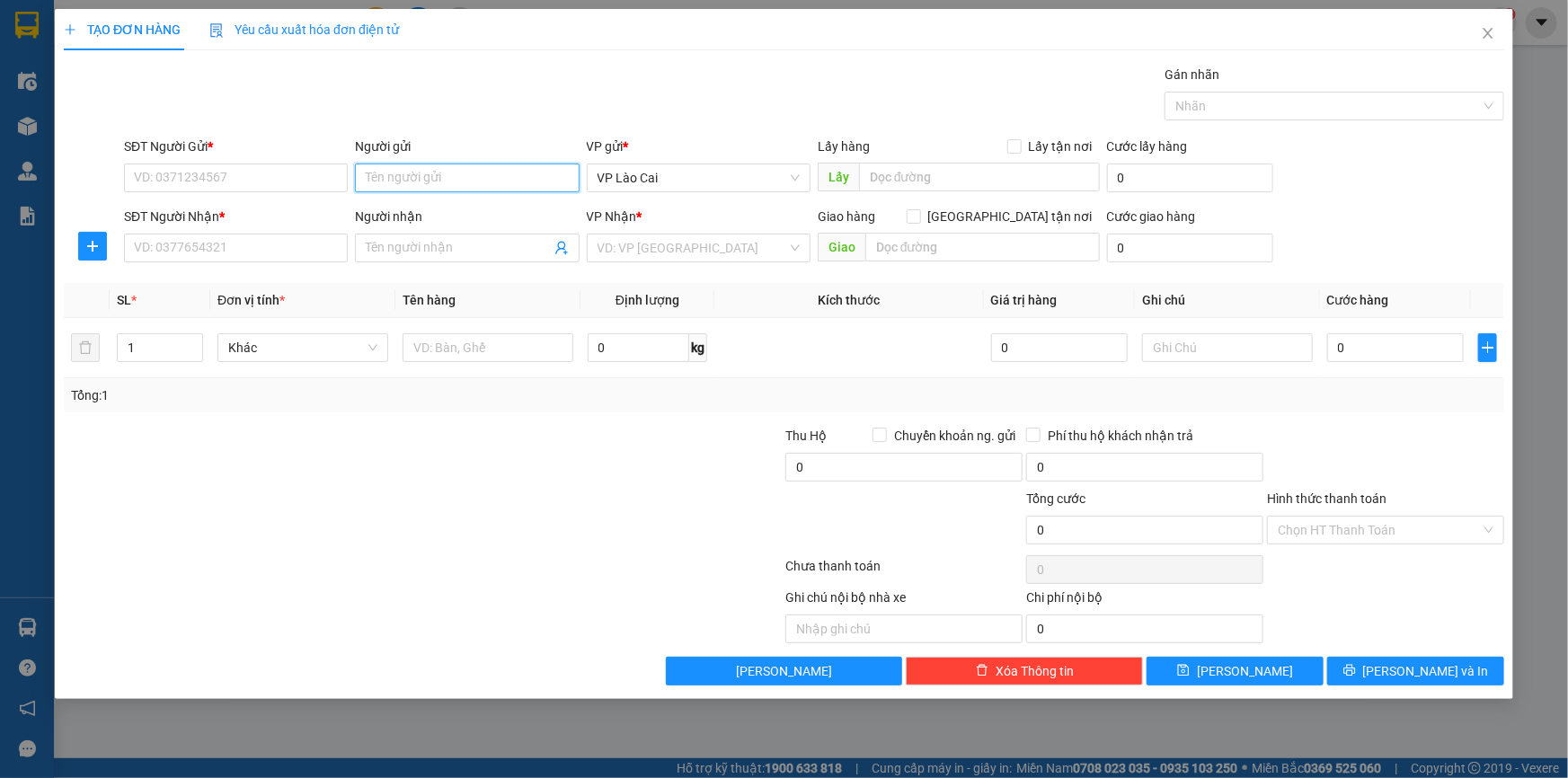
click at [462, 175] on input "Người gửi" at bounding box center [466, 178] width 223 height 29
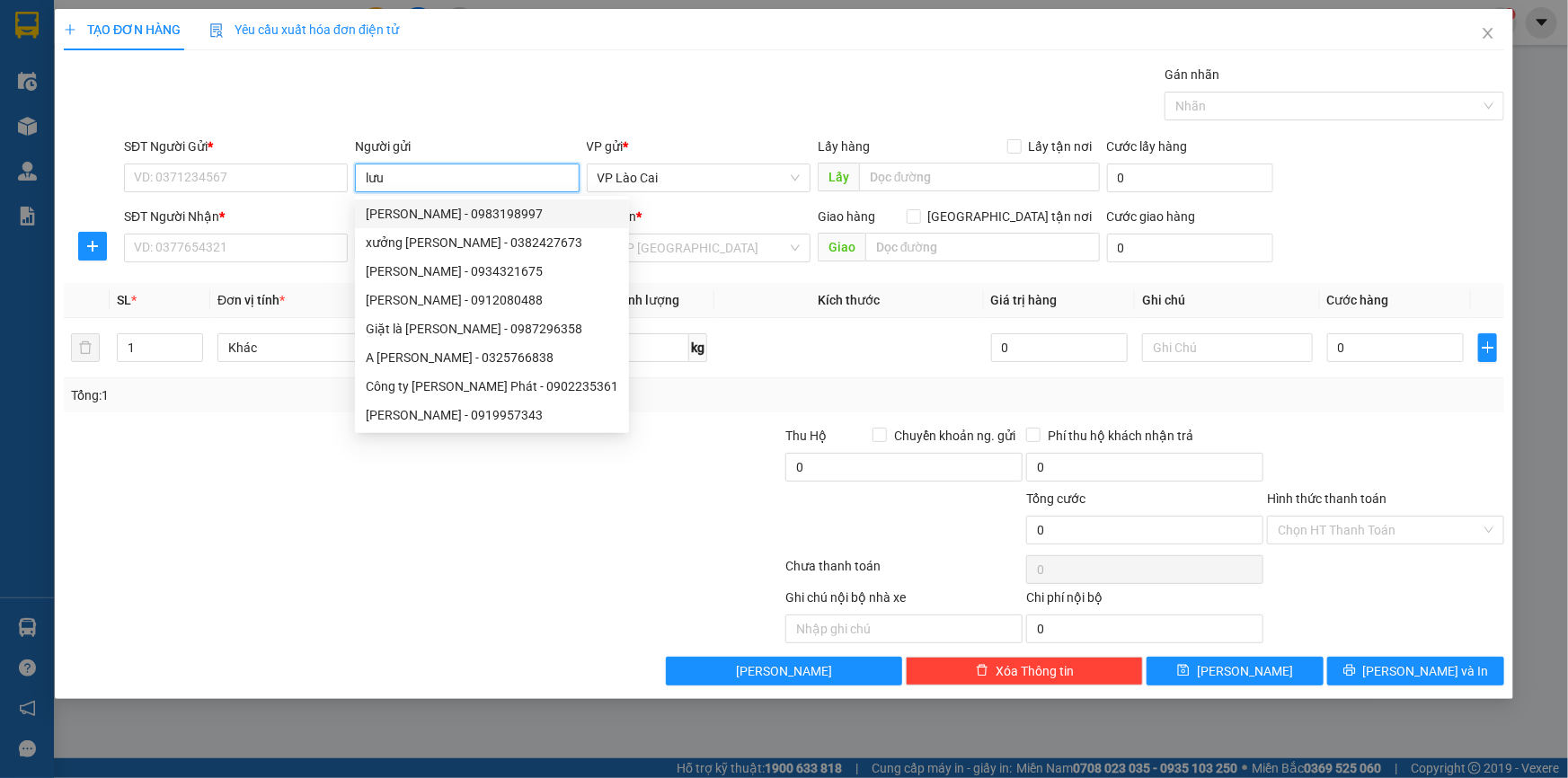
drag, startPoint x: 408, startPoint y: 178, endPoint x: 358, endPoint y: 180, distance: 50.0
click at [358, 180] on input "lưu" at bounding box center [466, 178] width 223 height 29
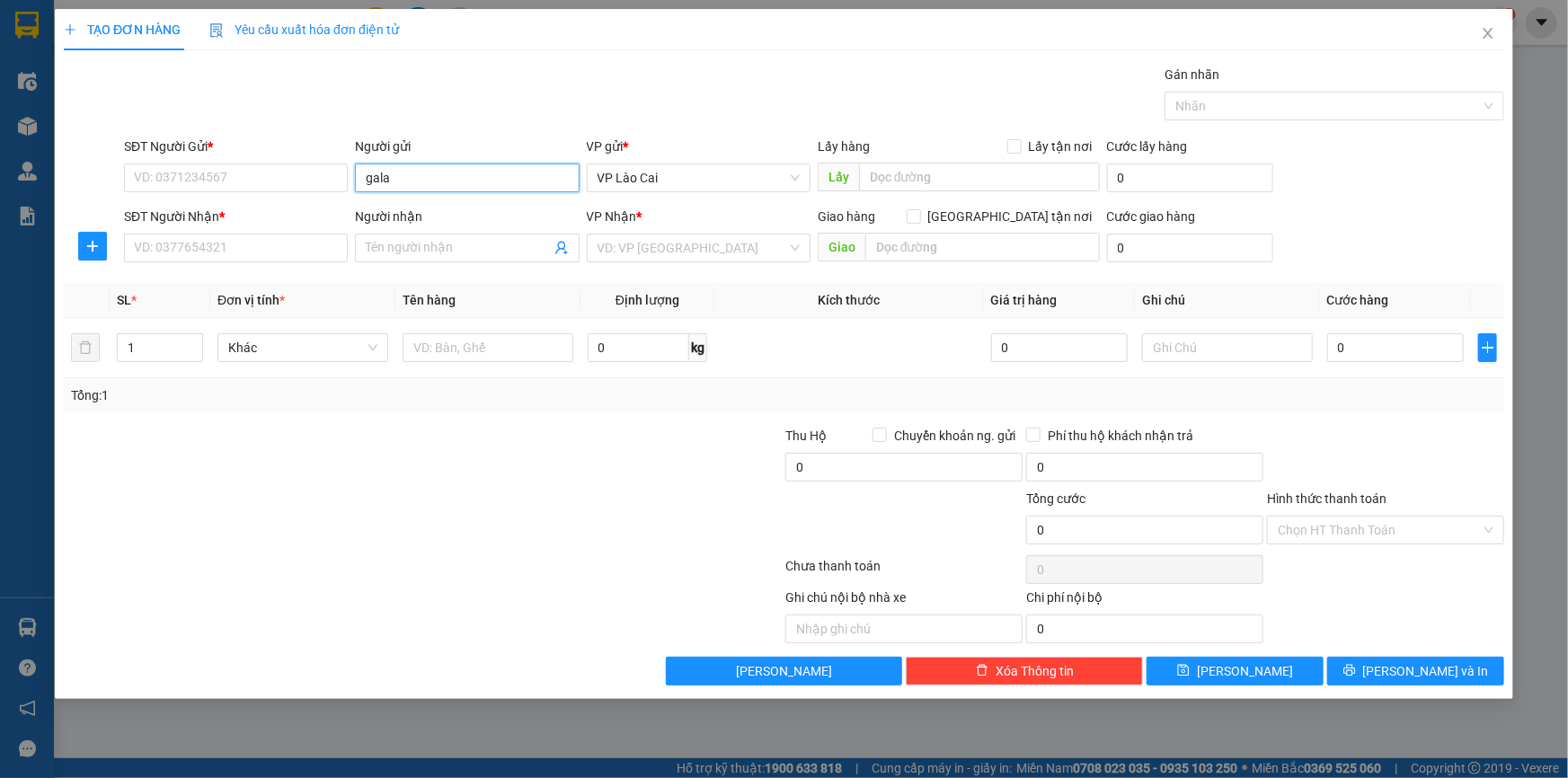
drag, startPoint x: 392, startPoint y: 176, endPoint x: 357, endPoint y: 178, distance: 35.1
click at [357, 178] on input "gala" at bounding box center [466, 178] width 223 height 29
click at [193, 185] on input "SĐT Người Gửi *" at bounding box center [235, 178] width 223 height 29
paste input "0969150888"
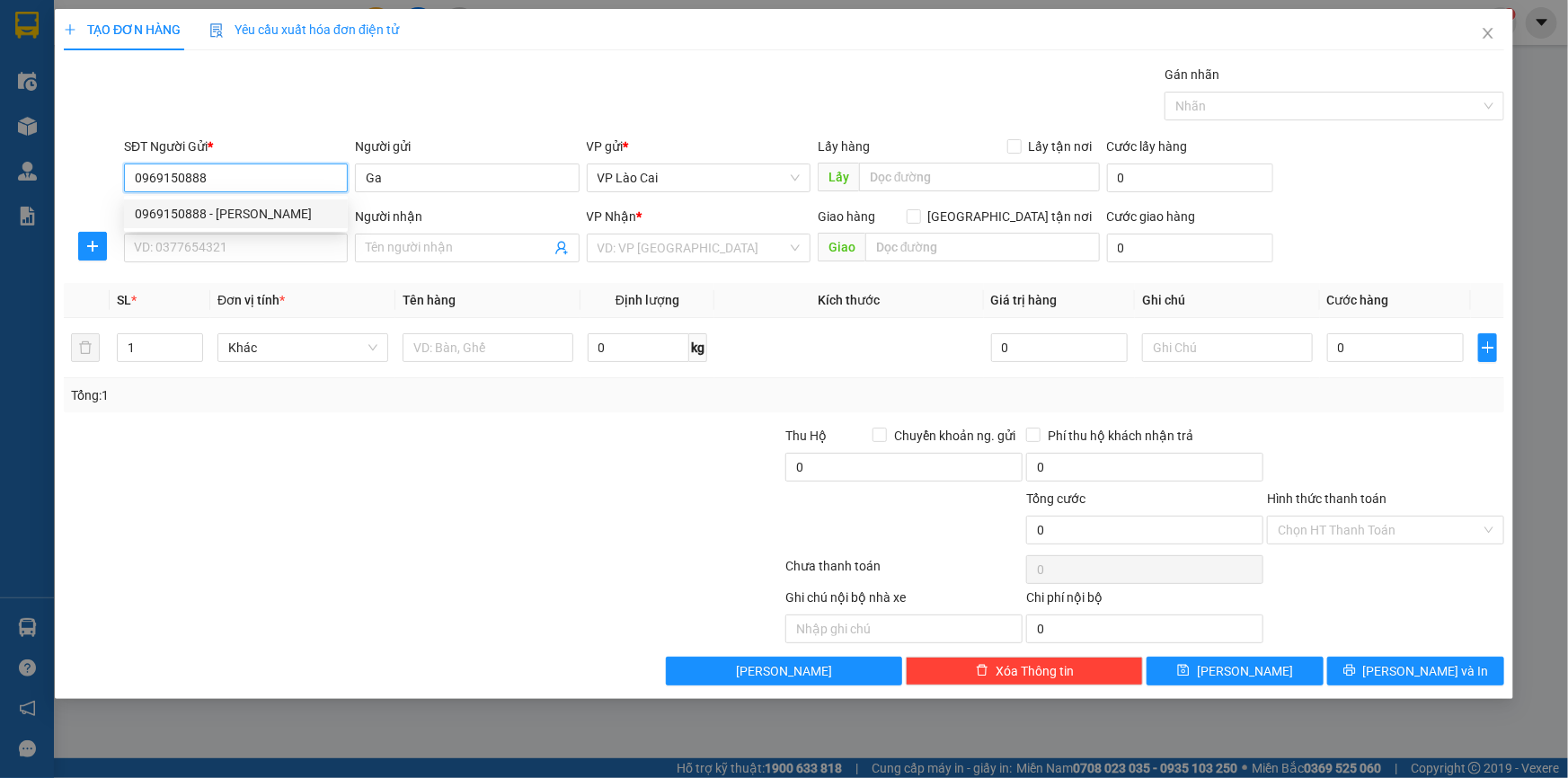
click at [238, 210] on div "0969150888 - [PERSON_NAME]" at bounding box center [236, 213] width 203 height 20
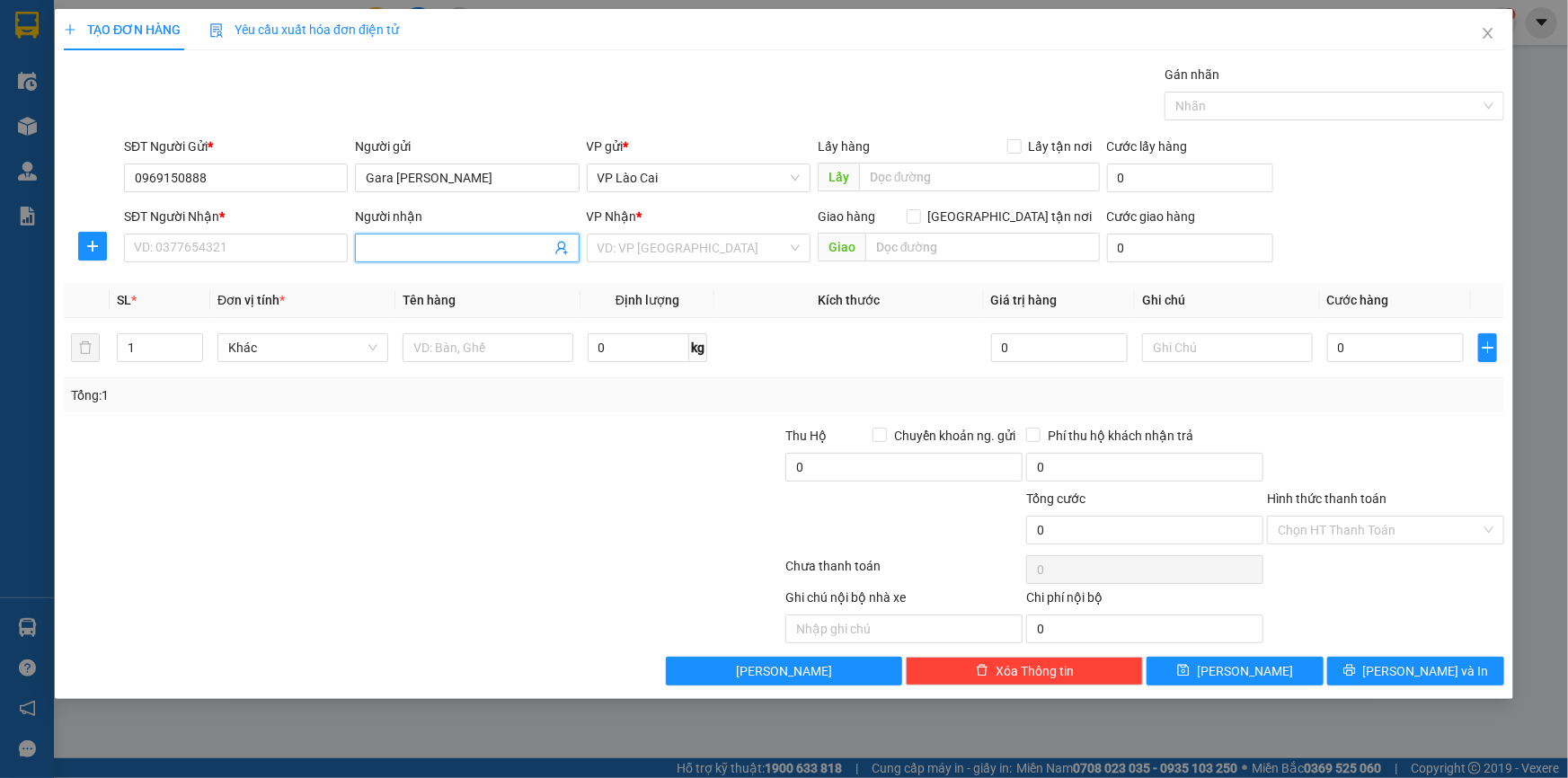
click at [560, 249] on icon "user-add" at bounding box center [561, 248] width 11 height 13
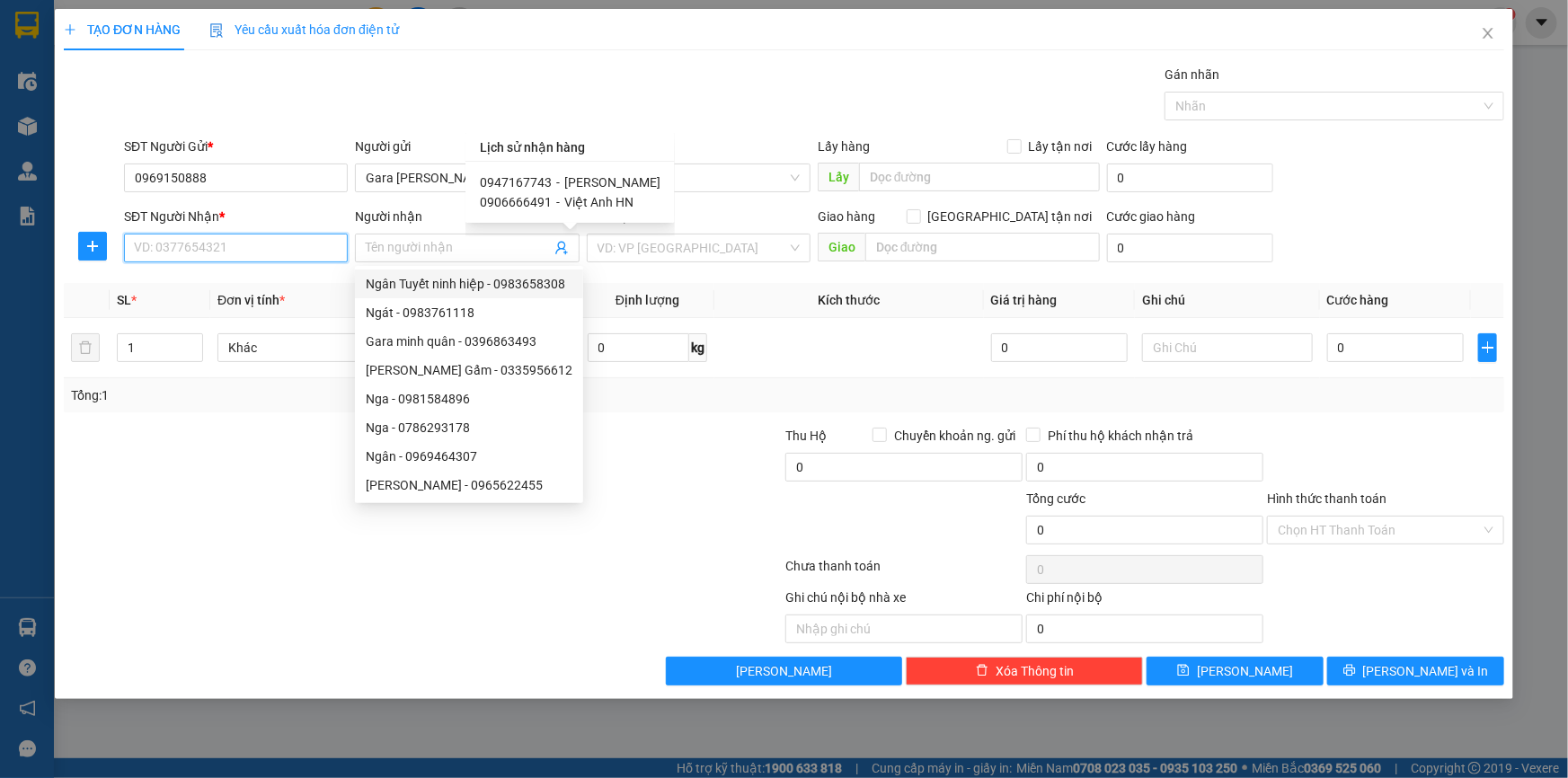
click at [221, 258] on input "SĐT Người Nhận *" at bounding box center [235, 248] width 223 height 29
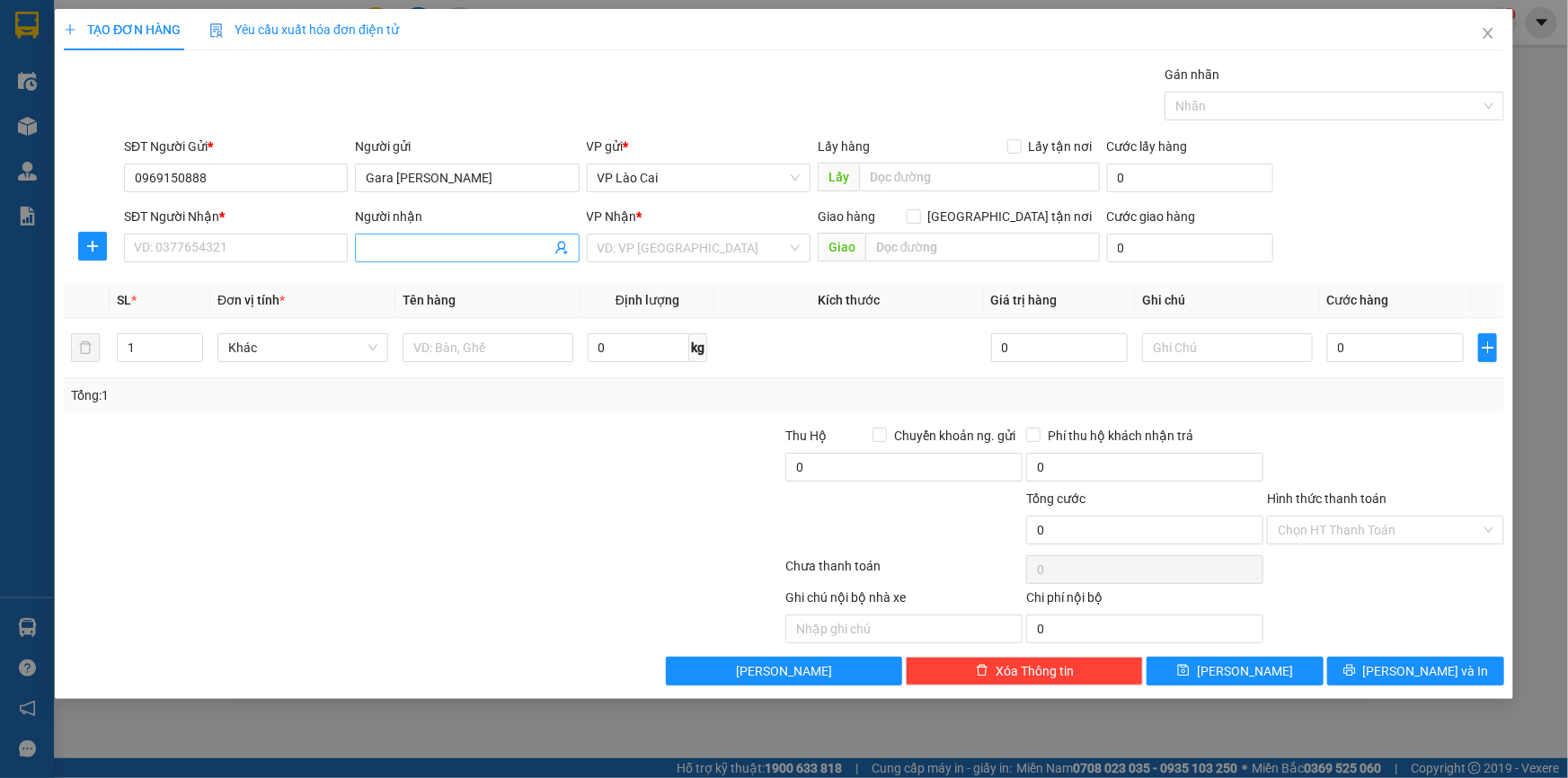
click at [395, 254] on input "Người nhận" at bounding box center [458, 247] width 184 height 20
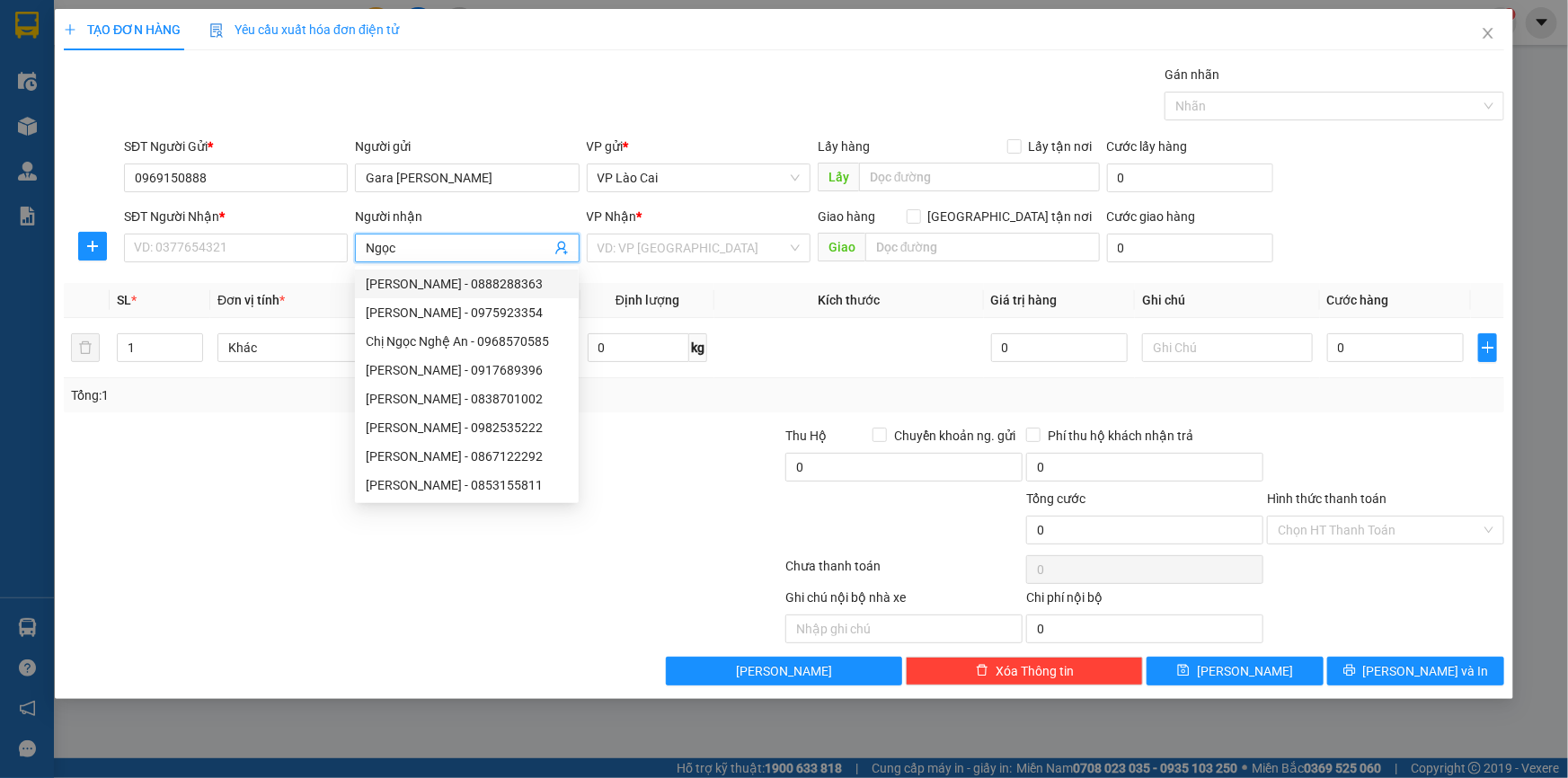
click at [446, 284] on div "[PERSON_NAME] - 0888288363" at bounding box center [467, 283] width 203 height 20
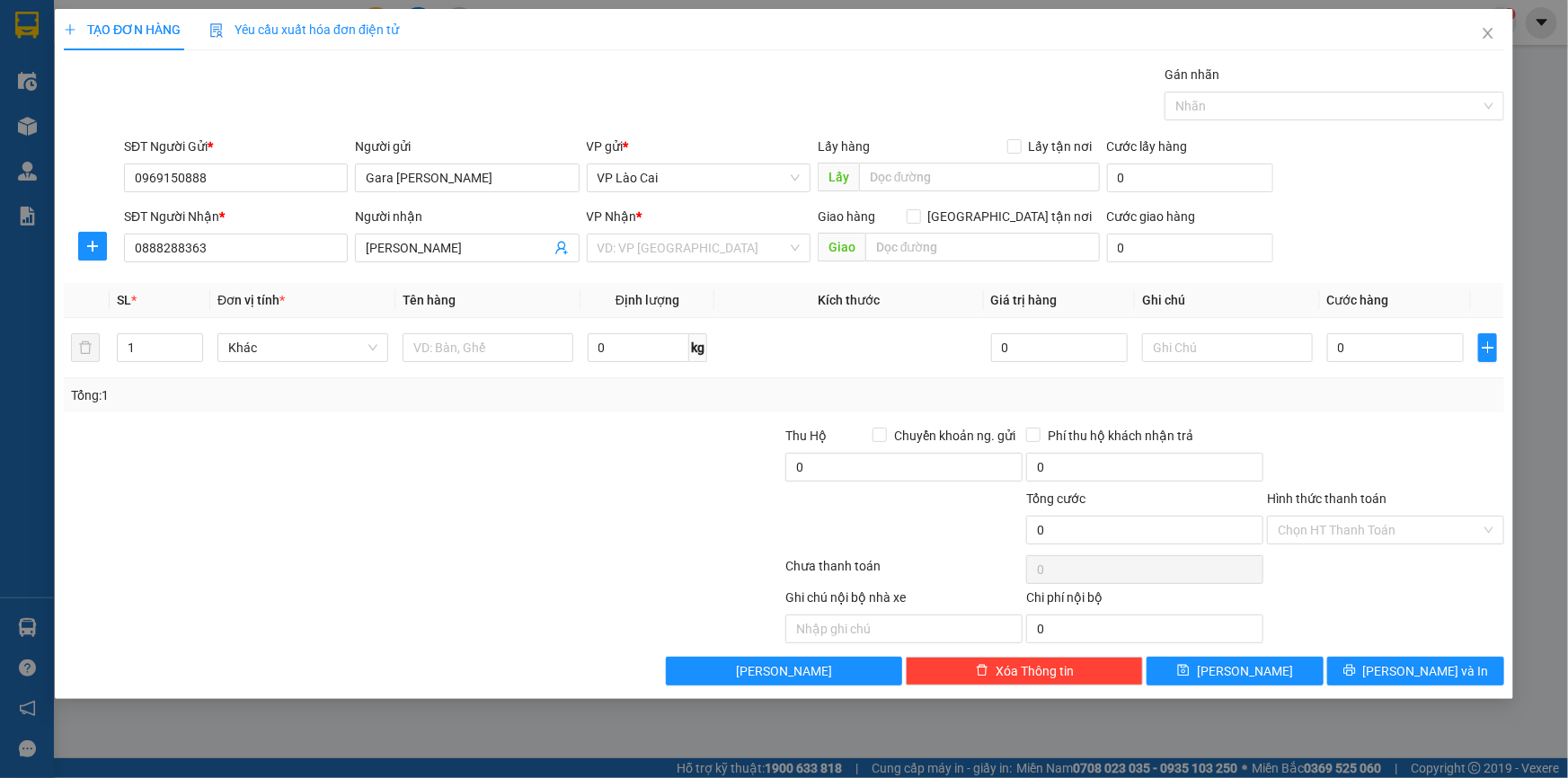
click at [500, 467] on div at bounding box center [302, 457] width 481 height 63
click at [714, 235] on input "search" at bounding box center [691, 248] width 189 height 27
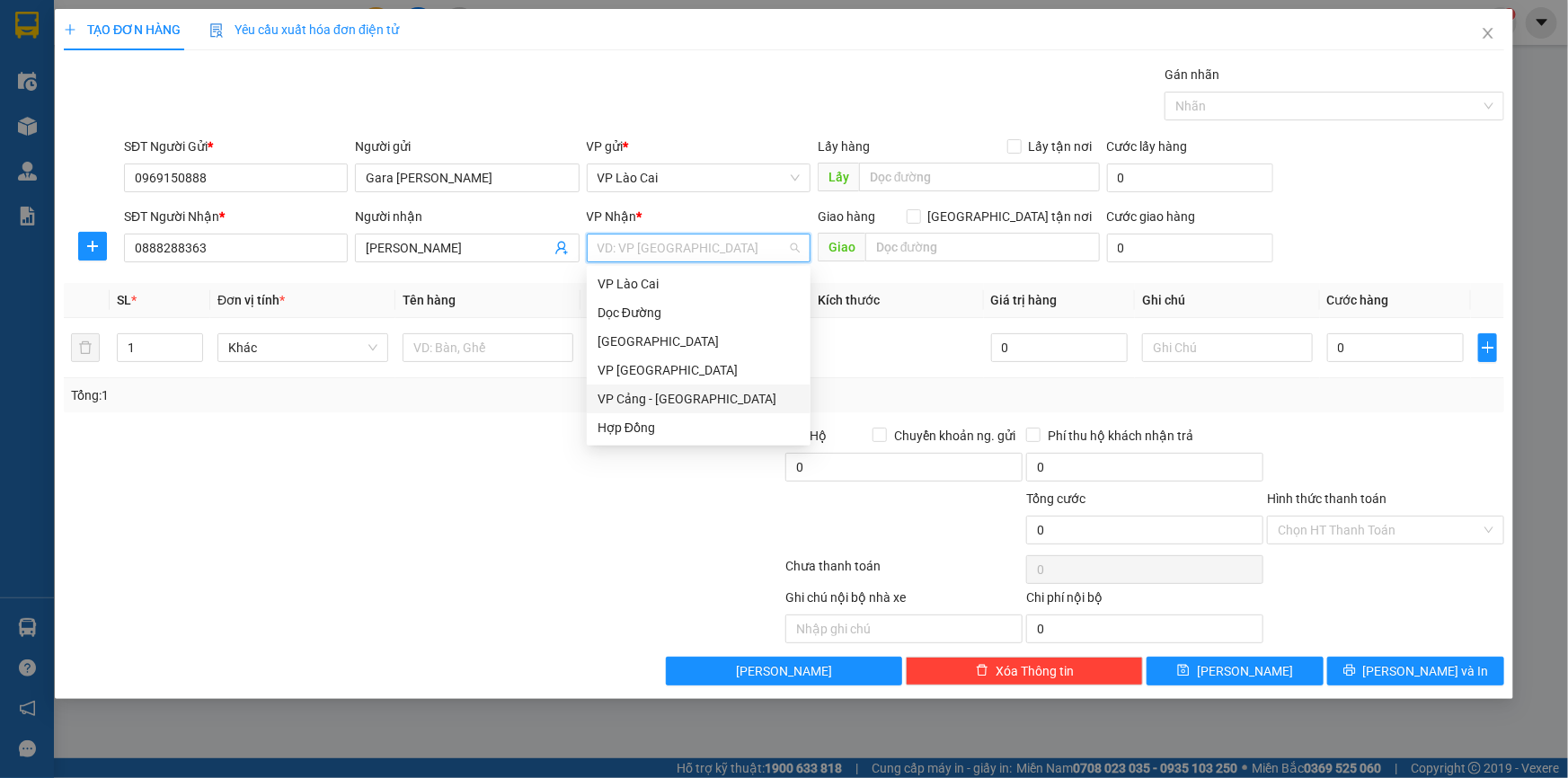
click at [644, 399] on div "VP Cảng - [GEOGRAPHIC_DATA]" at bounding box center [698, 399] width 203 height 20
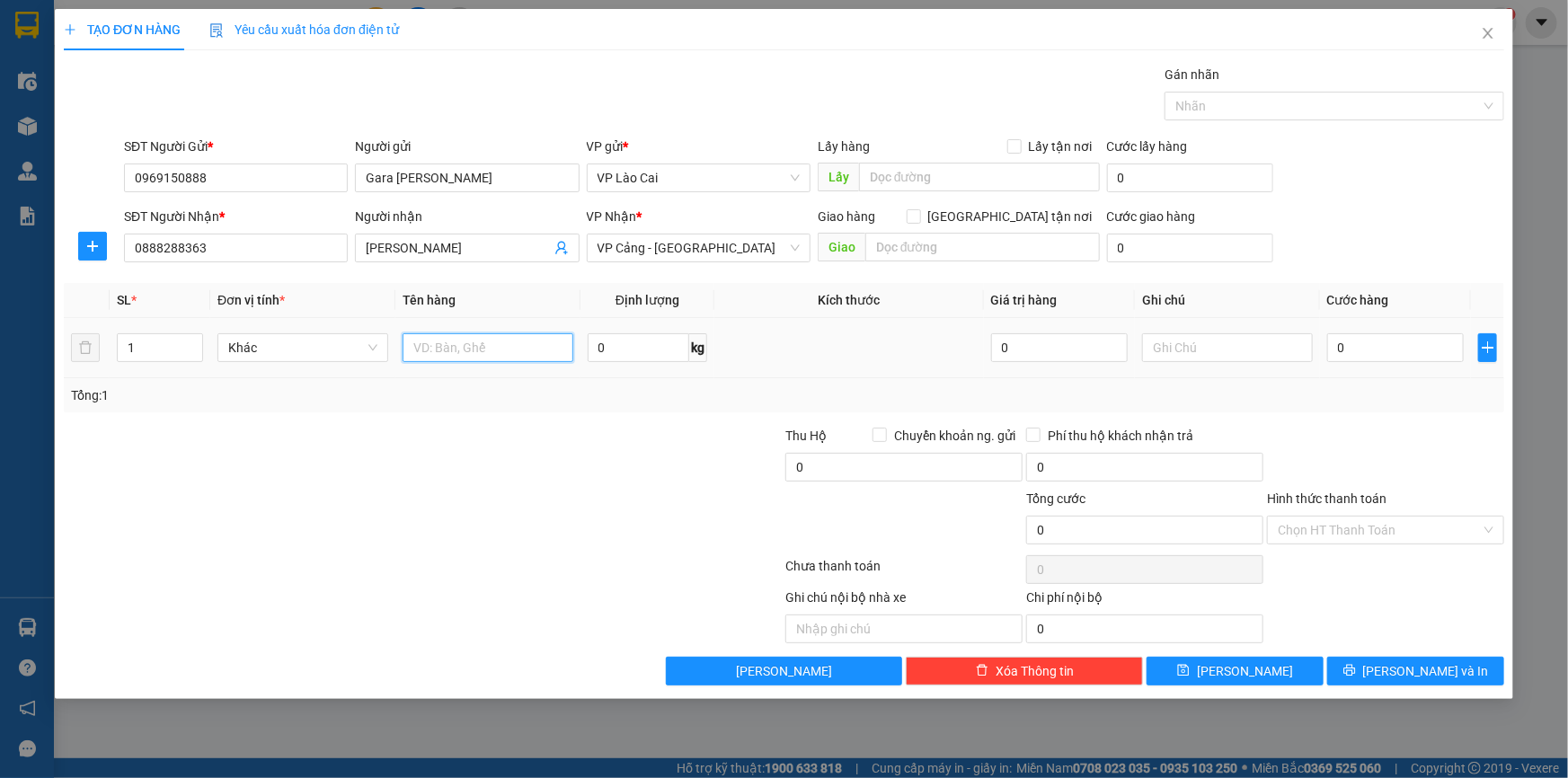
click at [484, 342] on input "text" at bounding box center [488, 348] width 171 height 29
click at [1345, 340] on input "0" at bounding box center [1395, 348] width 137 height 29
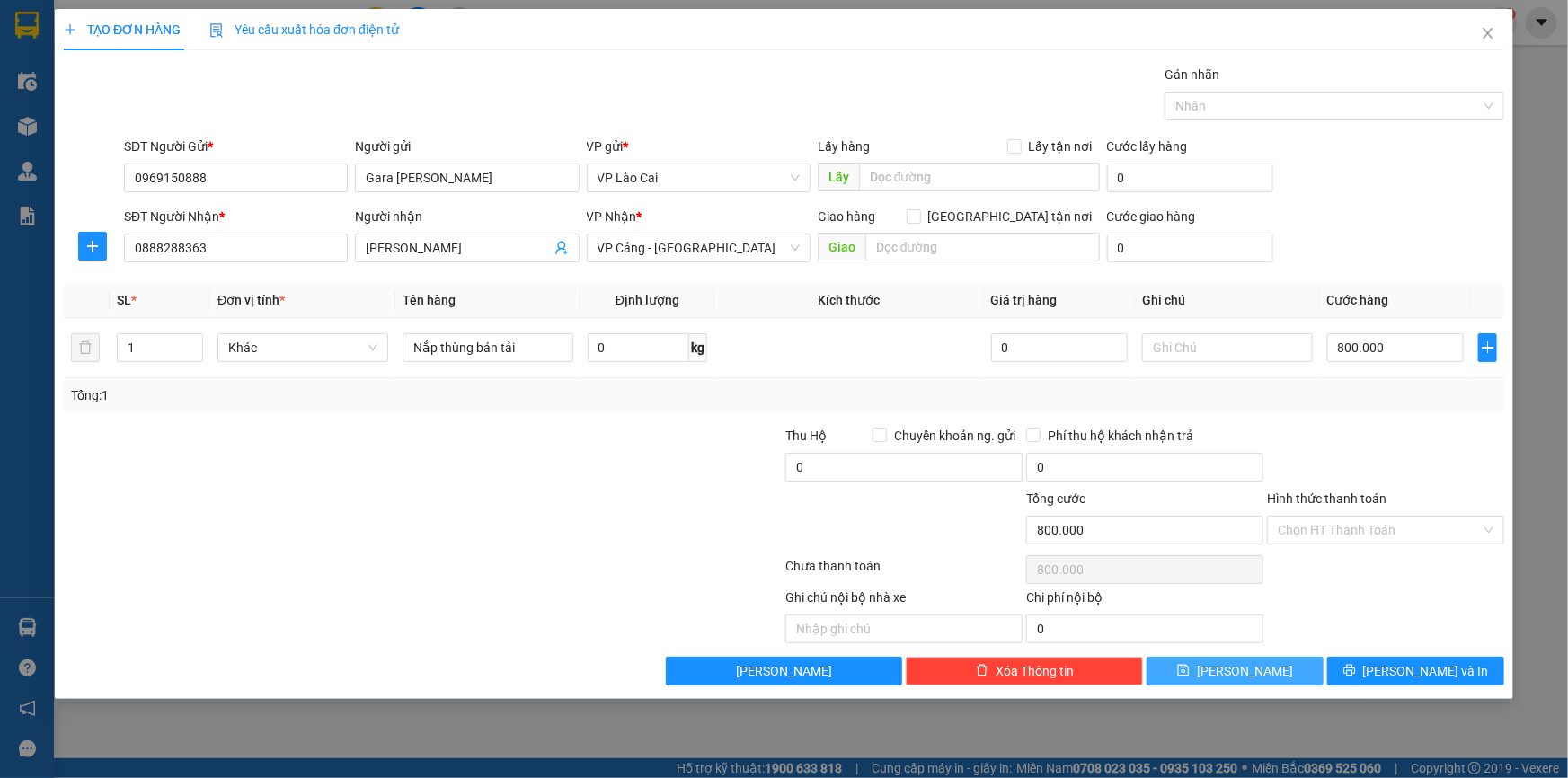
click at [1237, 662] on span "[PERSON_NAME]" at bounding box center [1244, 671] width 96 height 20
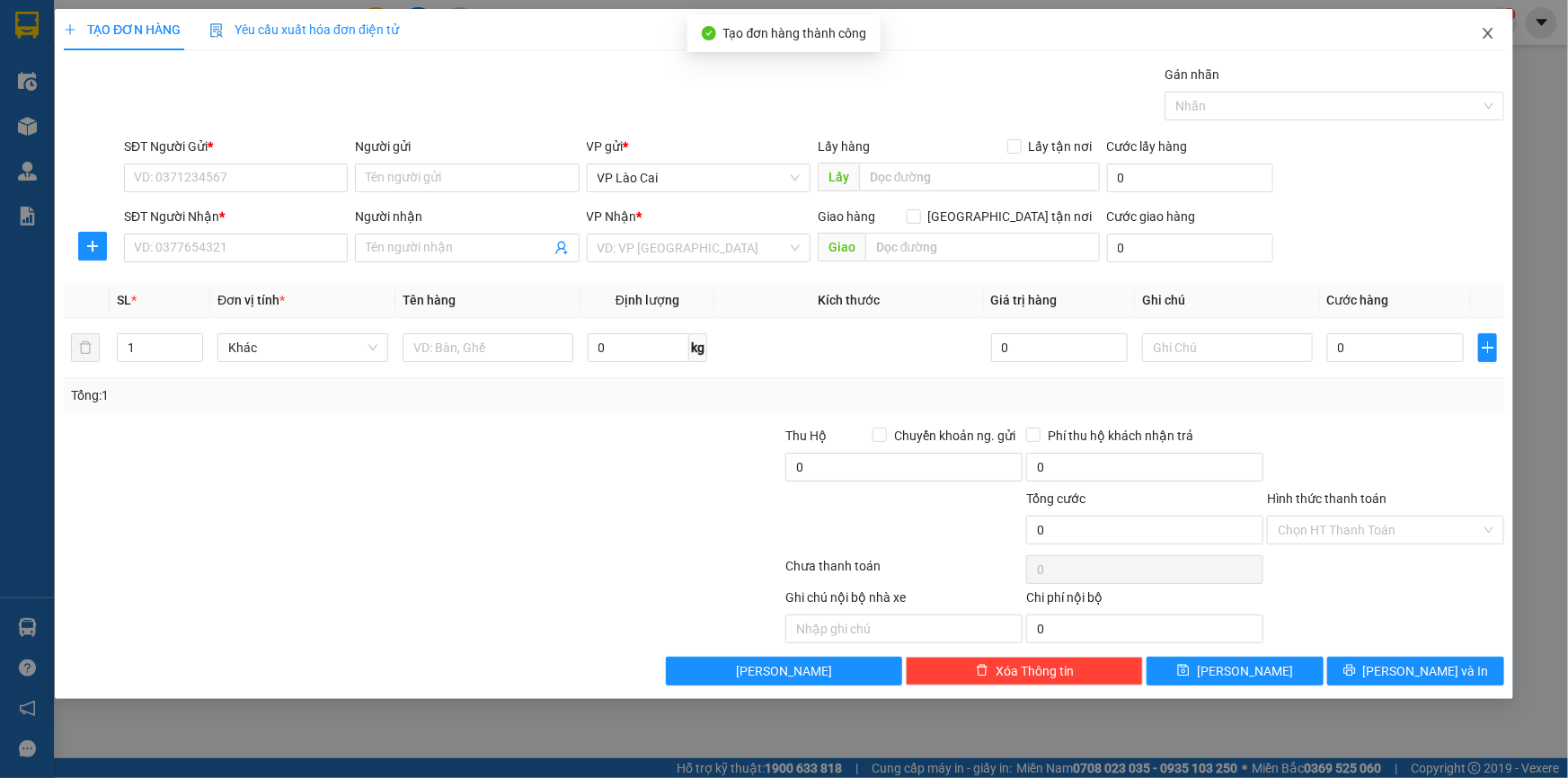
click at [1491, 36] on icon "close" at bounding box center [1487, 32] width 14 height 14
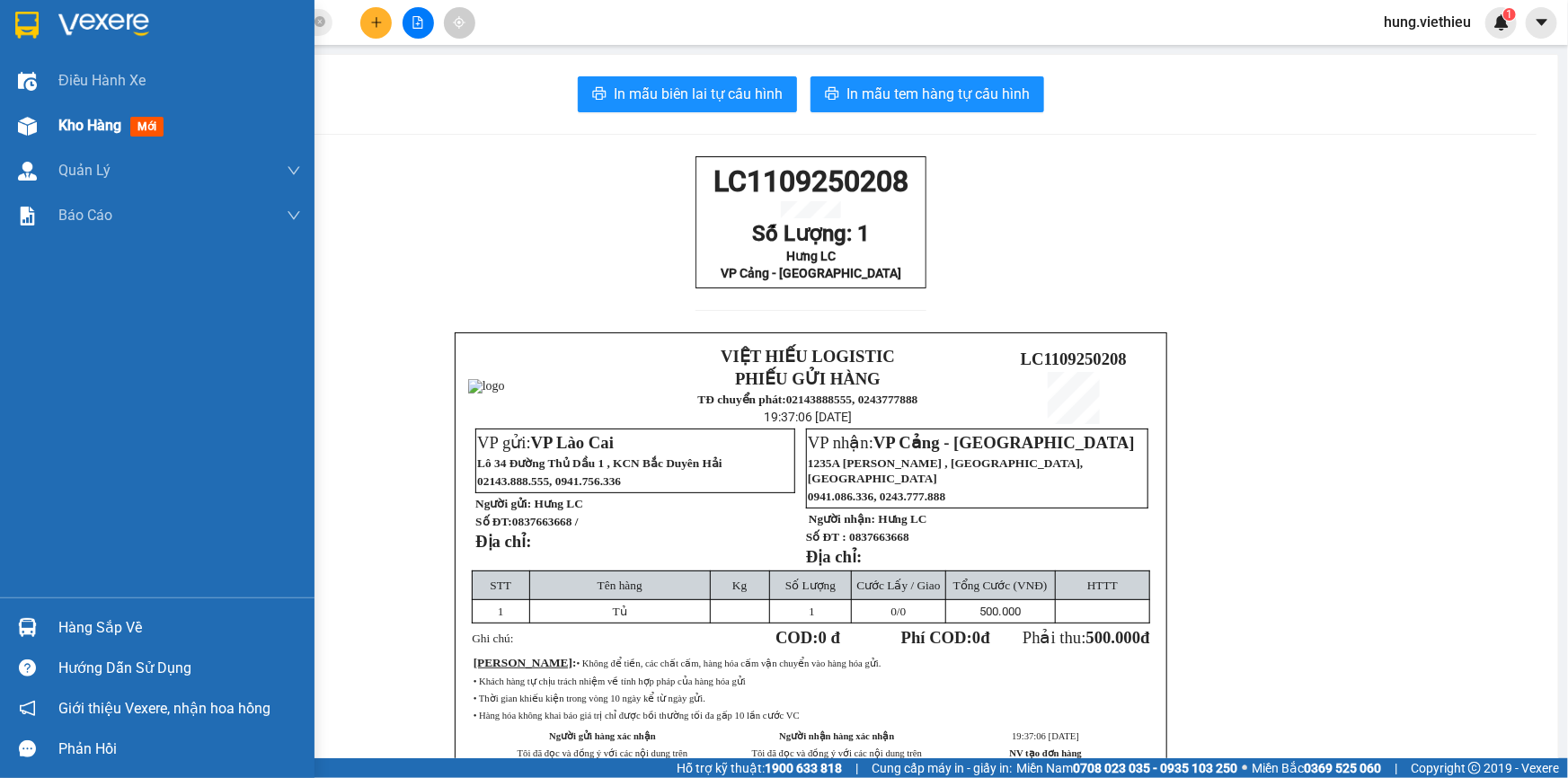
click at [34, 125] on img at bounding box center [28, 126] width 19 height 19
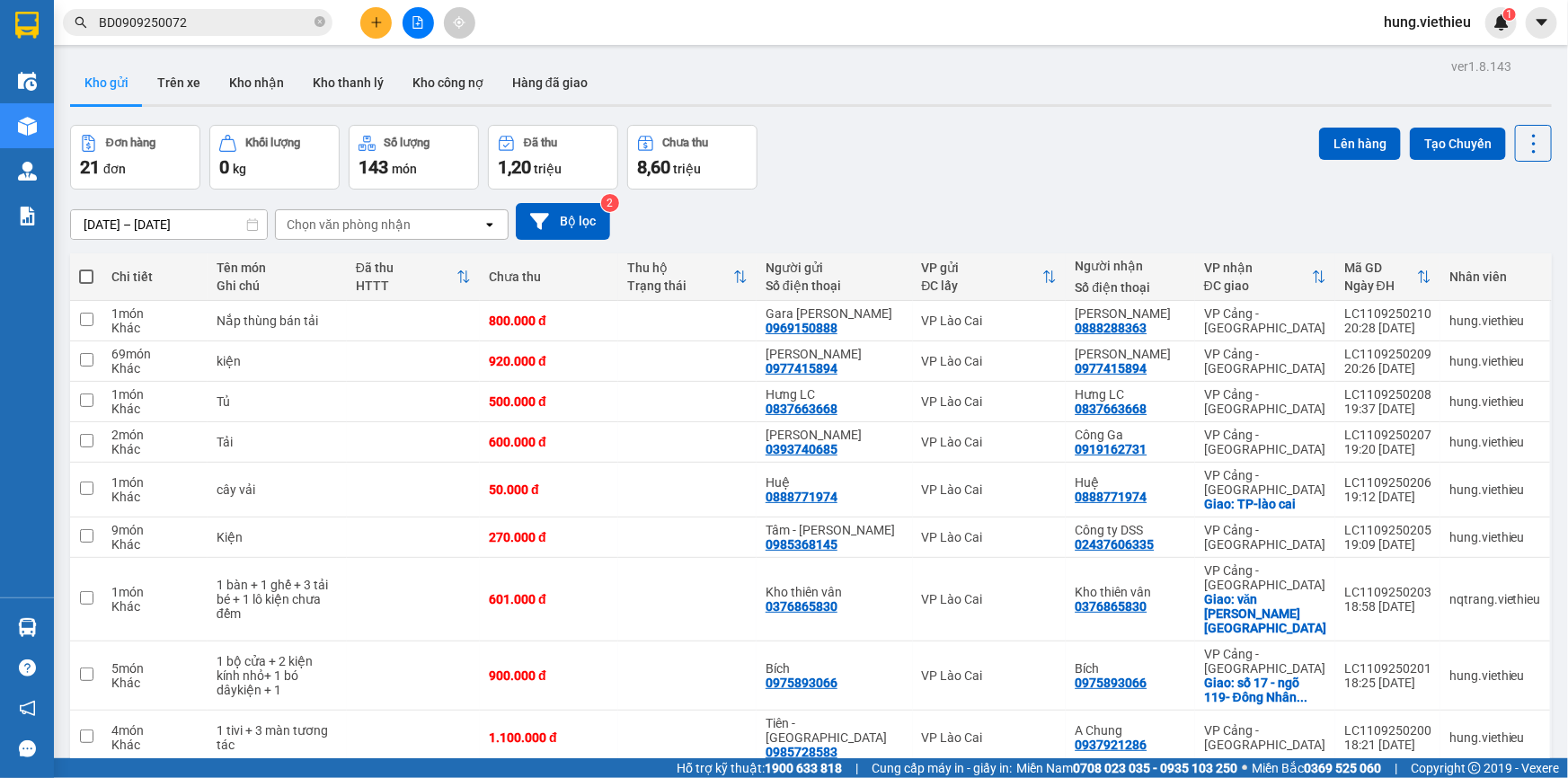
click at [89, 270] on span at bounding box center [86, 276] width 14 height 14
click at [87, 268] on input "checkbox" at bounding box center [87, 268] width 0 height 0
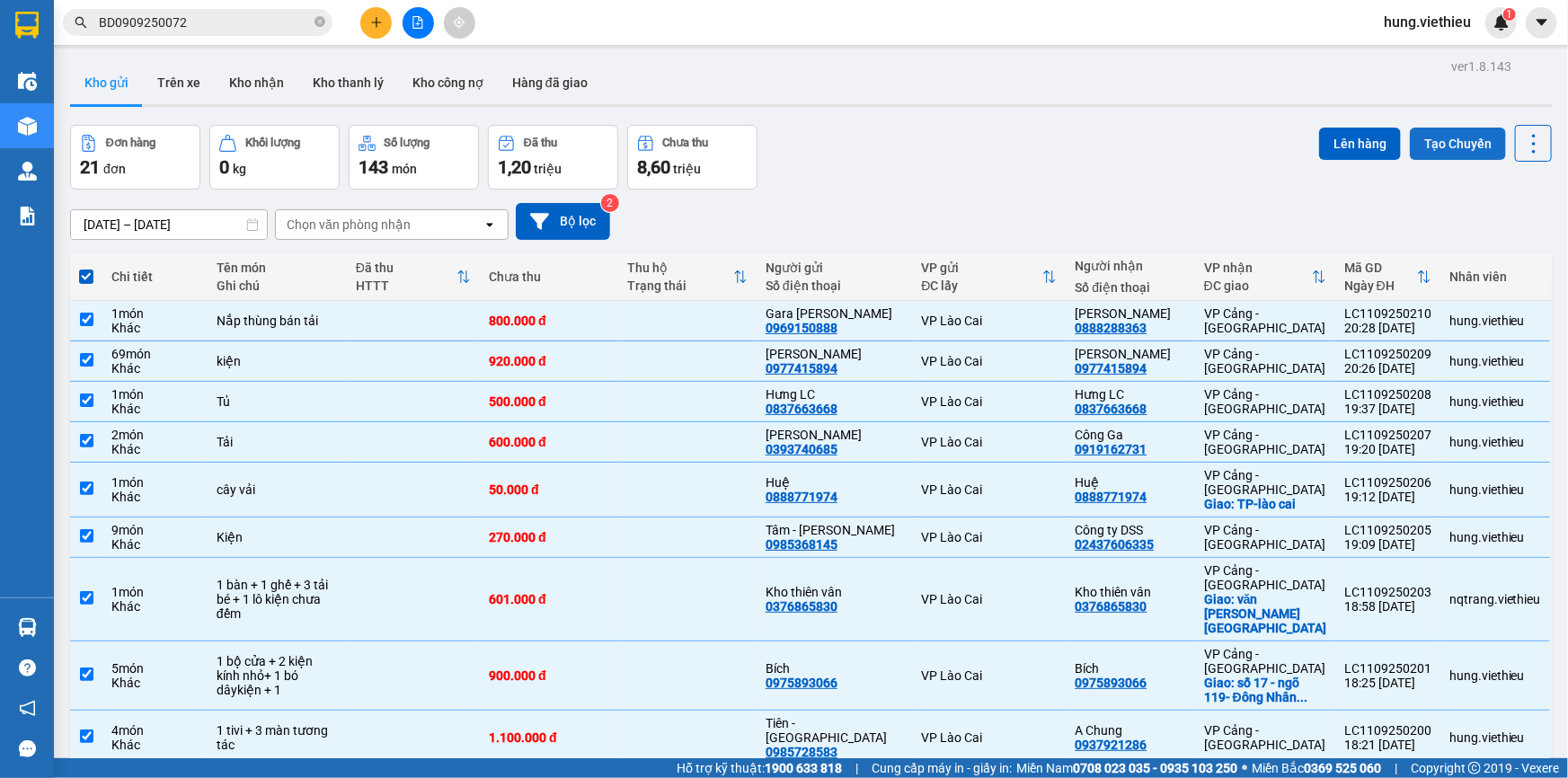
click at [1441, 139] on button "Tạo Chuyến" at bounding box center [1457, 144] width 96 height 32
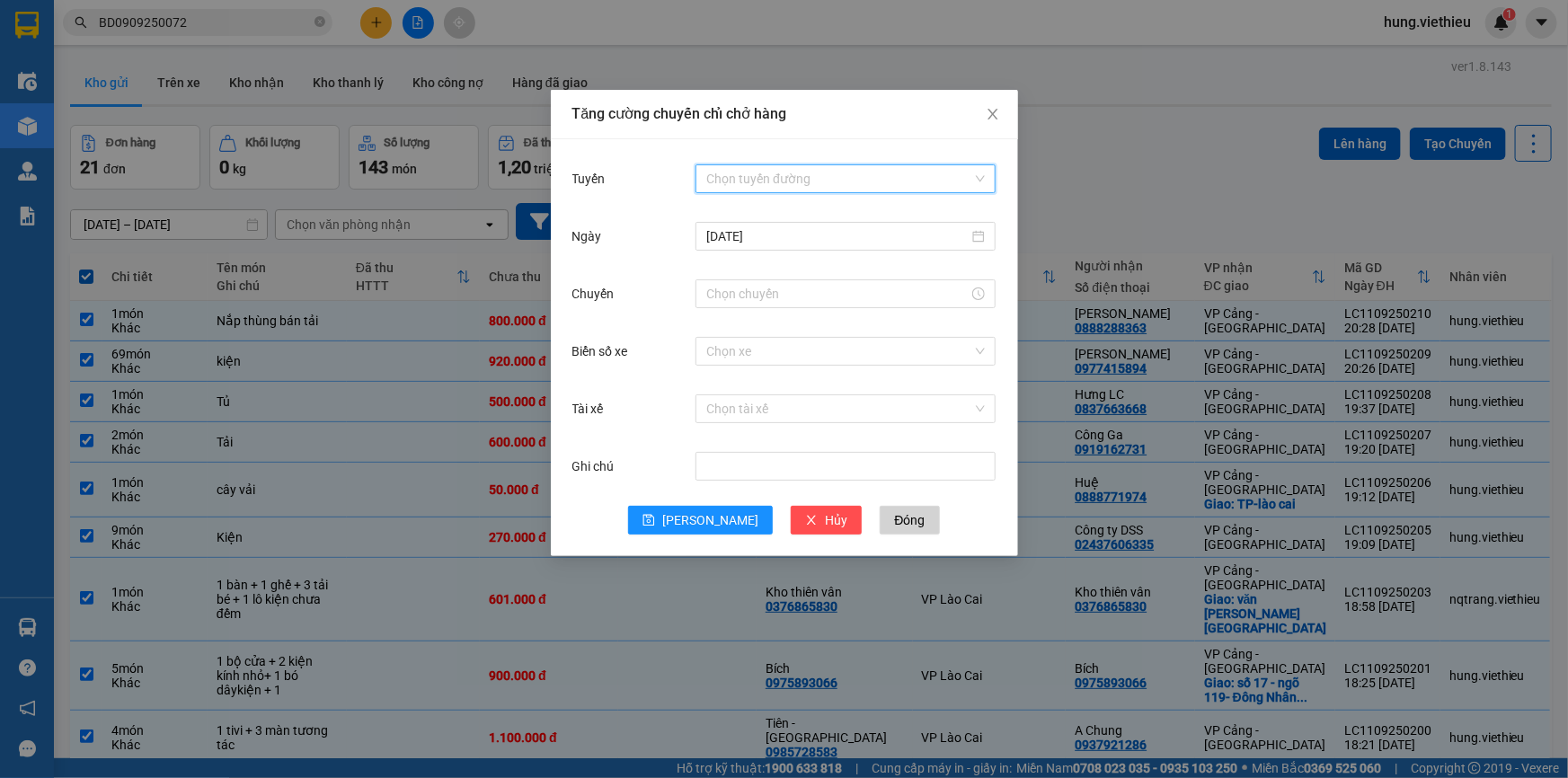
click at [868, 172] on input "Tuyến" at bounding box center [840, 179] width 266 height 27
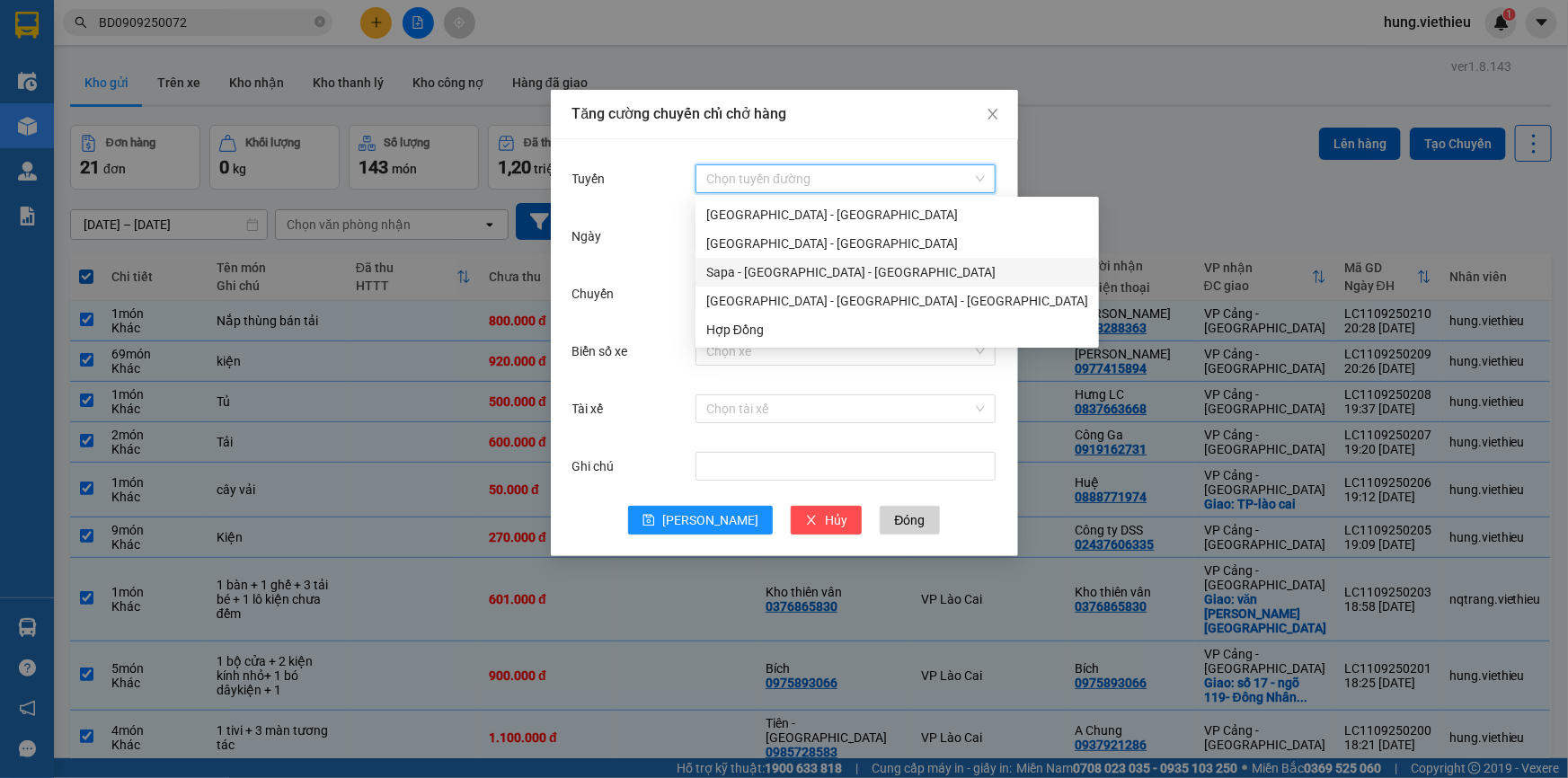
click at [799, 277] on div "Sapa - [GEOGRAPHIC_DATA] - [GEOGRAPHIC_DATA]" at bounding box center [898, 272] width 382 height 20
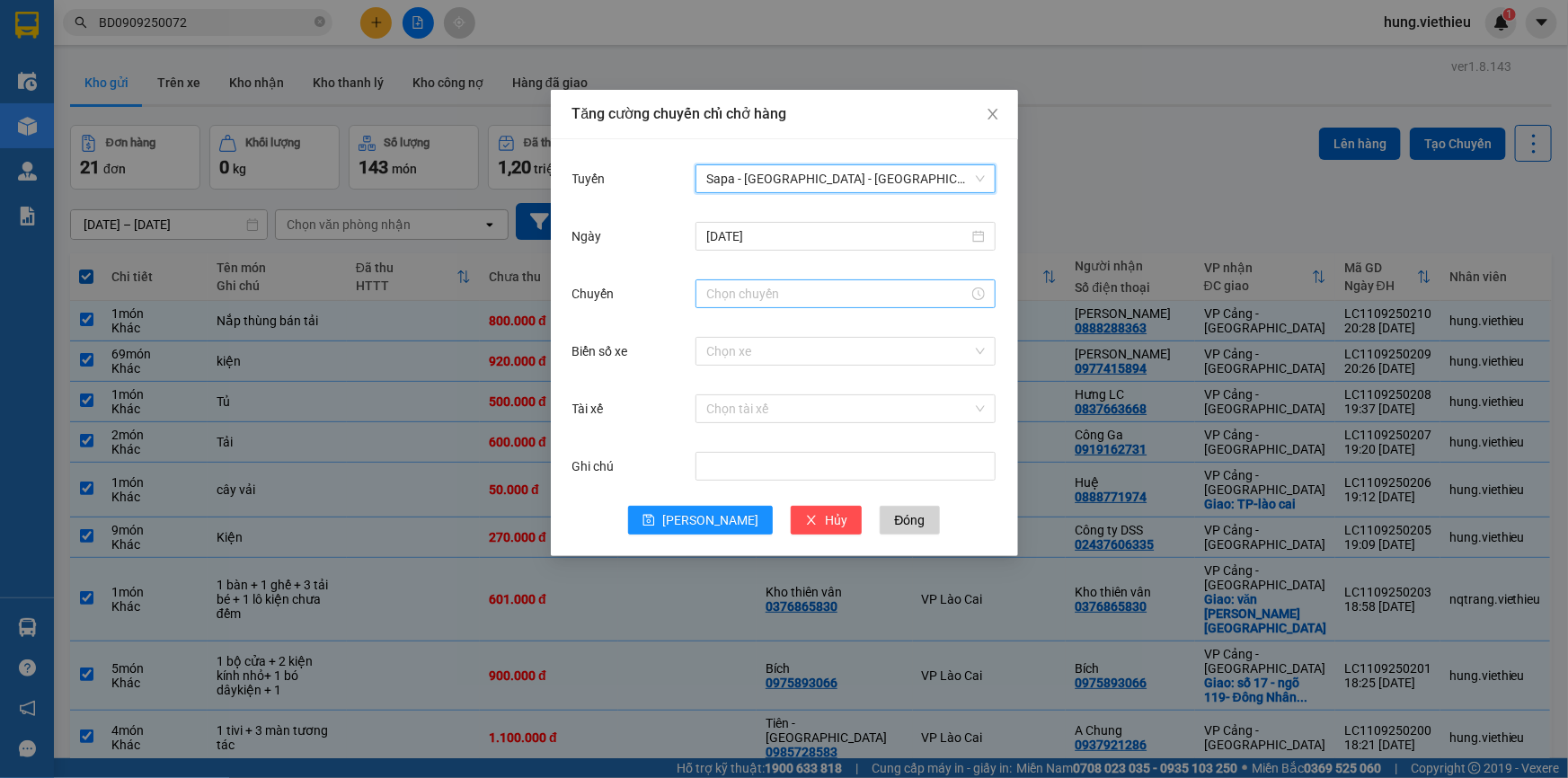
click at [736, 295] on input "Chuyến" at bounding box center [838, 294] width 262 height 20
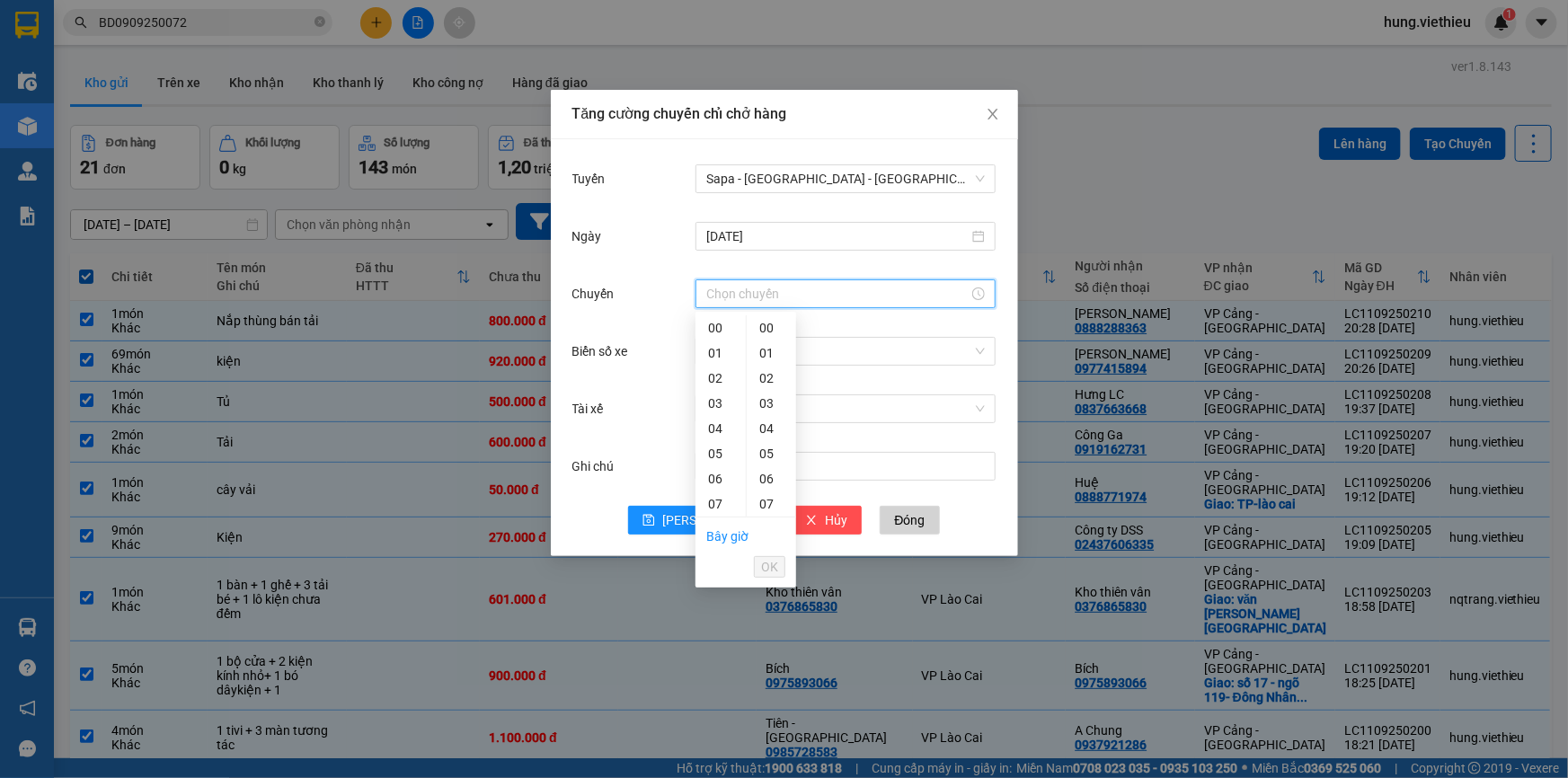
click at [798, 287] on input "Chuyến" at bounding box center [838, 294] width 262 height 20
click at [779, 573] on button "OK" at bounding box center [769, 567] width 31 height 22
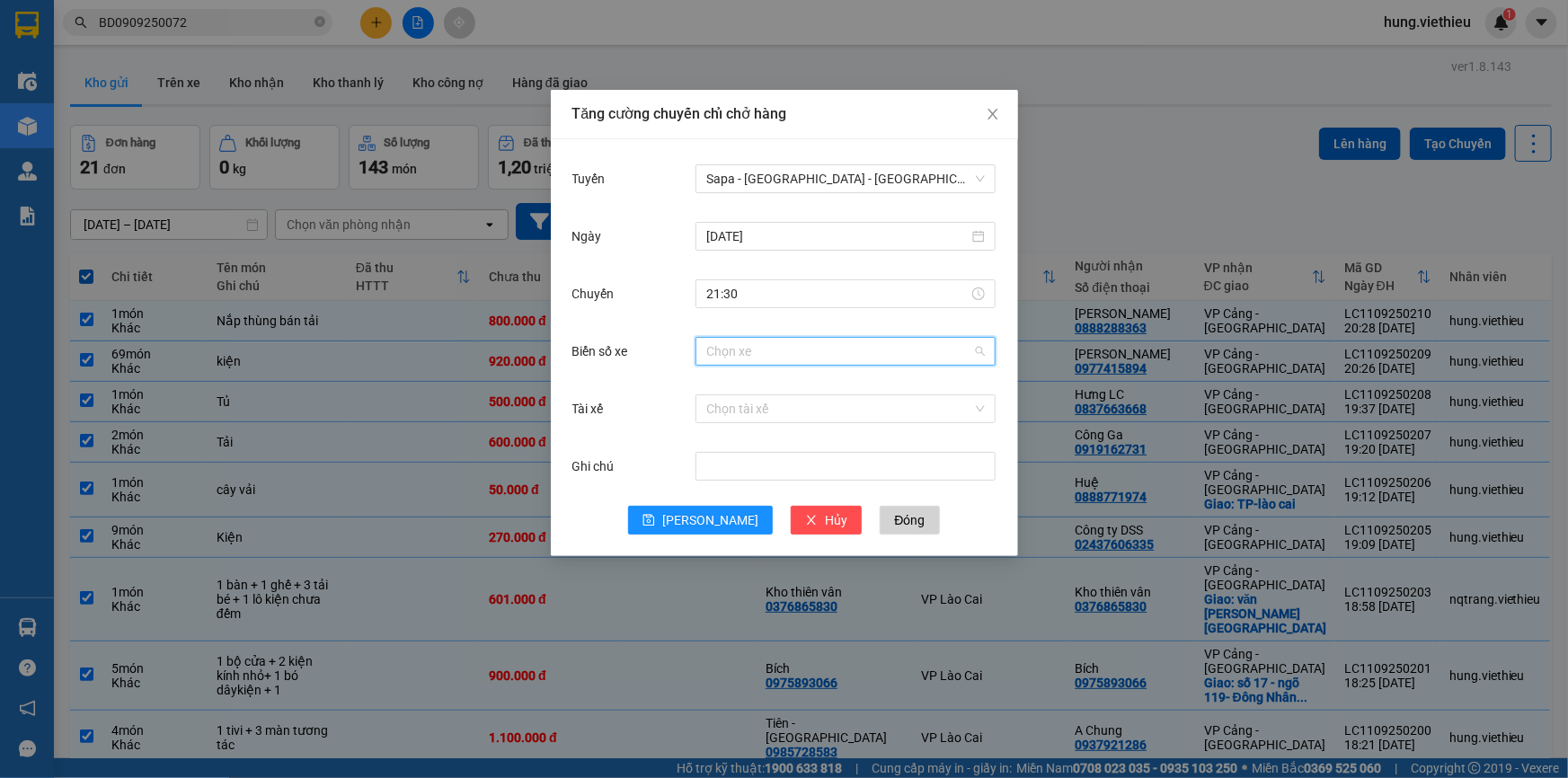
click at [789, 358] on input "Biển số xe" at bounding box center [840, 351] width 266 height 27
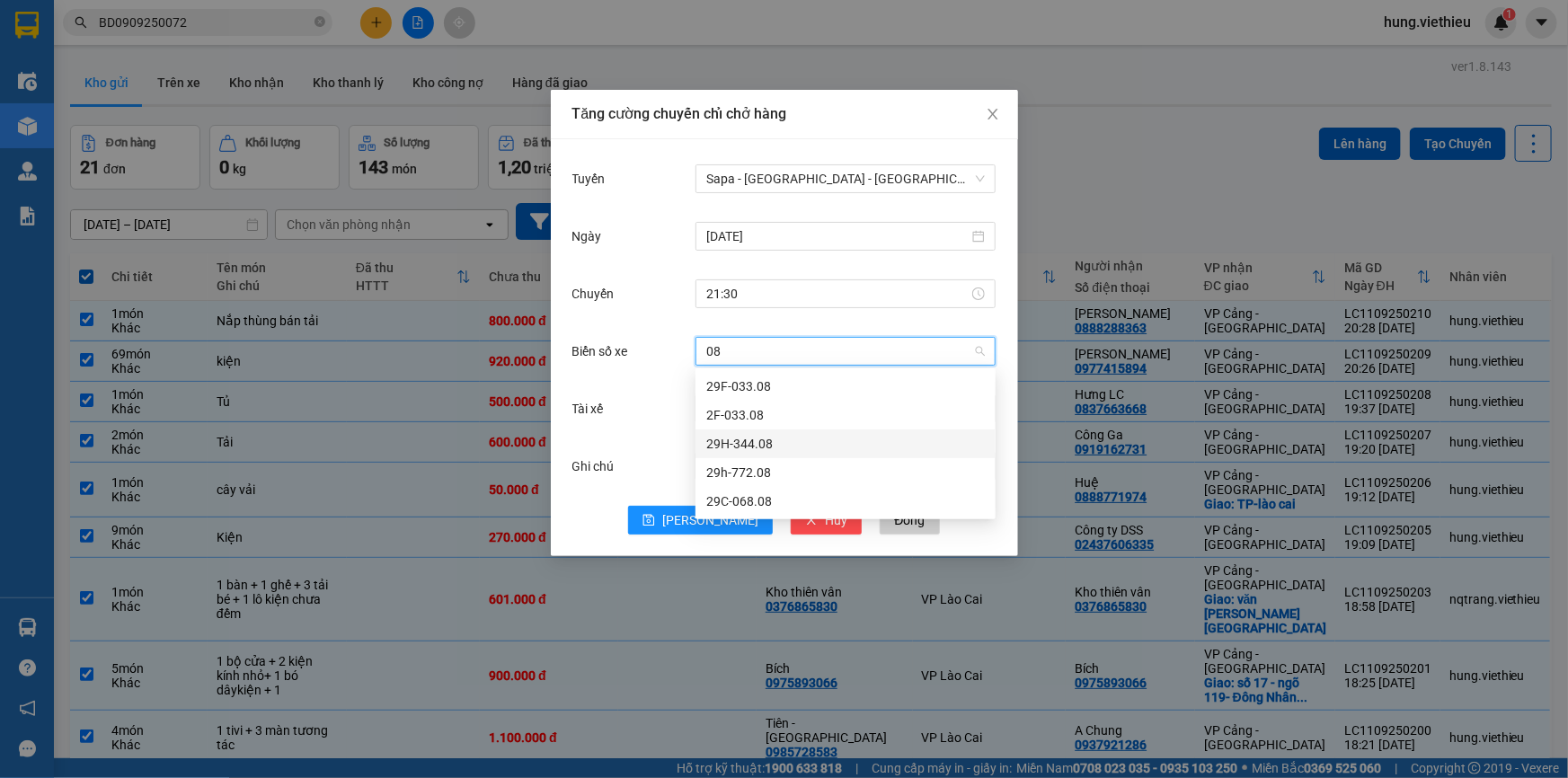
click at [757, 441] on div "29H-344.08" at bounding box center [845, 443] width 279 height 20
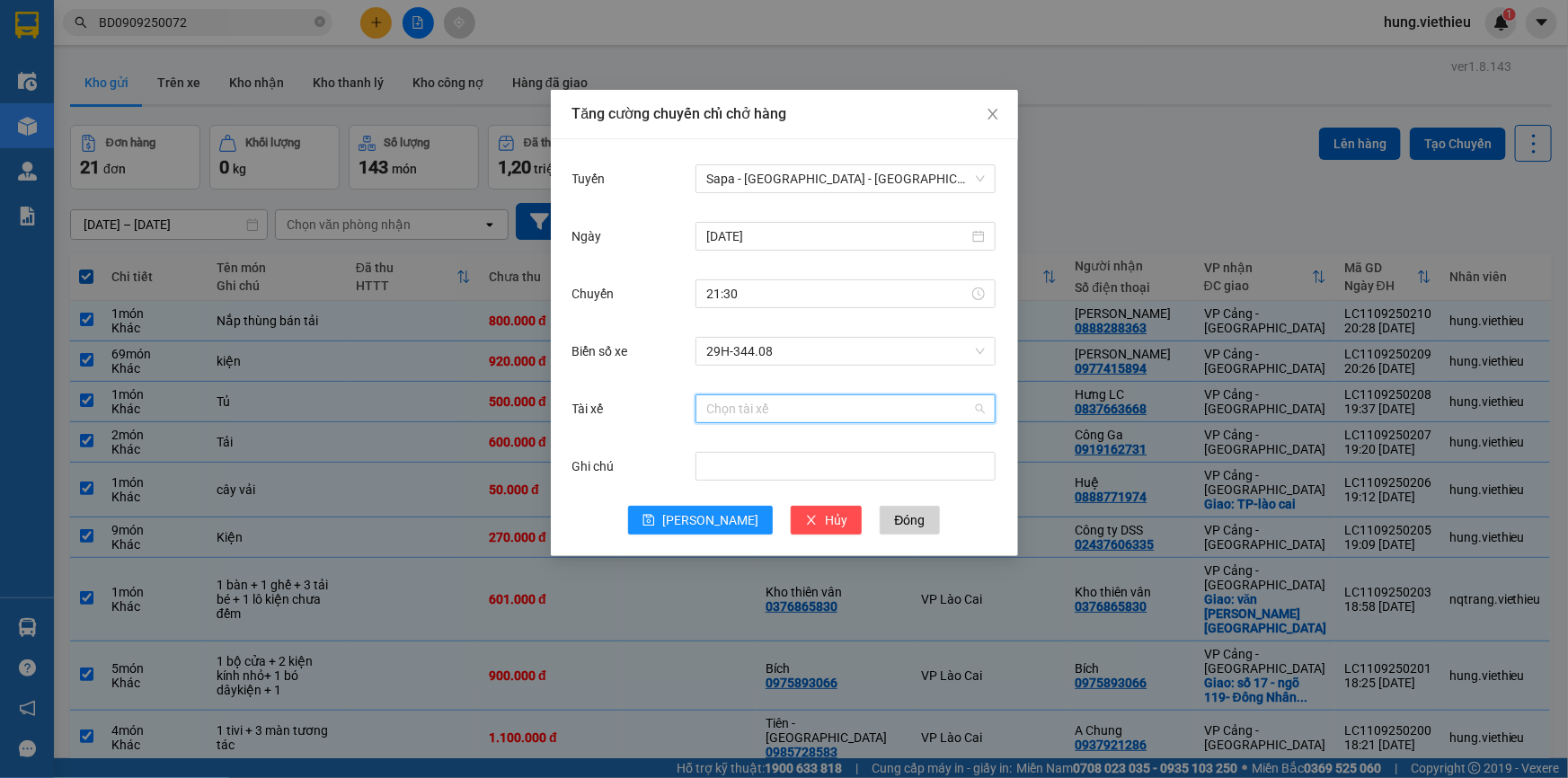
click at [774, 413] on input "Tài xế" at bounding box center [840, 409] width 266 height 27
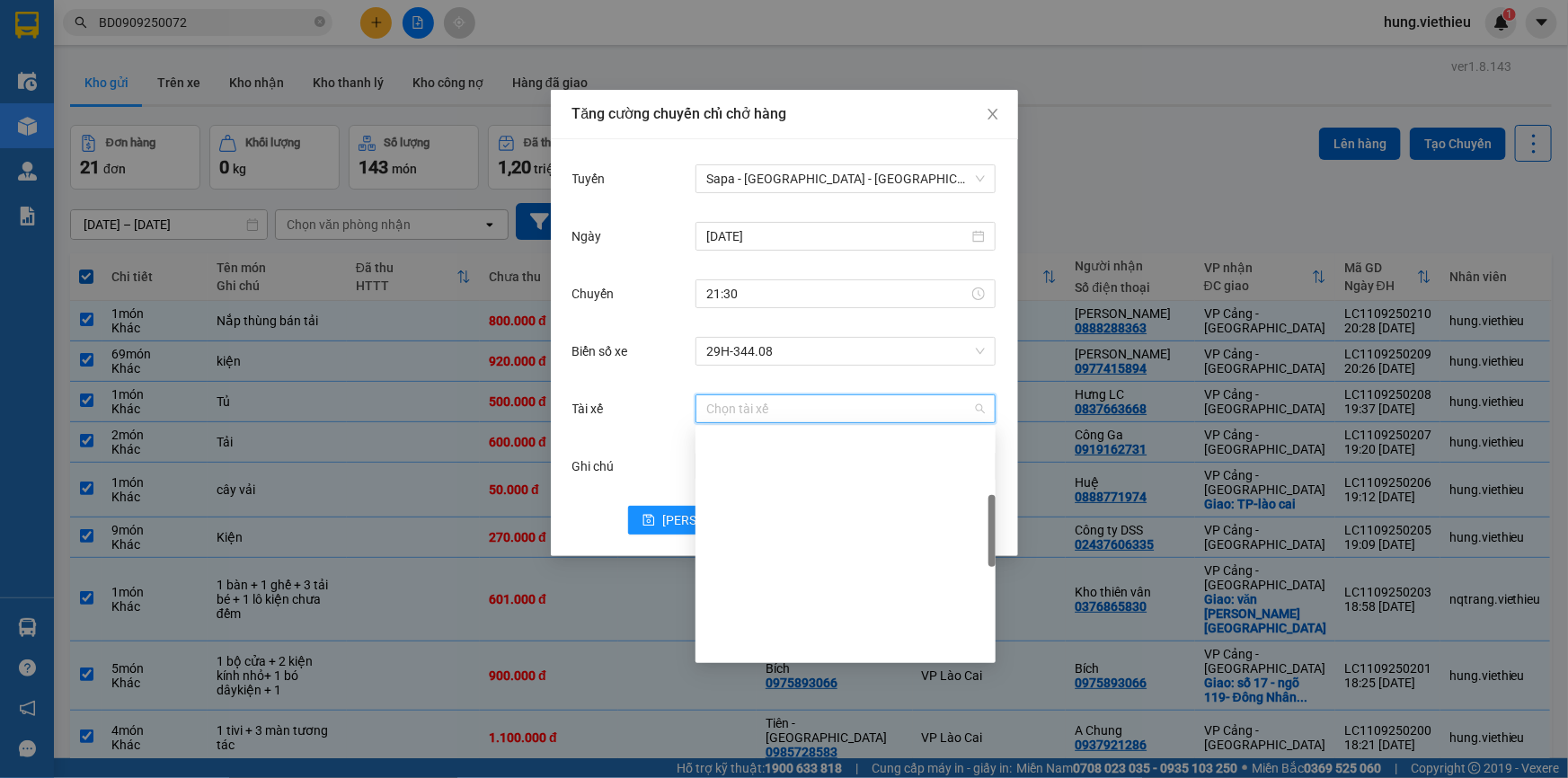
click at [765, 750] on div "Lái xe thuê :" at bounding box center [845, 760] width 279 height 20
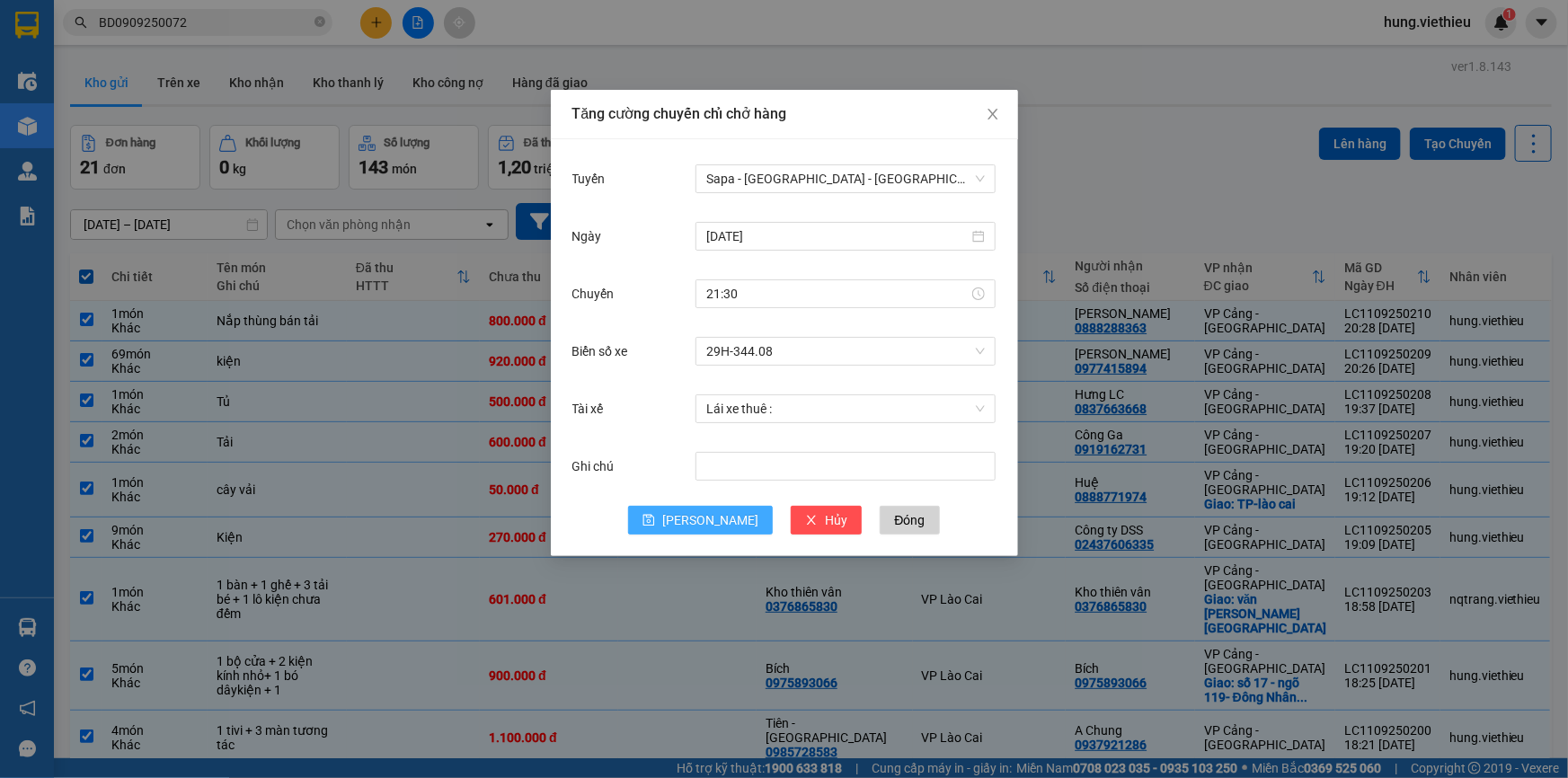
click at [704, 528] on span "[PERSON_NAME]" at bounding box center [709, 520] width 96 height 20
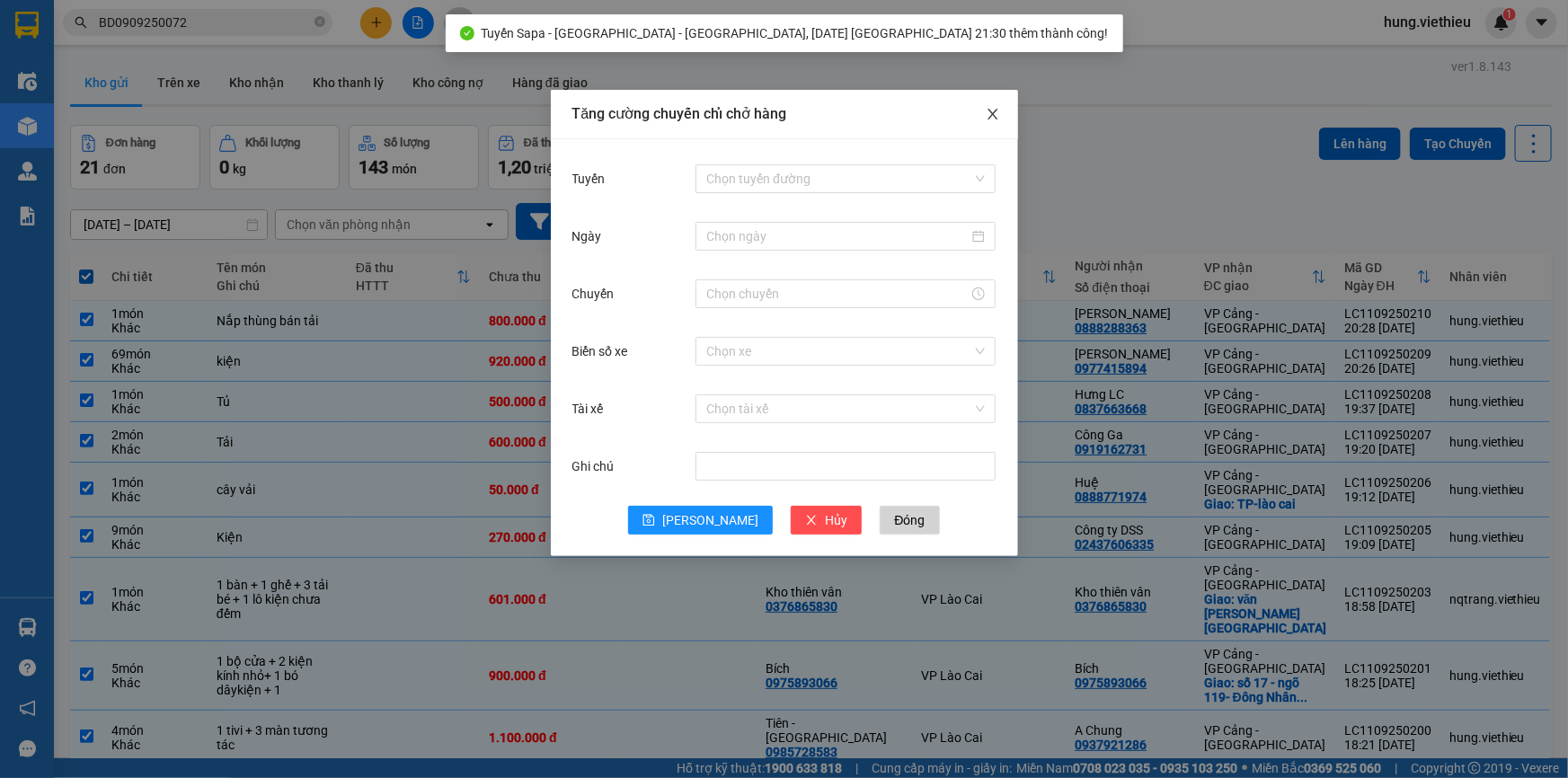
click at [990, 117] on icon "close" at bounding box center [992, 113] width 14 height 14
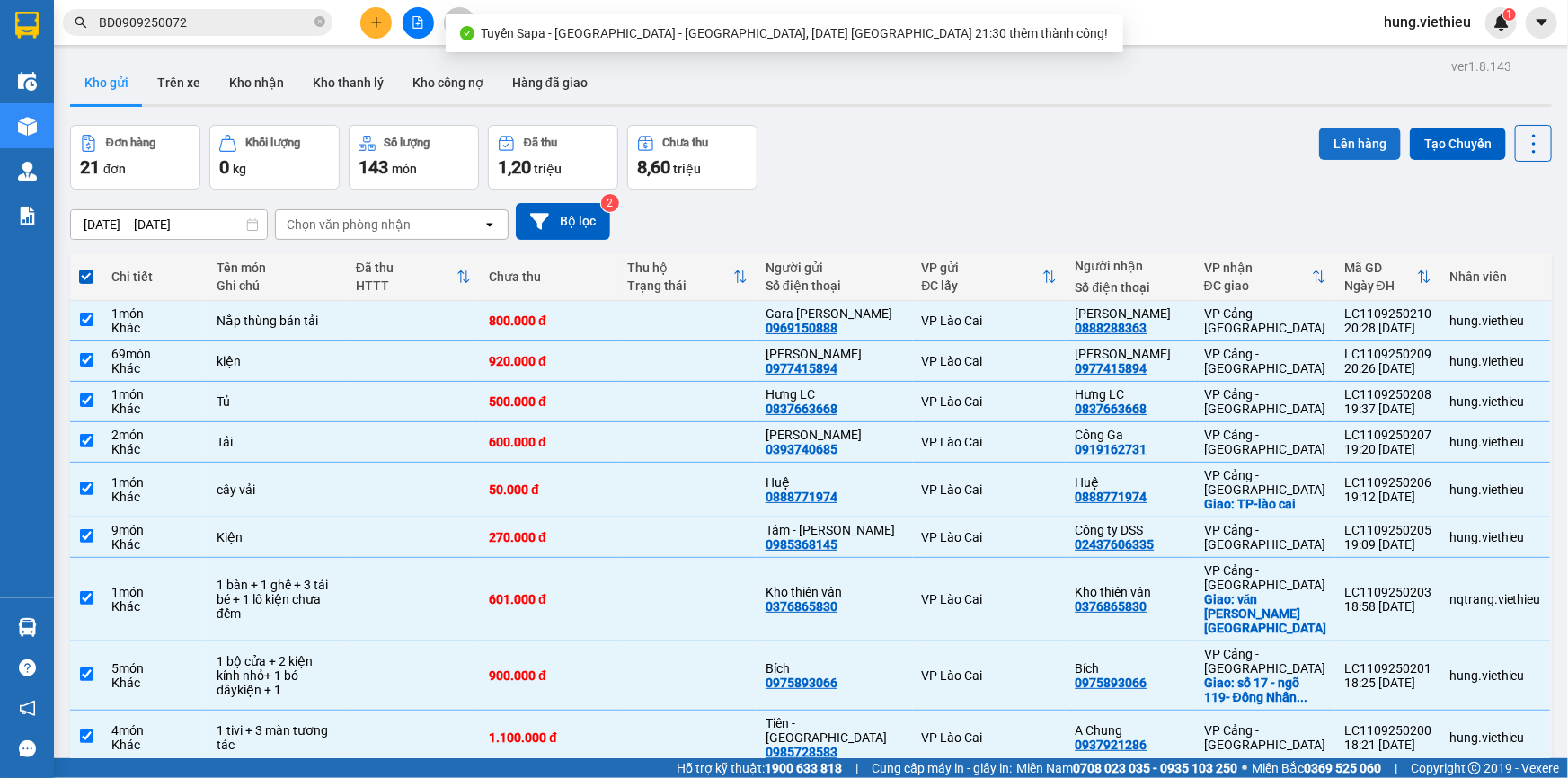
click at [1345, 142] on button "Lên hàng" at bounding box center [1360, 144] width 82 height 32
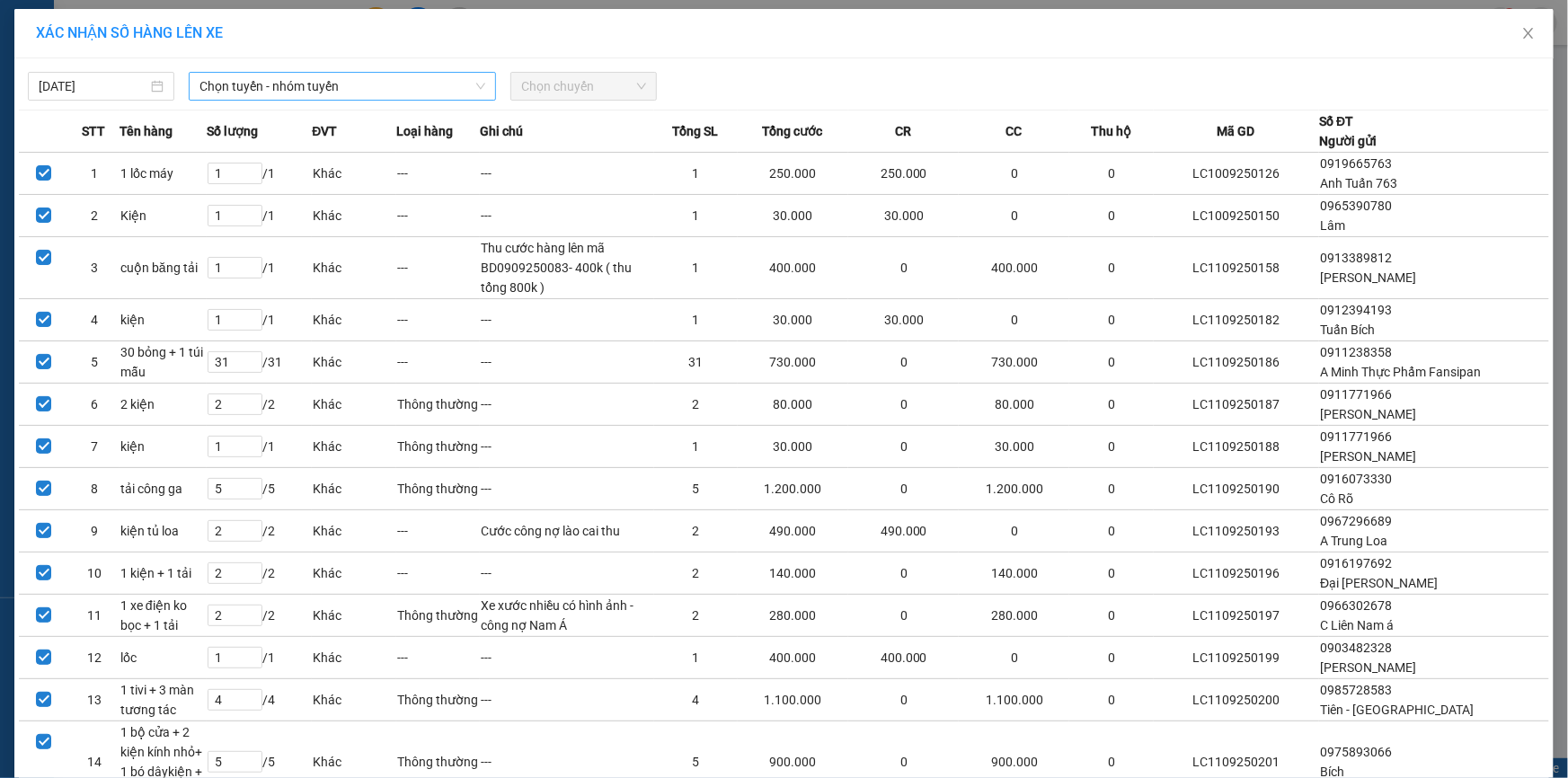
click at [263, 88] on span "Chọn tuyến - nhóm tuyến" at bounding box center [342, 87] width 285 height 27
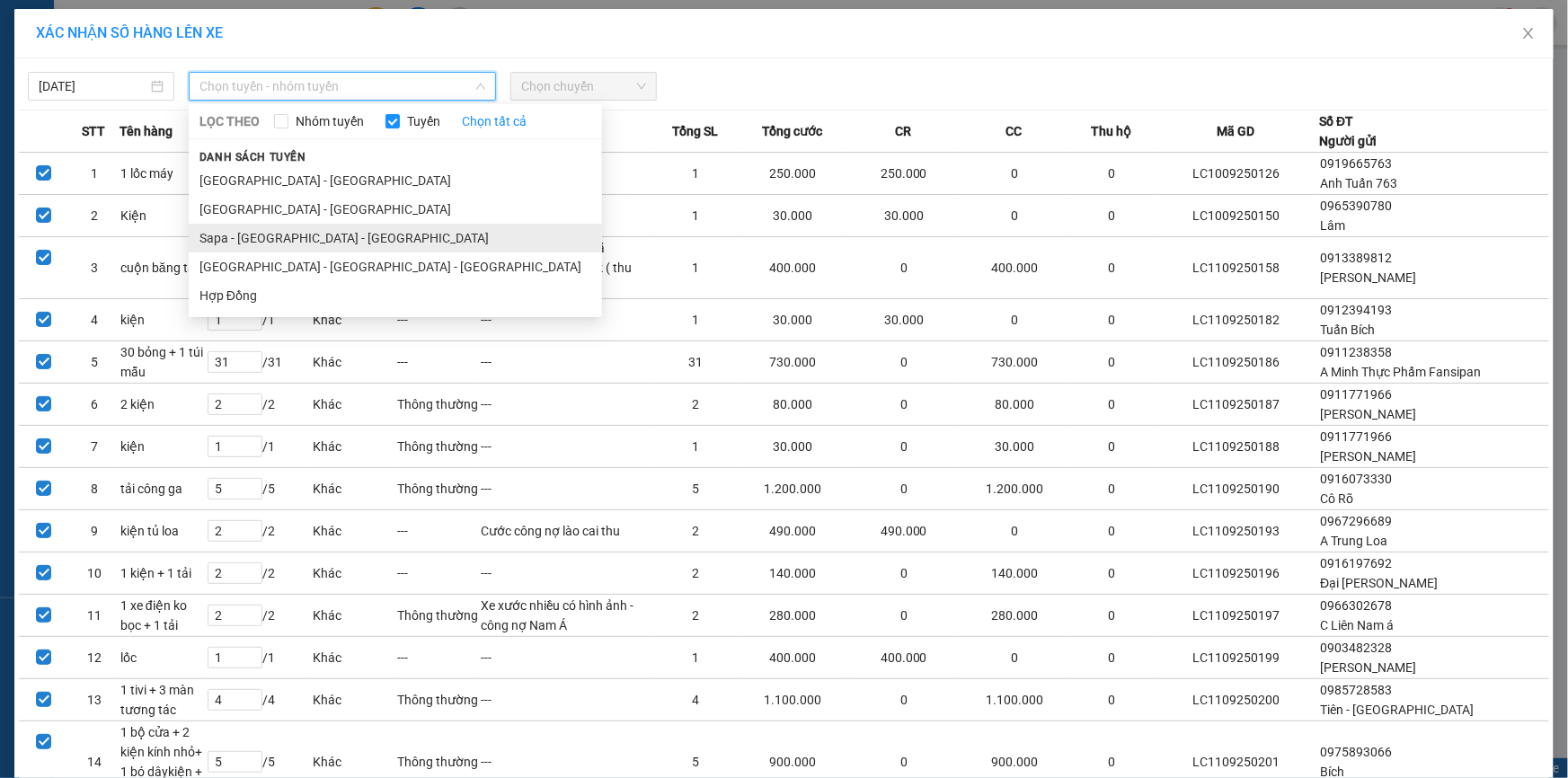
click at [235, 233] on li "Sapa - [GEOGRAPHIC_DATA] - [GEOGRAPHIC_DATA]" at bounding box center [395, 238] width 414 height 29
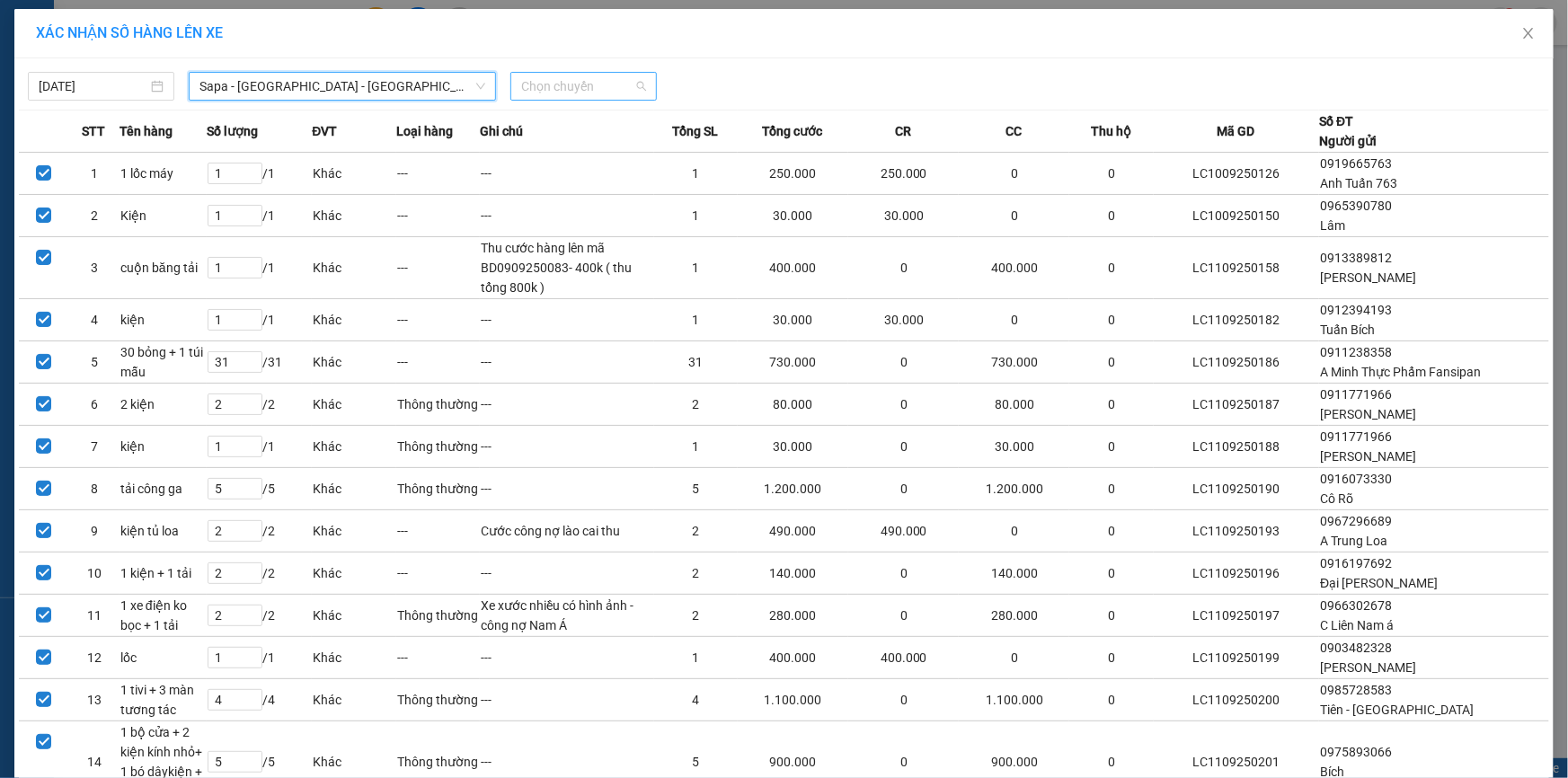
click at [583, 82] on span "Chọn chuyến" at bounding box center [583, 87] width 125 height 27
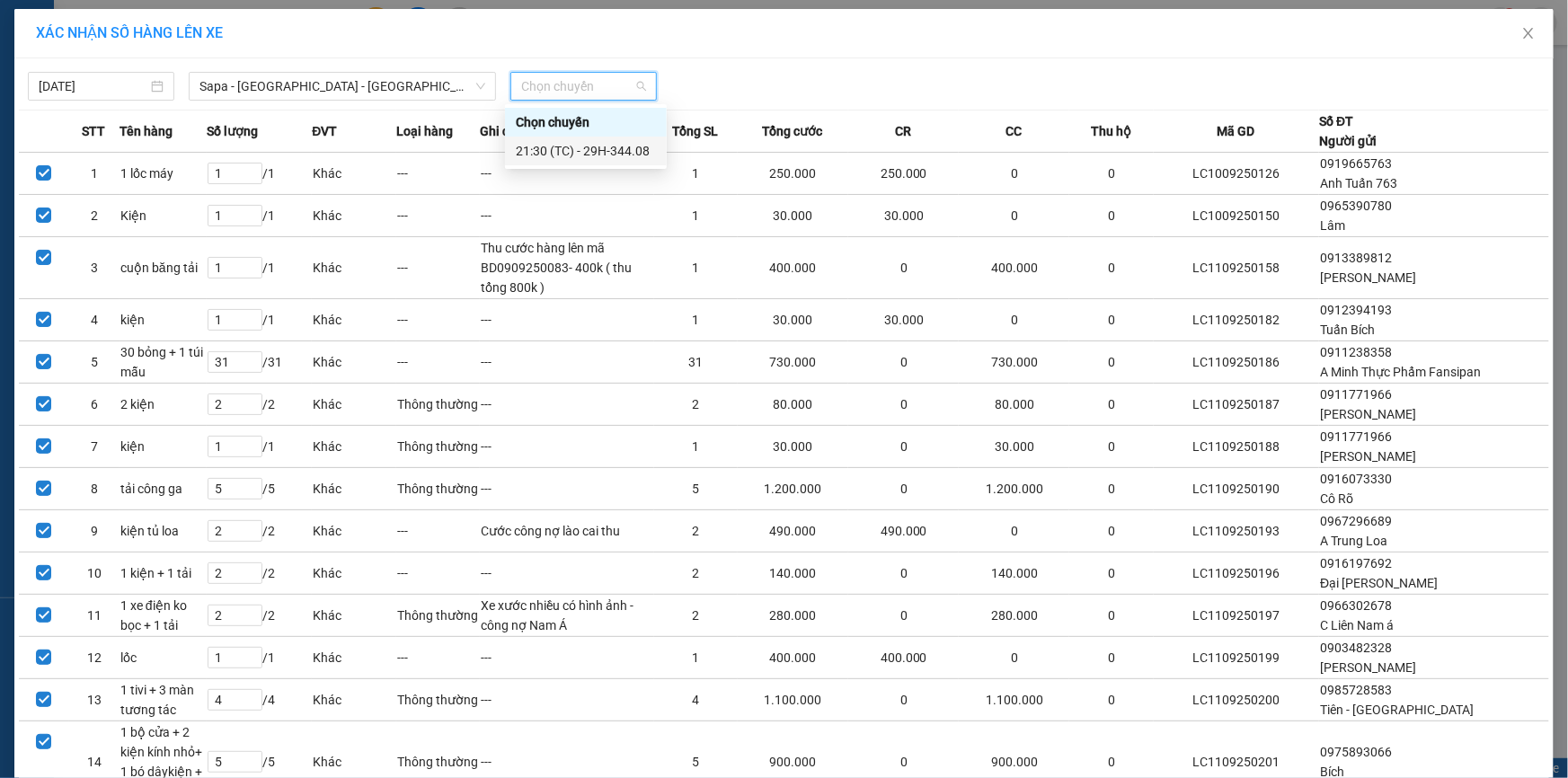
click at [565, 154] on div "21:30 (TC) - 29H-344.08" at bounding box center [585, 150] width 140 height 20
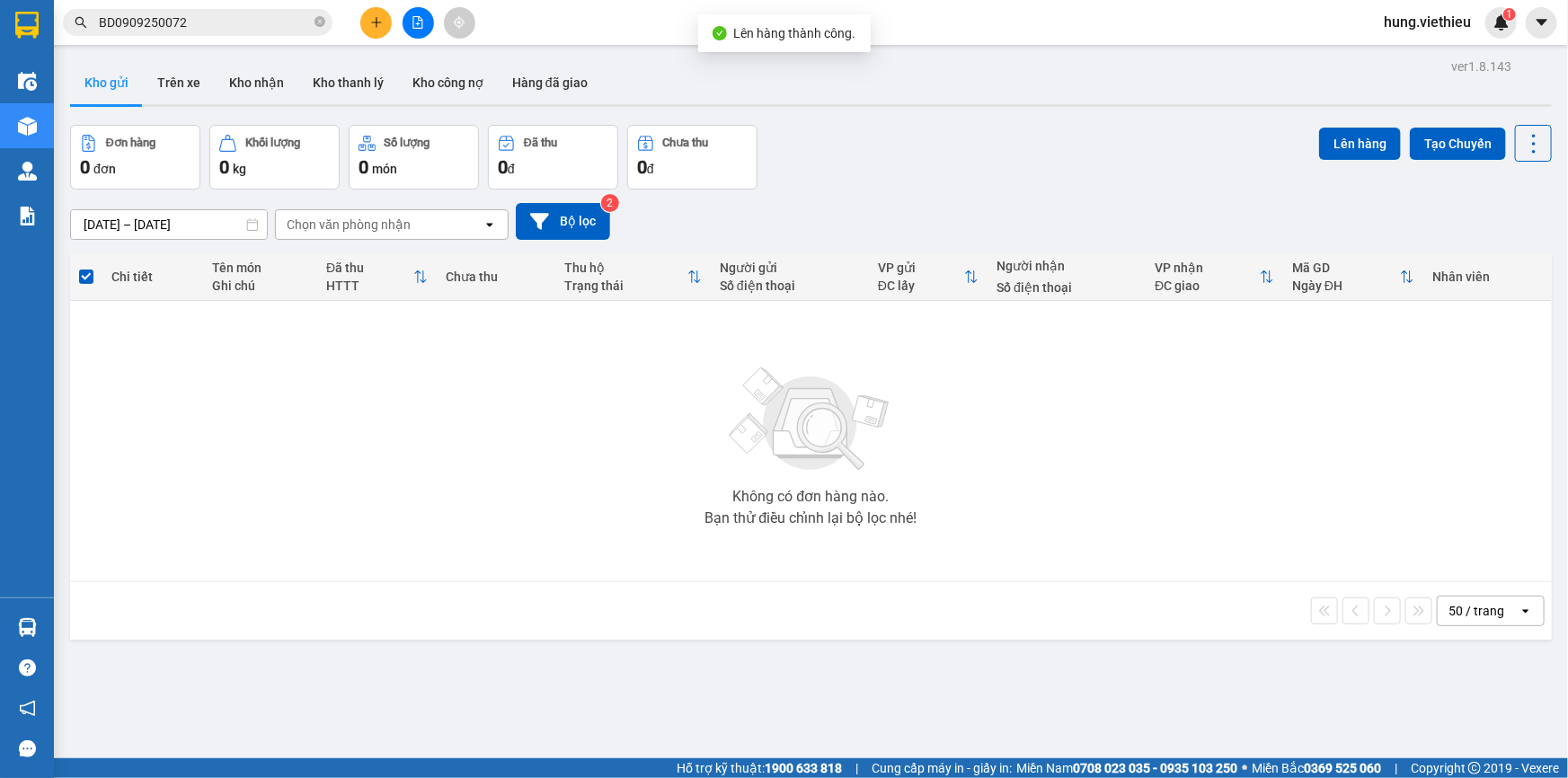
click at [987, 177] on div "Đơn hàng 0 đơn Khối lượng 0 kg Số lượng 0 món Đã thu 0 đ Chưa thu 0 đ Lên hàng …" at bounding box center [811, 157] width 1481 height 65
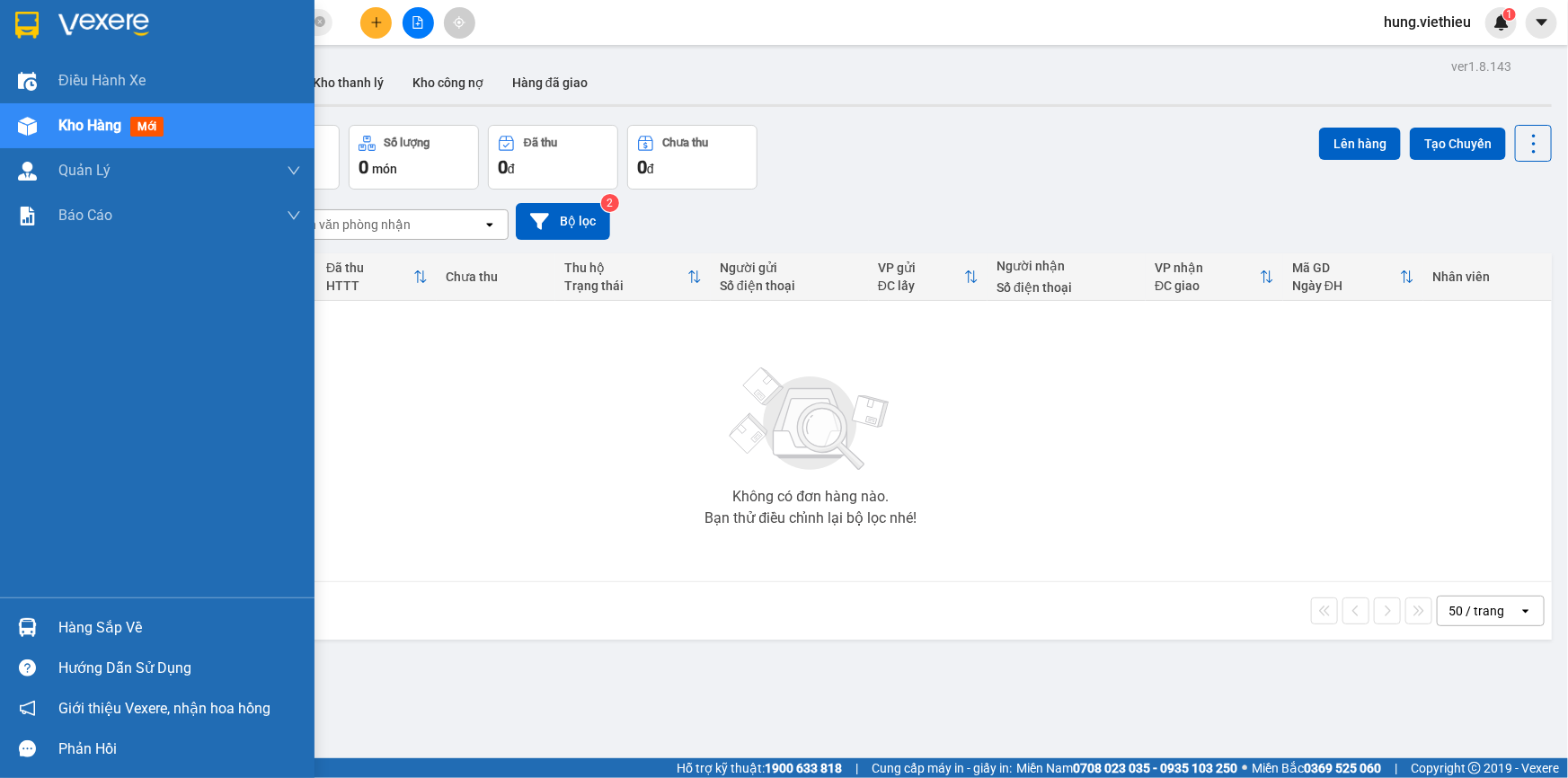
click at [68, 633] on div "Hàng sắp về" at bounding box center [179, 628] width 242 height 27
